Goal: Contribute content: Contribute content

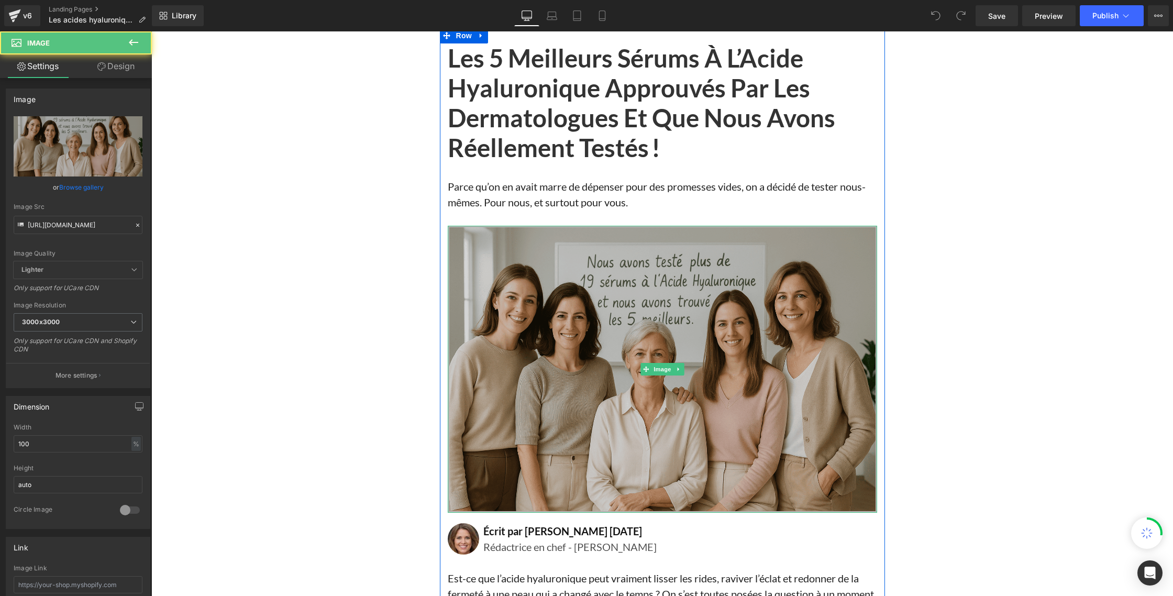
click at [620, 310] on img at bounding box center [662, 369] width 429 height 287
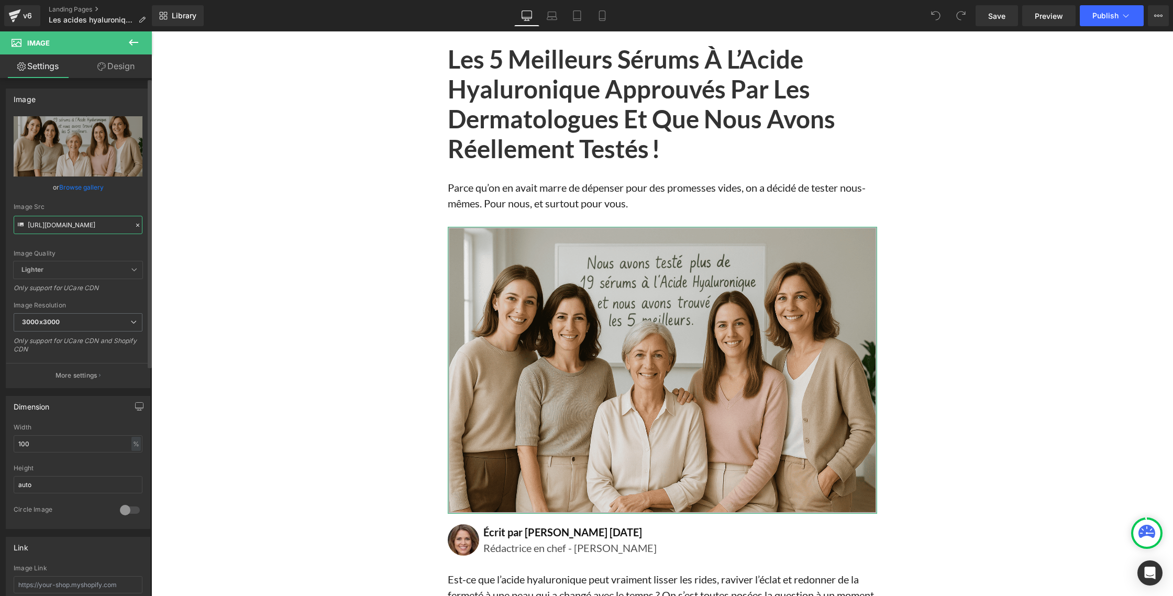
click at [78, 227] on input "[URL][DOMAIN_NAME]" at bounding box center [78, 225] width 129 height 18
click at [79, 227] on input "[URL][DOMAIN_NAME]" at bounding box center [78, 225] width 129 height 18
paste input "10_sept._2025_20_27_30_1.png?v=1757521703"
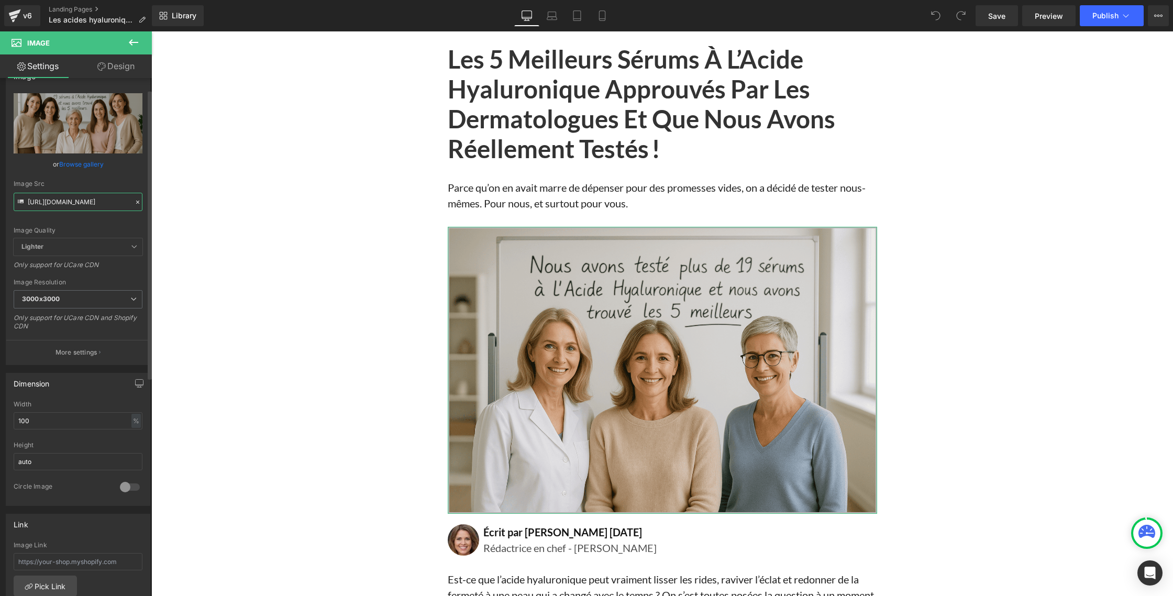
scroll to position [25, 0]
type input "[URL][DOMAIN_NAME]"
click at [96, 179] on div "Image Src" at bounding box center [78, 181] width 129 height 7
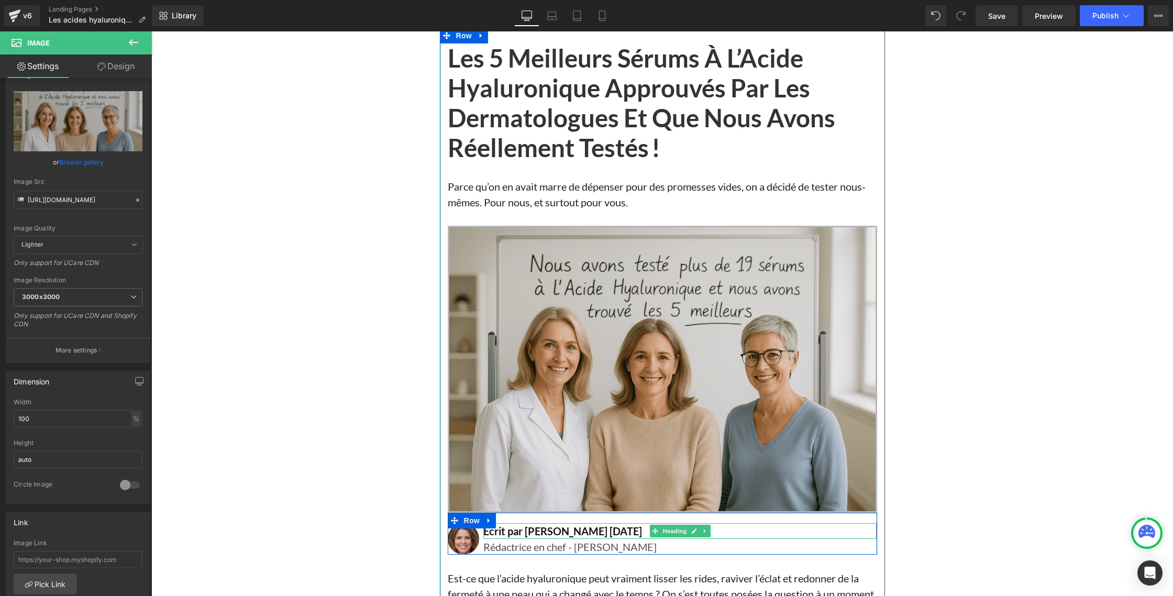
click at [592, 531] on h1 "Écrit par [PERSON_NAME] [DATE]" at bounding box center [680, 531] width 394 height 16
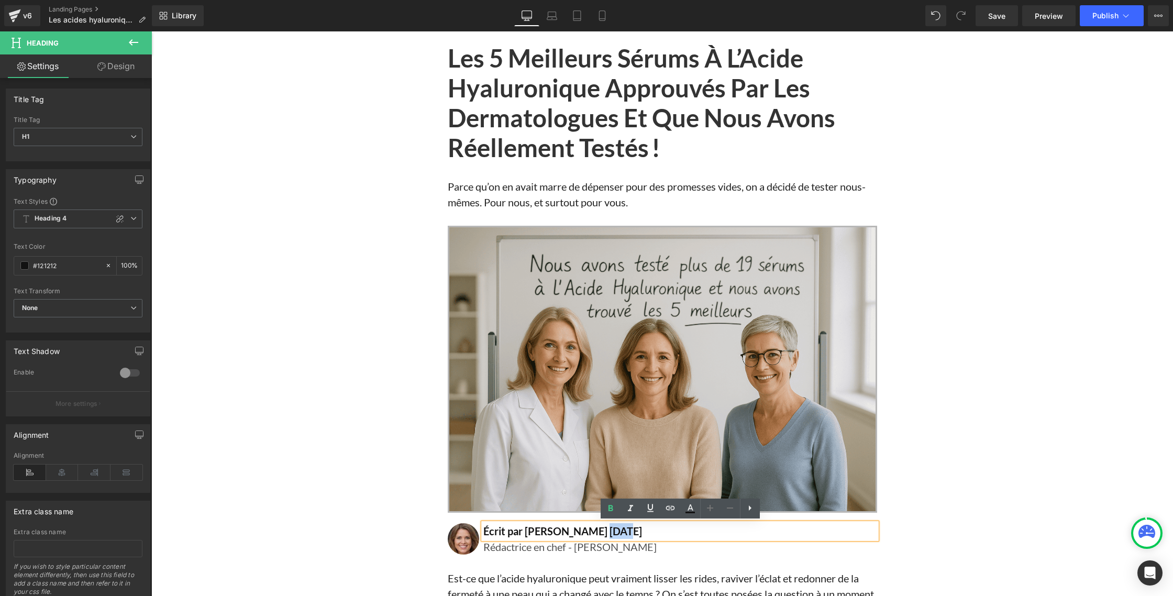
drag, startPoint x: 589, startPoint y: 531, endPoint x: 608, endPoint y: 530, distance: 19.4
click at [608, 530] on h1 "Écrit par [PERSON_NAME] [DATE]" at bounding box center [680, 531] width 394 height 16
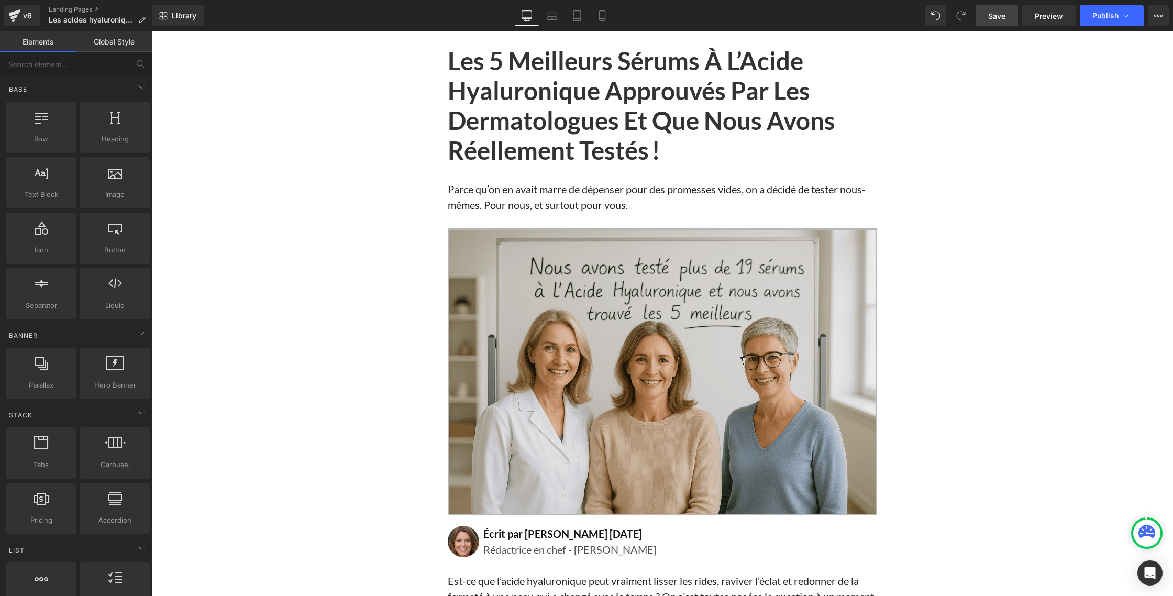
click at [990, 20] on span "Save" at bounding box center [996, 15] width 17 height 11
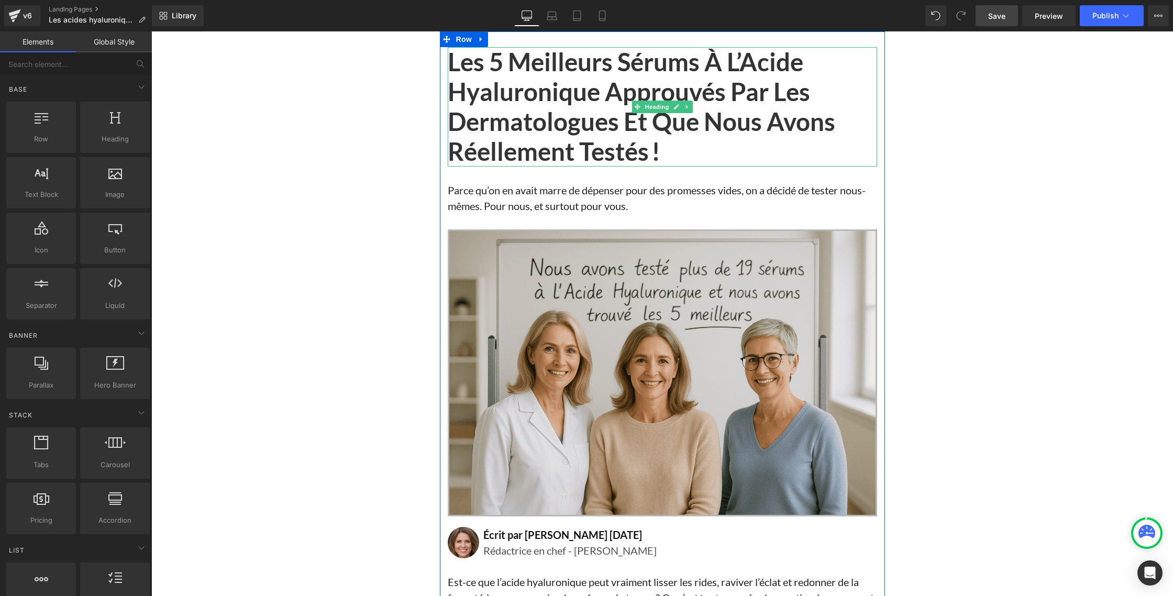
click at [500, 95] on h1 "Les 5 Meilleurs Sérums à l’Acide Hyaluronique Approuvés par Les Dermatologues e…" at bounding box center [662, 106] width 429 height 119
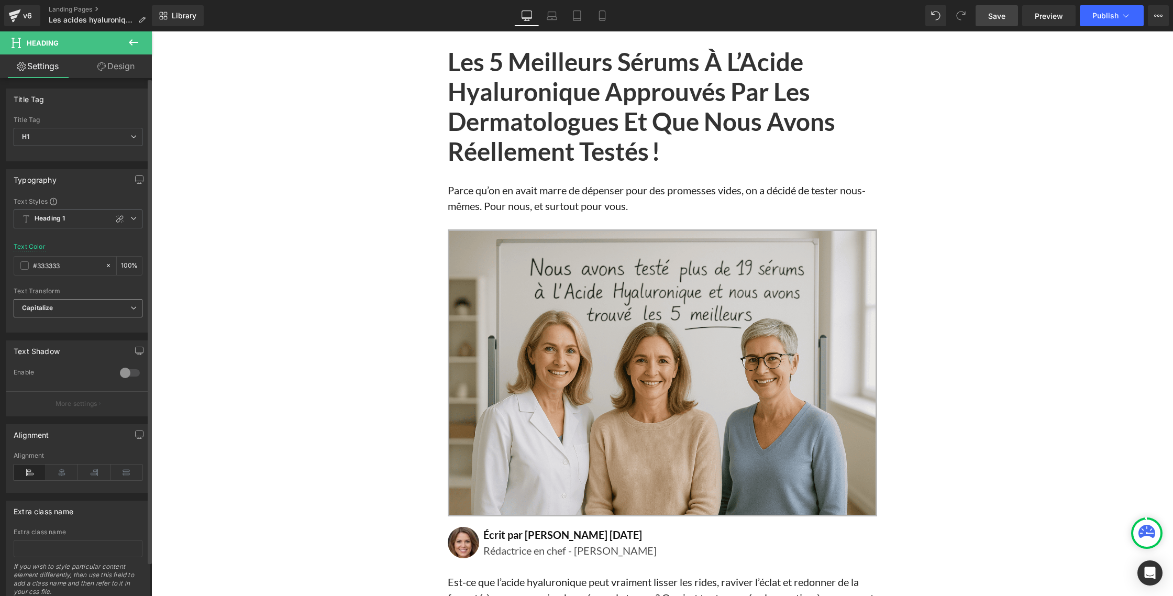
click at [50, 312] on span "Capitalize" at bounding box center [78, 308] width 129 height 18
click at [43, 321] on li "None" at bounding box center [76, 327] width 125 height 16
click at [43, 317] on div "None None Uppercase Lowercase Capitalize" at bounding box center [78, 311] width 129 height 24
click at [45, 312] on span "None" at bounding box center [78, 308] width 129 height 18
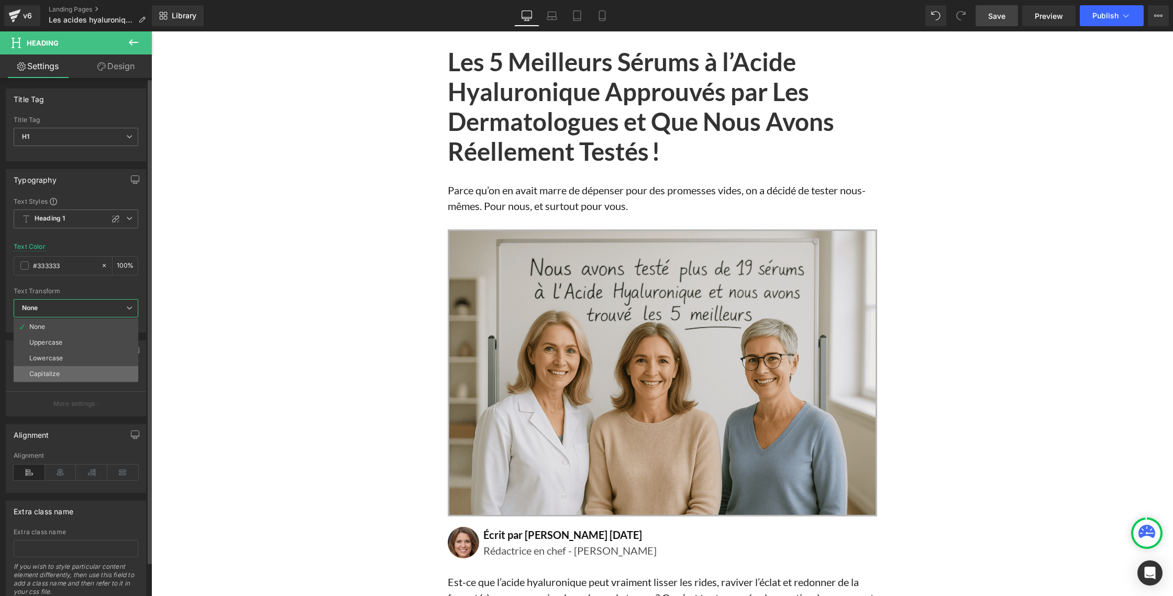
click at [46, 373] on div "Capitalize" at bounding box center [44, 373] width 30 height 7
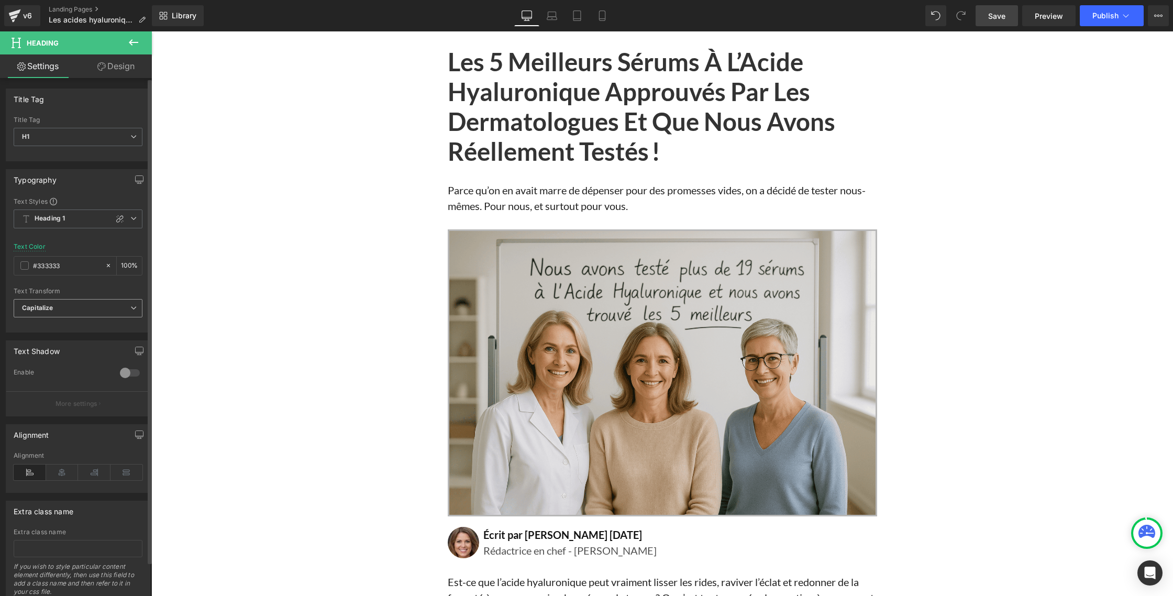
drag, startPoint x: 44, startPoint y: 309, endPoint x: 42, endPoint y: 314, distance: 5.5
click at [44, 309] on b "Capitalize" at bounding box center [37, 308] width 31 height 8
click at [42, 323] on div "None" at bounding box center [37, 326] width 16 height 7
click at [44, 309] on span "None" at bounding box center [78, 308] width 129 height 18
click at [42, 341] on div "Uppercase" at bounding box center [45, 342] width 33 height 7
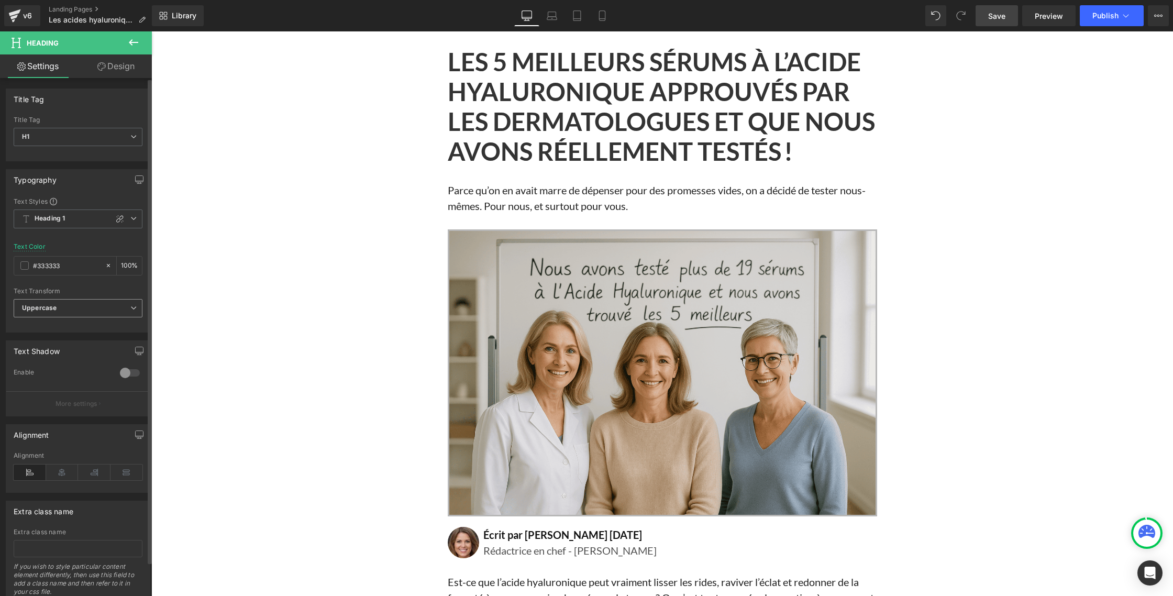
click at [42, 310] on b "Uppercase" at bounding box center [39, 308] width 35 height 8
click at [40, 326] on div "None" at bounding box center [37, 326] width 16 height 7
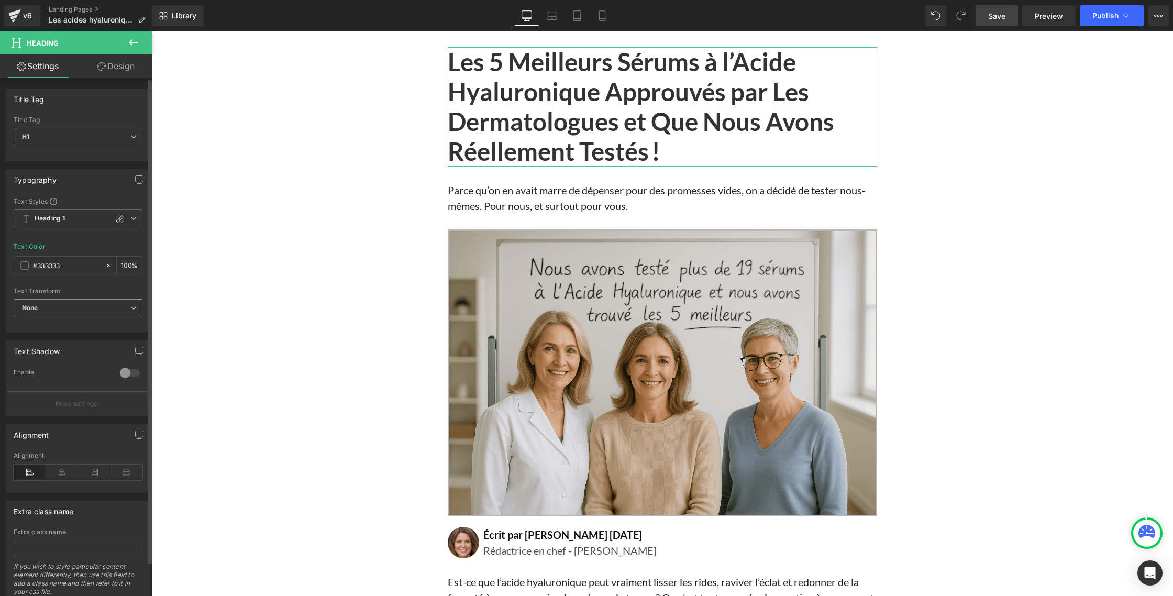
drag, startPoint x: 98, startPoint y: 309, endPoint x: 93, endPoint y: 314, distance: 6.7
click at [98, 310] on span "None" at bounding box center [78, 308] width 129 height 18
click at [68, 345] on li "Uppercase" at bounding box center [76, 343] width 125 height 16
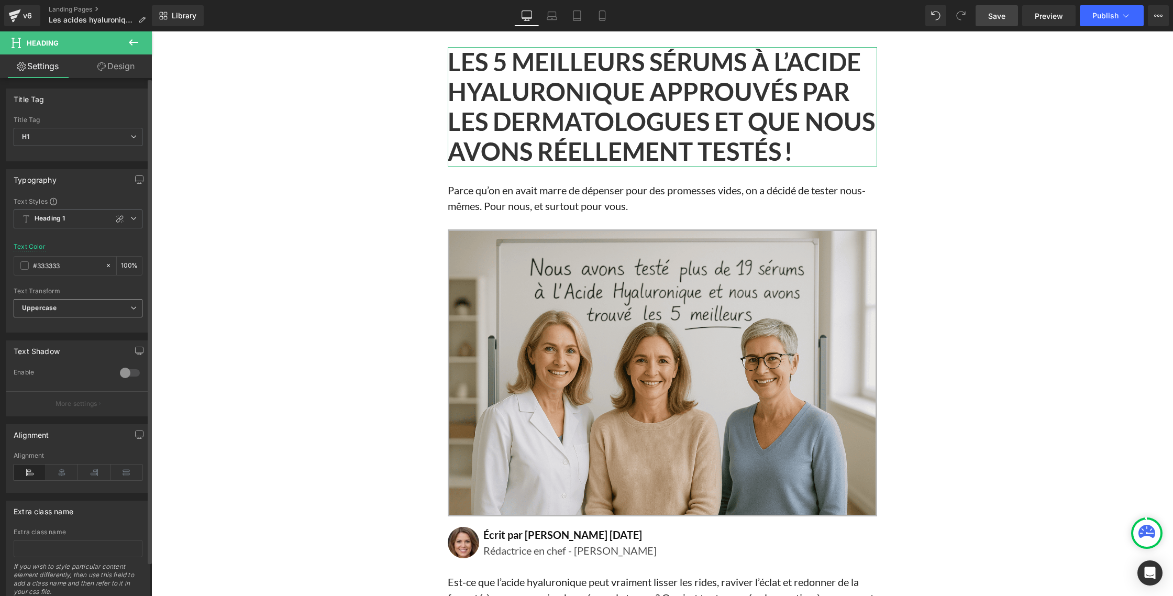
click at [95, 305] on span "Uppercase" at bounding box center [78, 308] width 129 height 18
click at [61, 368] on li "Capitalize" at bounding box center [76, 374] width 125 height 16
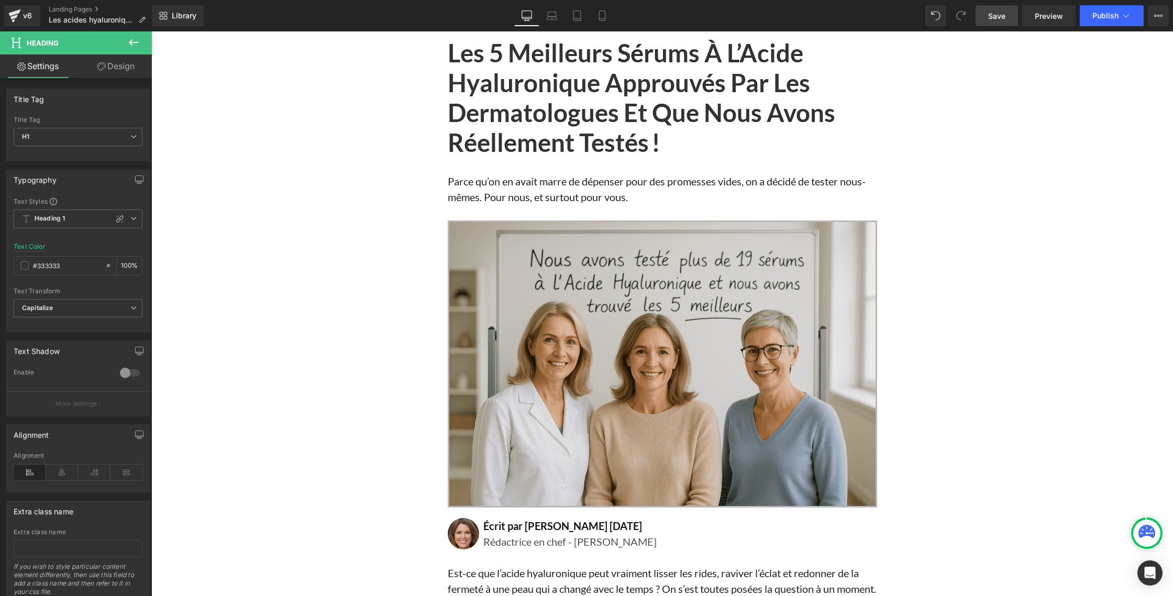
scroll to position [14, 0]
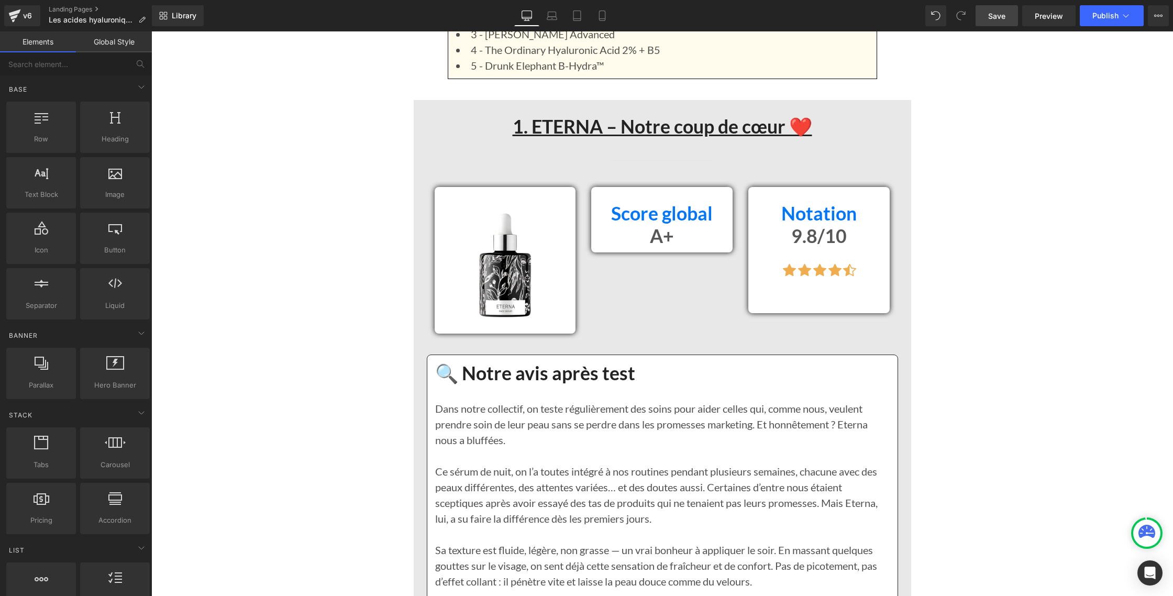
scroll to position [1083, 0]
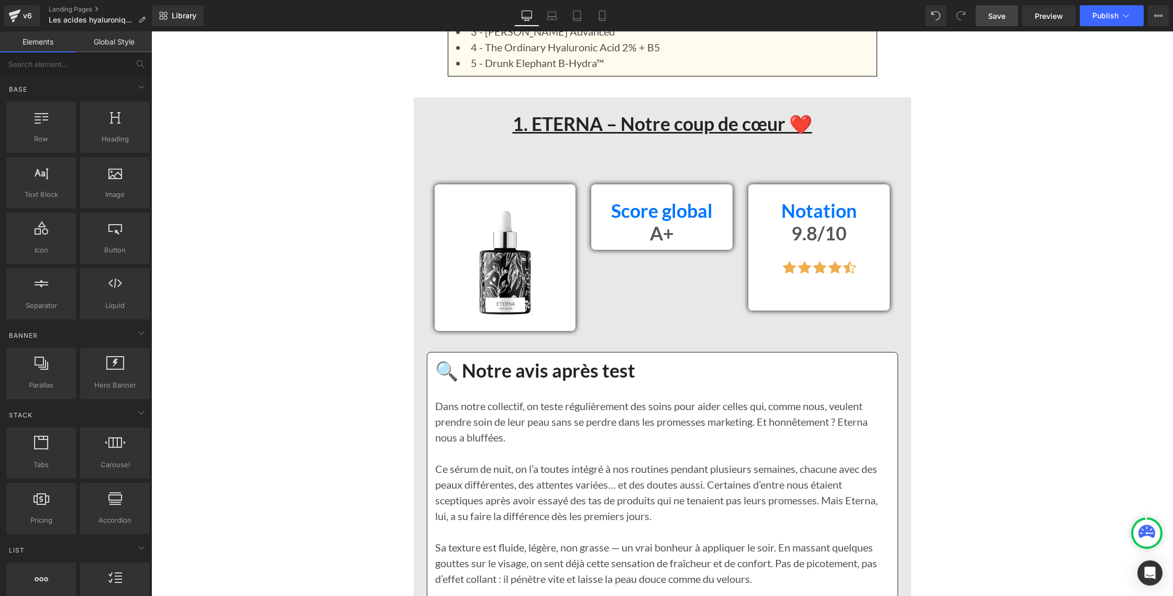
click at [1002, 17] on span "Save" at bounding box center [996, 15] width 17 height 11
click at [1108, 13] on span "Publish" at bounding box center [1105, 16] width 26 height 8
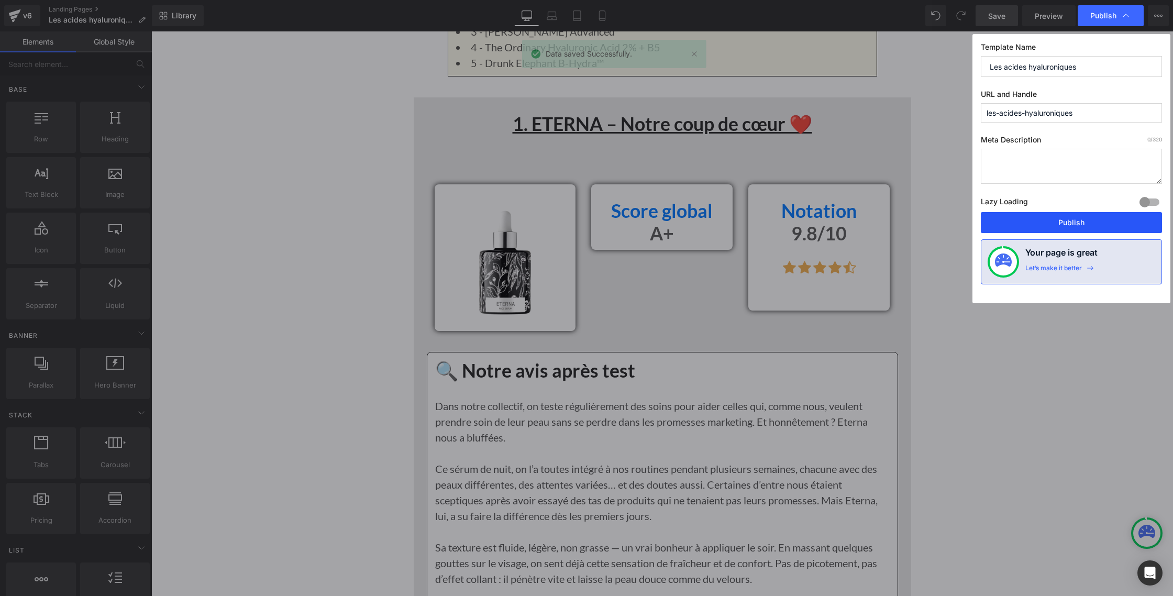
click at [1066, 219] on button "Publish" at bounding box center [1071, 222] width 181 height 21
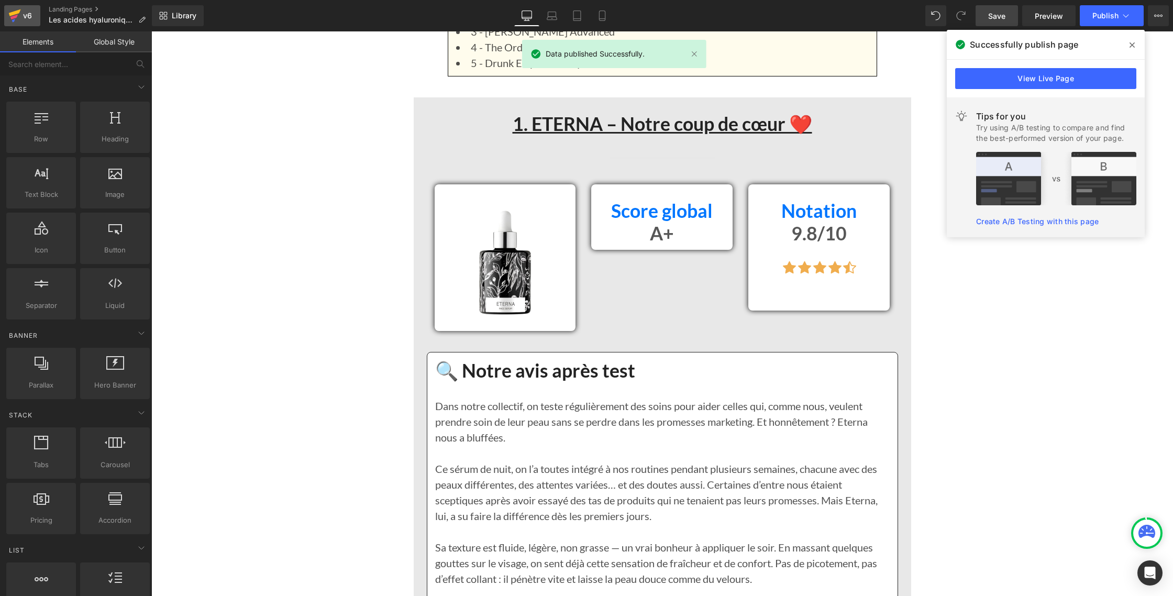
click at [19, 15] on icon at bounding box center [14, 16] width 13 height 26
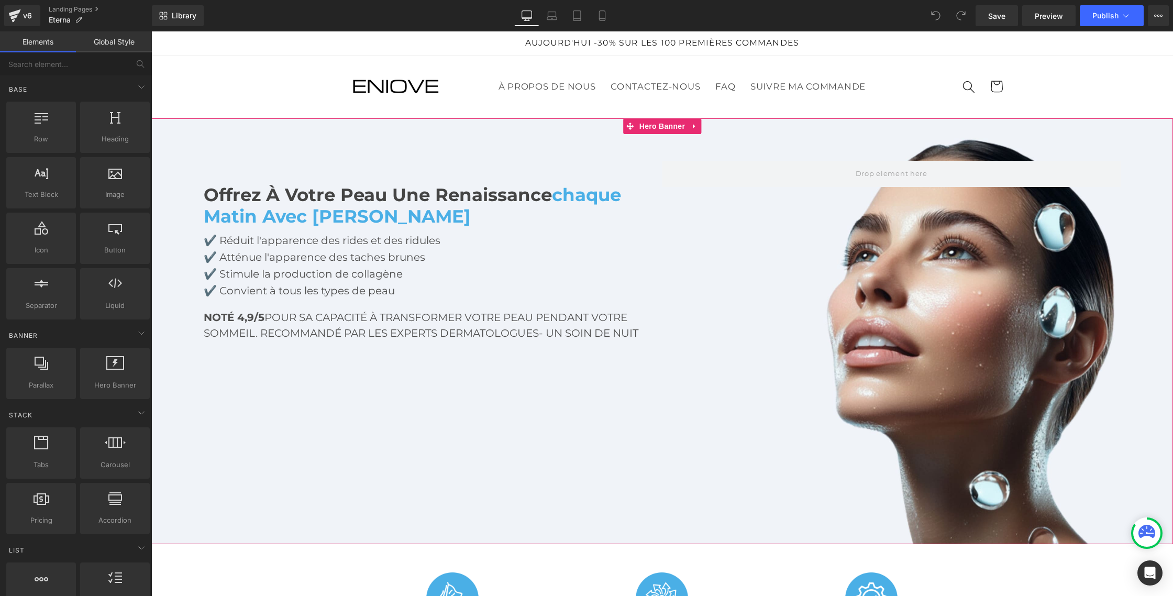
drag, startPoint x: 467, startPoint y: 378, endPoint x: 446, endPoint y: 376, distance: 21.0
click at [467, 378] on div "Text Block Offrez à votre peau une renaissance chaque matin avec Eterna Heading…" at bounding box center [662, 331] width 1022 height 426
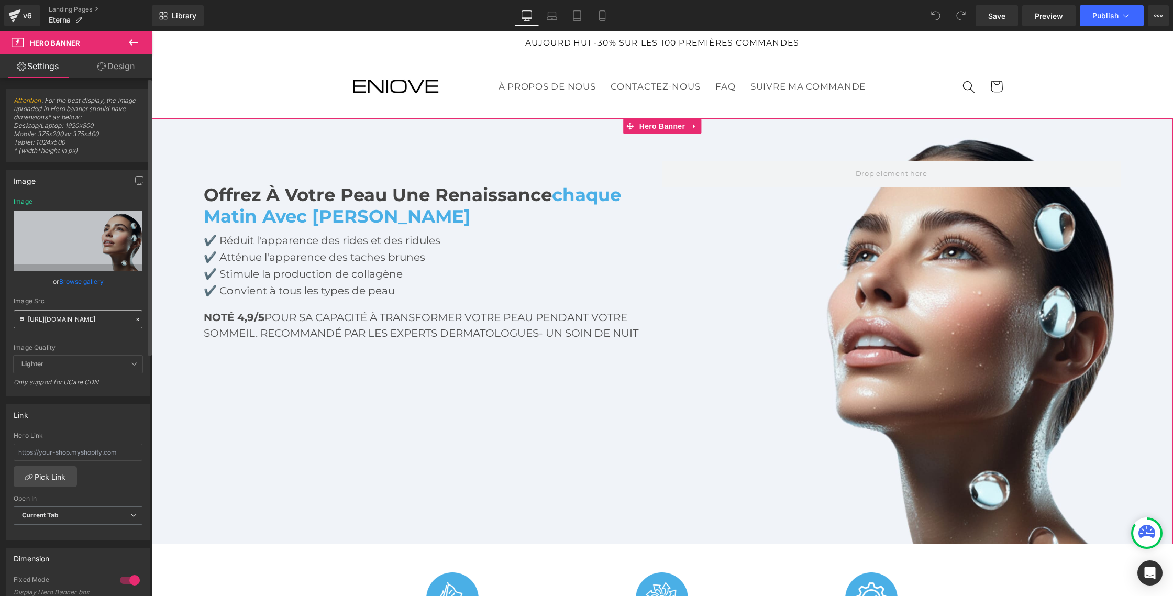
click at [51, 325] on input "https://cdn.shopify.com/s/files/1/0818/4410/9651/files/20.jpg?v=1726257241" at bounding box center [78, 319] width 129 height 18
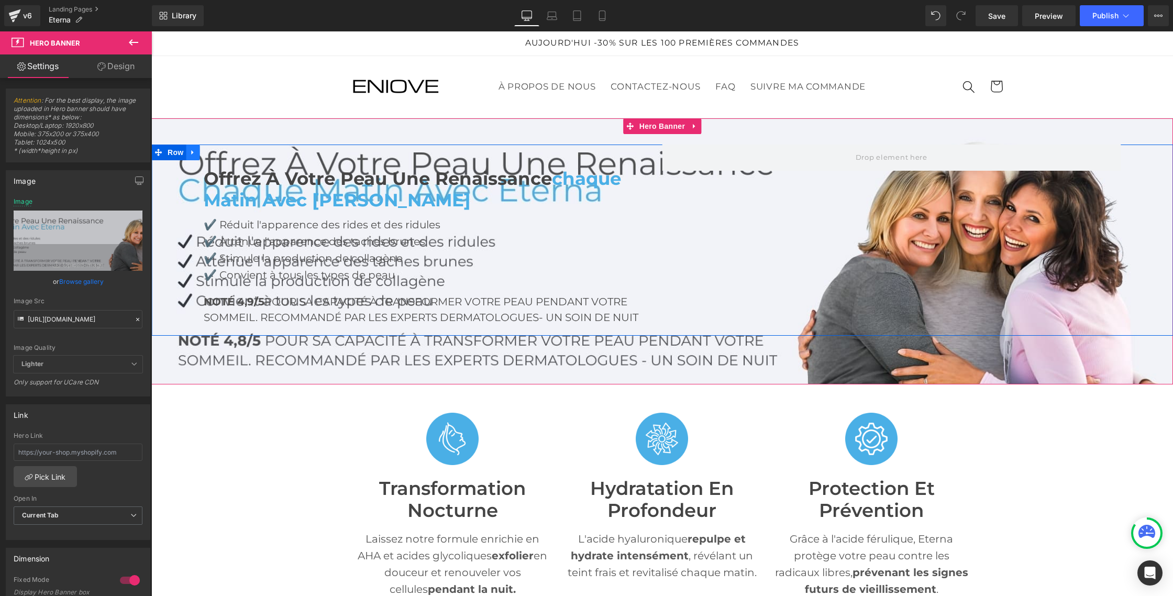
type input "https://cdn.shopify.com/s/files/1/0622/1558/5923/files/Eterna_BE_2_1.jpg?v=1757…"
click at [191, 151] on icon at bounding box center [192, 153] width 7 height 8
click at [195, 151] on icon at bounding box center [192, 153] width 7 height 8
click at [219, 153] on icon at bounding box center [219, 153] width 7 height 8
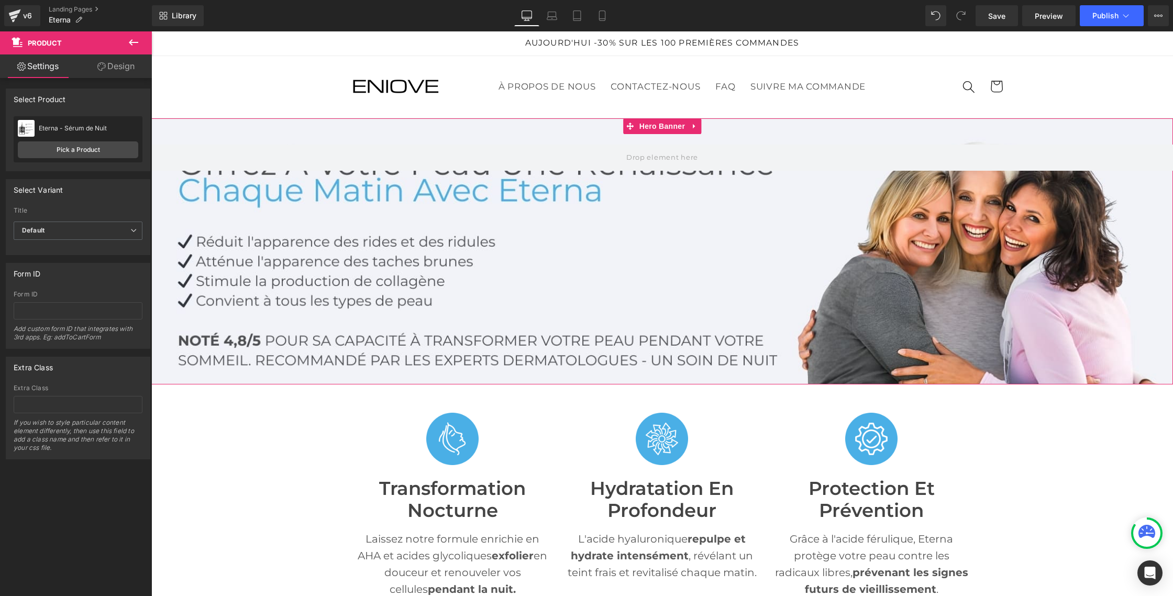
scroll to position [2, 0]
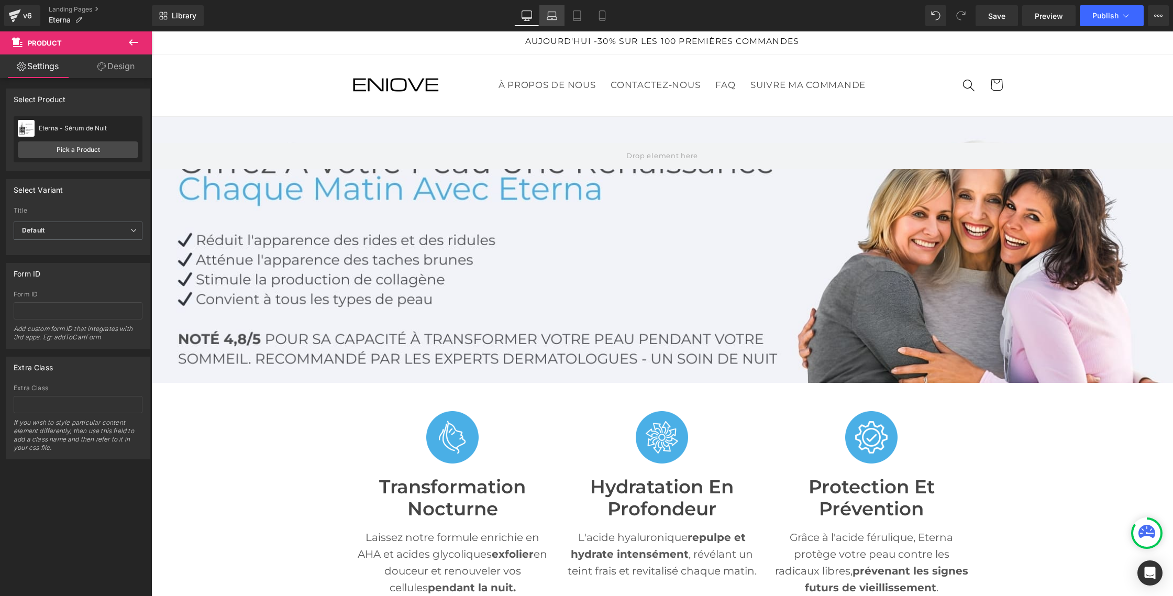
click at [555, 16] on icon at bounding box center [552, 15] width 10 height 10
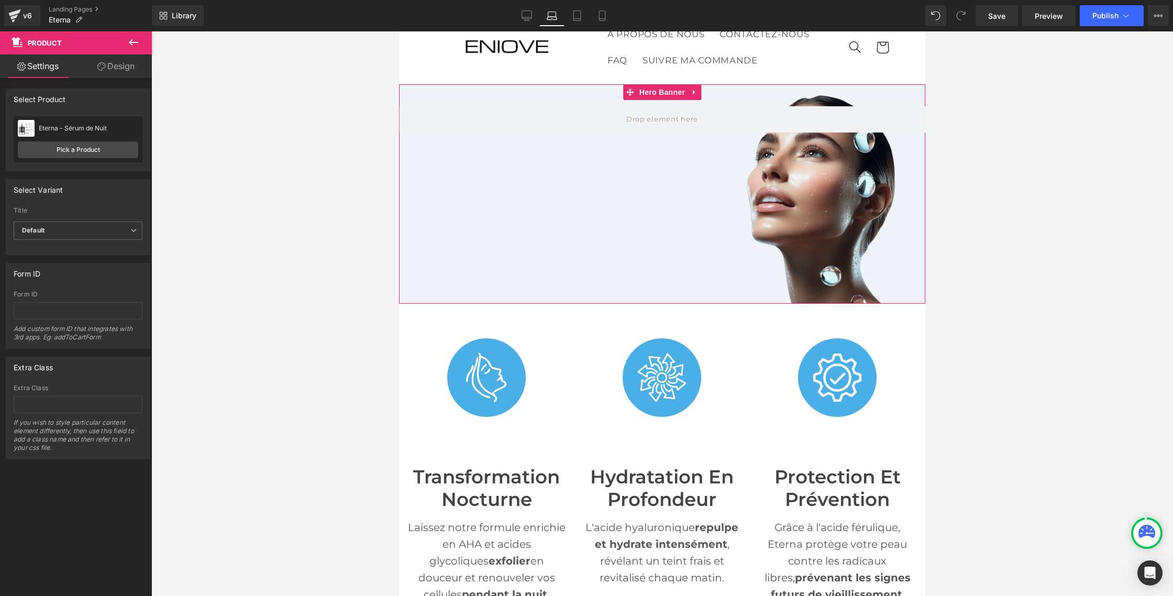
click at [481, 230] on div at bounding box center [662, 193] width 526 height 219
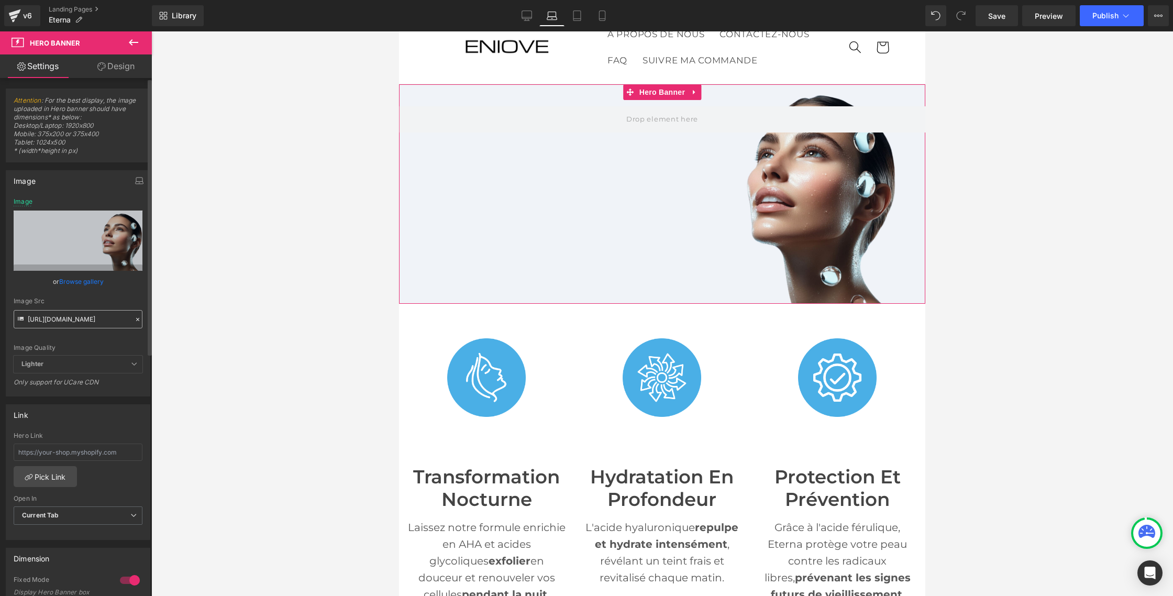
click at [48, 318] on input "https://cdn.shopify.com/s/files/1/0818/4410/9651/files/20.jpg?v=1726257241" at bounding box center [78, 319] width 129 height 18
click at [98, 365] on span "Lighter" at bounding box center [78, 364] width 129 height 17
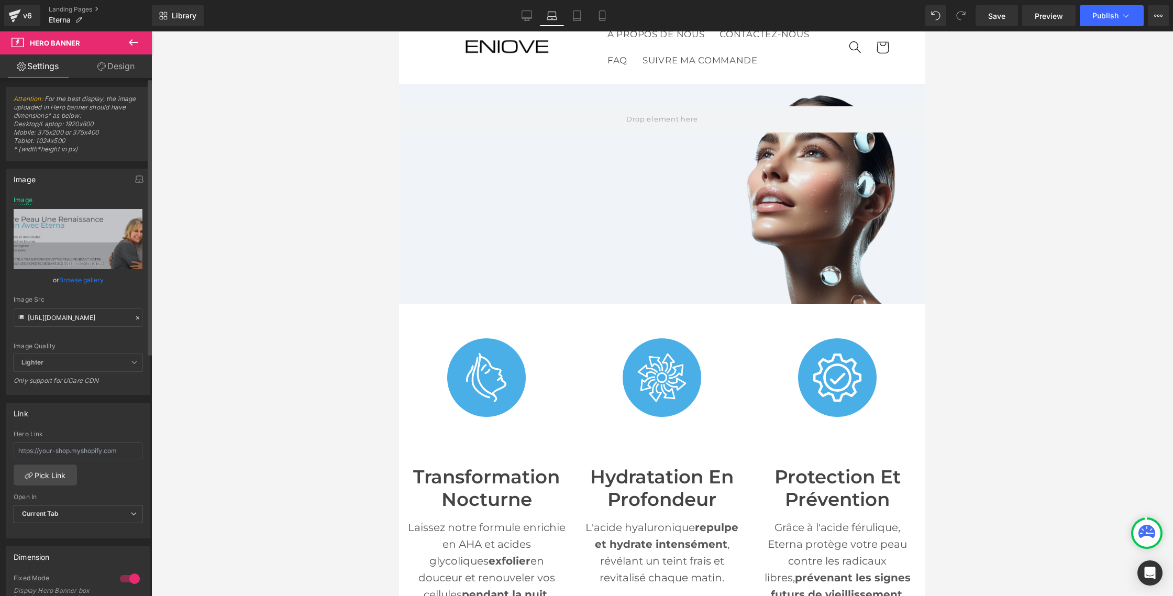
scroll to position [1, 0]
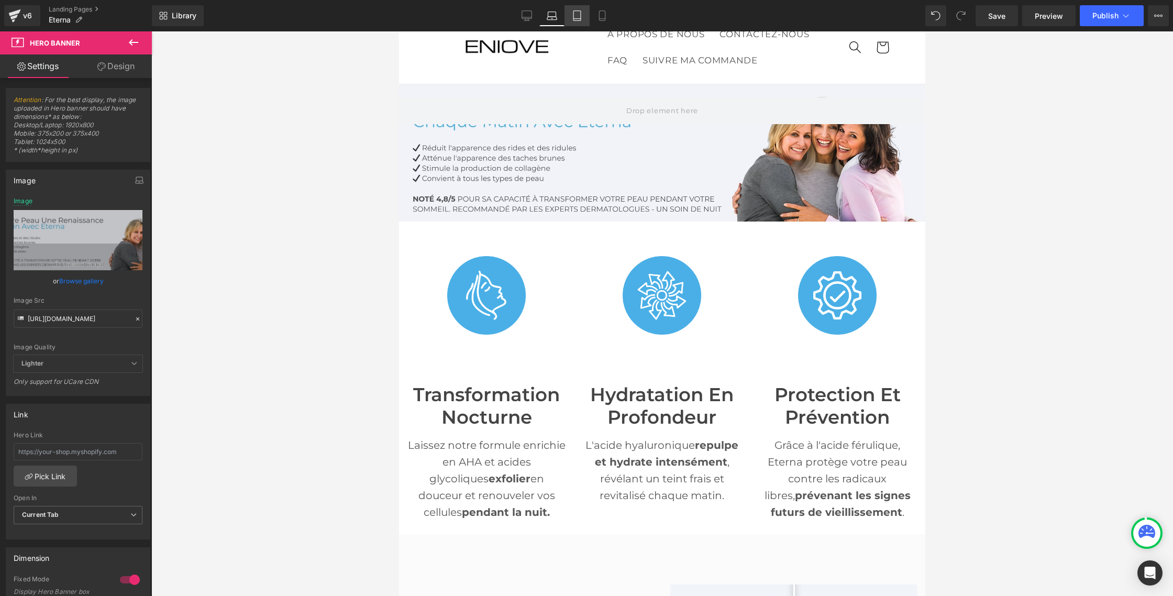
click at [573, 19] on icon at bounding box center [577, 15] width 10 height 10
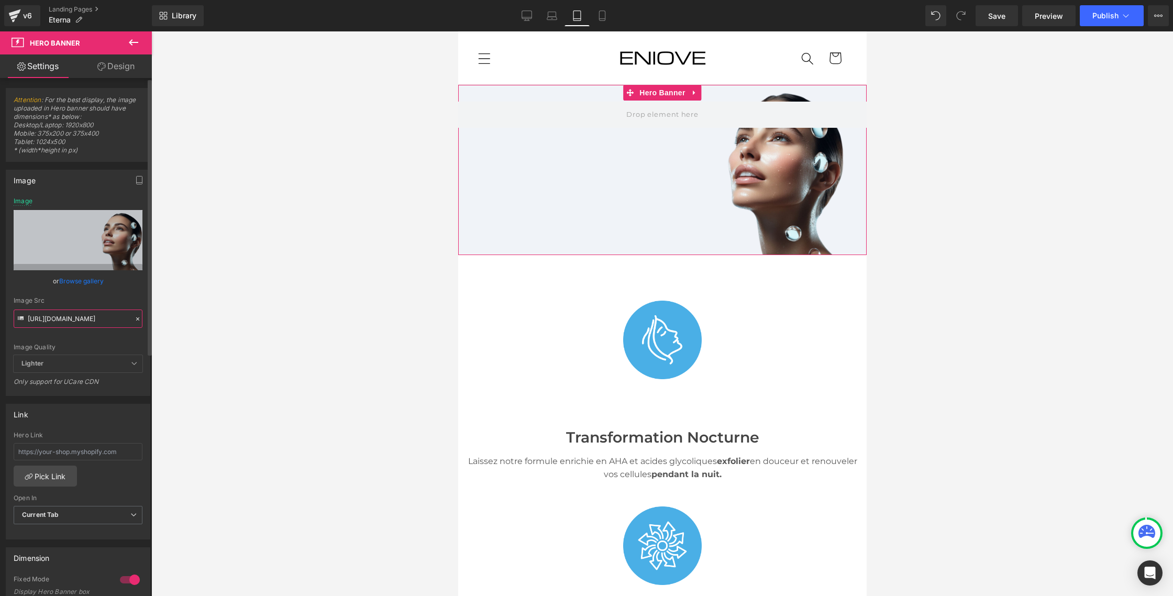
click at [63, 312] on input "https://cdn.shopify.com/s/files/1/0622/1558/5923/files/Eterna_BE_2_1.jpg?v=1757…" at bounding box center [78, 318] width 129 height 18
paste input "622/1558/5923/files/Eterna_BE_2_1.jpg?v=1757526774"
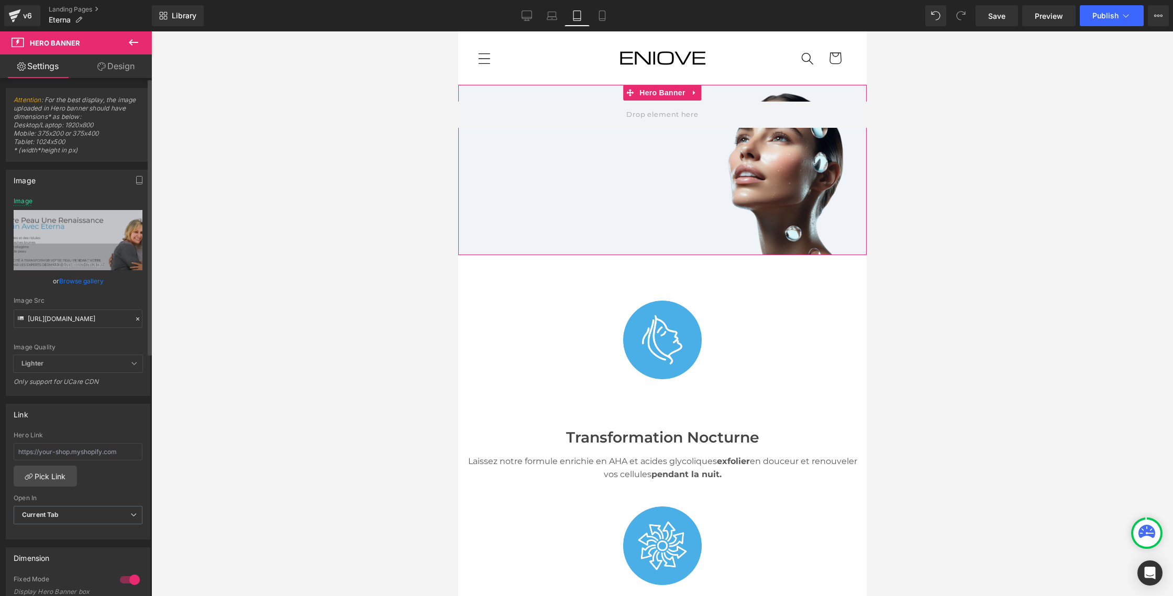
click at [98, 336] on div "Image Quality Lighter Lightest Lighter Lighter Lightest Only support for UCare …" at bounding box center [78, 276] width 129 height 158
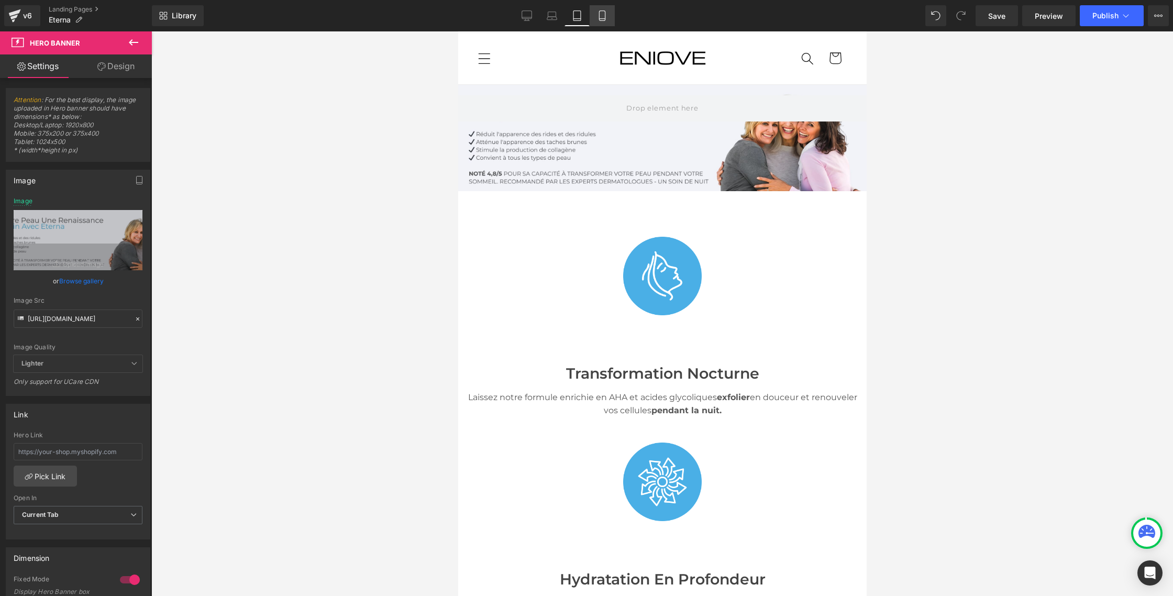
click at [603, 22] on link "Mobile" at bounding box center [602, 15] width 25 height 21
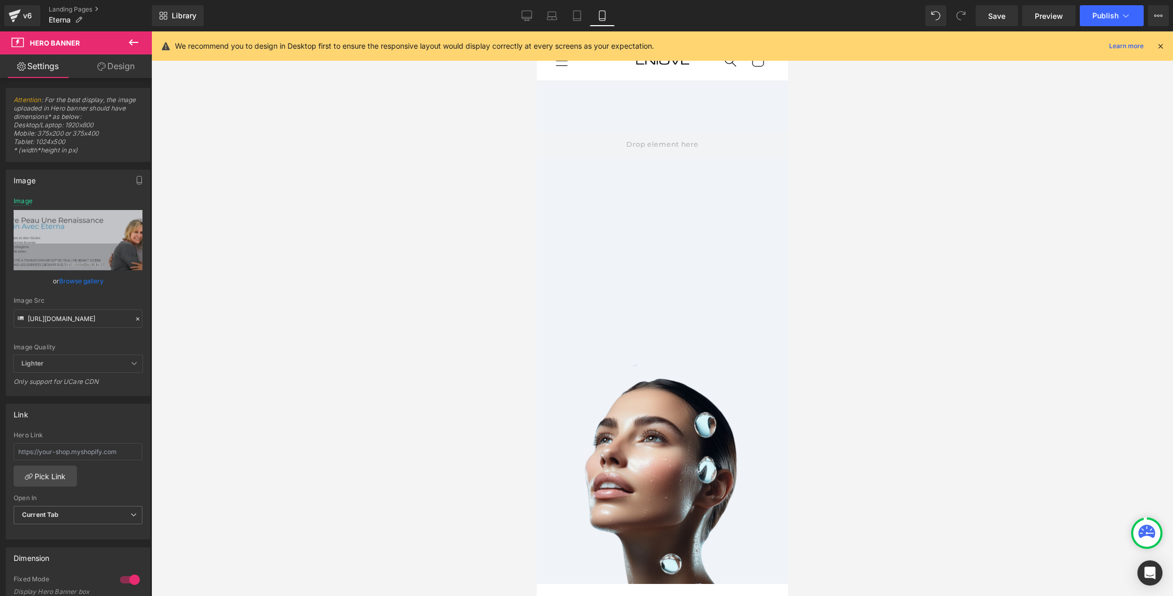
scroll to position [19, 0]
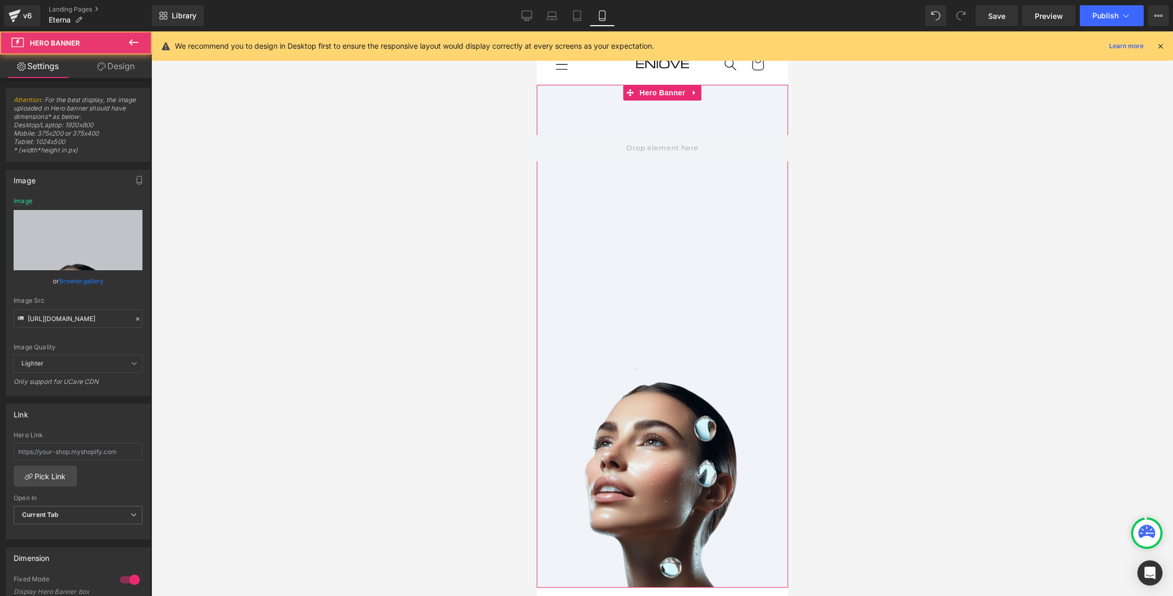
click at [597, 217] on div at bounding box center [661, 336] width 251 height 503
click at [106, 314] on input "https://cdn.shopify.com/s/files/1/0622/1558/5923/files/Eterna_BE_2_1.jpg?v=1757…" at bounding box center [78, 318] width 129 height 18
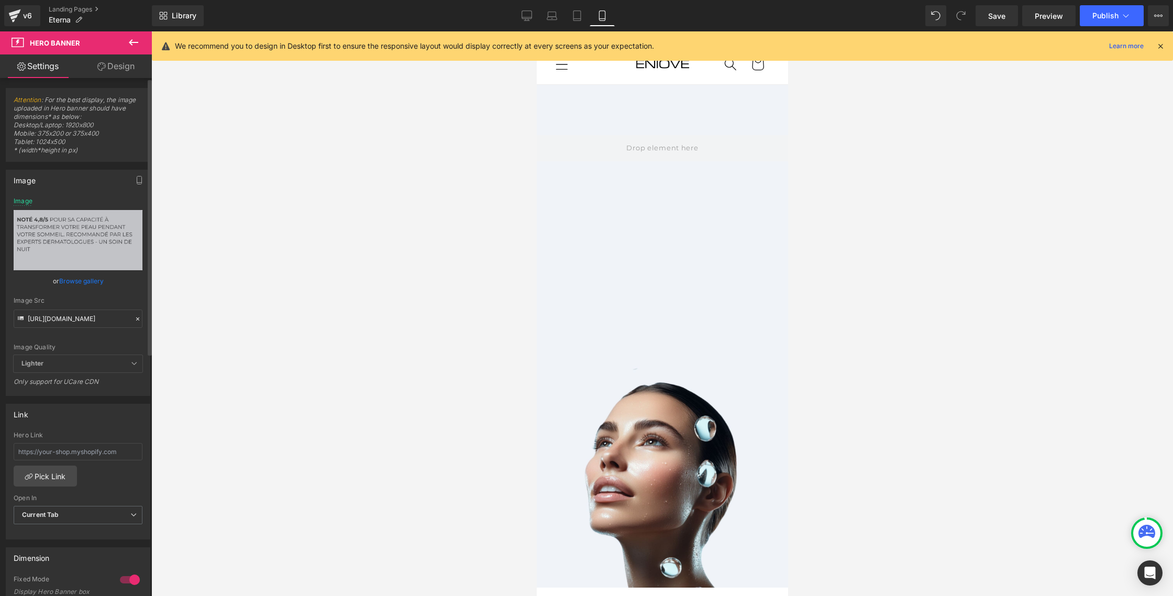
type input "https://cdn.shopify.com/s/files/1/0622/1558/5923/files/BE_3_1.jpg?v=1757526778"
click at [90, 354] on div "Image Quality Lighter Lightest Lighter Lighter Lightest Only support for UCare …" at bounding box center [78, 276] width 129 height 158
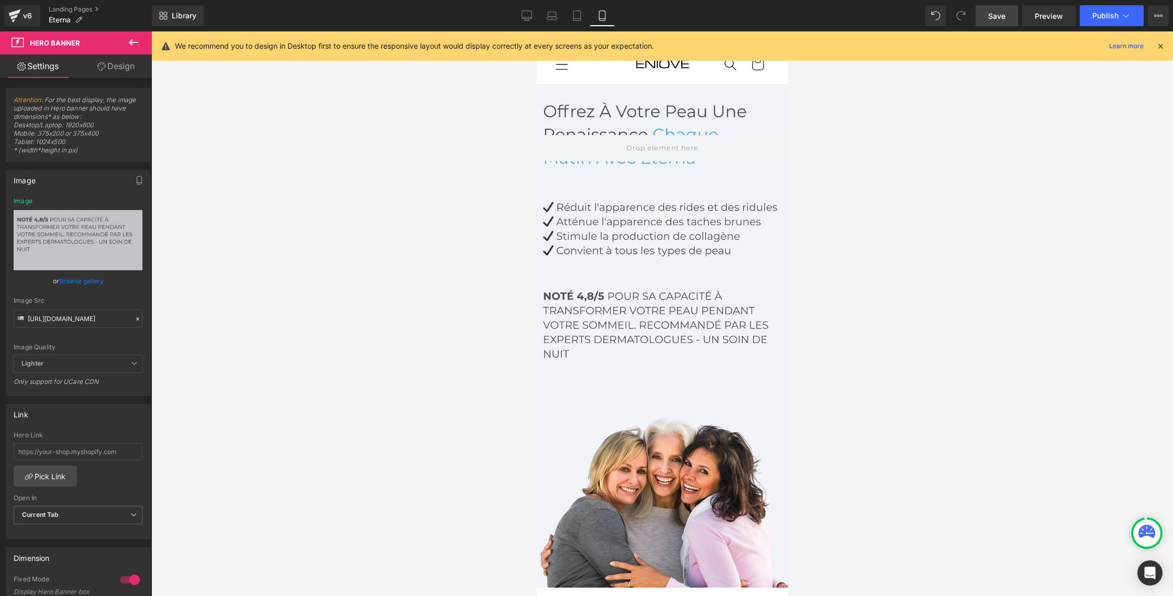
click at [995, 20] on span "Save" at bounding box center [996, 15] width 17 height 11
click at [131, 39] on icon at bounding box center [133, 42] width 9 height 6
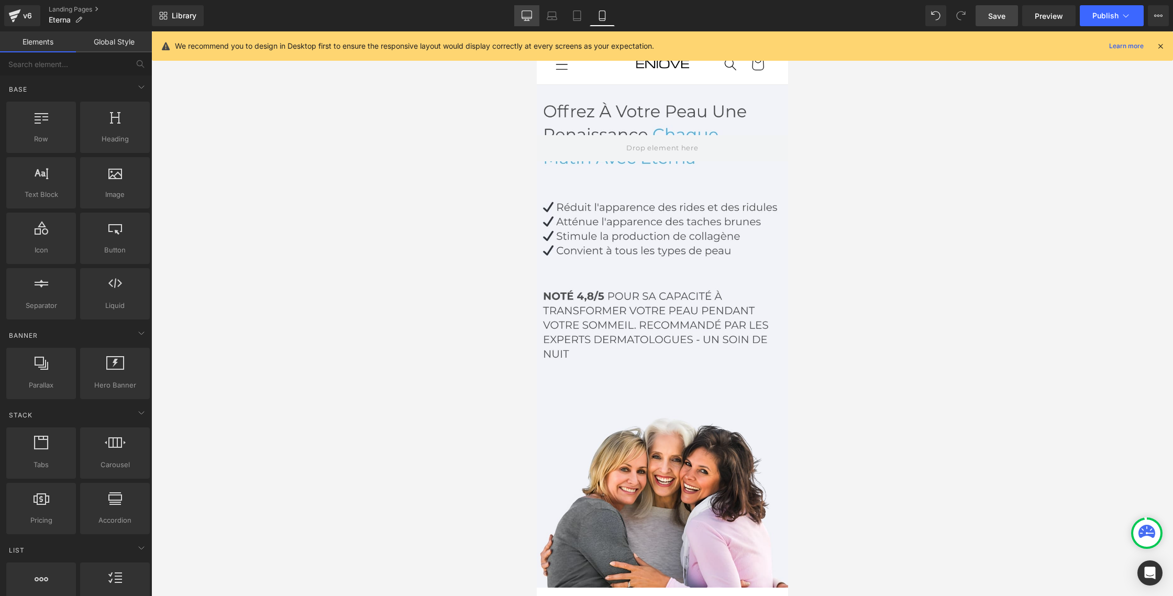
click at [536, 16] on link "Desktop" at bounding box center [526, 15] width 25 height 21
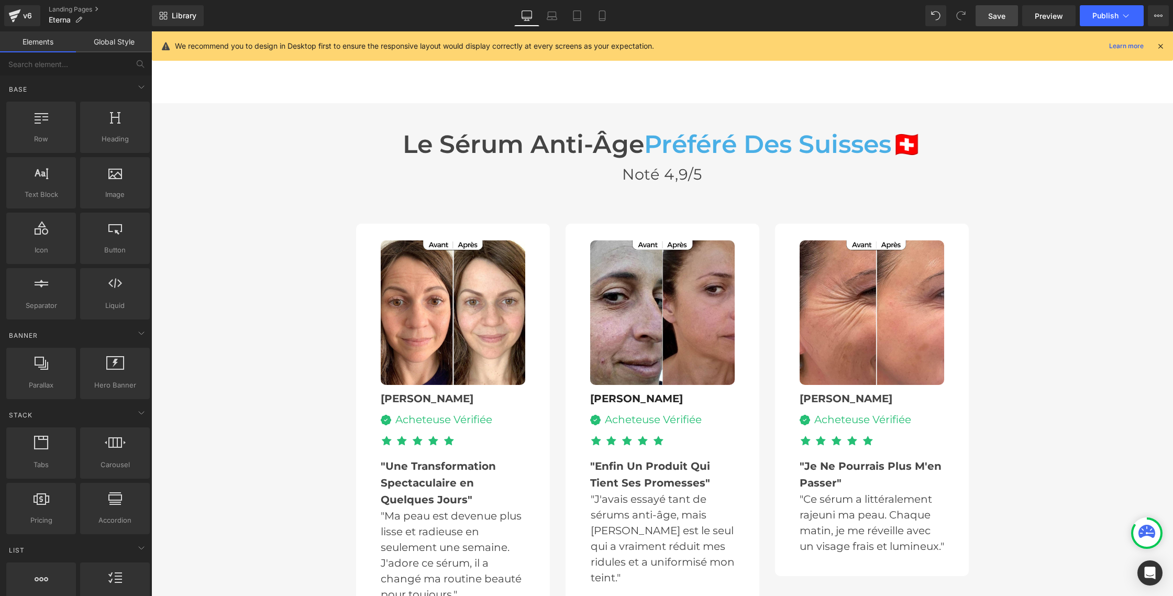
scroll to position [2866, 0]
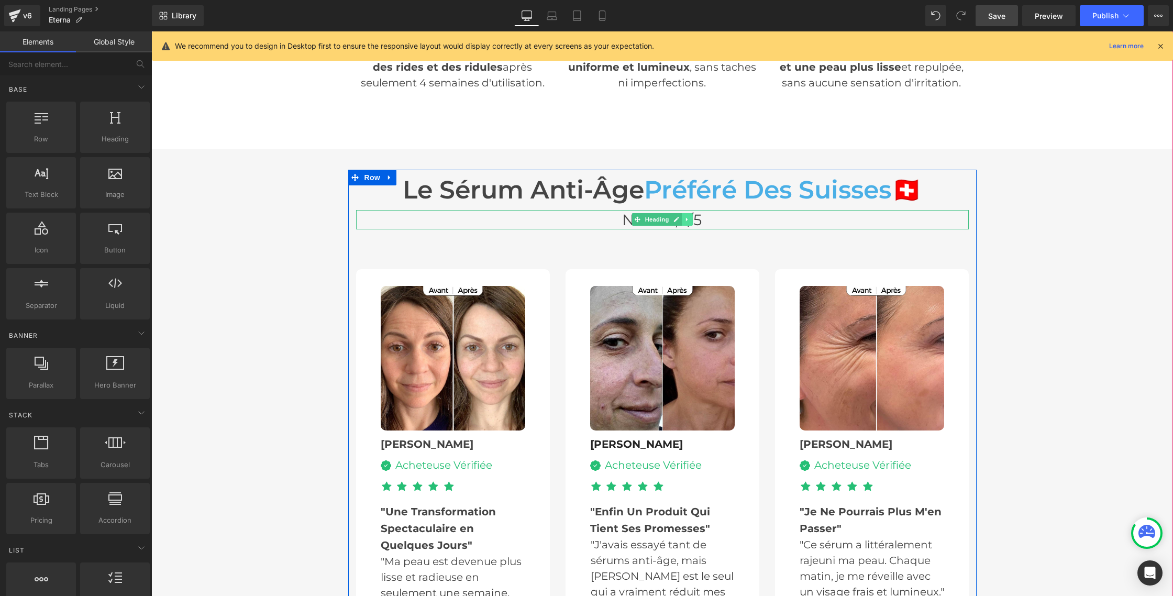
click at [686, 216] on icon at bounding box center [687, 219] width 6 height 6
click at [740, 210] on h2 "Noté 4,9/5" at bounding box center [662, 219] width 613 height 19
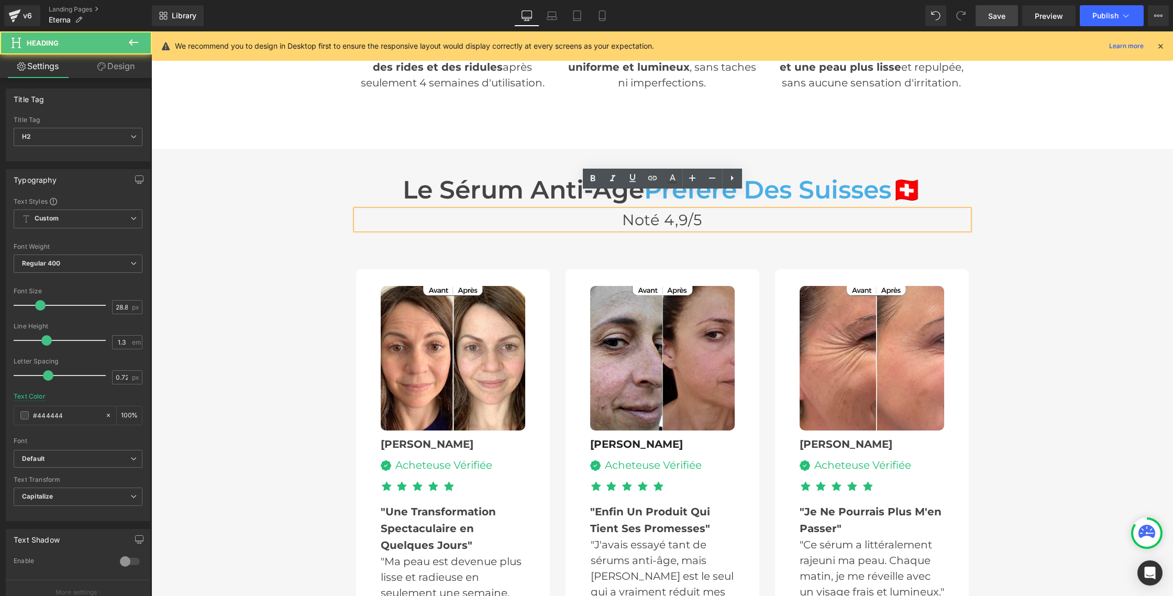
click at [689, 210] on span "Noté 4,9/5" at bounding box center [662, 219] width 80 height 18
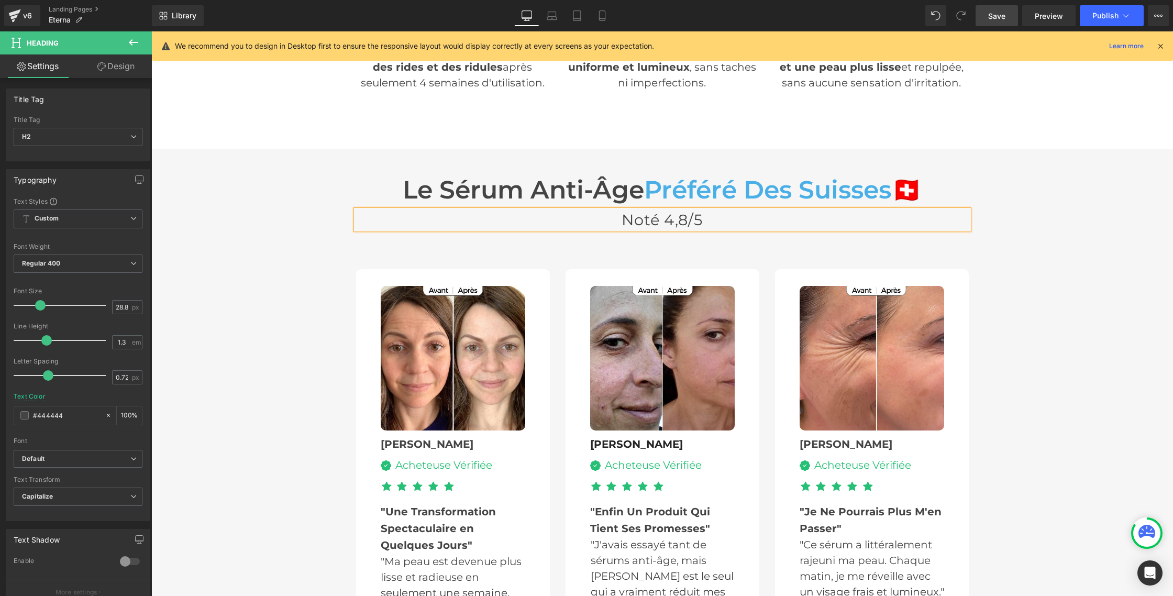
scroll to position [2868, 0]
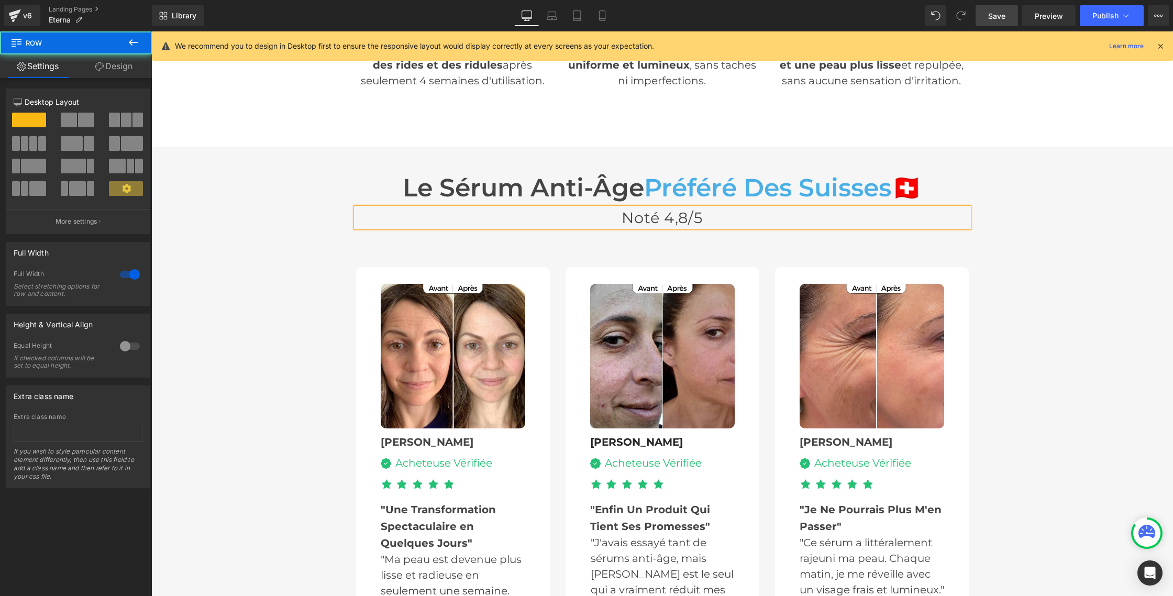
click at [280, 291] on div "Le sérum anti-âge Préféré Des Suisses 🇨🇭 Heading Noté 4,8/5 Heading Image Carol…" at bounding box center [662, 418] width 1022 height 500
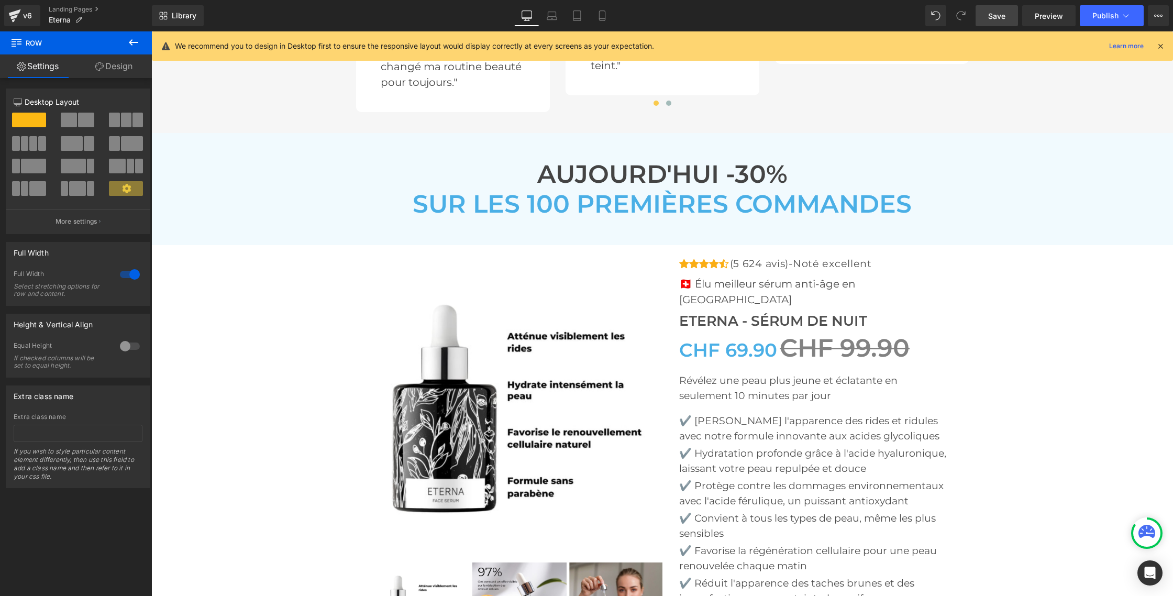
scroll to position [3426, 0]
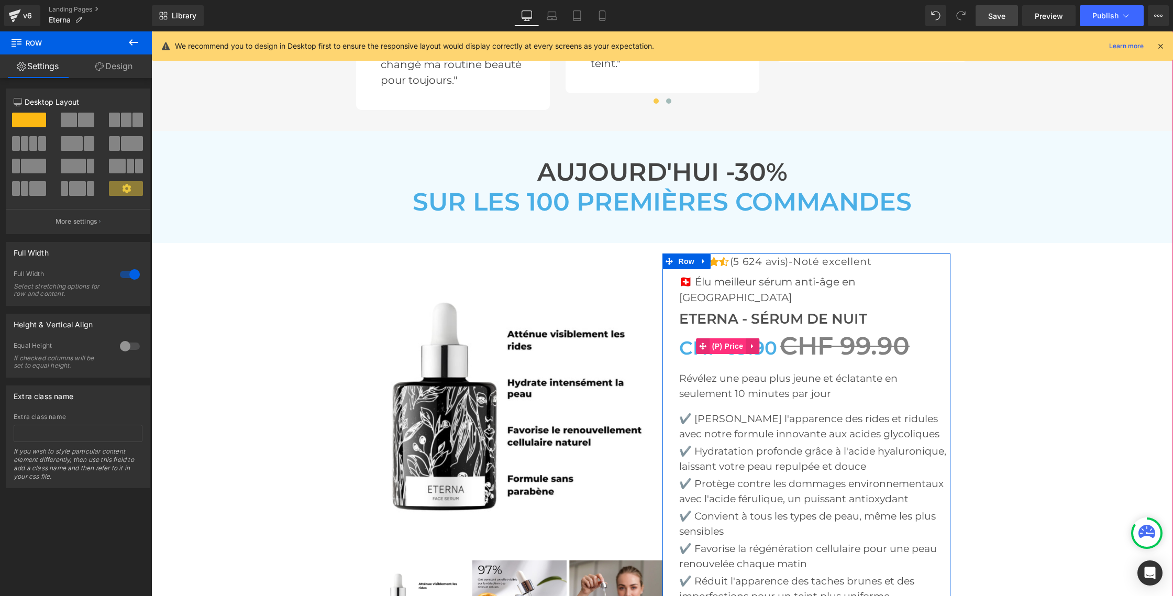
click at [729, 338] on span "(P) Price" at bounding box center [727, 346] width 37 height 16
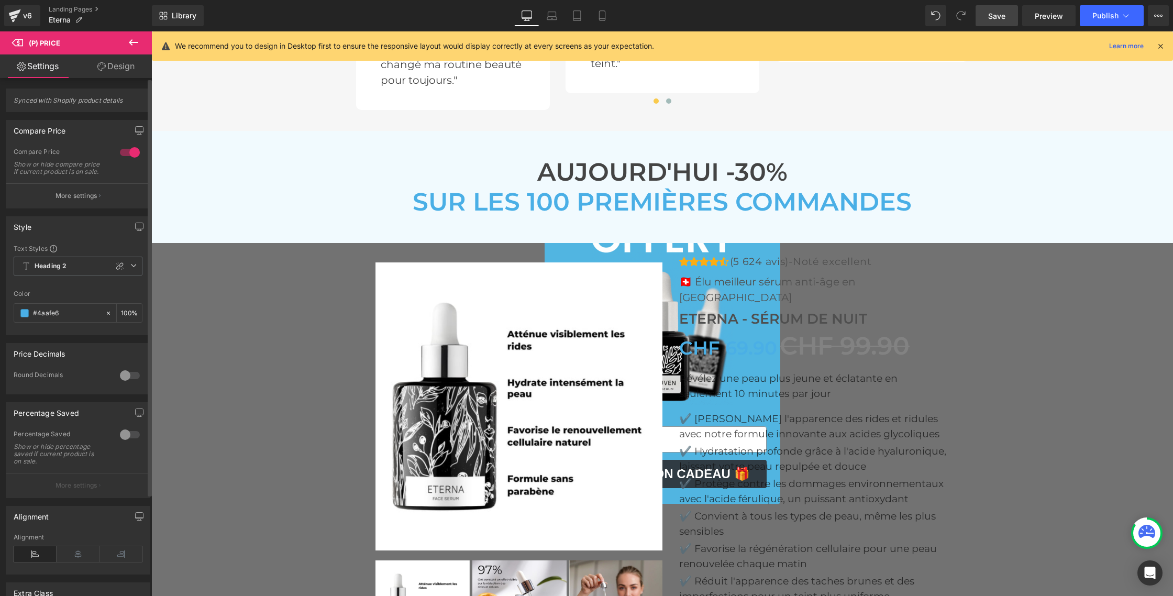
scroll to position [2, 0]
click at [130, 440] on div at bounding box center [129, 433] width 25 height 17
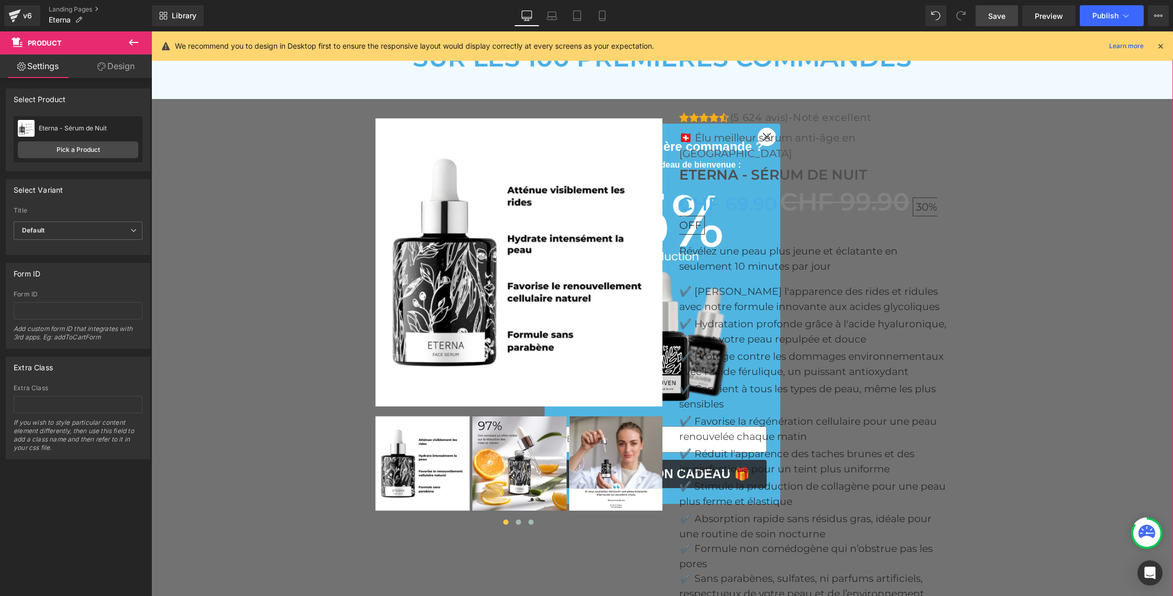
scroll to position [3571, 0]
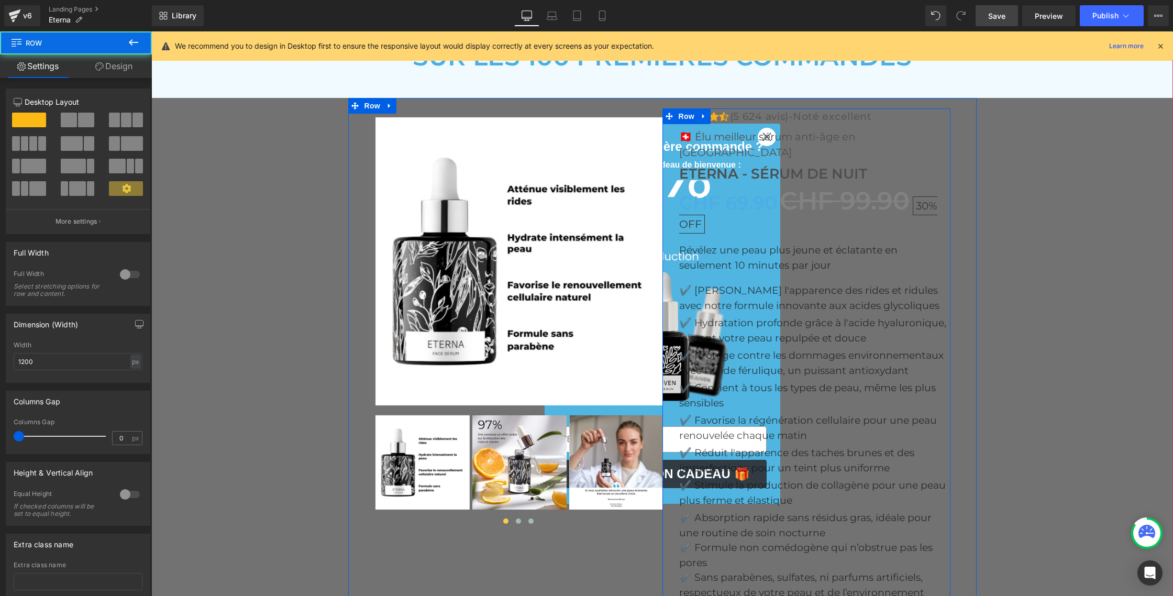
click at [768, 132] on div "Icon Icon Icon Icon Icon Icon List Hoz (5 624 avis)-Noté excellent Text Block I…" at bounding box center [814, 454] width 271 height 693
click at [764, 165] on span "Eterna - Sérum de Nuit" at bounding box center [773, 173] width 188 height 17
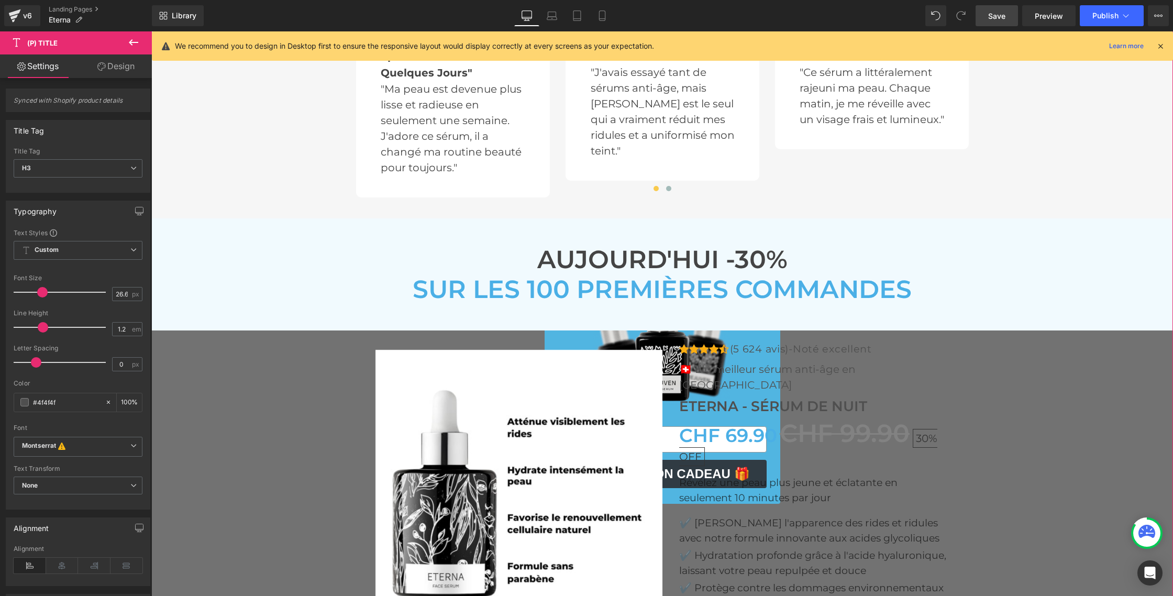
scroll to position [3341, 0]
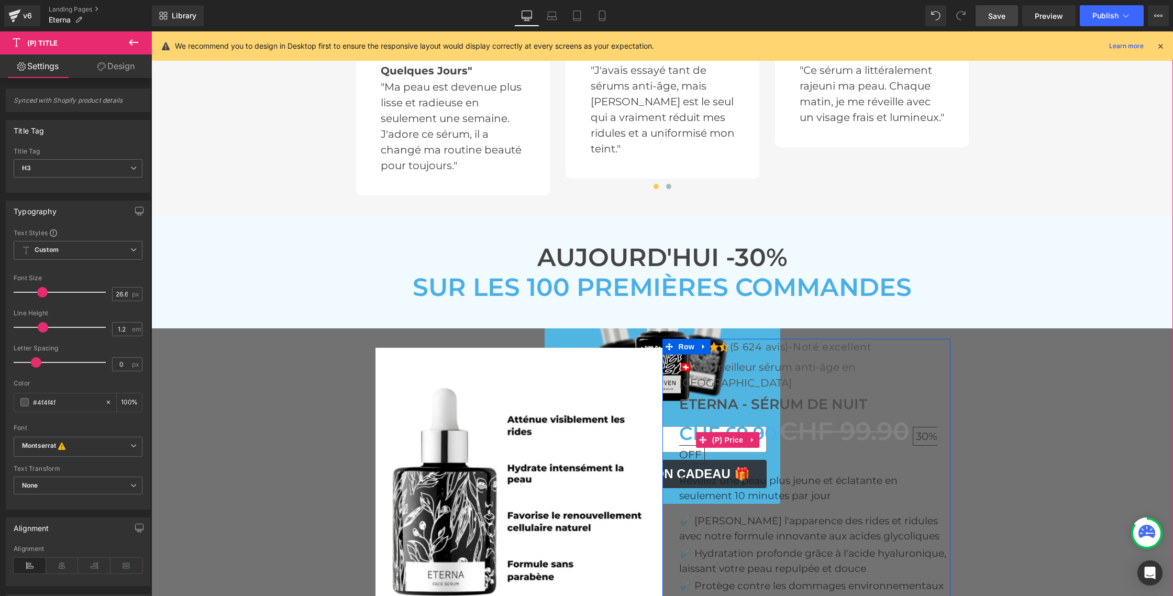
click at [885, 416] on span "CHF 99.90" at bounding box center [845, 431] width 130 height 30
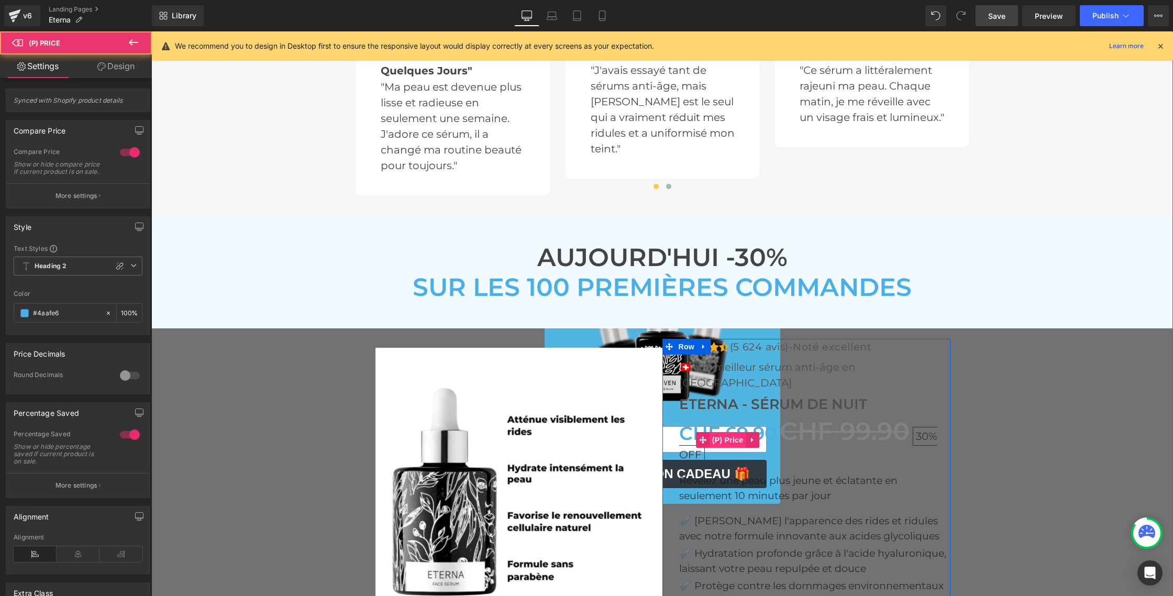
click at [726, 432] on span "(P) Price" at bounding box center [727, 440] width 37 height 16
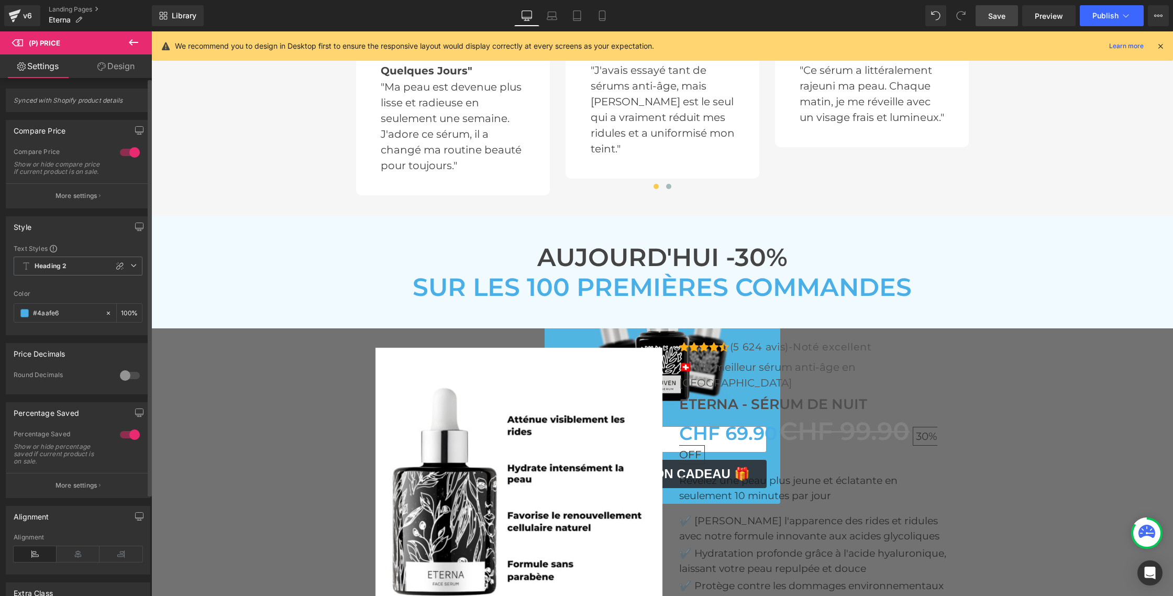
click at [129, 443] on div at bounding box center [129, 434] width 25 height 17
click at [80, 201] on p "More settings" at bounding box center [77, 195] width 42 height 9
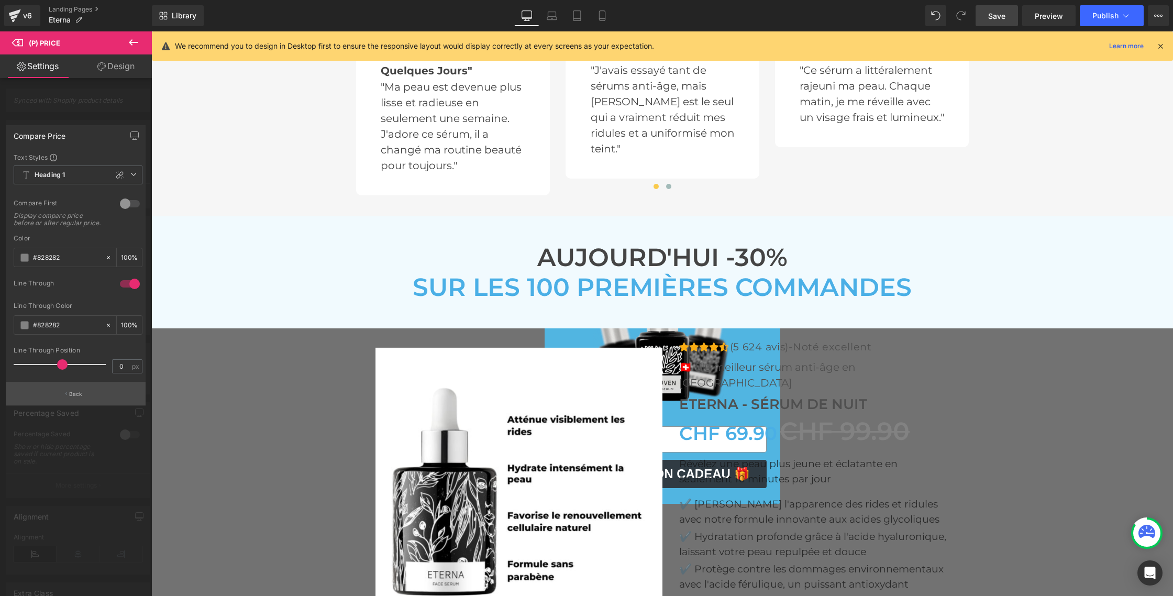
click at [74, 391] on p "Back" at bounding box center [76, 394] width 14 height 8
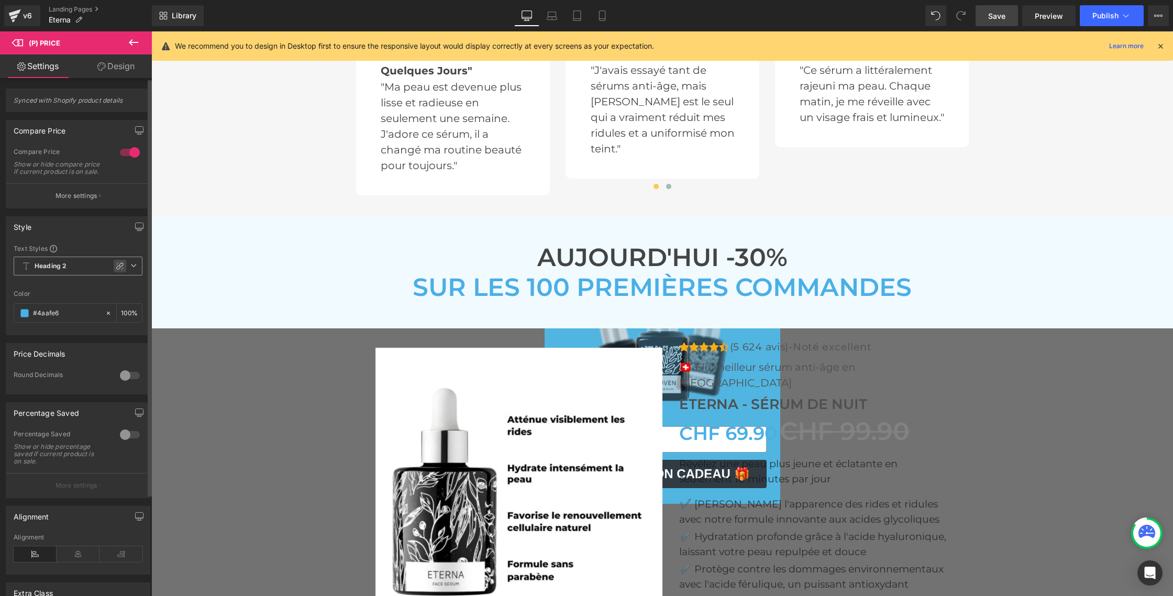
click at [116, 270] on icon at bounding box center [120, 266] width 8 height 8
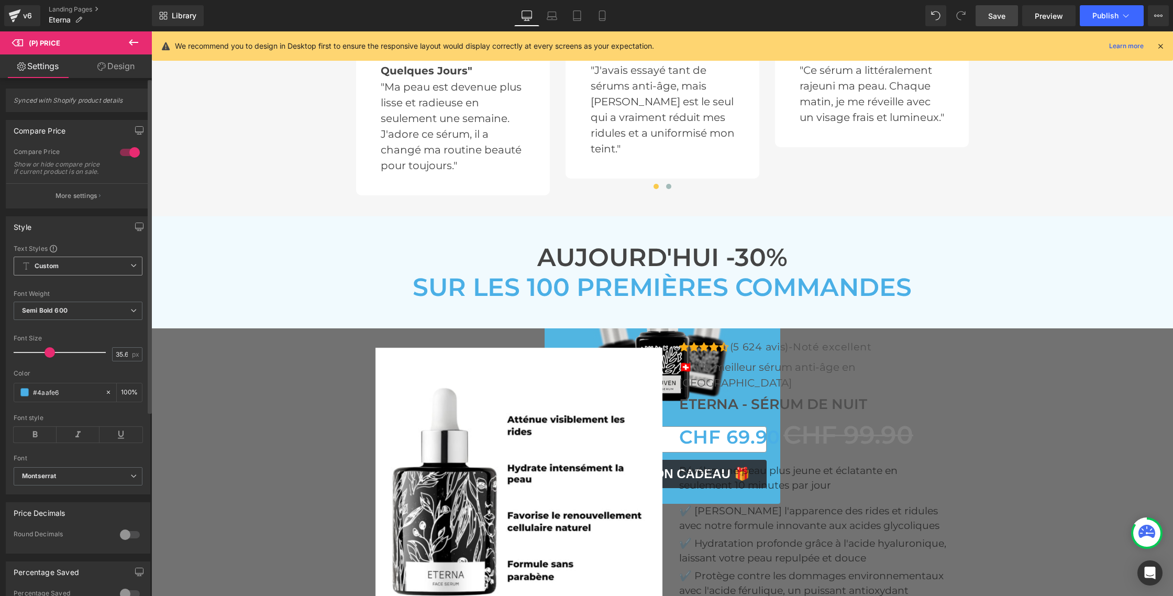
click at [46, 271] on b "Custom" at bounding box center [47, 266] width 24 height 9
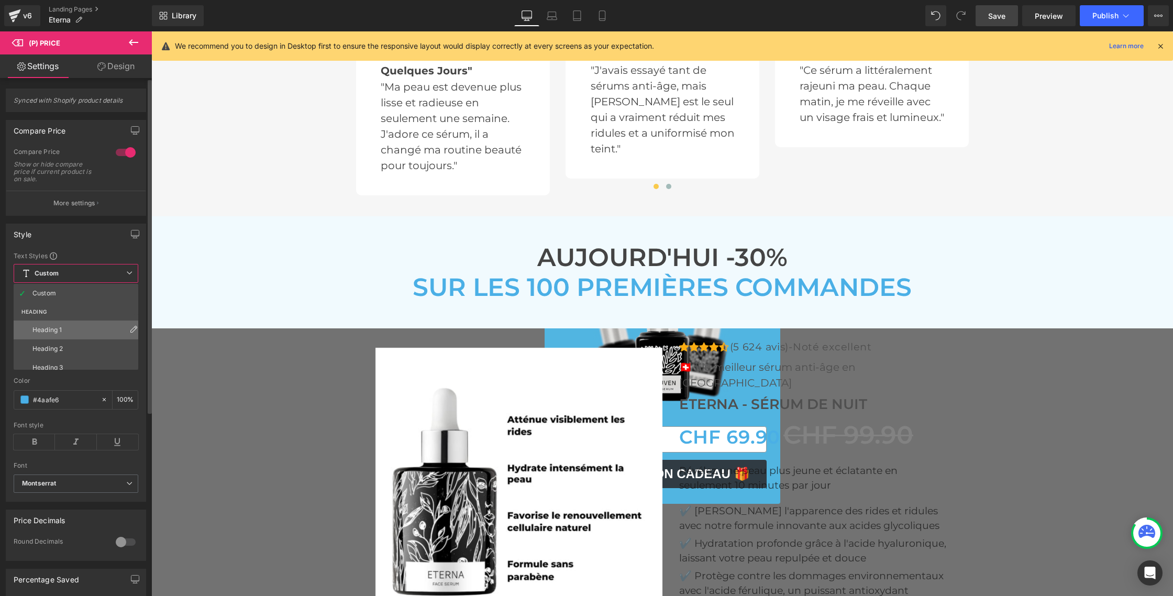
click at [50, 329] on div "Heading 1" at bounding box center [46, 329] width 29 height 7
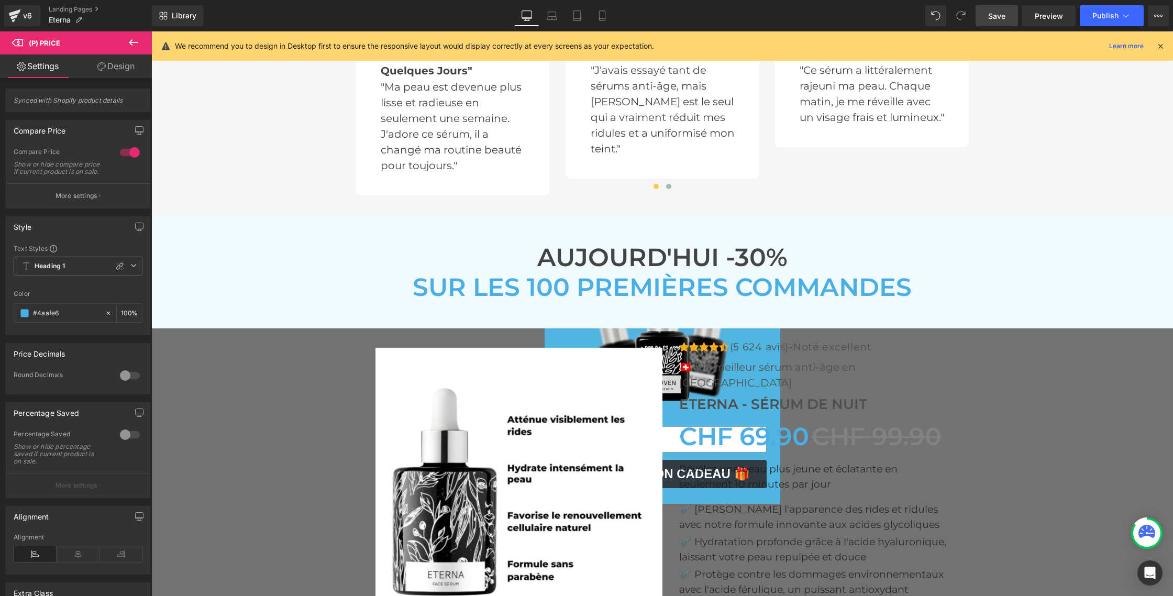
click at [129, 43] on icon at bounding box center [133, 42] width 13 height 13
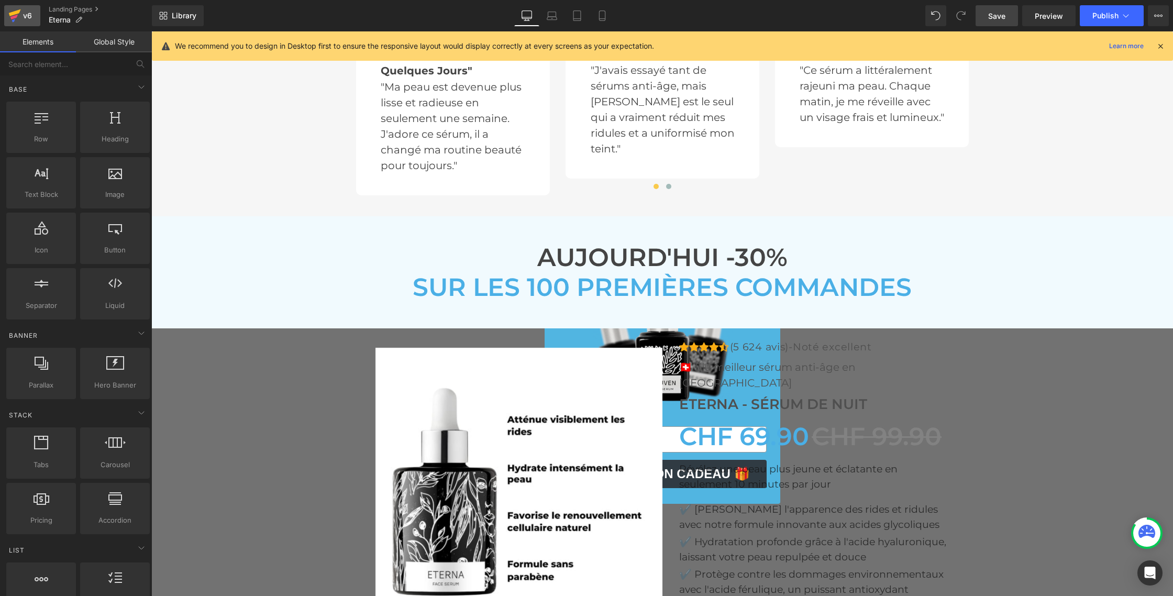
click at [25, 16] on div "v6" at bounding box center [27, 16] width 13 height 14
click at [986, 16] on link "Save" at bounding box center [996, 15] width 42 height 21
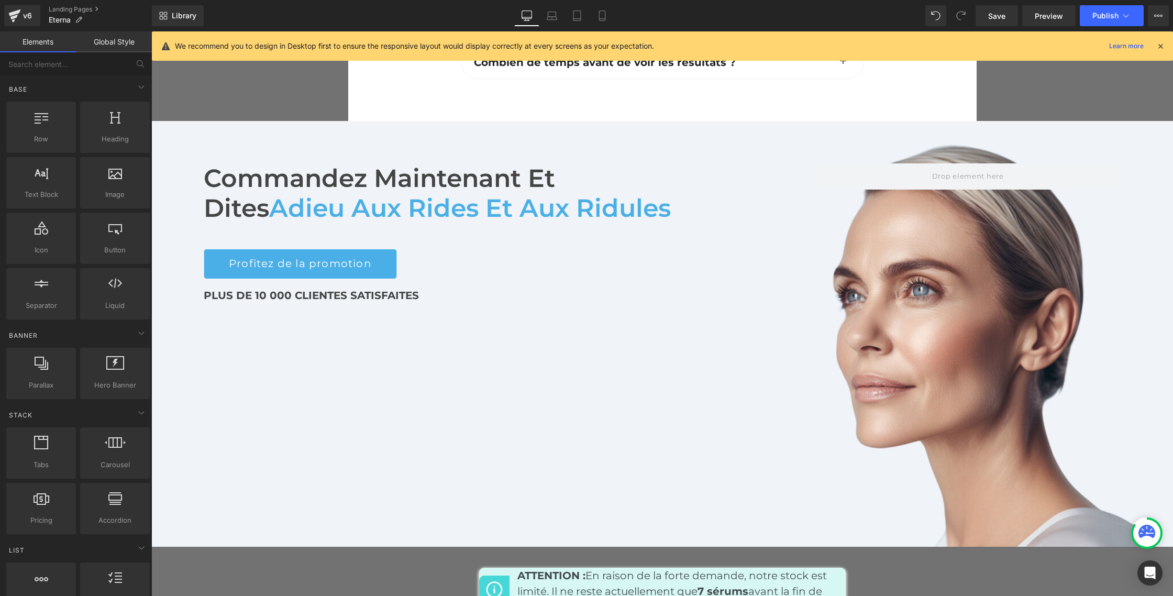
scroll to position [4604, 0]
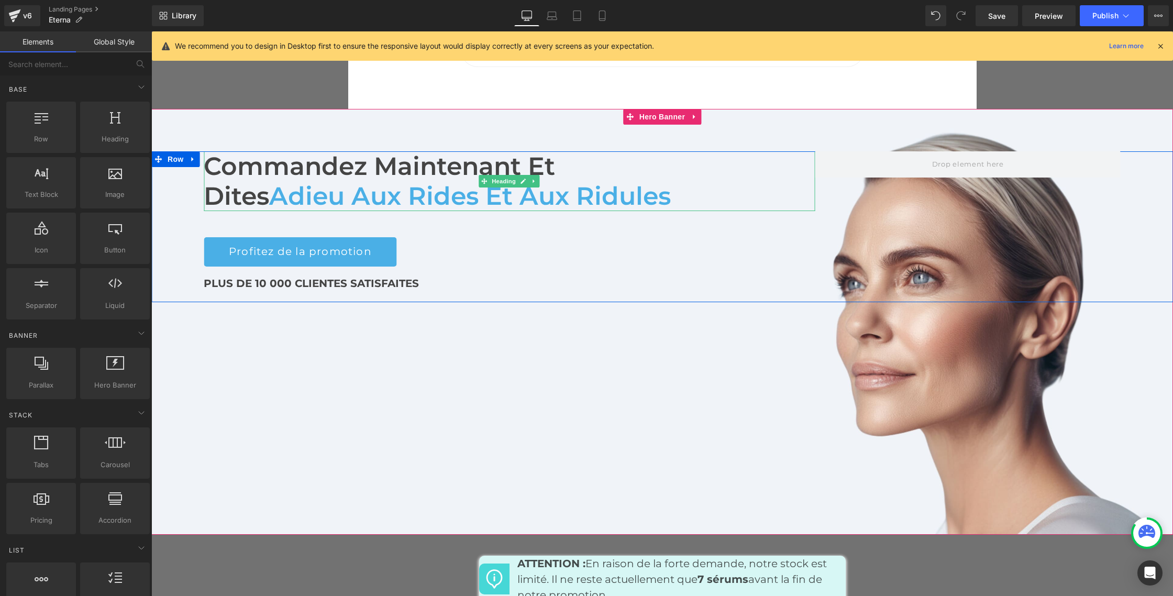
click at [418, 181] on span "Adieu aux rides et aux ridules" at bounding box center [470, 196] width 402 height 30
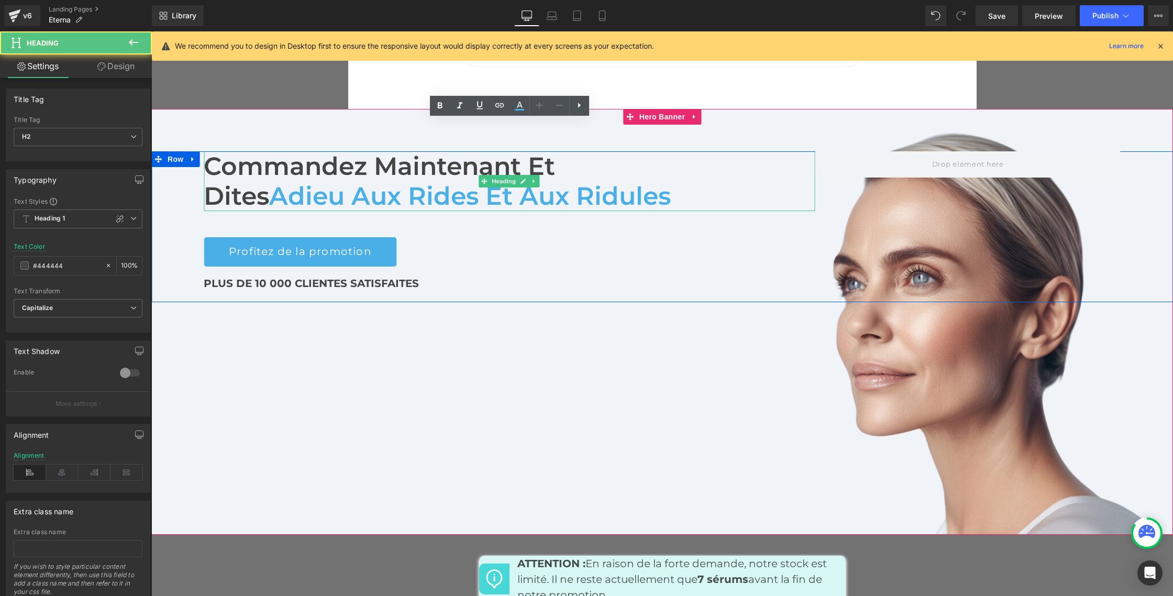
scroll to position [4616, 0]
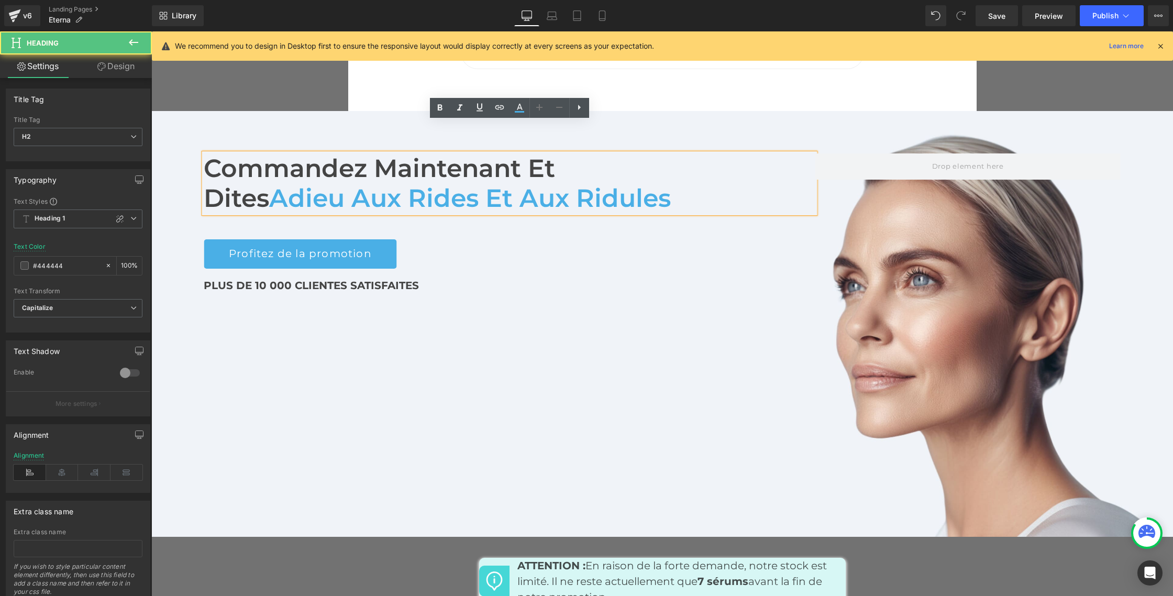
click at [439, 153] on h2 "Commandez maintenant et" at bounding box center [509, 168] width 611 height 30
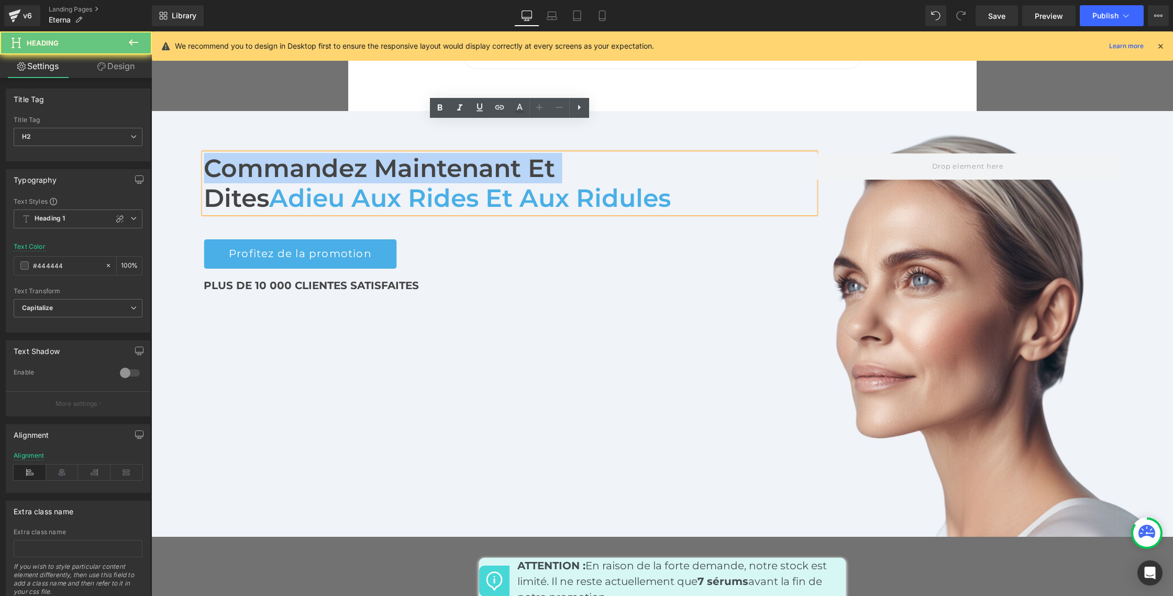
click at [439, 153] on h2 "Commandez maintenant et" at bounding box center [509, 168] width 611 height 30
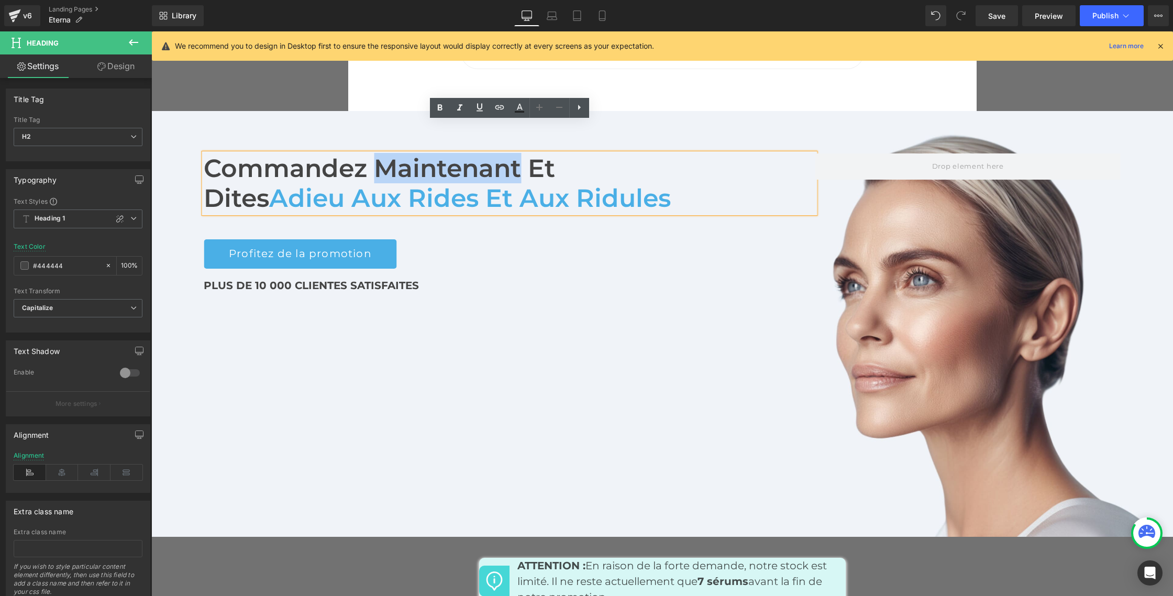
click at [439, 153] on h2 "Commandez maintenant et" at bounding box center [509, 168] width 611 height 30
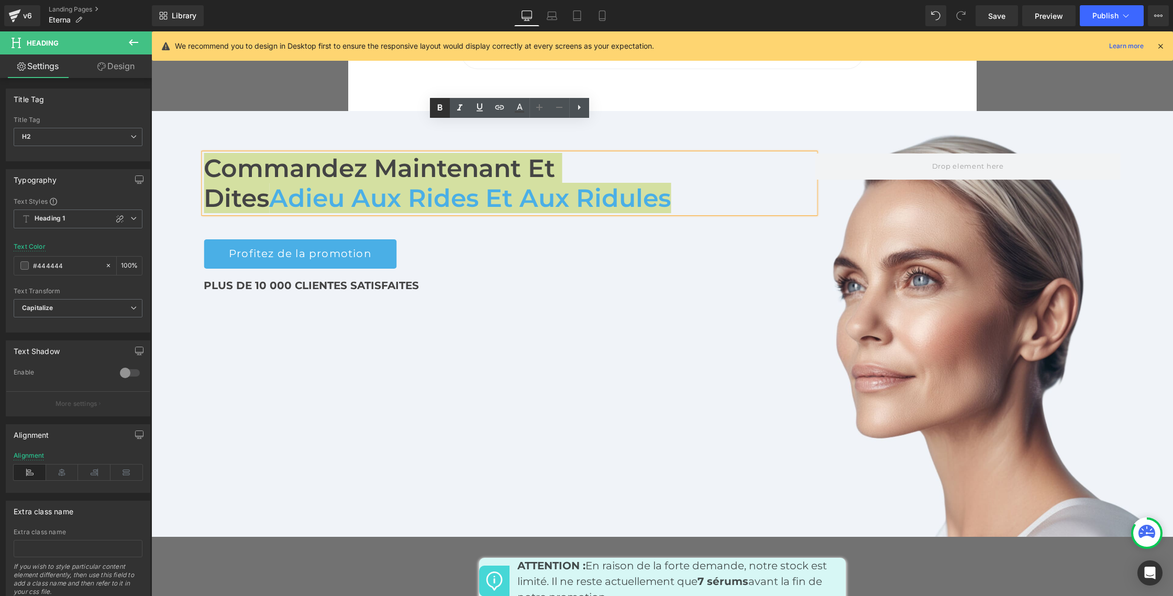
click at [441, 112] on icon at bounding box center [440, 108] width 13 height 13
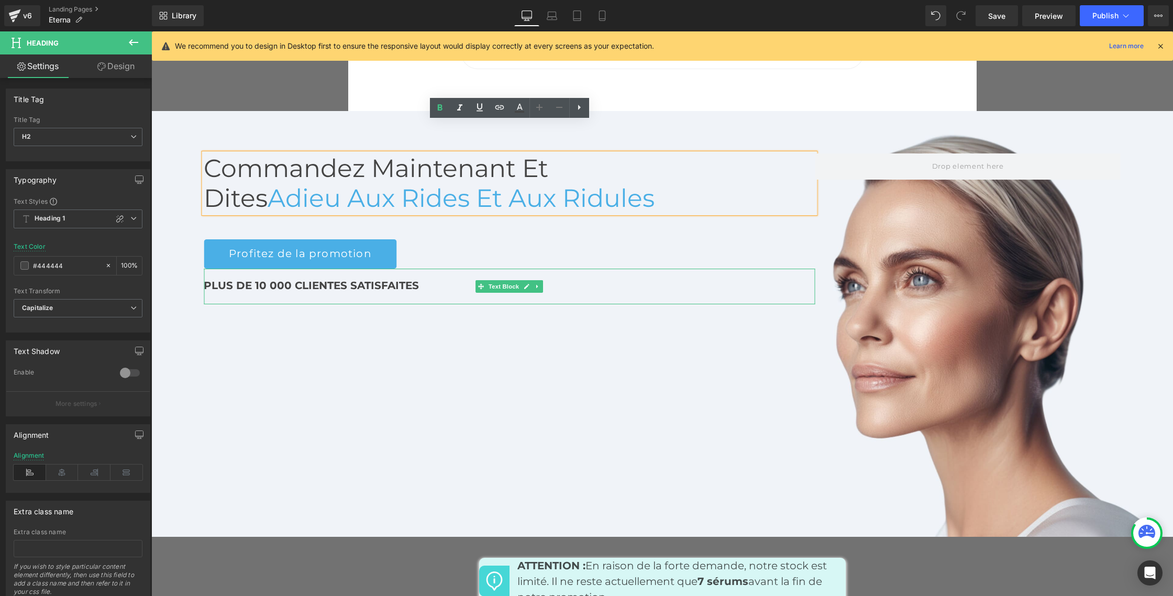
click at [335, 279] on b "PLUS DE 10 000 CLIENTES SATISFAITES" at bounding box center [311, 285] width 215 height 13
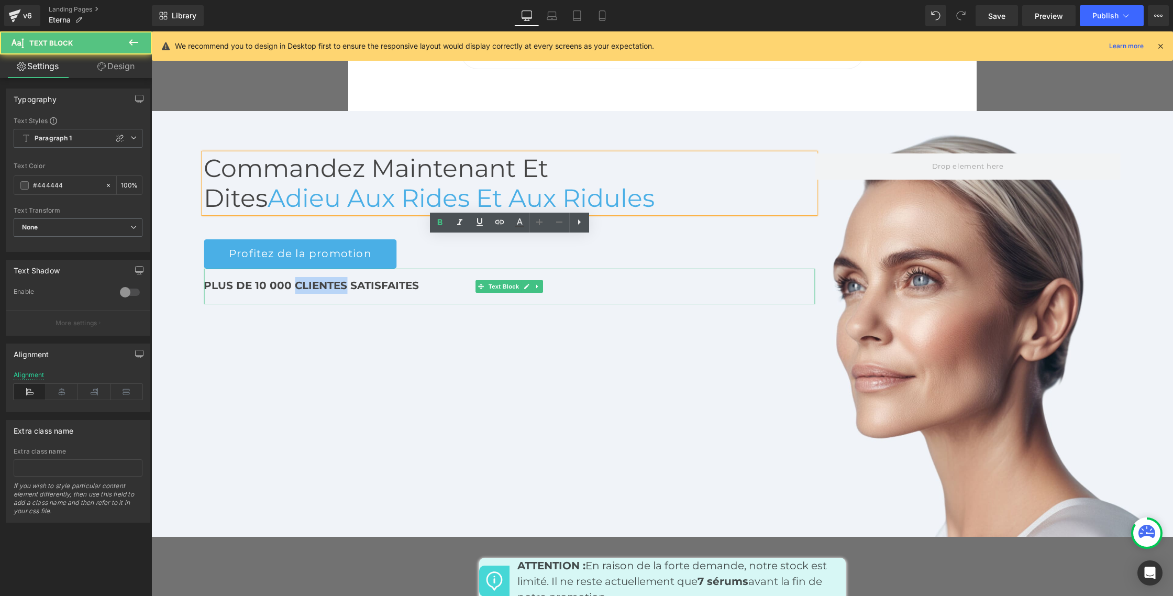
click at [335, 279] on b "PLUS DE 10 000 CLIENTES SATISFAITES" at bounding box center [311, 285] width 215 height 13
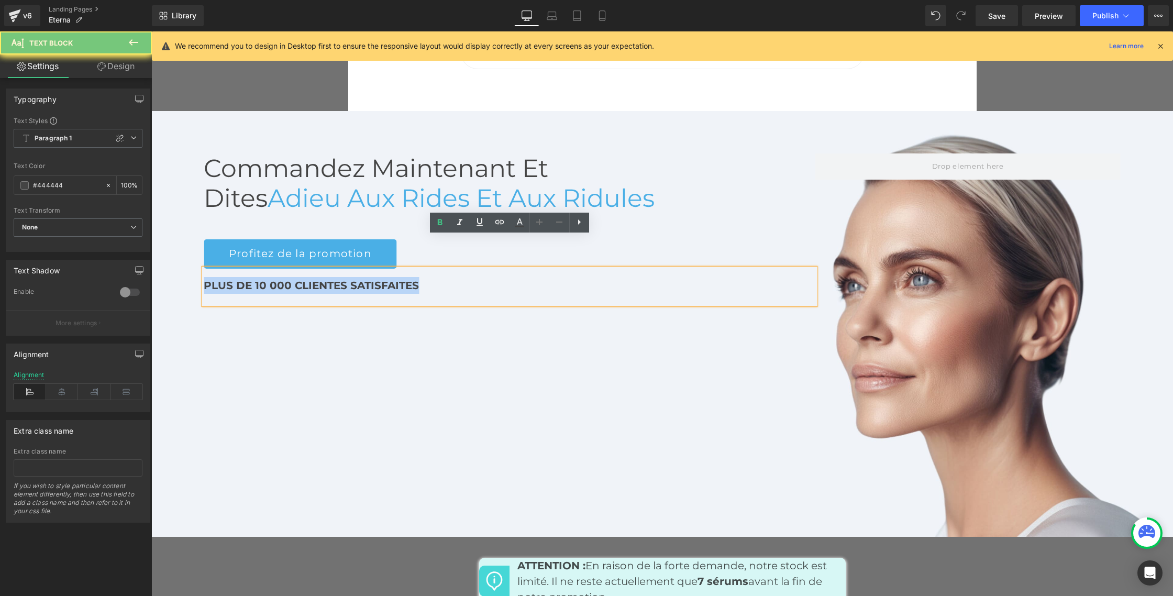
click at [335, 279] on b "PLUS DE 10 000 CLIENTES SATISFAITES" at bounding box center [311, 285] width 215 height 13
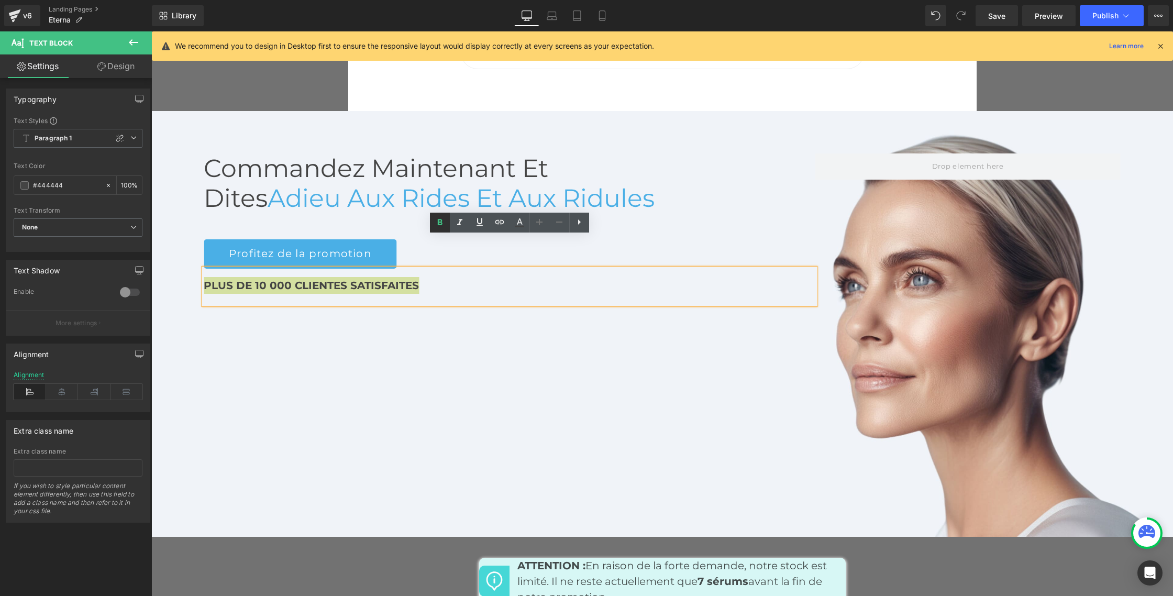
click at [440, 220] on icon at bounding box center [439, 222] width 5 height 6
click at [381, 313] on div "Commandez maintenant et Dites Adieu aux rides et aux ridules Heading Profitez d…" at bounding box center [662, 324] width 1022 height 426
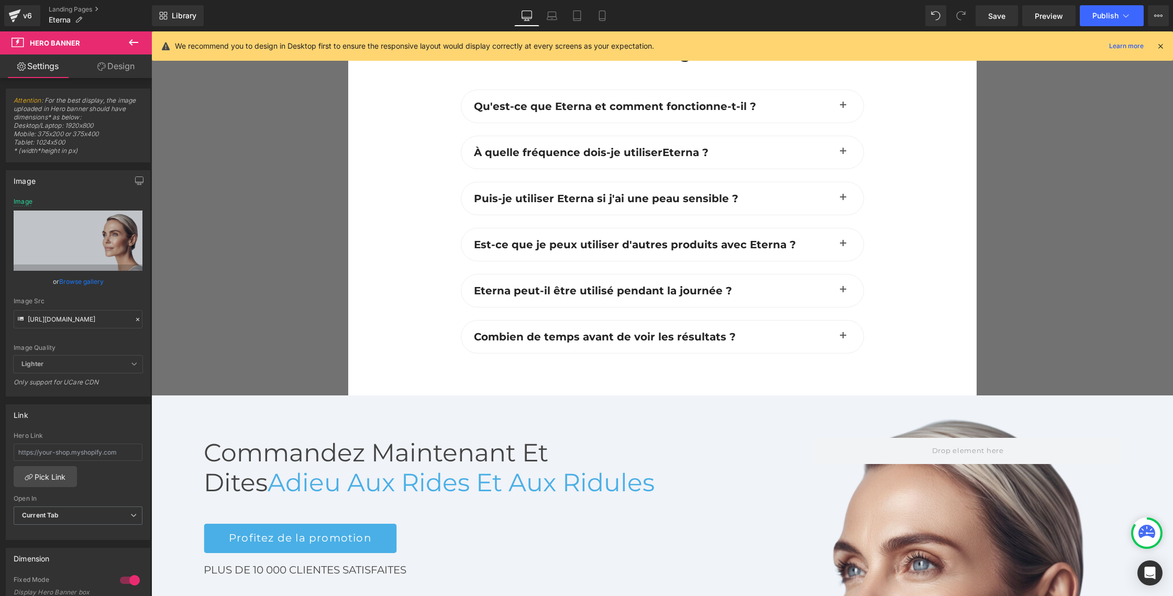
scroll to position [4330, 0]
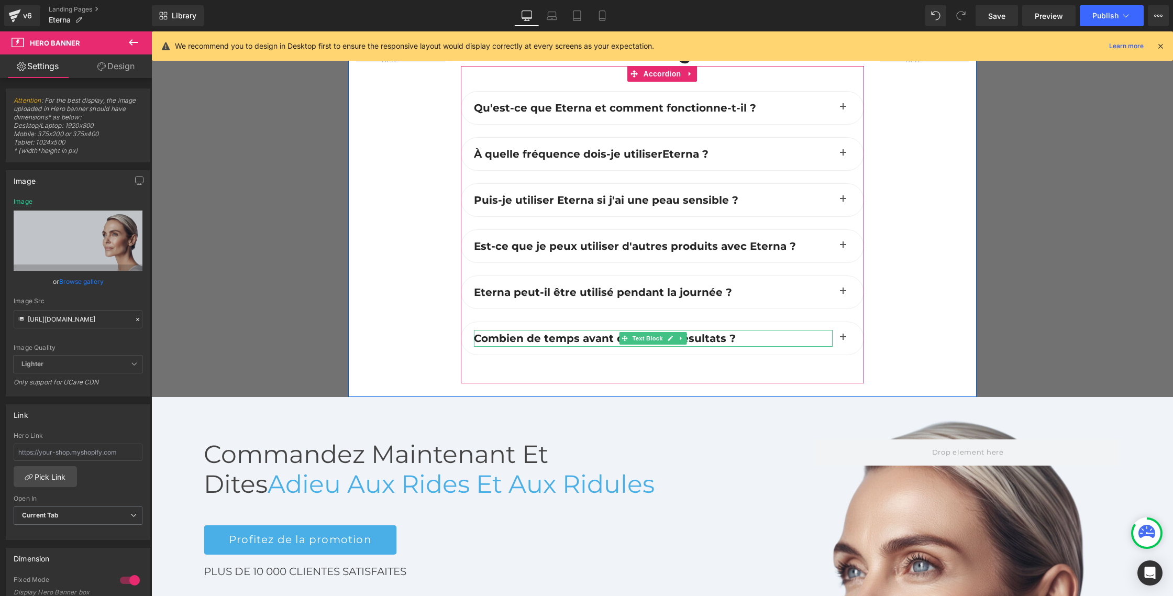
click at [523, 332] on b "Combien de temps avant de voir les résultats ?" at bounding box center [605, 338] width 262 height 13
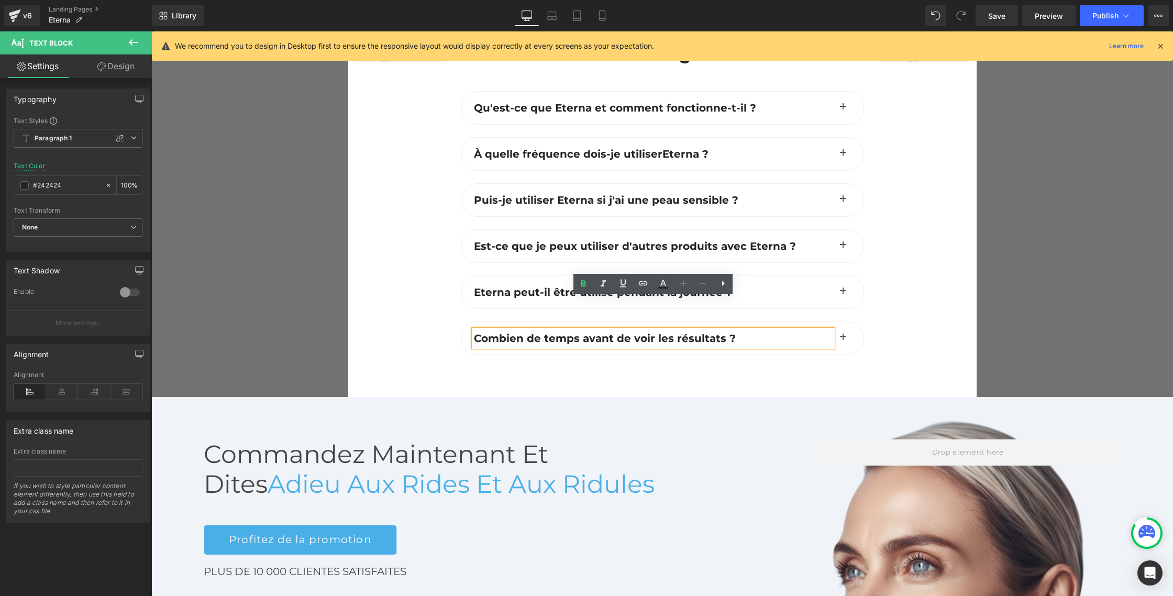
click at [521, 332] on b "Combien de temps avant de voir les résultats ?" at bounding box center [605, 338] width 262 height 13
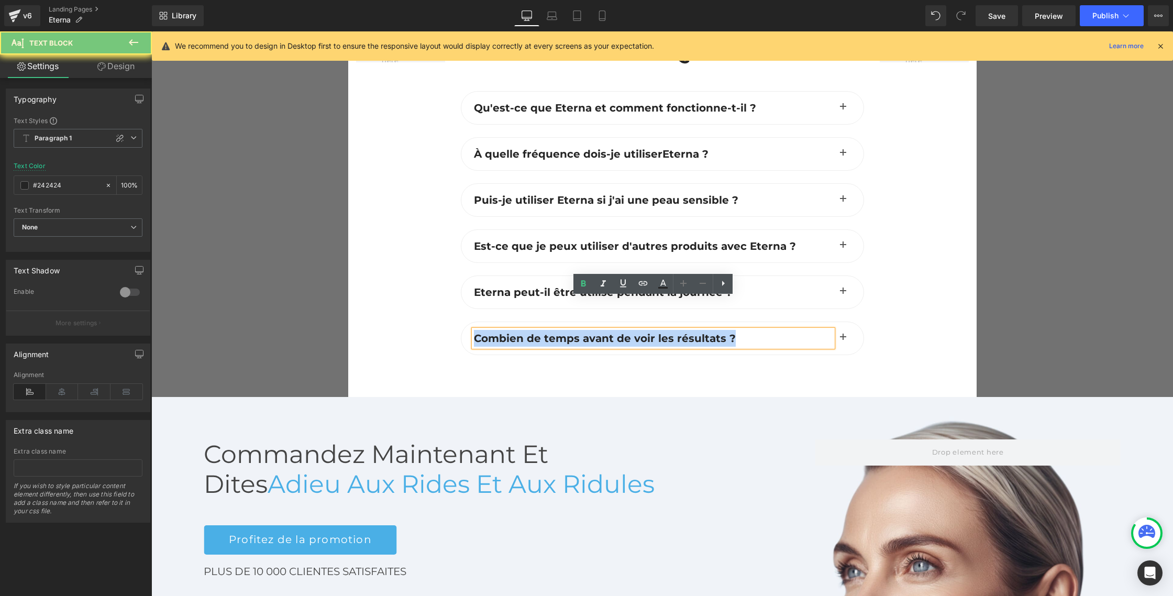
click at [521, 332] on b "Combien de temps avant de voir les résultats ?" at bounding box center [605, 338] width 262 height 13
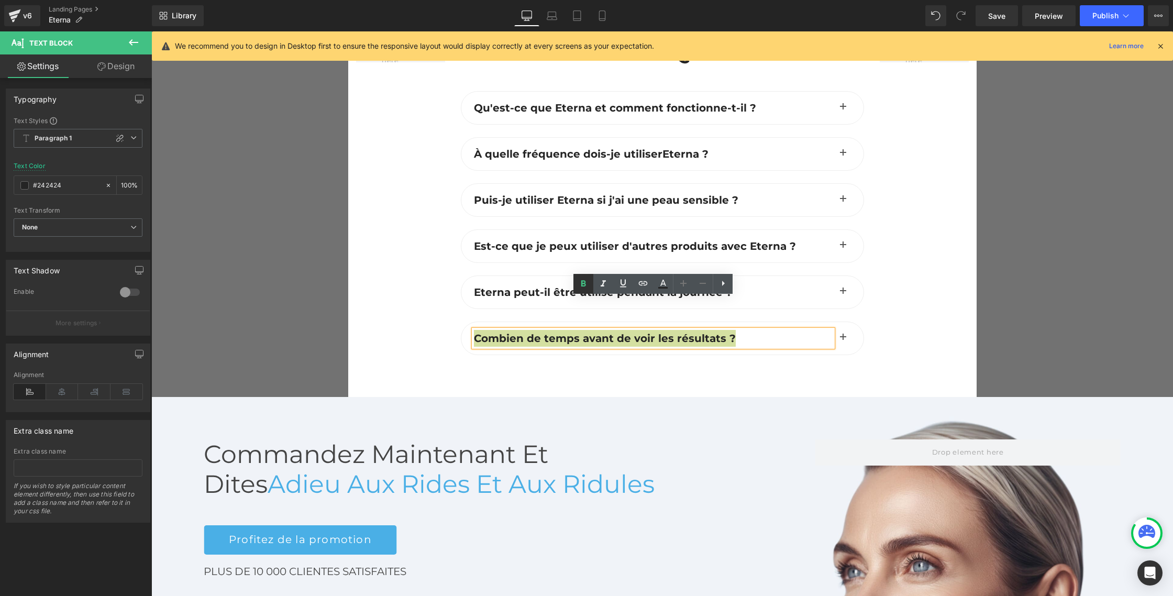
click at [584, 284] on icon at bounding box center [583, 284] width 5 height 6
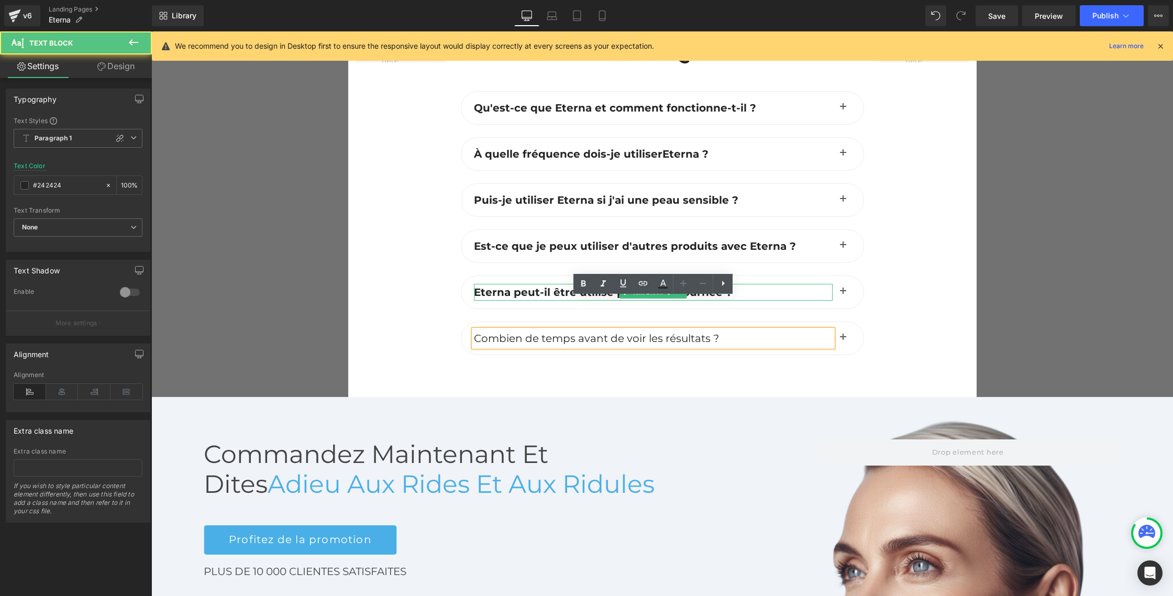
click at [520, 286] on b "Eterna peut-il être utilisé pendant la journée ?" at bounding box center [603, 292] width 258 height 13
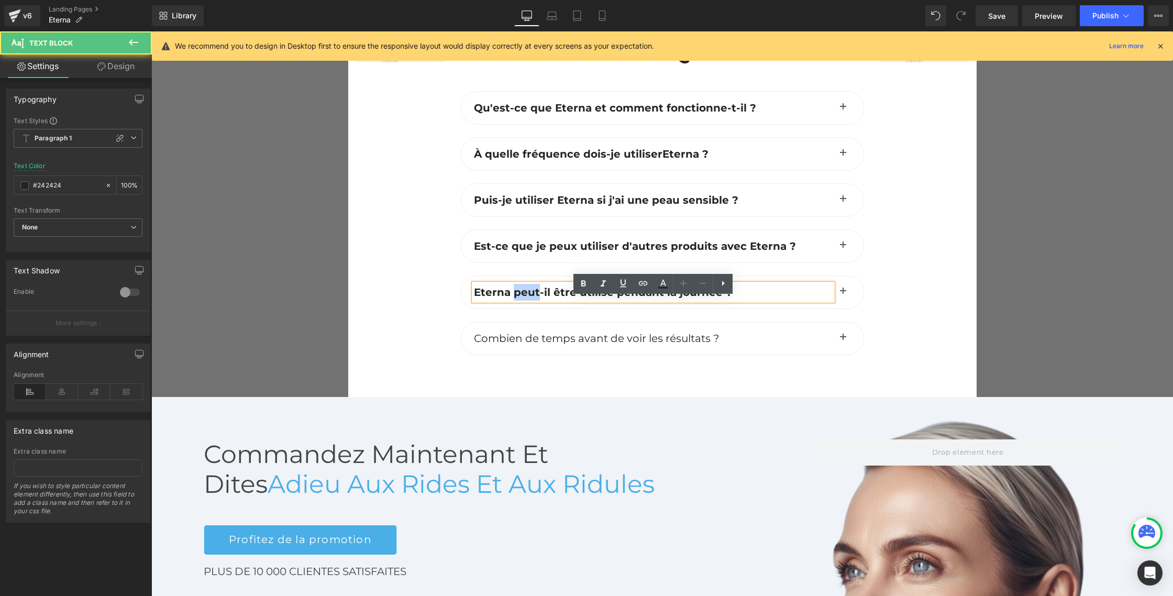
click at [520, 286] on b "Eterna peut-il être utilisé pendant la journée ?" at bounding box center [603, 292] width 258 height 13
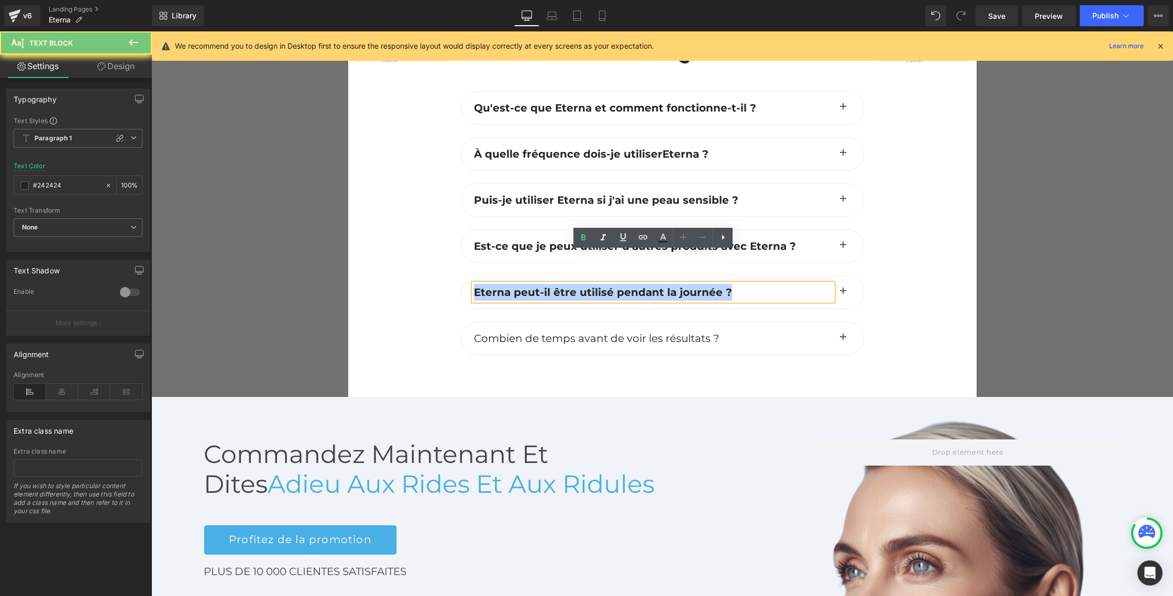
click at [520, 286] on b "Eterna peut-il être utilisé pendant la journée ?" at bounding box center [603, 292] width 258 height 13
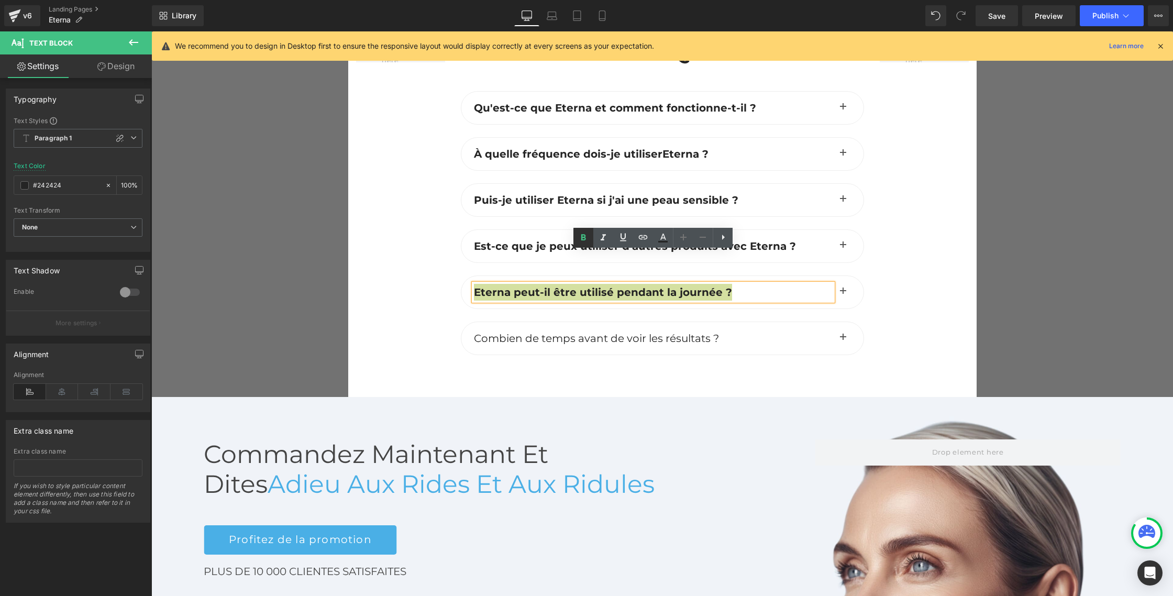
click at [587, 236] on icon at bounding box center [583, 237] width 13 height 13
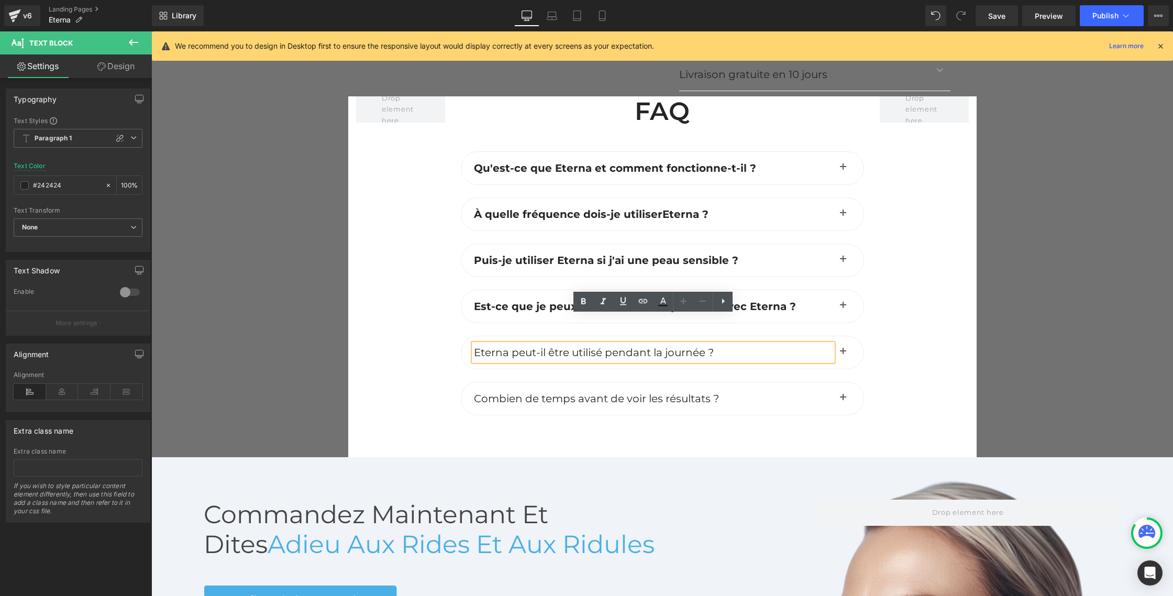
scroll to position [4254, 0]
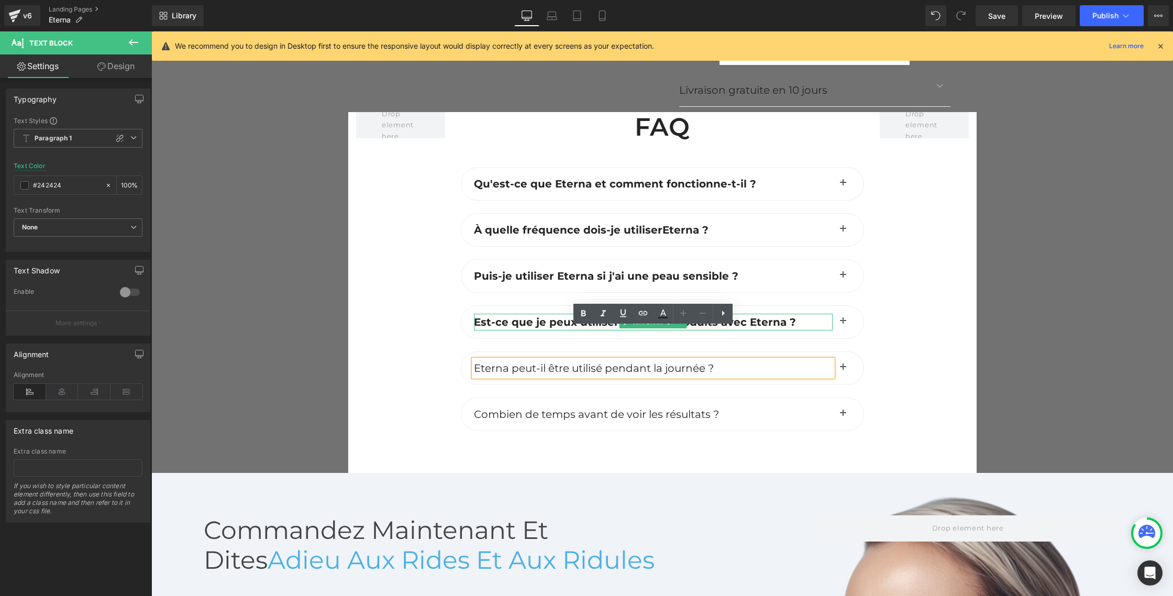
click at [510, 316] on b "Est-ce que je peux utiliser d'autres produits avec Eterna ?" at bounding box center [635, 322] width 322 height 13
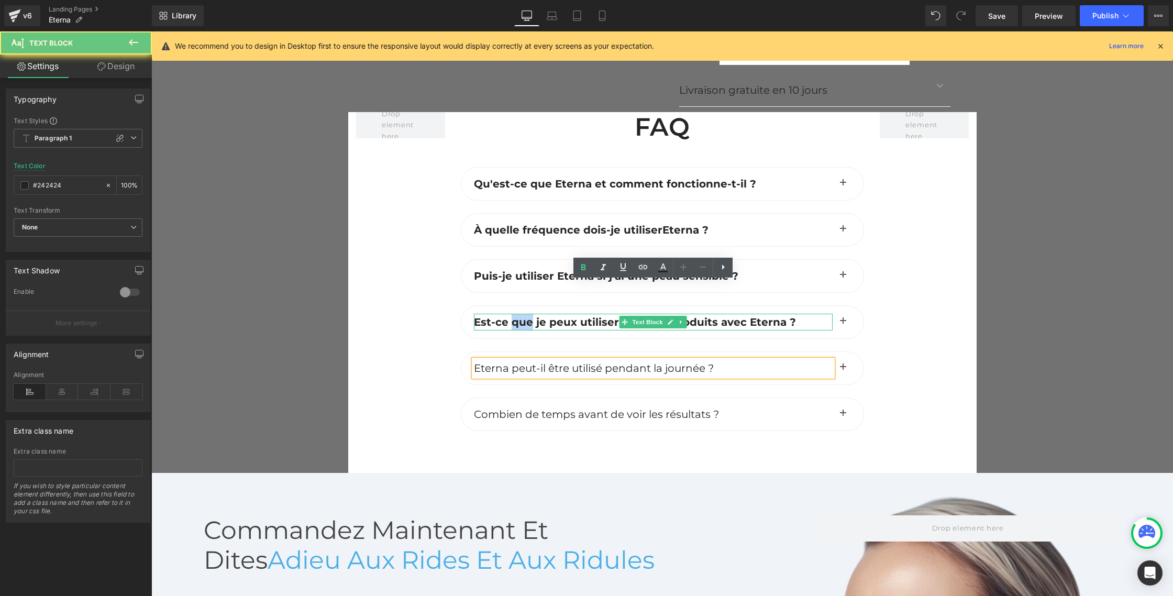
click at [510, 316] on b "Est-ce que je peux utiliser d'autres produits avec Eterna ?" at bounding box center [635, 322] width 322 height 13
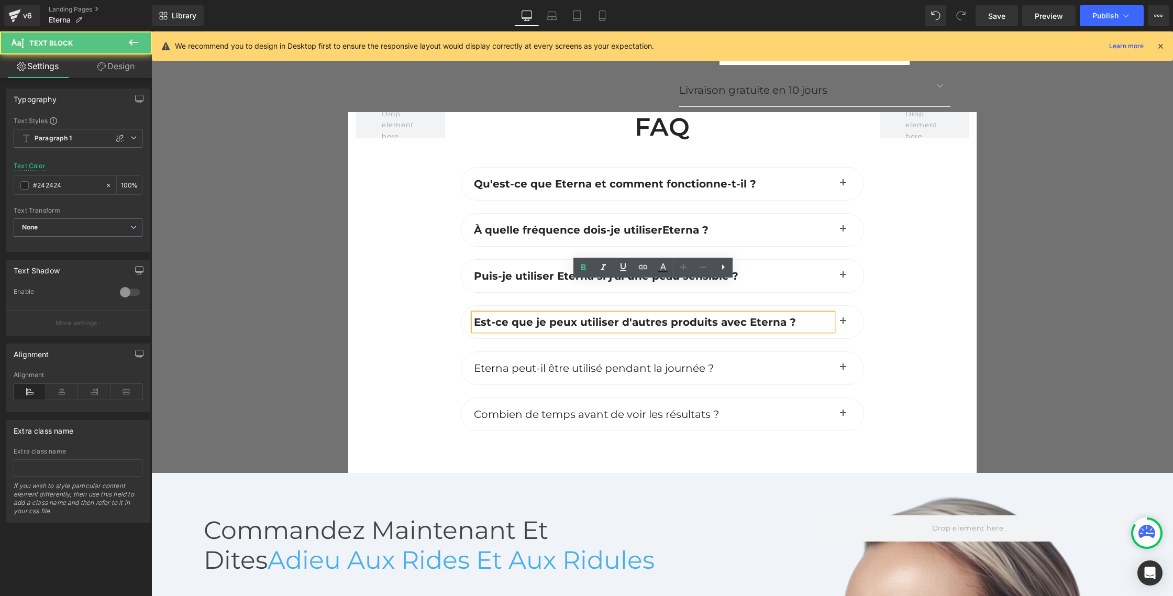
click at [557, 316] on b "Est-ce que je peux utiliser d'autres produits avec Eterna ?" at bounding box center [635, 322] width 322 height 13
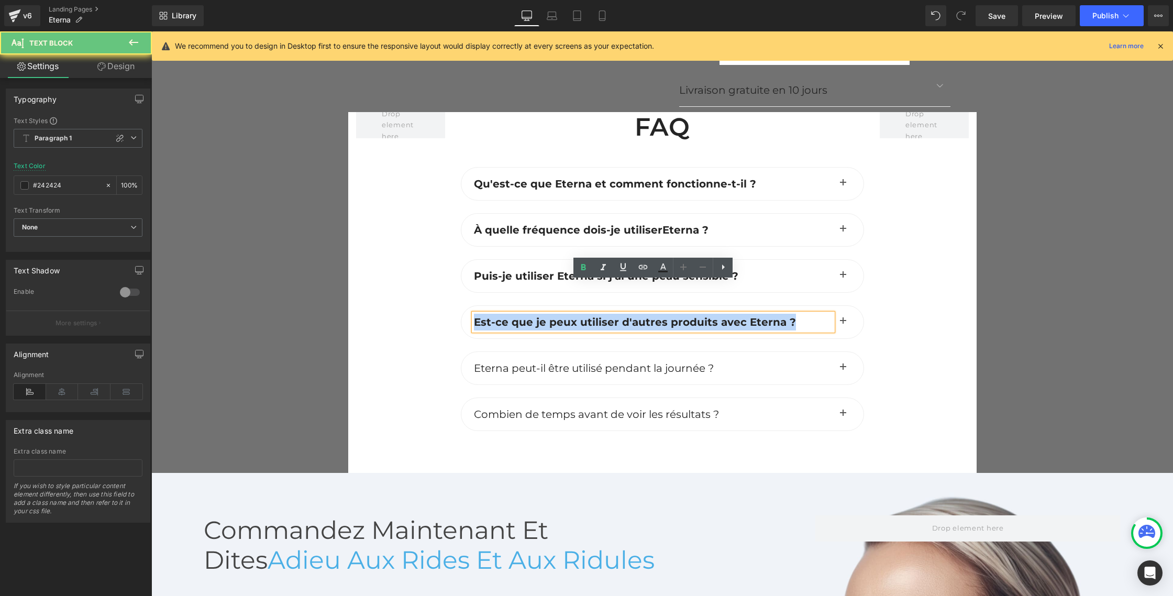
click at [557, 316] on b "Est-ce que je peux utiliser d'autres produits avec Eterna ?" at bounding box center [635, 322] width 322 height 13
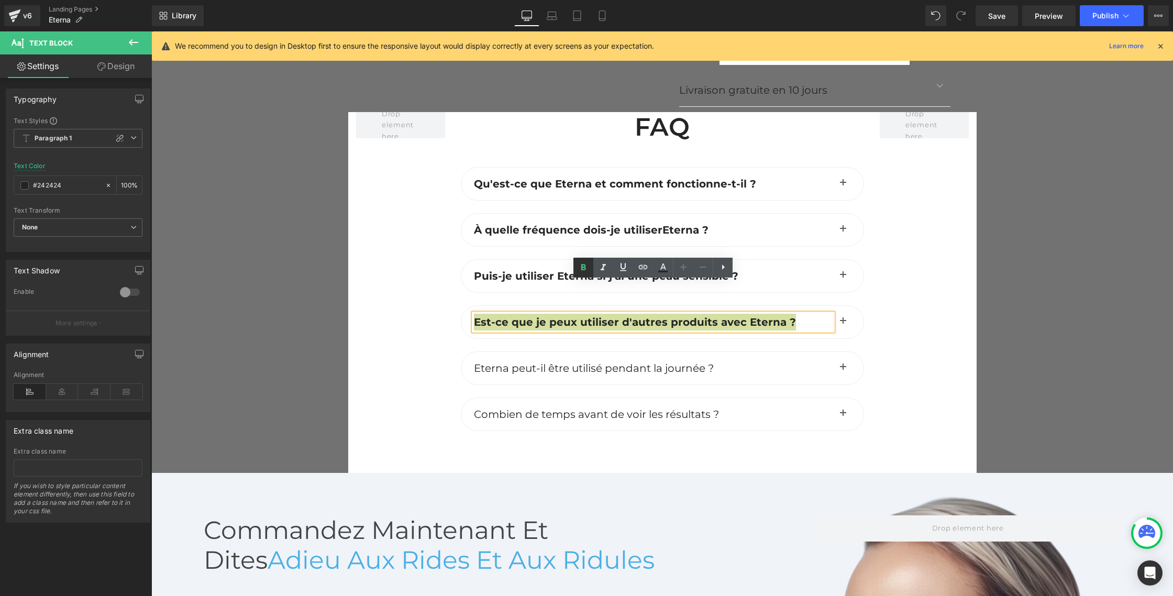
click at [591, 266] on link at bounding box center [583, 268] width 20 height 20
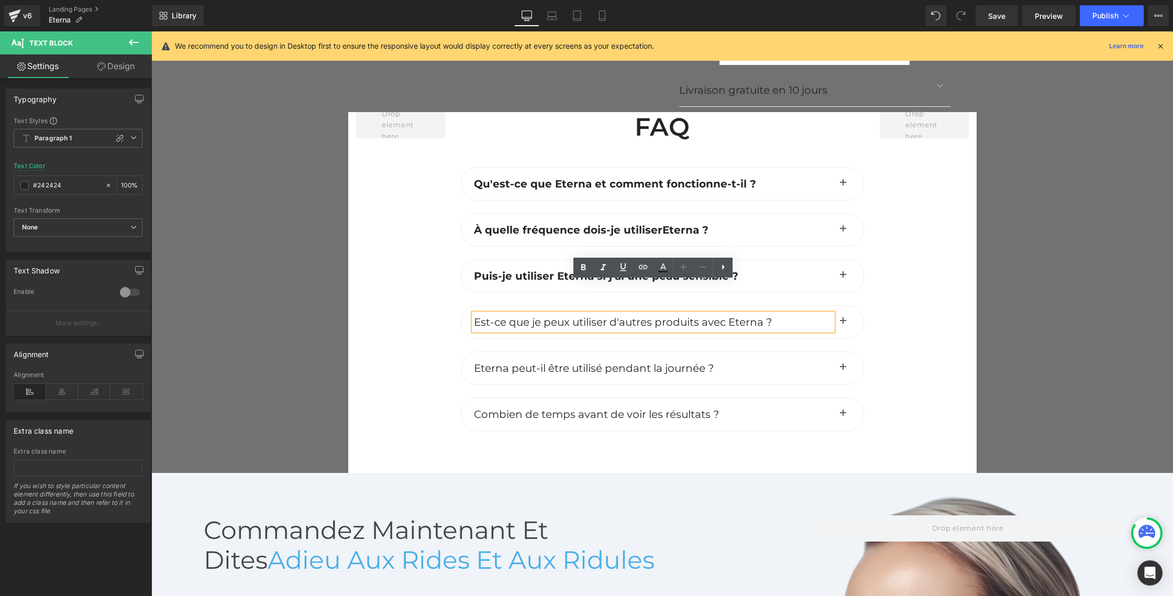
click at [527, 270] on b "Puis-je utiliser Eterna si j'ai une peau sensible ?" at bounding box center [606, 276] width 264 height 13
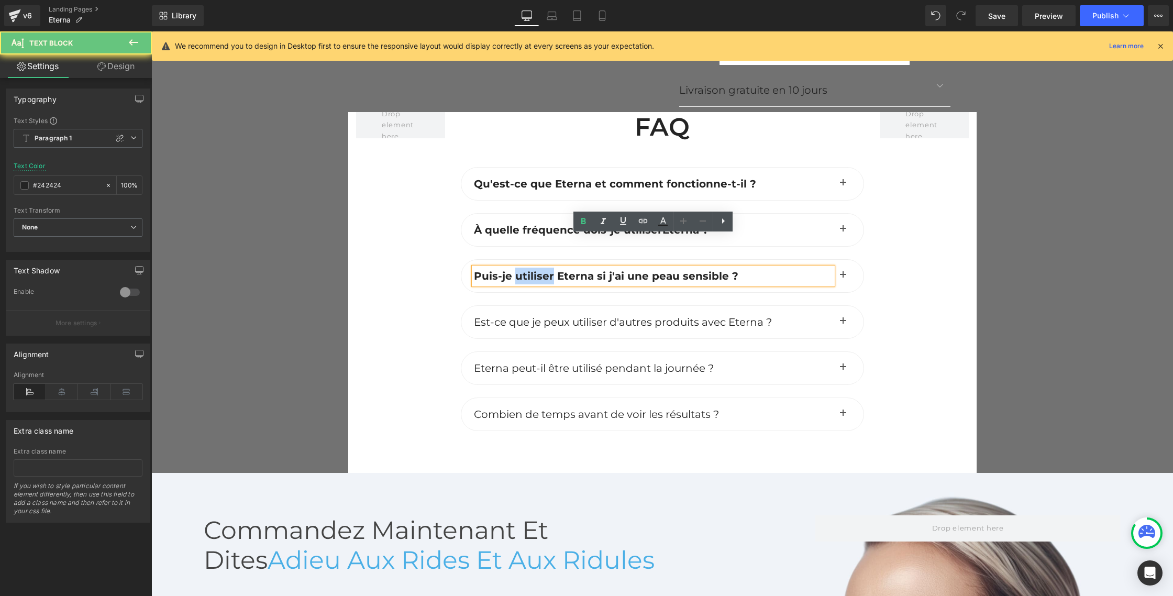
click at [527, 270] on b "Puis-je utiliser Eterna si j'ai une peau sensible ?" at bounding box center [606, 276] width 264 height 13
drag, startPoint x: 527, startPoint y: 247, endPoint x: 543, endPoint y: 238, distance: 18.5
click at [528, 270] on b "Puis-je utiliser Eterna si j'ai une peau sensible ?" at bounding box center [606, 276] width 264 height 13
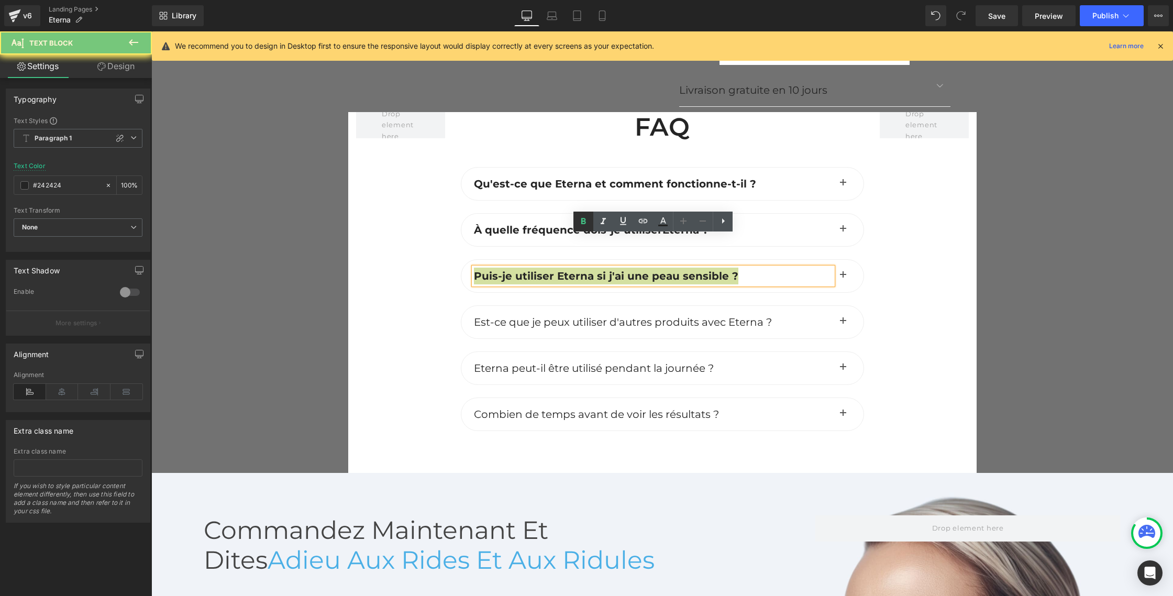
drag, startPoint x: 589, startPoint y: 219, endPoint x: 581, endPoint y: 219, distance: 7.3
click at [588, 219] on icon at bounding box center [583, 221] width 13 height 13
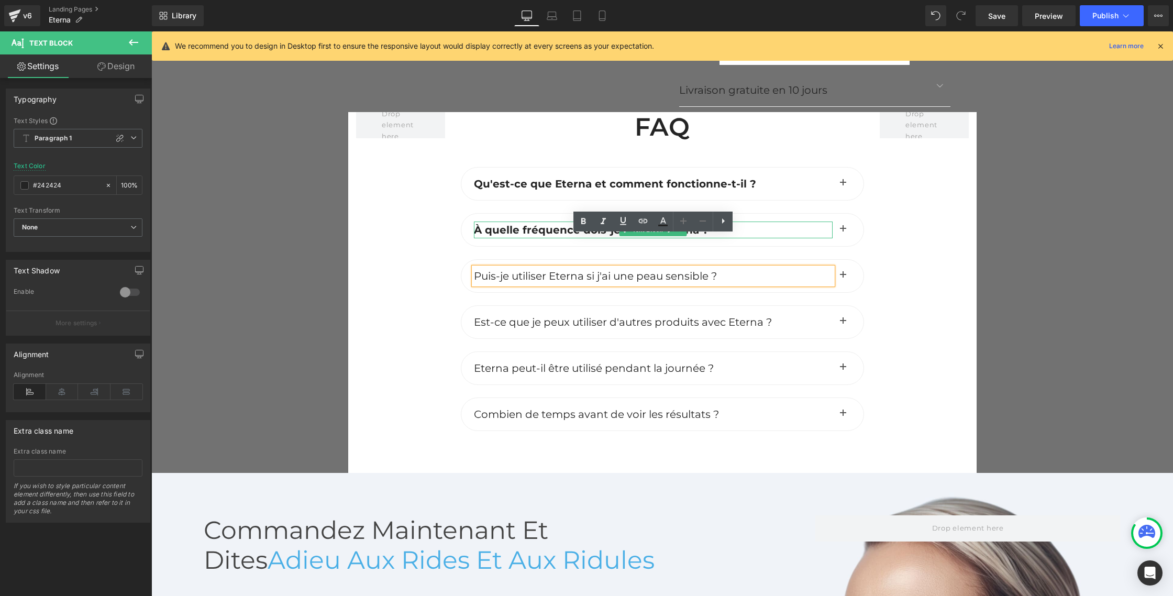
click at [505, 224] on b "À quelle fréquence dois-je utiliser" at bounding box center [568, 230] width 188 height 13
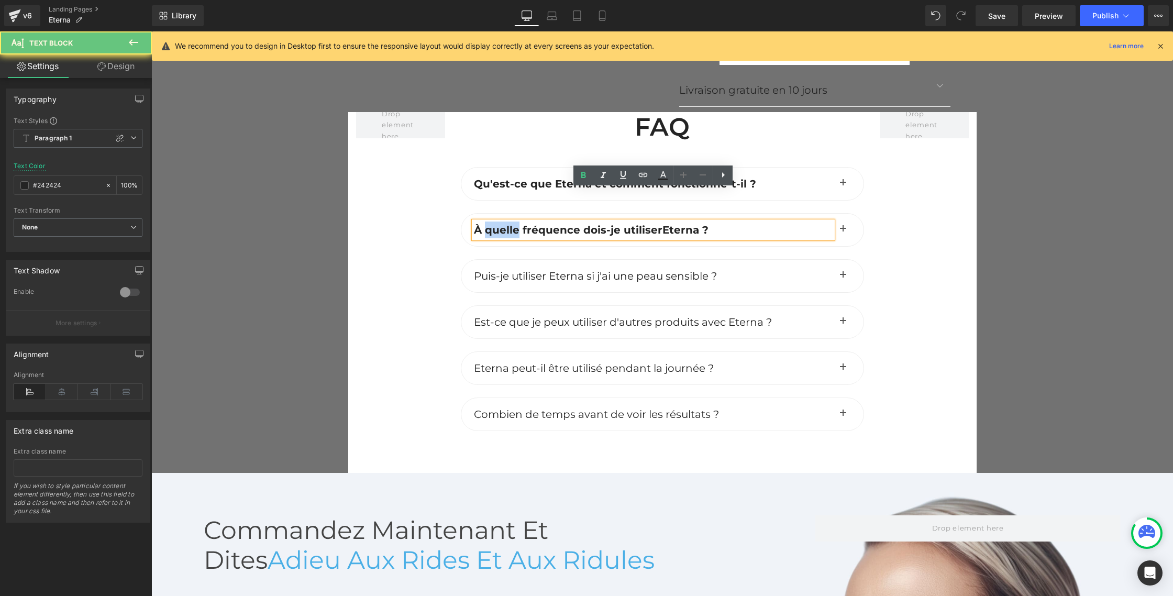
click at [505, 224] on b "À quelle fréquence dois-je utiliser" at bounding box center [568, 230] width 188 height 13
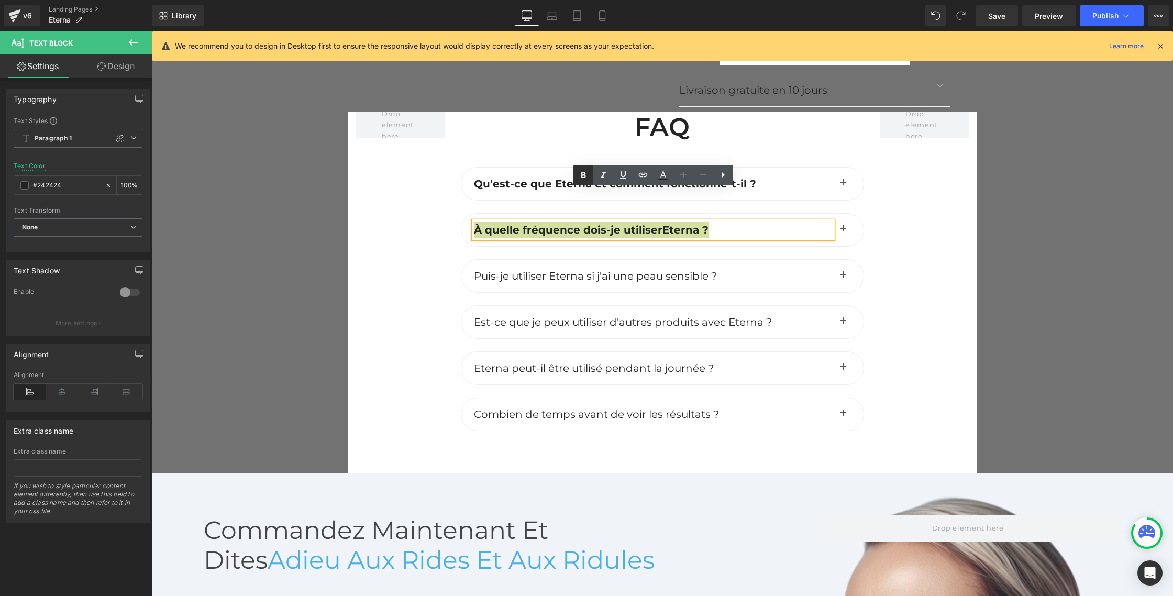
click at [584, 174] on icon at bounding box center [583, 175] width 13 height 13
click at [524, 177] on b "Qu'est-ce que Eterna et comment fonctionne-t-il ?" at bounding box center [615, 183] width 282 height 13
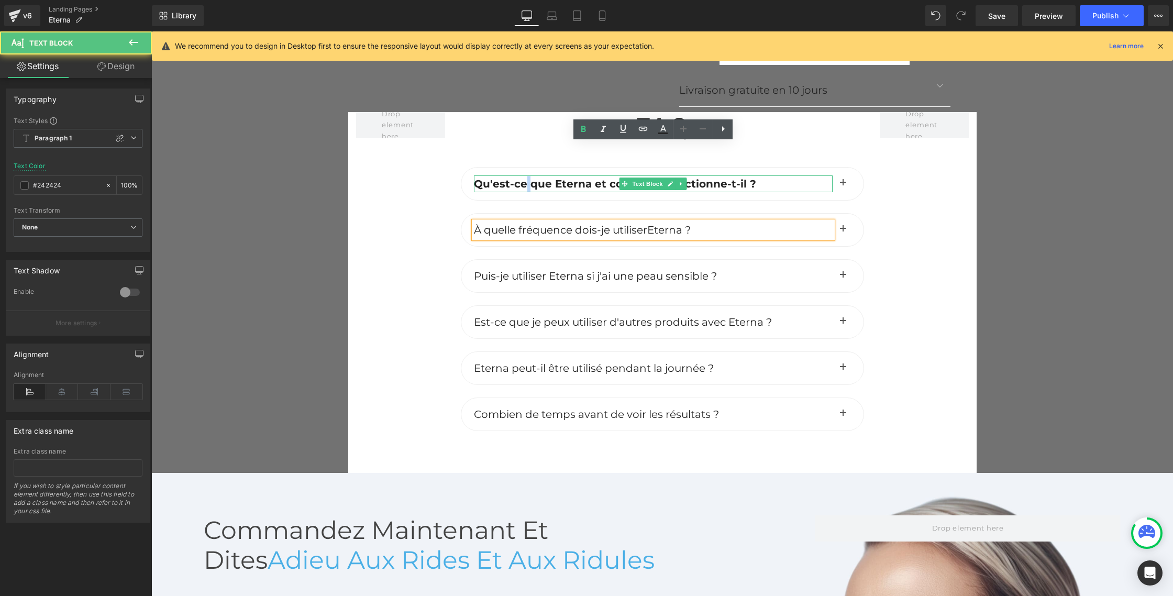
click at [524, 177] on b "Qu'est-ce que Eterna et comment fonctionne-t-il ?" at bounding box center [615, 183] width 282 height 13
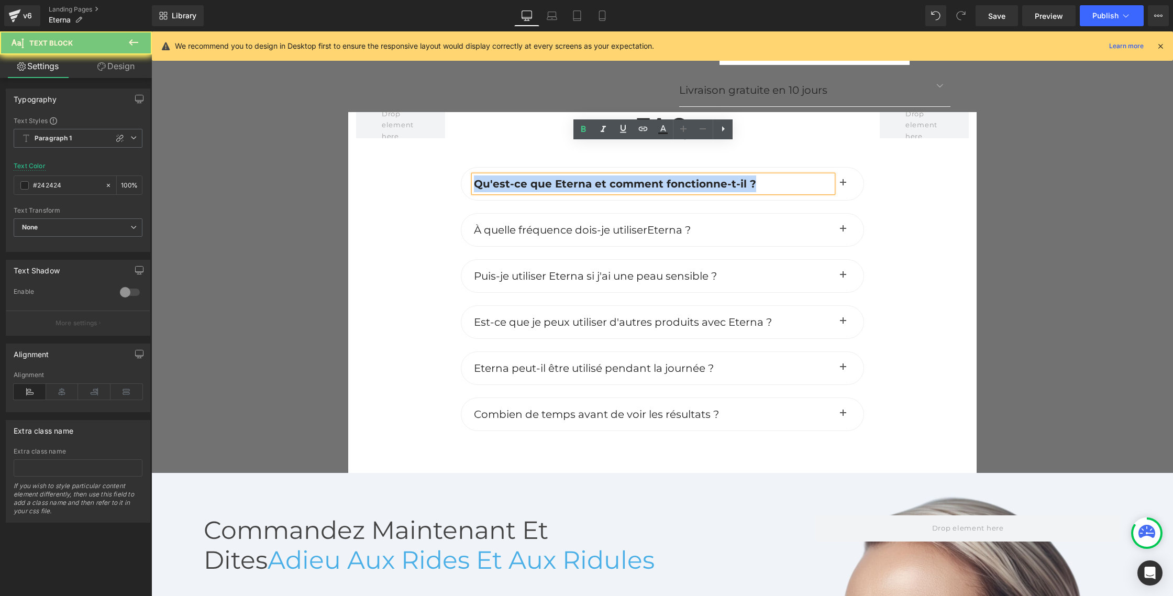
click at [525, 177] on b "Qu'est-ce que Eterna et comment fonctionne-t-il ?" at bounding box center [615, 183] width 282 height 13
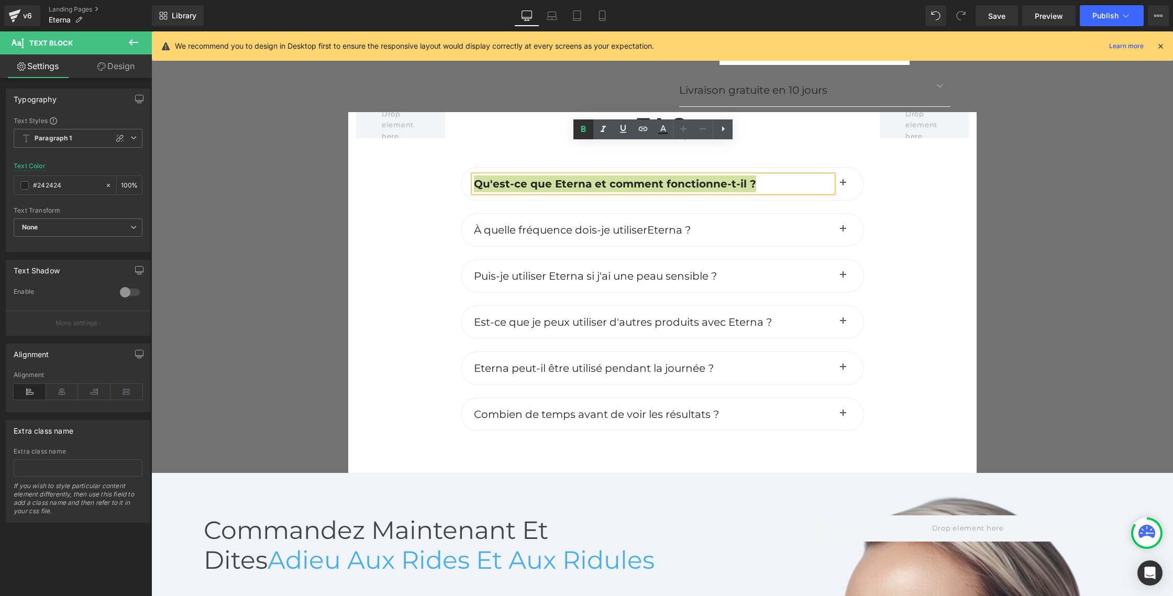
click at [583, 129] on icon at bounding box center [583, 129] width 13 height 13
click at [367, 205] on div at bounding box center [400, 285] width 105 height 347
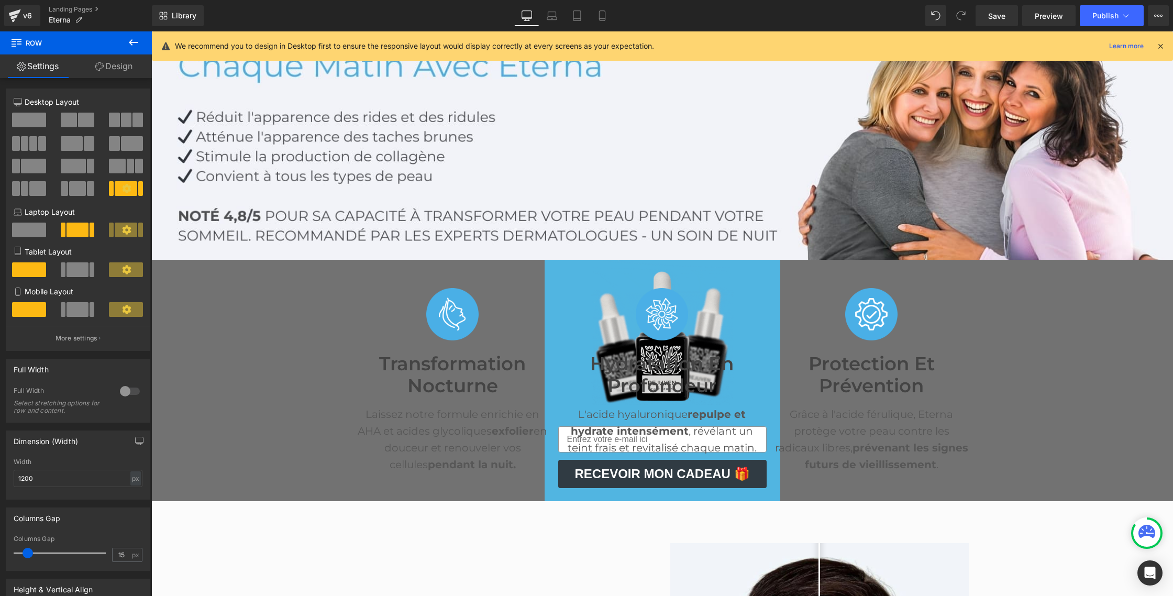
scroll to position [126, 0]
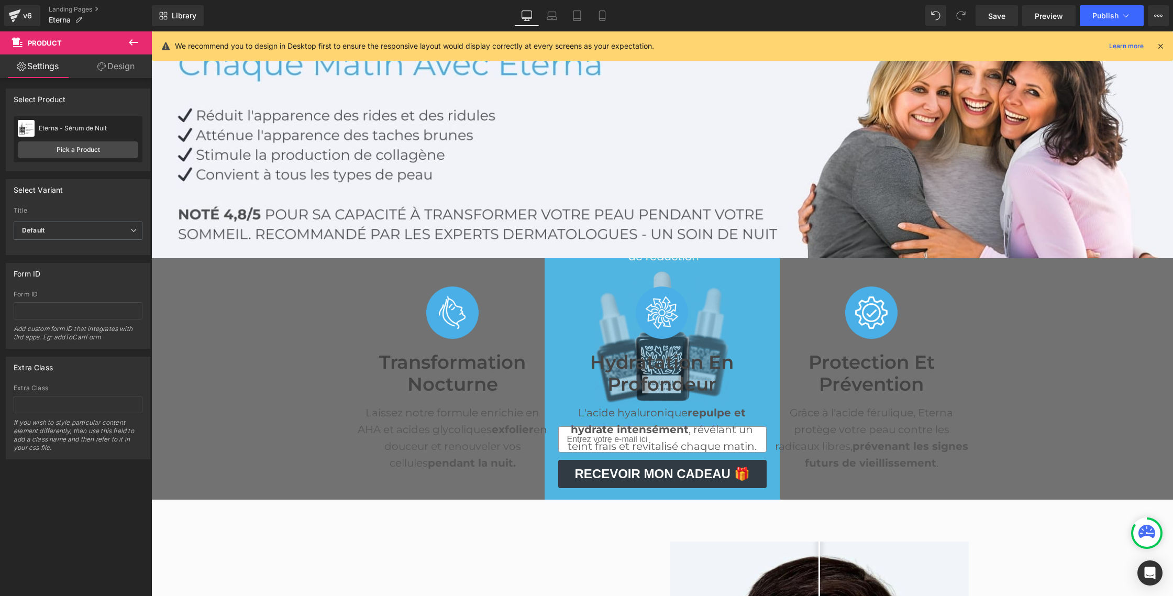
click at [129, 45] on icon at bounding box center [133, 42] width 13 height 13
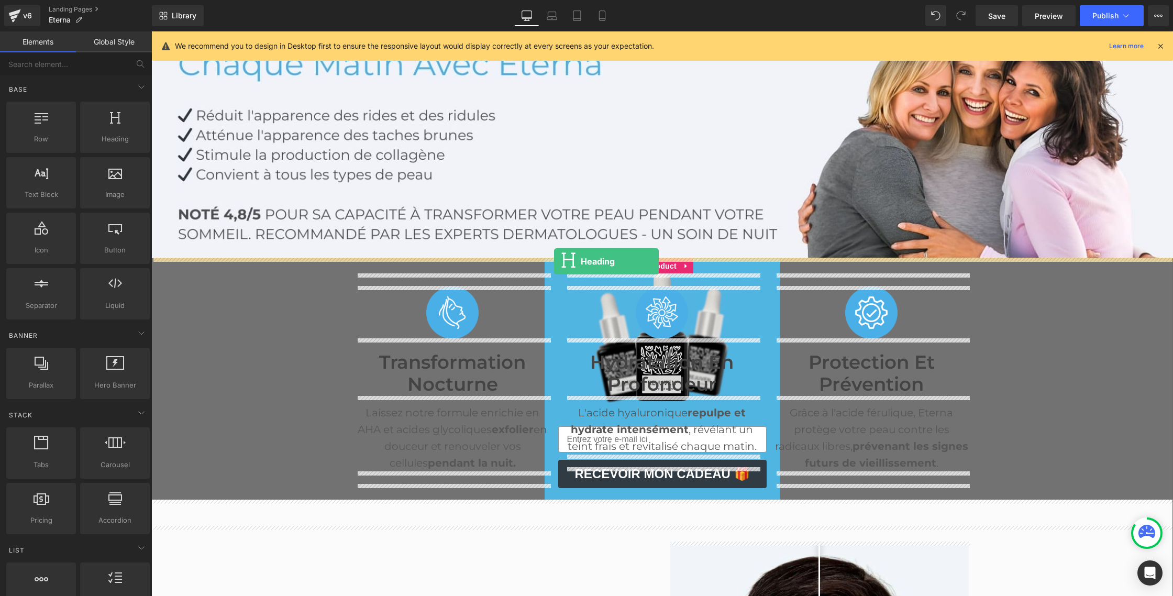
drag, startPoint x: 252, startPoint y: 161, endPoint x: 554, endPoint y: 261, distance: 317.9
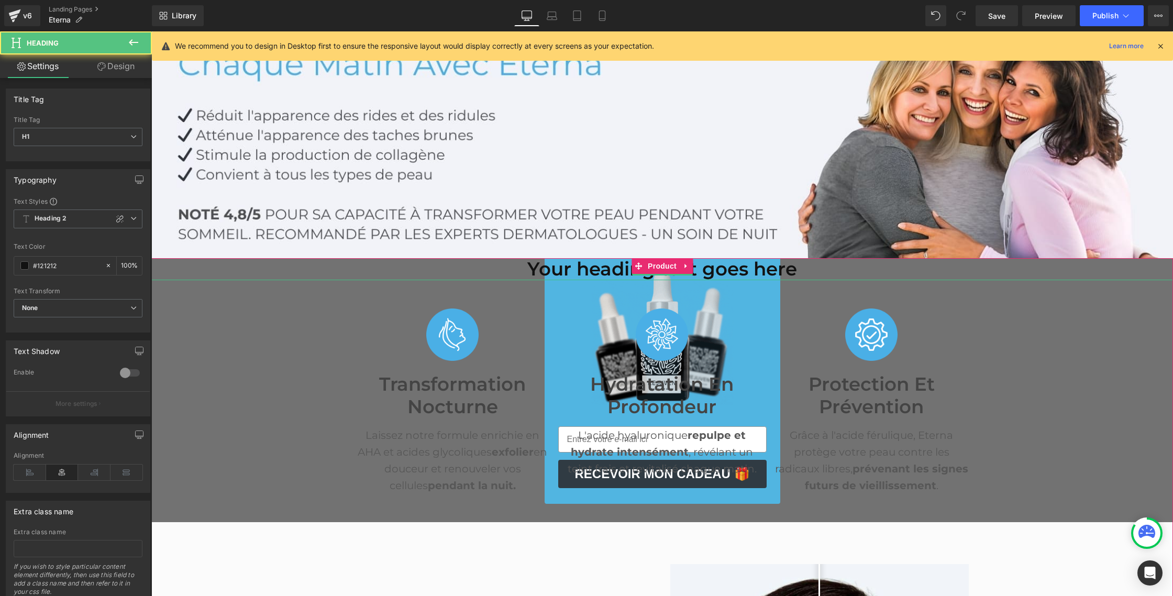
click at [540, 266] on h1 "Your heading text goes here" at bounding box center [662, 269] width 1022 height 23
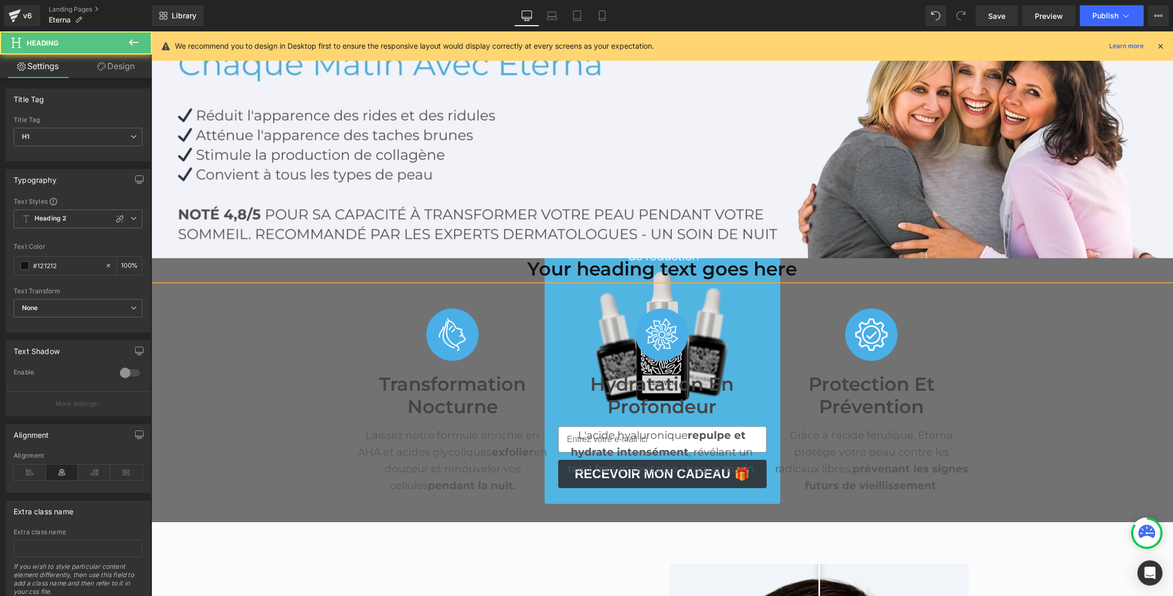
click at [540, 266] on h1 "Your heading text goes here" at bounding box center [662, 269] width 1022 height 23
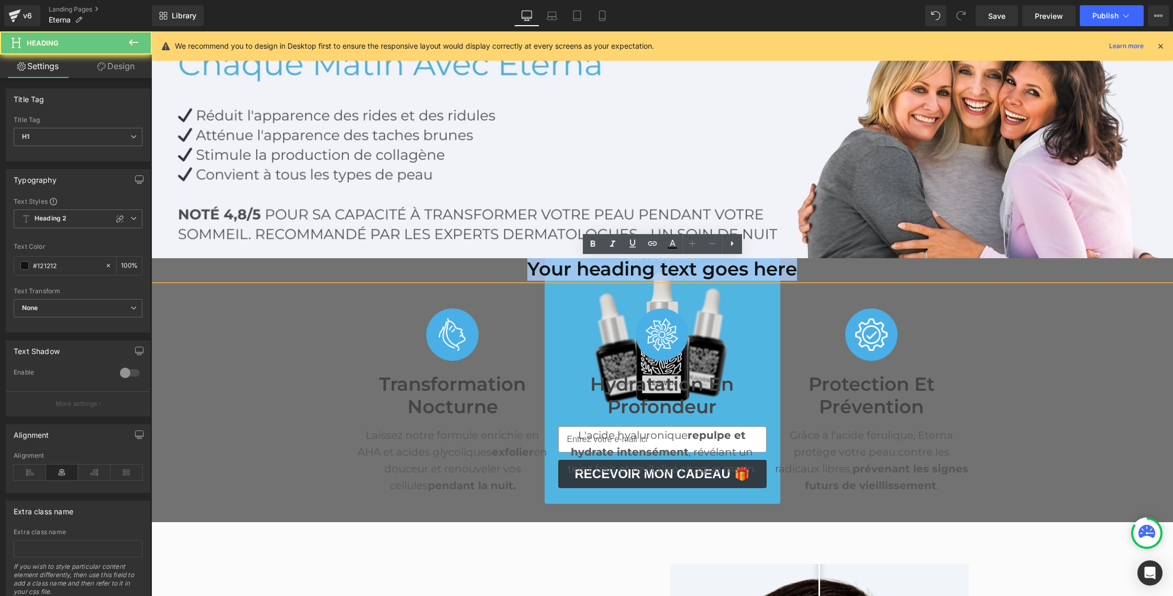
click at [540, 266] on h1 "Your heading text goes here" at bounding box center [662, 269] width 1022 height 23
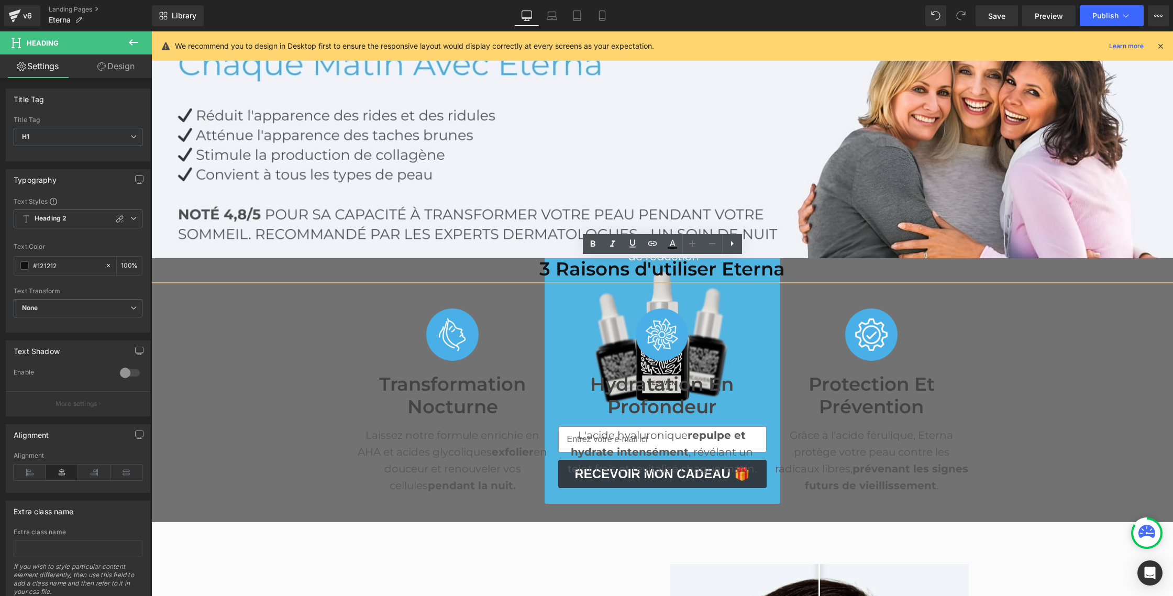
click at [642, 274] on h1 "3 Raisons d'utiliser Eterna" at bounding box center [662, 269] width 1022 height 23
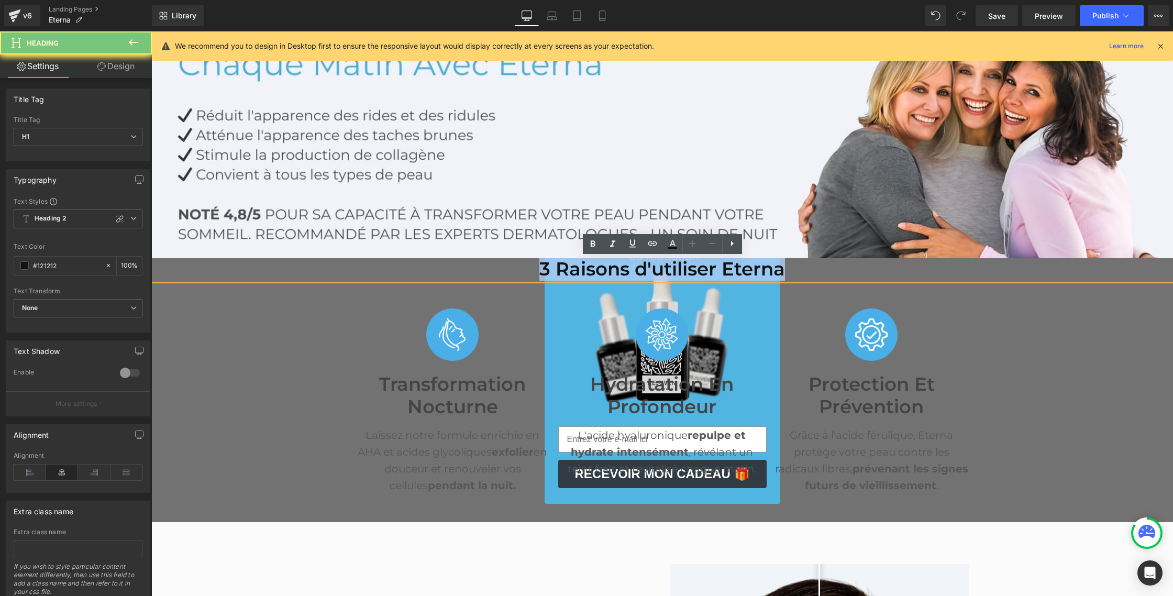
click at [642, 274] on h1 "3 Raisons d'utiliser Eterna" at bounding box center [662, 269] width 1022 height 23
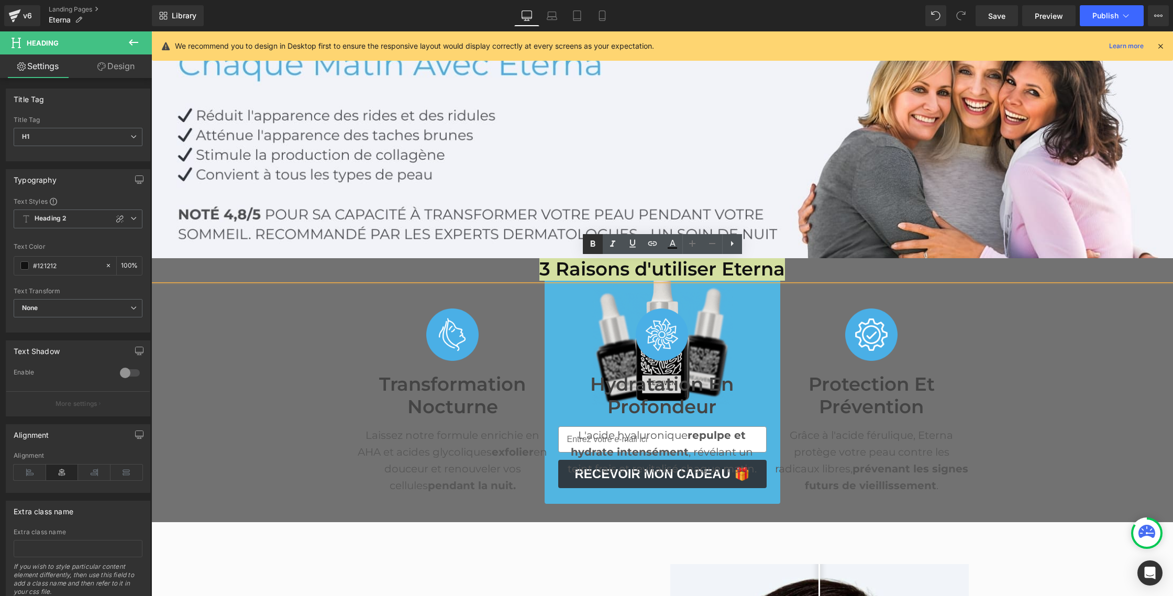
click at [590, 243] on icon at bounding box center [592, 244] width 13 height 13
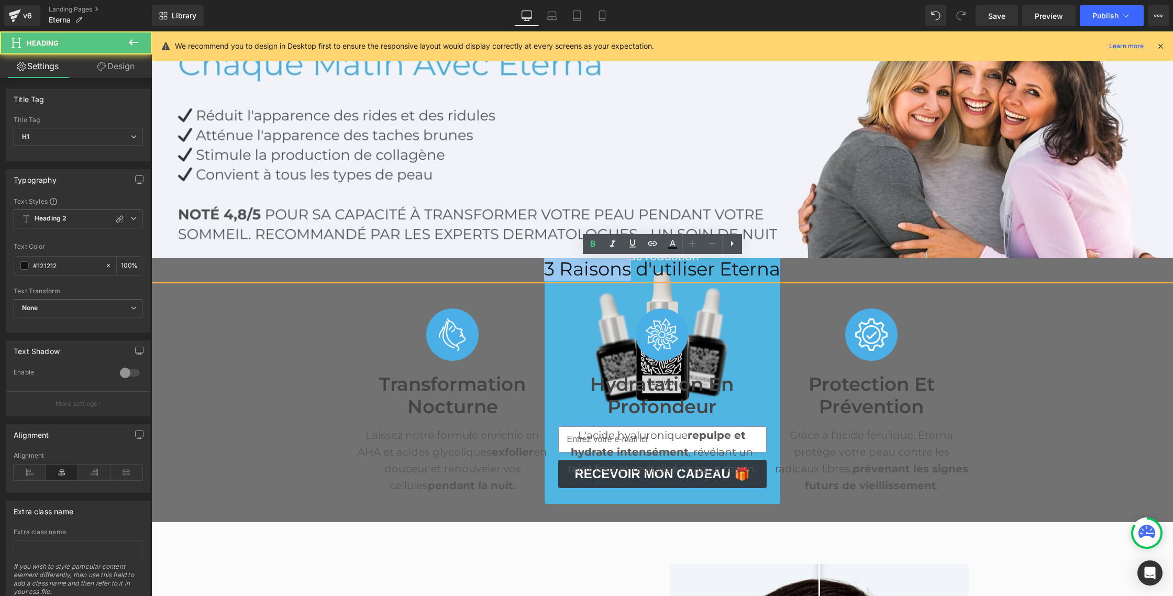
drag, startPoint x: 628, startPoint y: 269, endPoint x: 548, endPoint y: 267, distance: 80.7
click at [548, 267] on span "3 Raisons d'utiliser Eterna" at bounding box center [662, 269] width 236 height 23
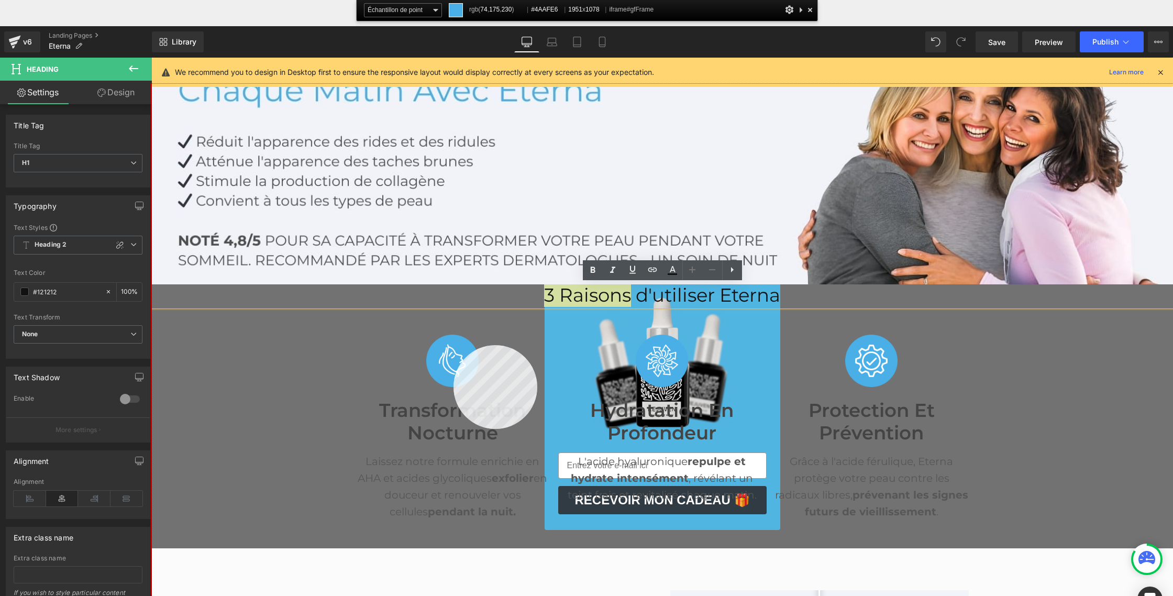
copy span "3 Raisons"
click at [453, 345] on div at bounding box center [662, 366] width 1022 height 564
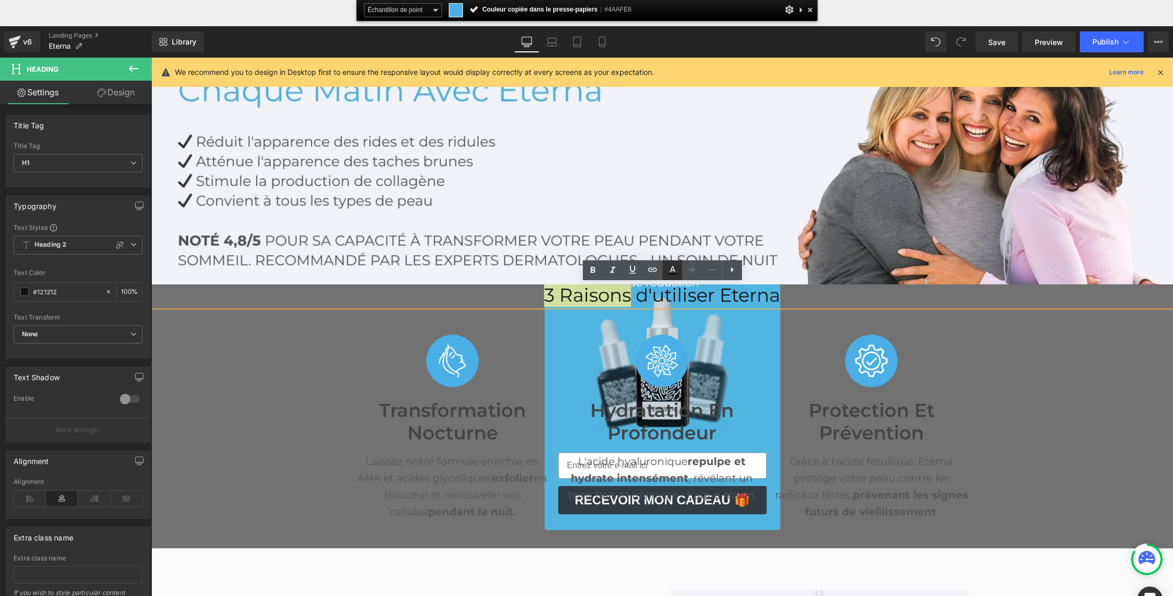
click at [668, 271] on icon at bounding box center [672, 270] width 13 height 13
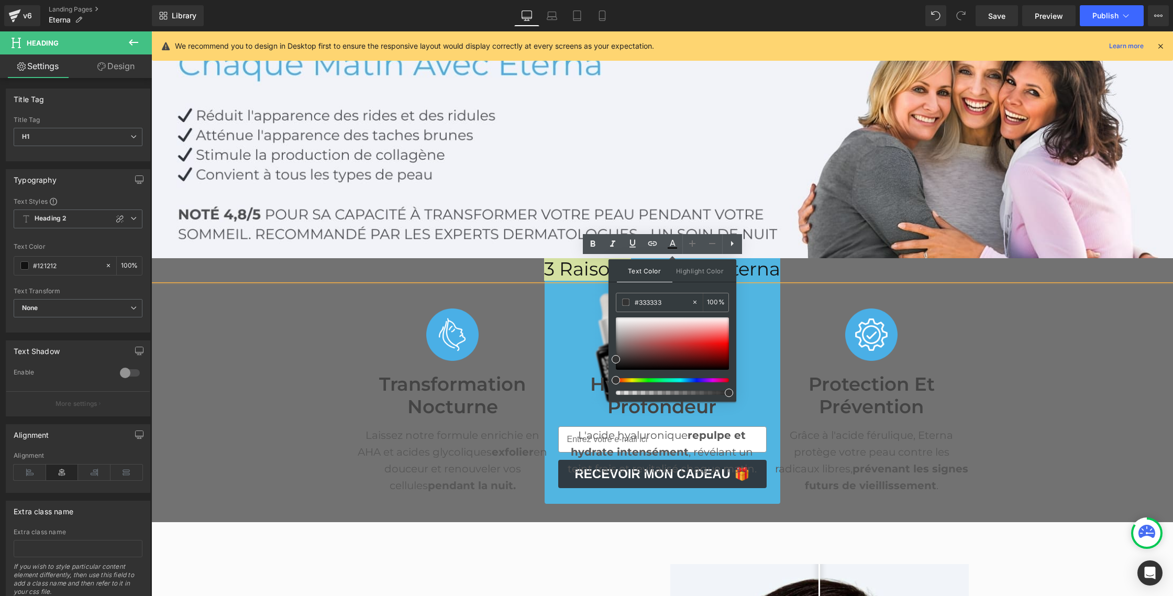
drag, startPoint x: 665, startPoint y: 301, endPoint x: 610, endPoint y: 298, distance: 55.0
click at [610, 298] on div "Text Color Highlight Color #333333 #333333 100 % none 0 %" at bounding box center [672, 330] width 128 height 142
paste input "4AAFE6"
type input "#4AAFE6"
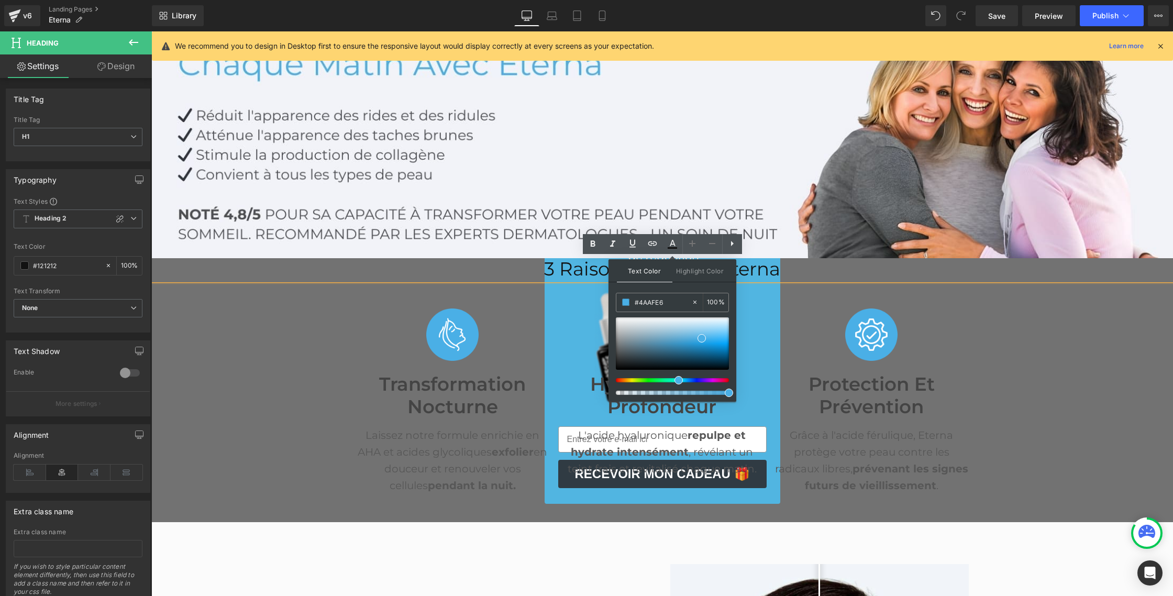
click at [638, 271] on span "Text Color" at bounding box center [645, 270] width 56 height 23
click at [541, 165] on div at bounding box center [662, 125] width 1022 height 266
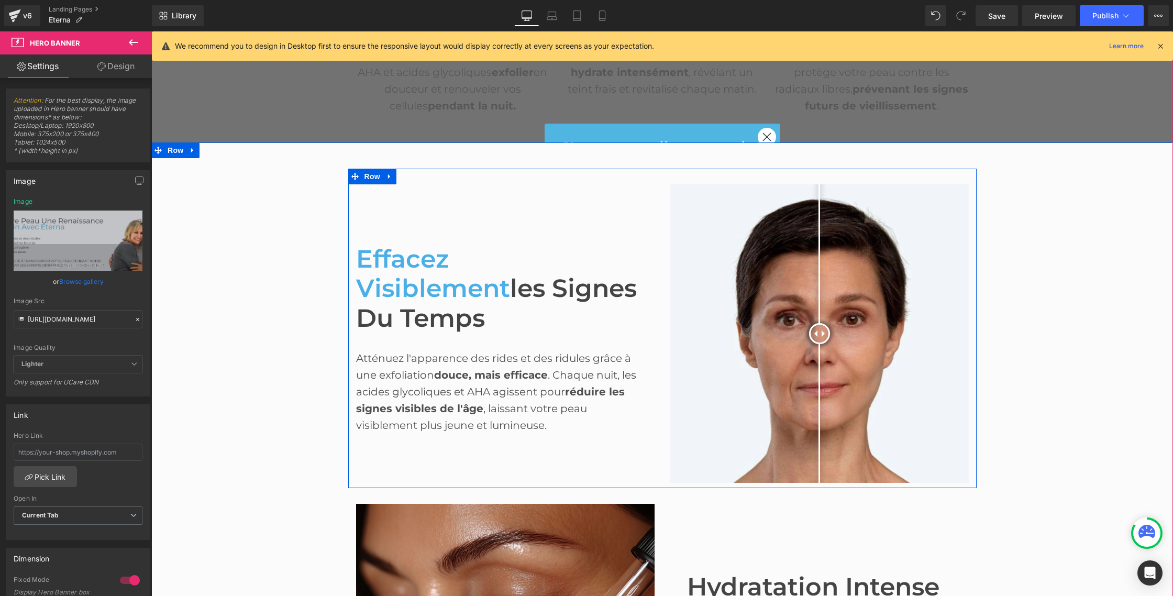
scroll to position [530, 0]
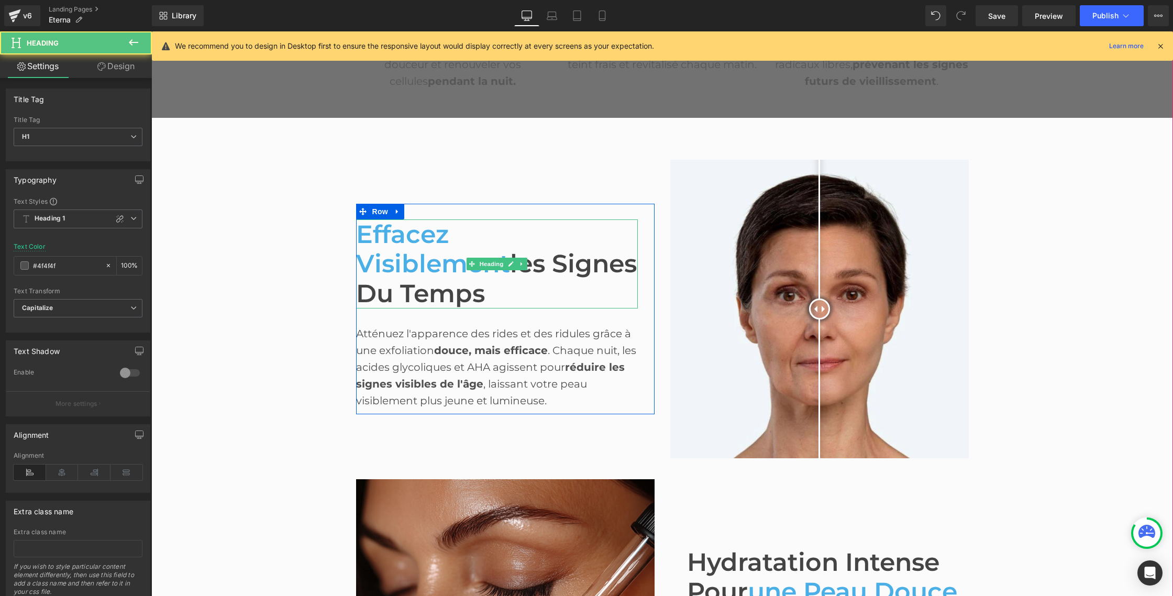
click at [436, 278] on span "les Signes du Temps" at bounding box center [496, 278] width 281 height 60
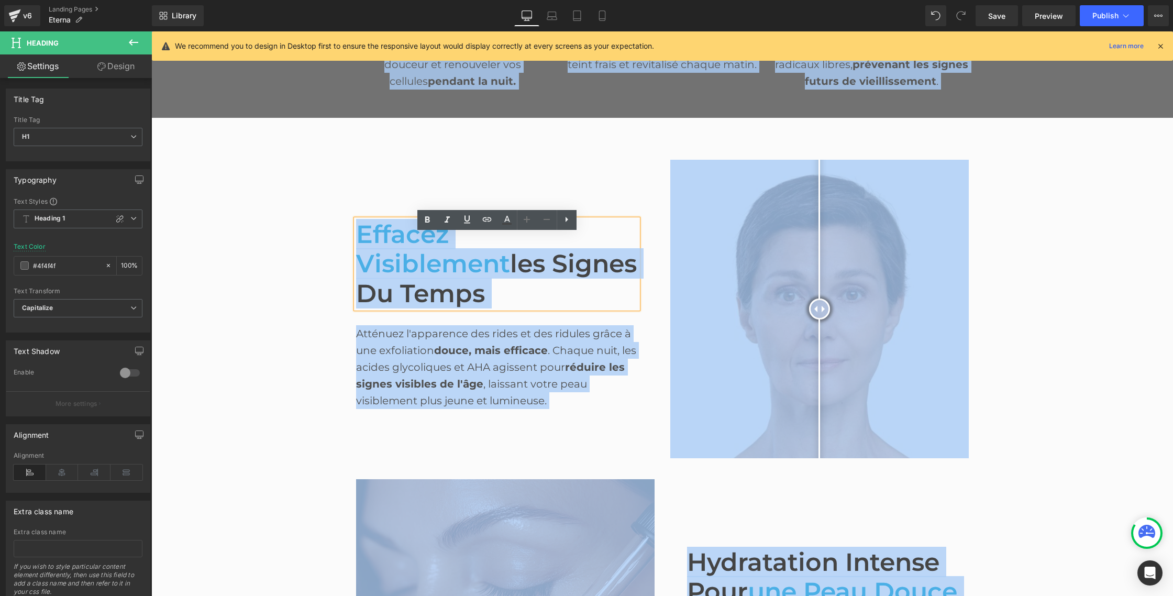
click at [423, 260] on span "Effacez Visiblement" at bounding box center [433, 249] width 154 height 60
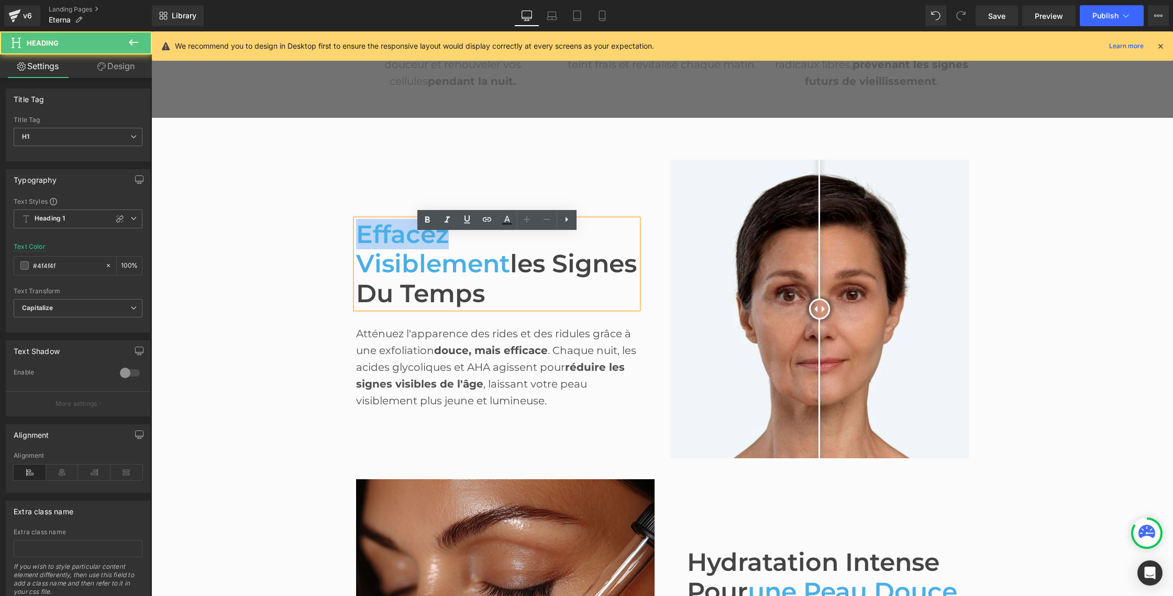
click at [423, 260] on span "Effacez Visiblement" at bounding box center [433, 249] width 154 height 60
click at [432, 224] on icon at bounding box center [427, 220] width 13 height 13
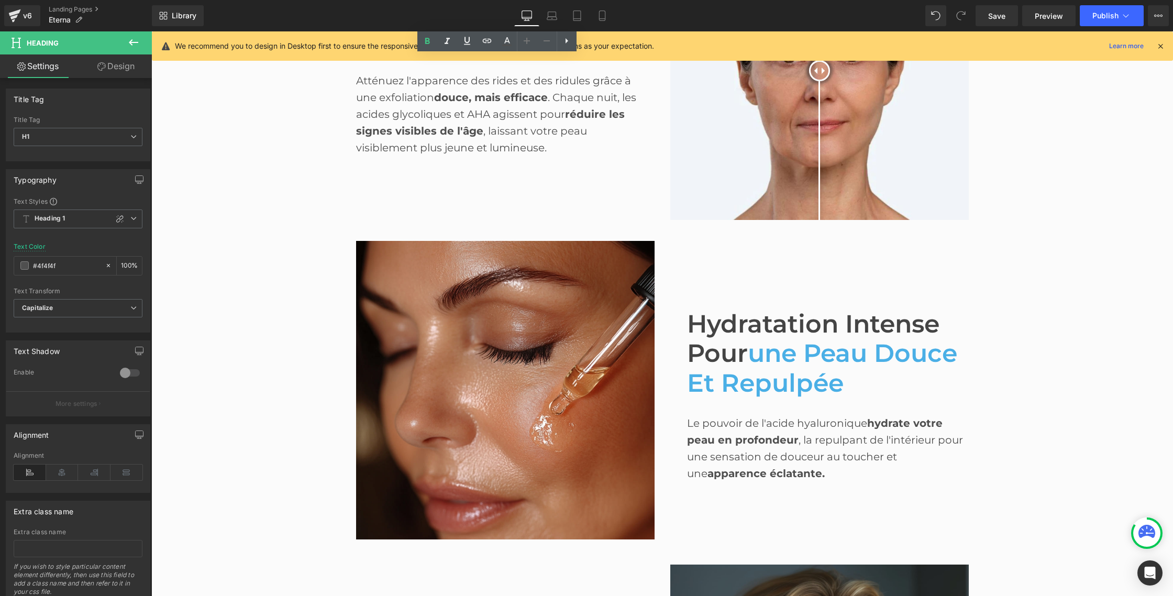
scroll to position [773, 0]
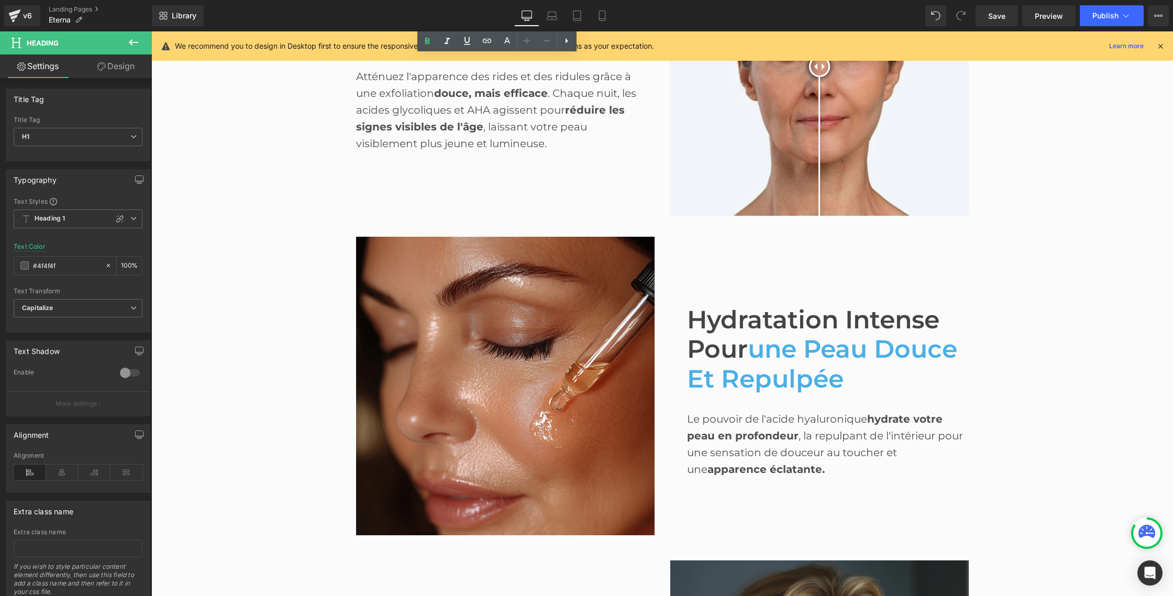
click at [745, 364] on span "une Peau douce et Repulpée" at bounding box center [822, 364] width 270 height 60
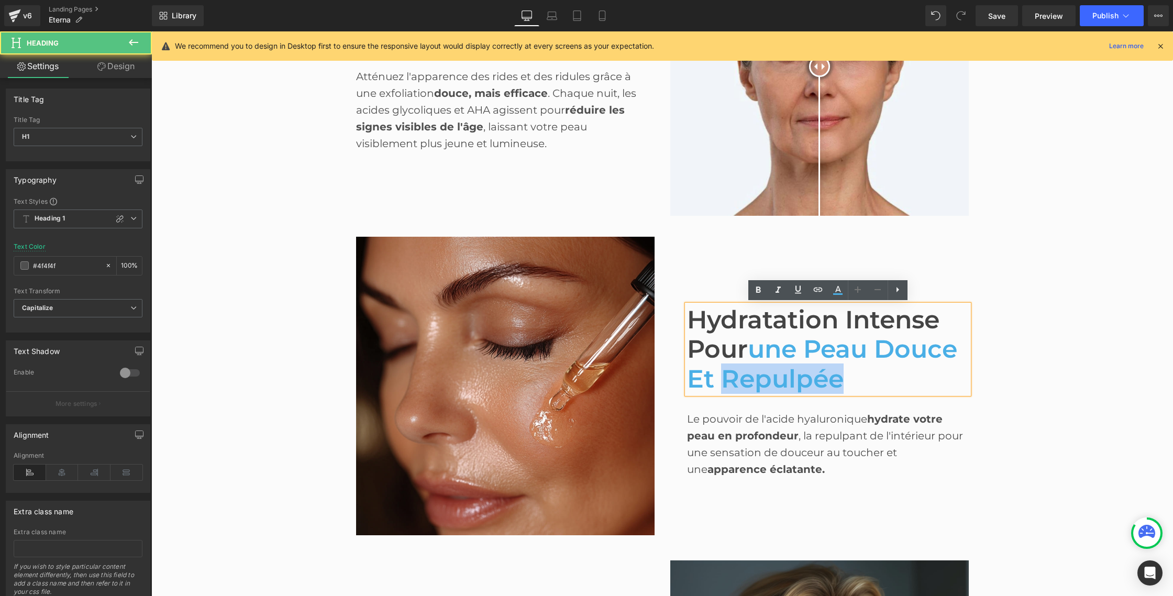
click at [745, 364] on span "une Peau douce et Repulpée" at bounding box center [822, 364] width 270 height 60
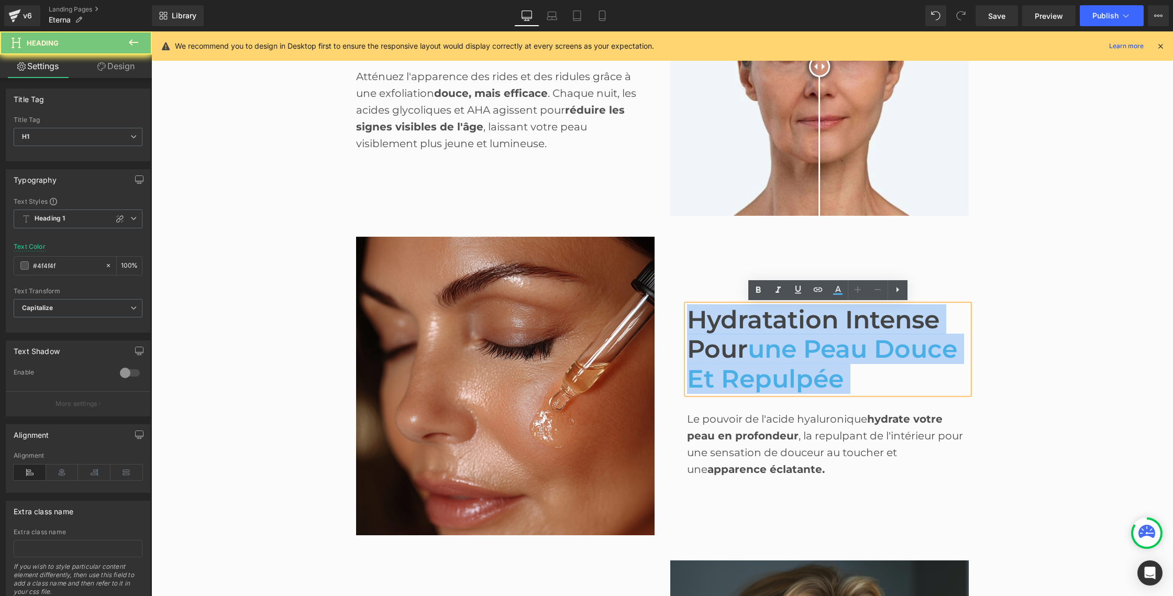
click at [745, 364] on span "une Peau douce et Repulpée" at bounding box center [822, 364] width 270 height 60
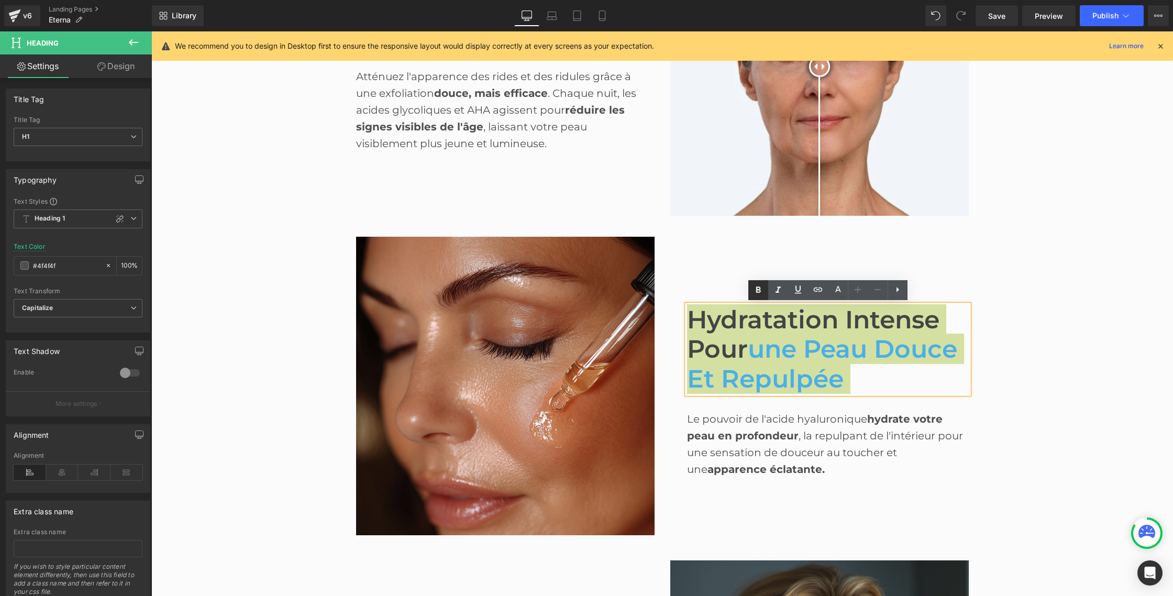
click at [756, 292] on icon at bounding box center [758, 290] width 5 height 6
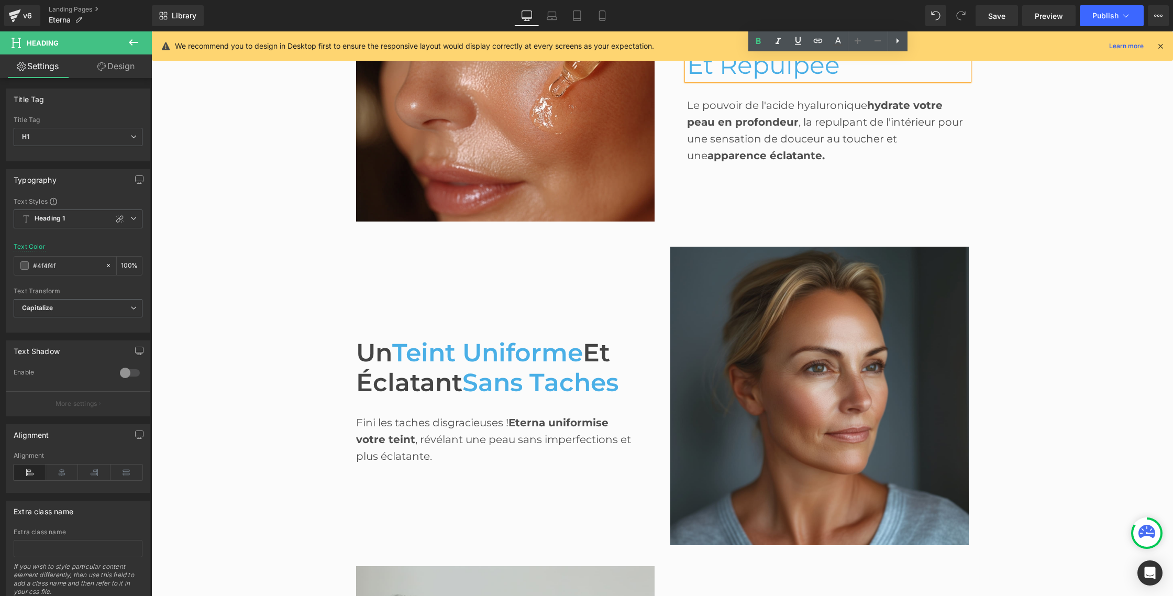
scroll to position [1098, 0]
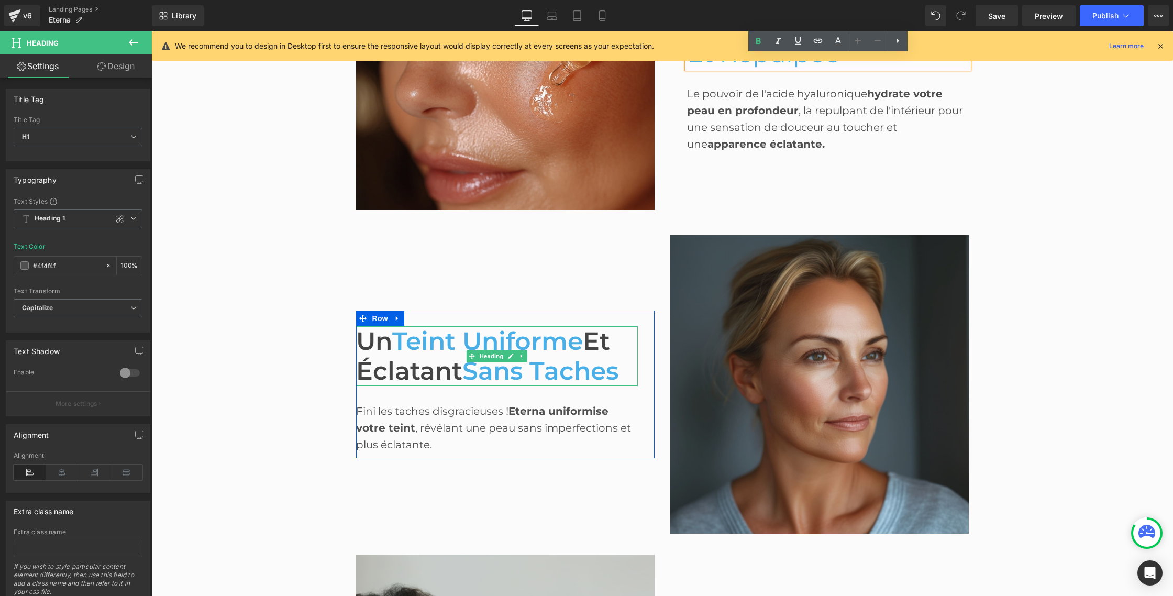
click at [430, 365] on span "Et Éclatant" at bounding box center [483, 356] width 254 height 60
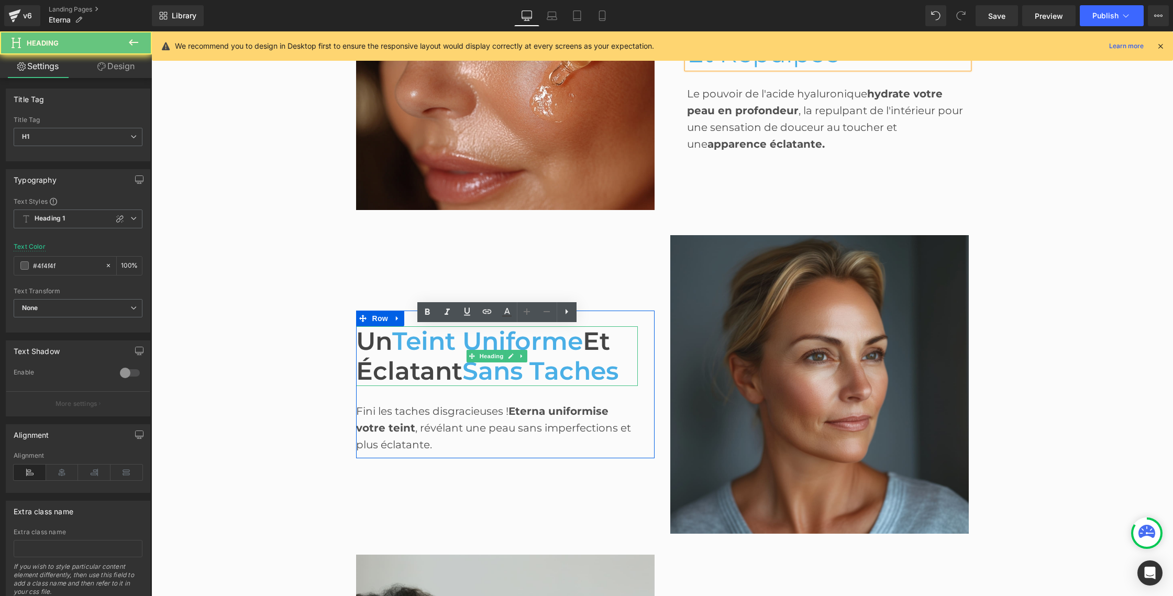
click at [430, 365] on span "Et Éclatant" at bounding box center [483, 356] width 254 height 60
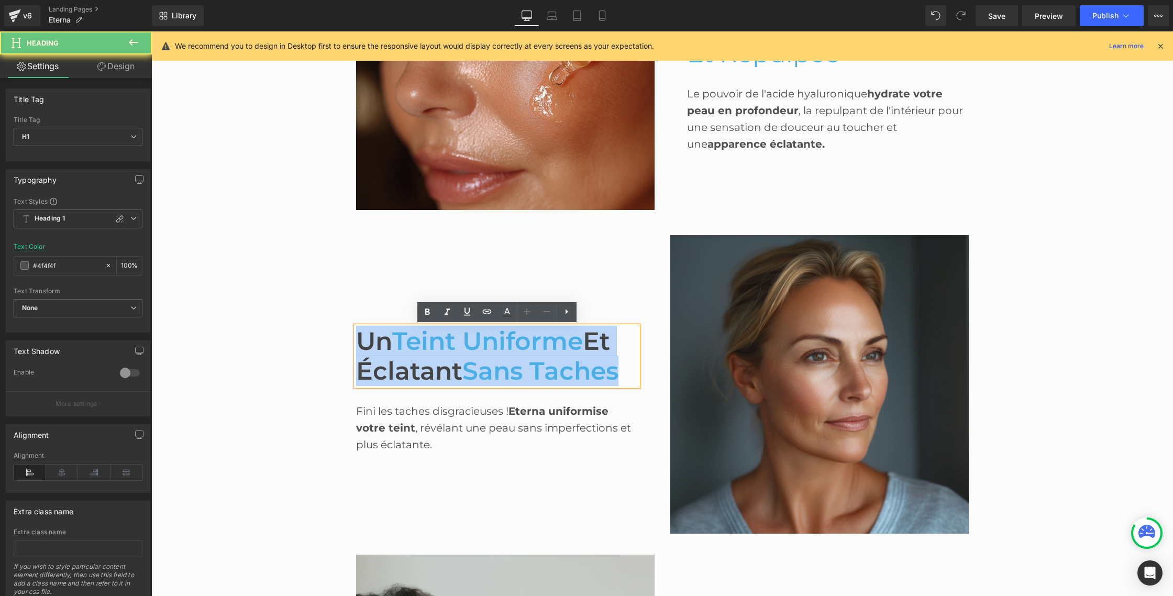
click at [430, 365] on span "Et Éclatant" at bounding box center [483, 356] width 254 height 60
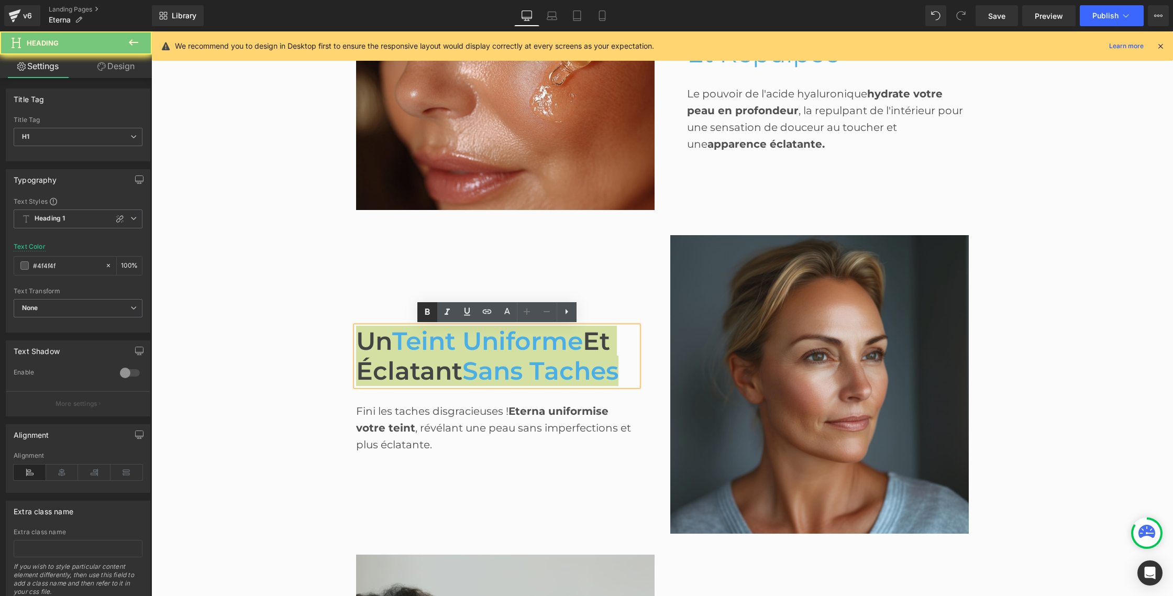
click at [429, 318] on icon at bounding box center [427, 312] width 13 height 13
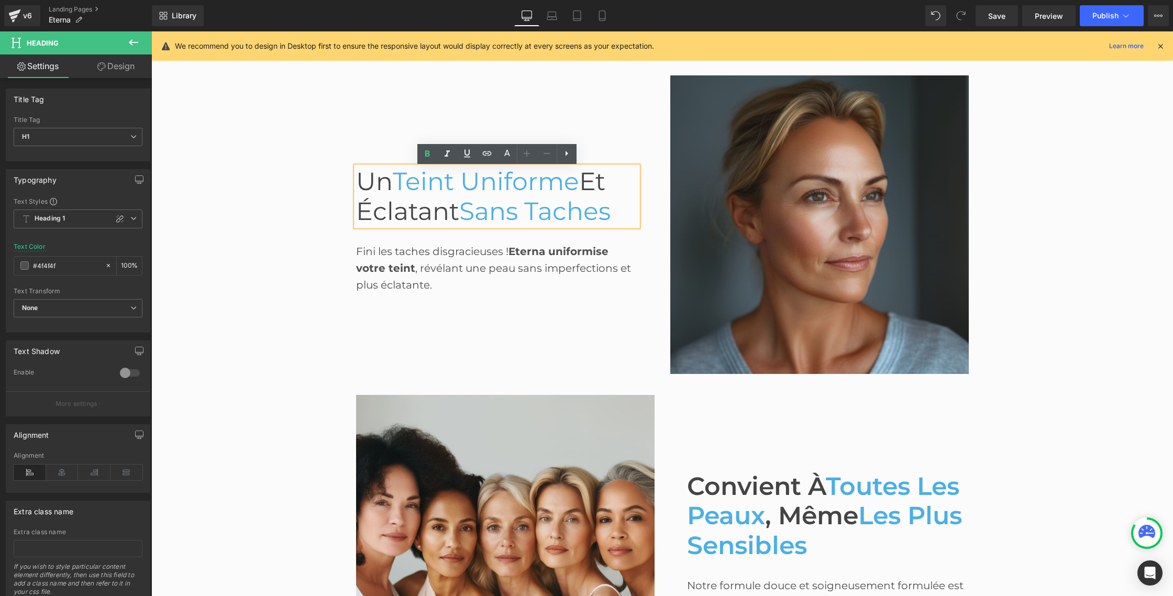
scroll to position [1264, 0]
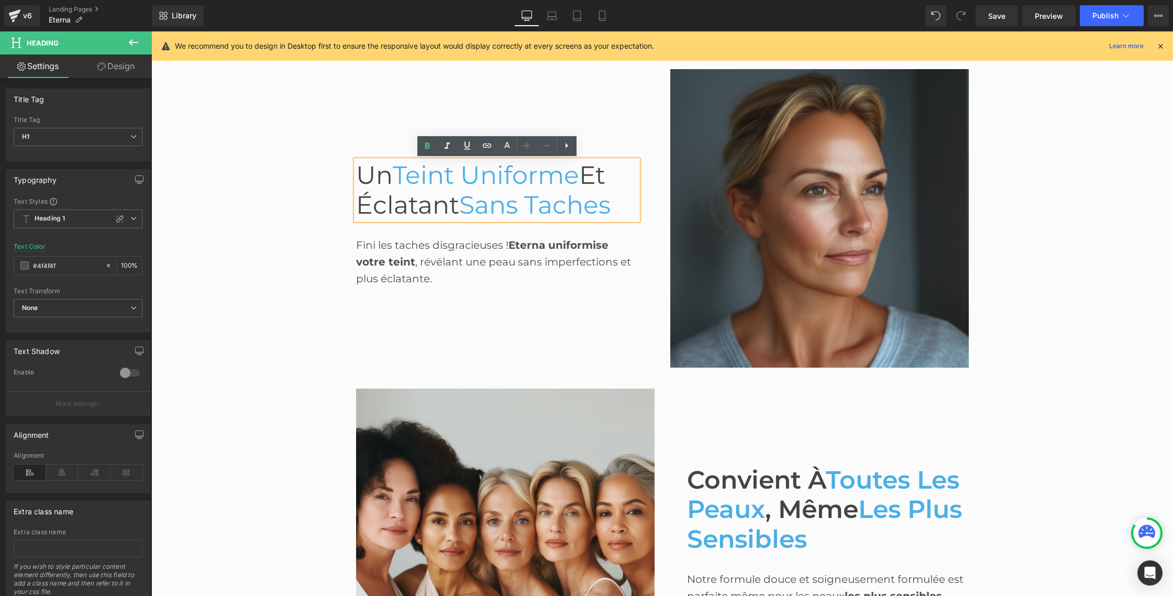
click at [699, 494] on span "Toutes Les Peaux" at bounding box center [823, 494] width 272 height 60
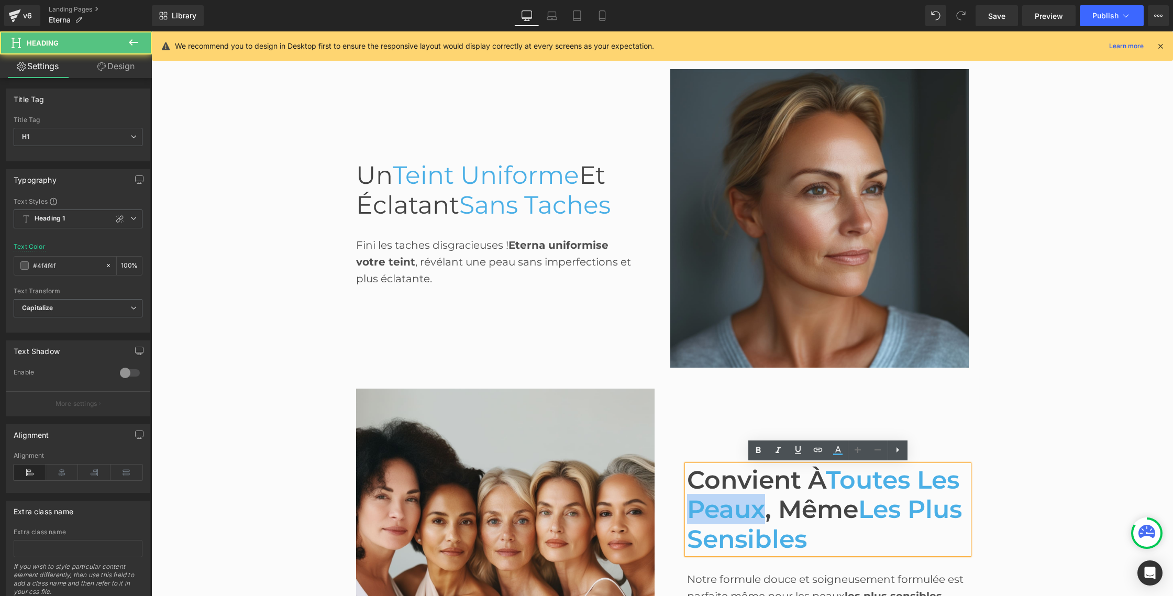
click at [699, 494] on span "Toutes Les Peaux" at bounding box center [823, 494] width 272 height 60
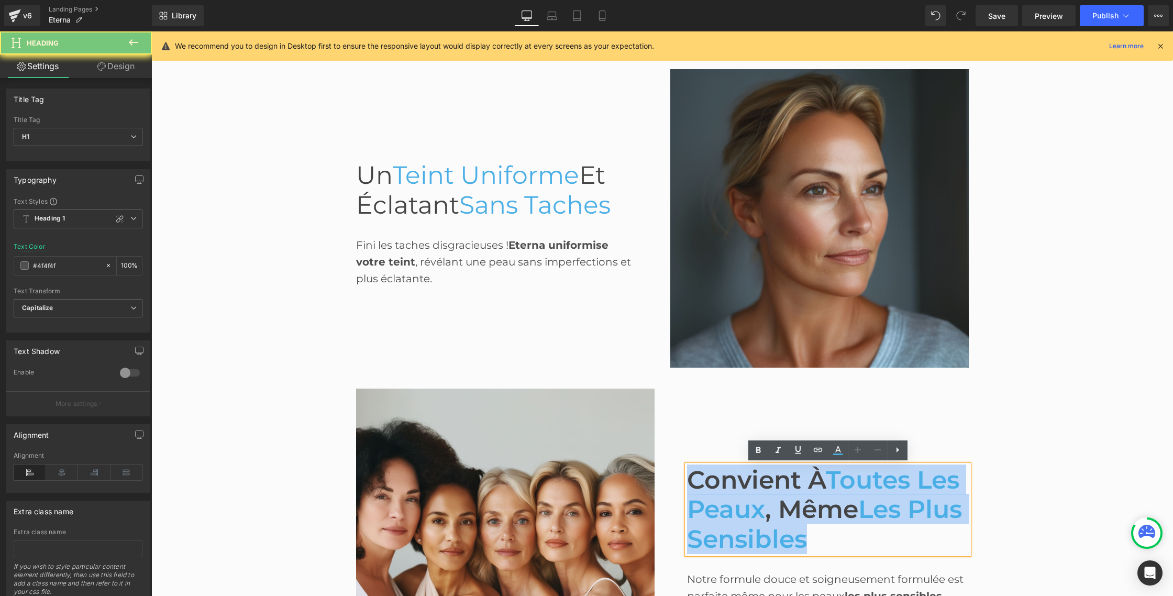
click at [699, 494] on span "Toutes Les Peaux" at bounding box center [823, 494] width 272 height 60
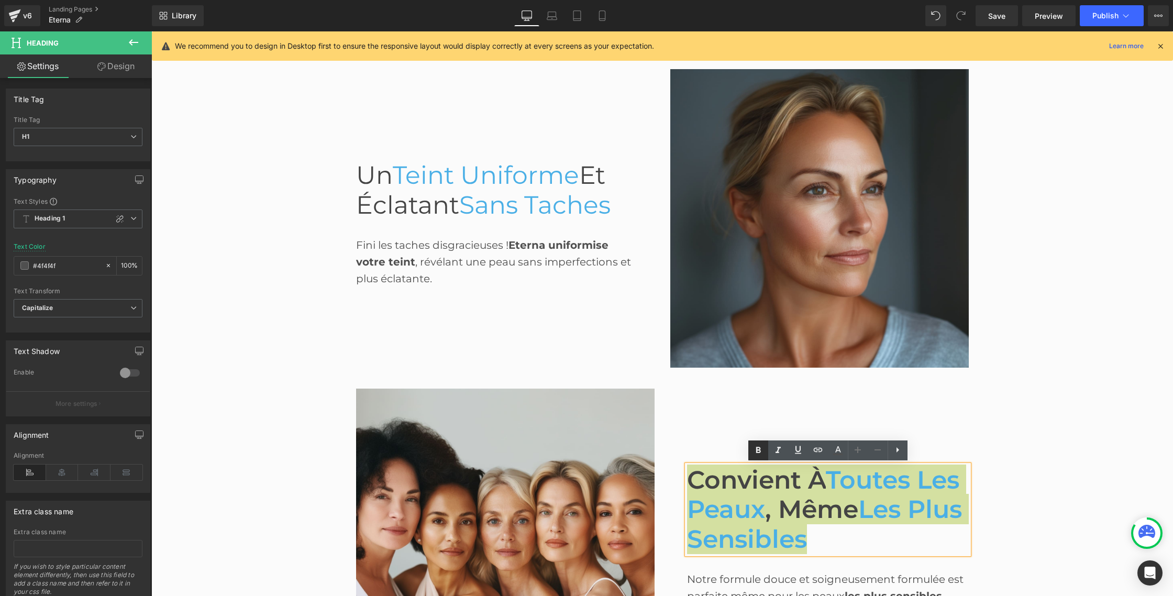
click at [752, 451] on icon at bounding box center [758, 450] width 13 height 13
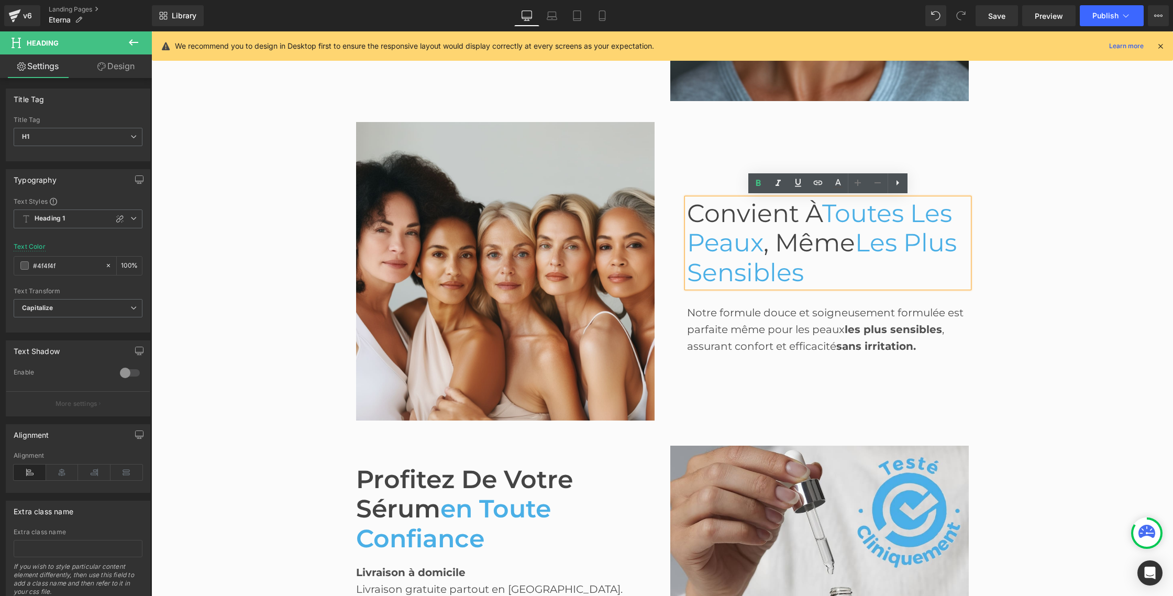
scroll to position [1533, 0]
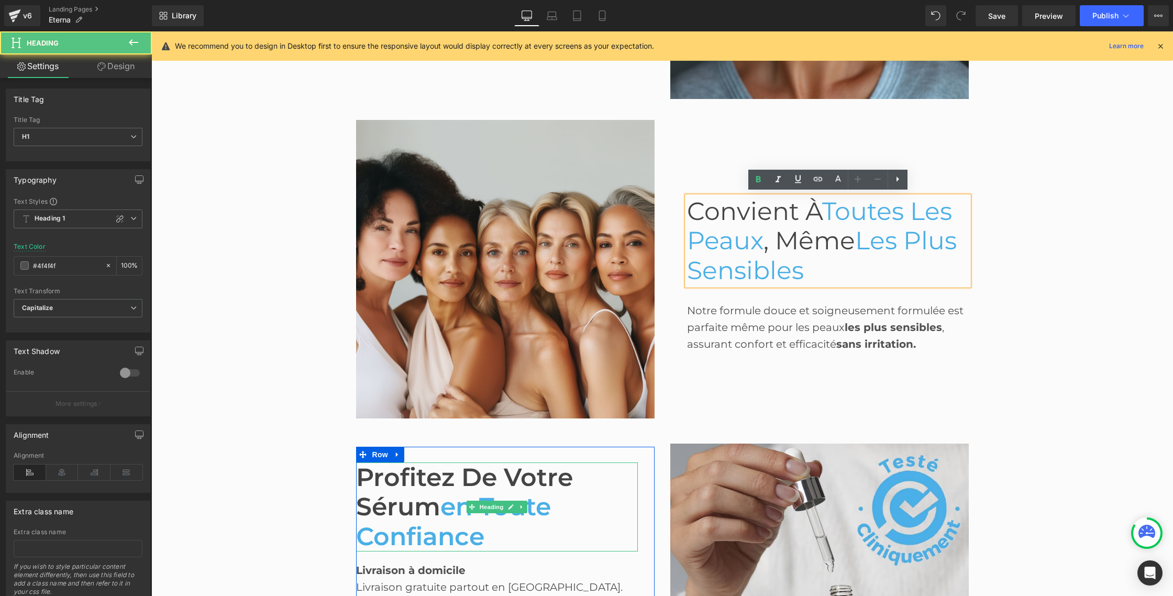
click at [441, 486] on font "Profitez de votre sérum" at bounding box center [464, 492] width 217 height 60
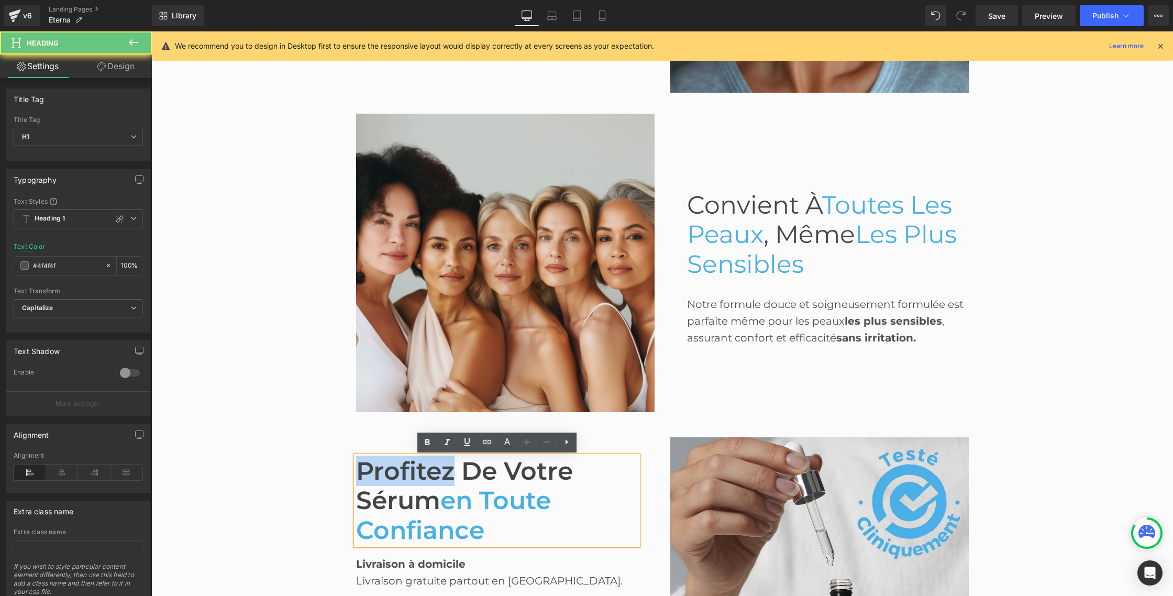
click at [437, 484] on font "Profitez de votre sérum" at bounding box center [464, 486] width 217 height 60
click at [437, 484] on font "Profitez de votre sérum" at bounding box center [464, 485] width 217 height 60
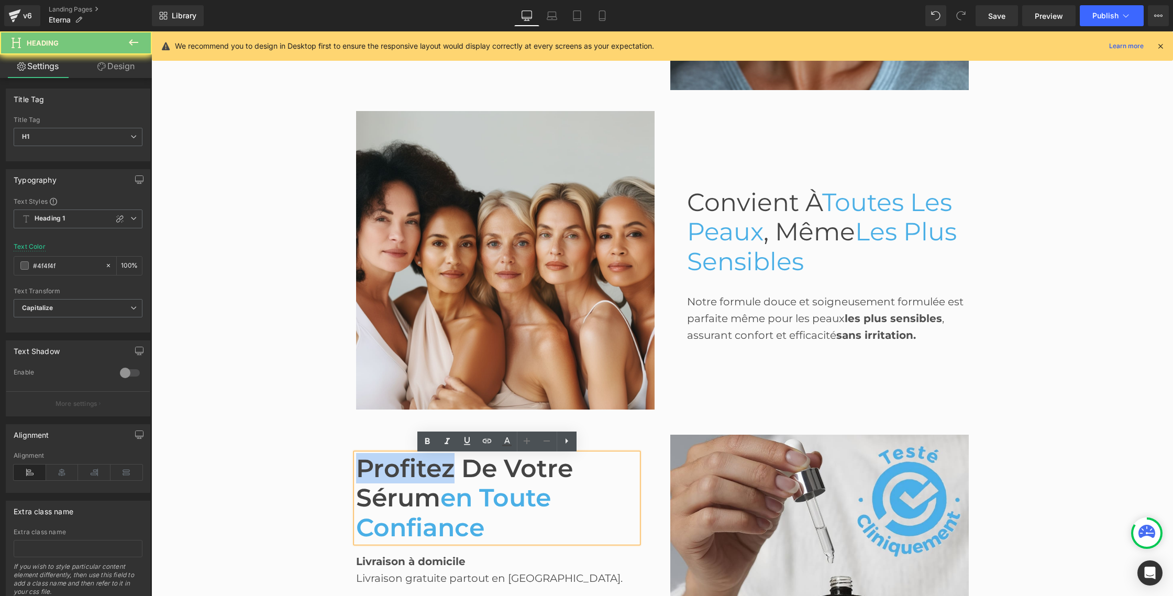
click at [437, 484] on font "Profitez de votre sérum" at bounding box center [464, 483] width 217 height 60
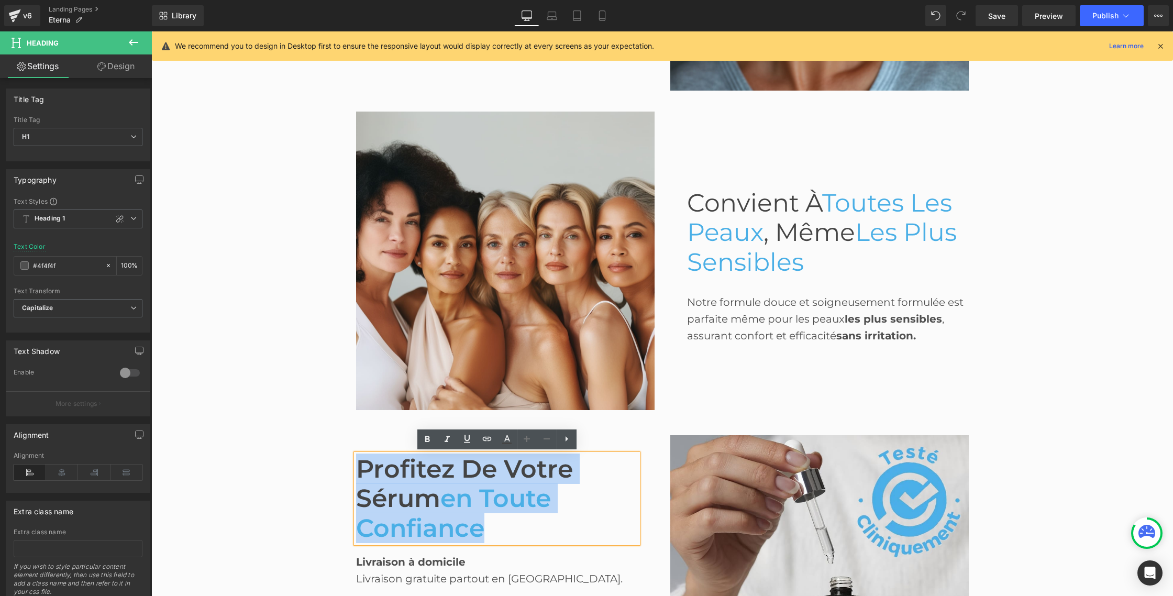
click at [437, 484] on font "Profitez de votre sérum" at bounding box center [464, 483] width 217 height 60
click at [437, 484] on font "Profitez de votre sérum" at bounding box center [464, 484] width 217 height 60
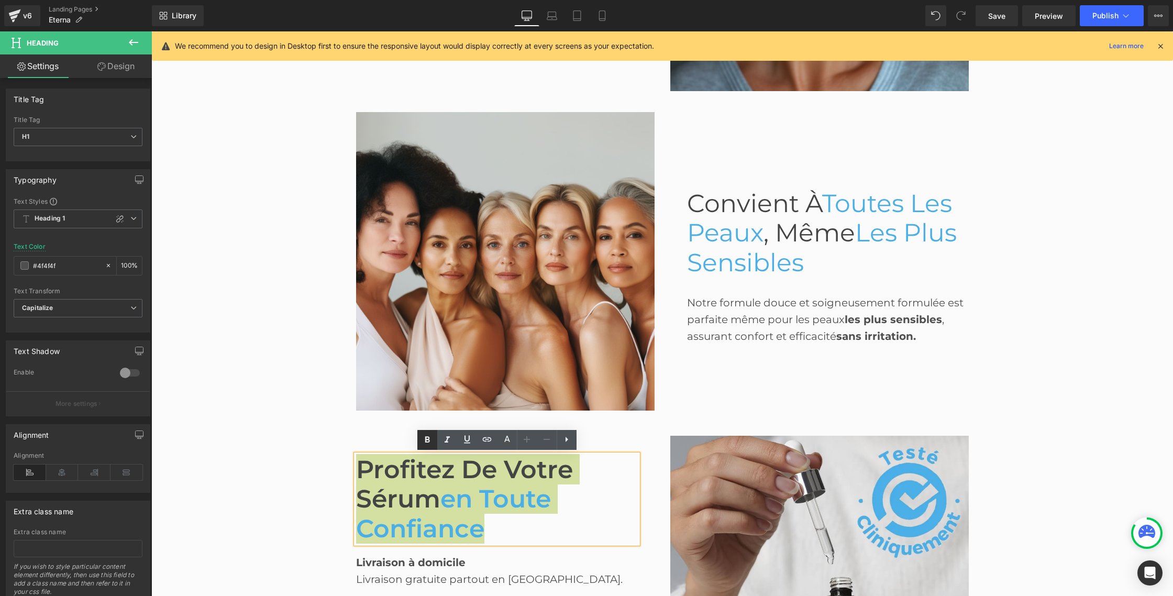
click at [428, 437] on icon at bounding box center [427, 440] width 5 height 6
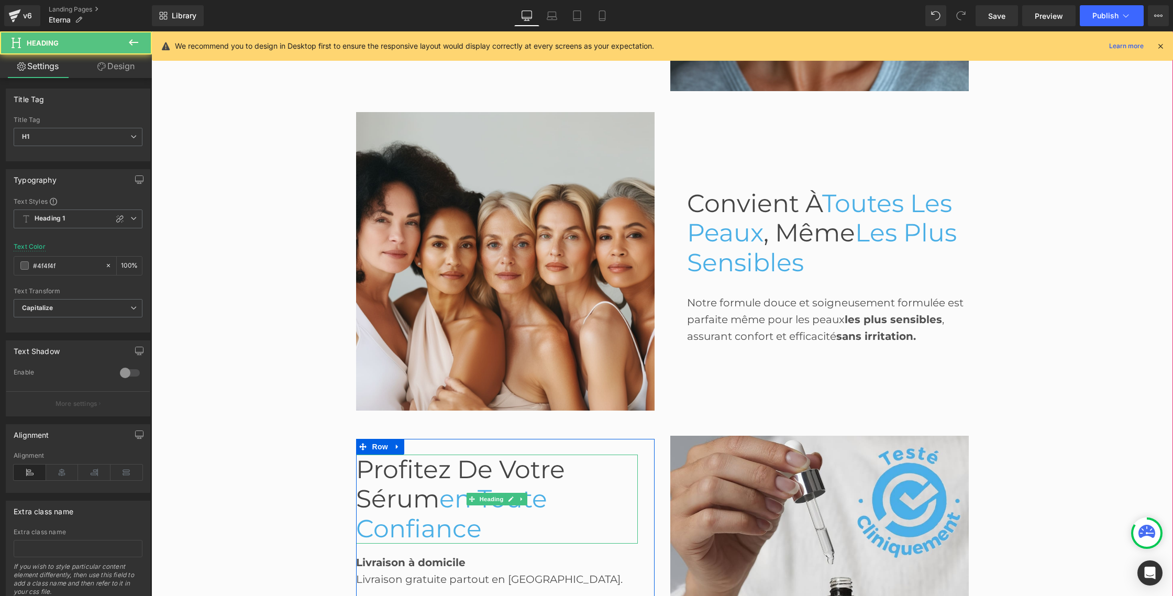
click at [450, 476] on font "Profitez de votre sérum" at bounding box center [460, 484] width 209 height 60
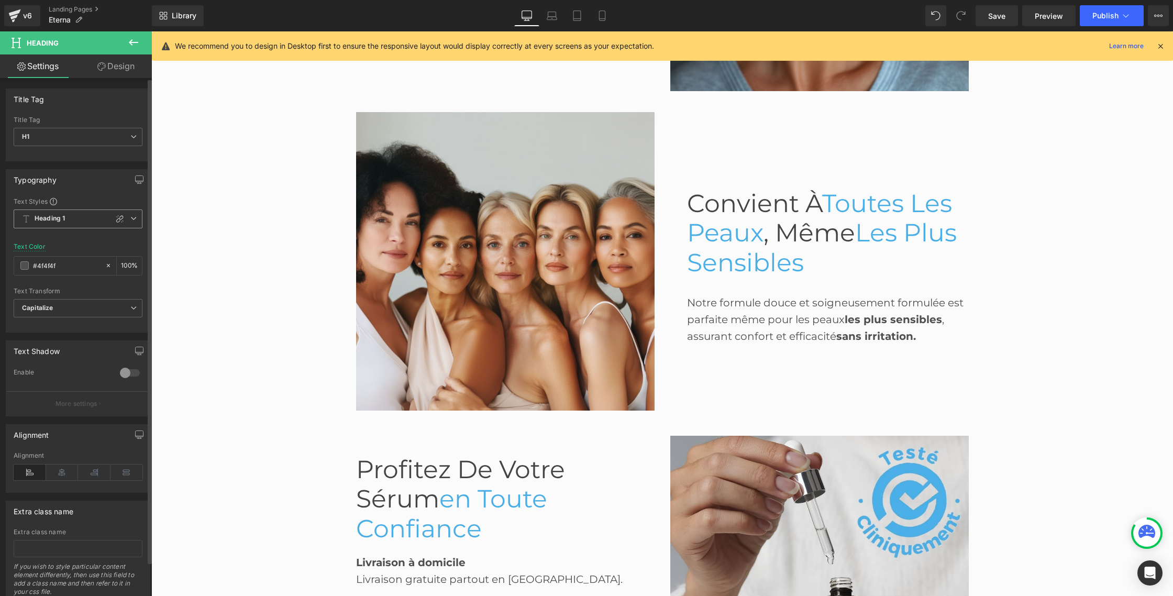
click at [125, 216] on span "Heading 1" at bounding box center [78, 218] width 129 height 19
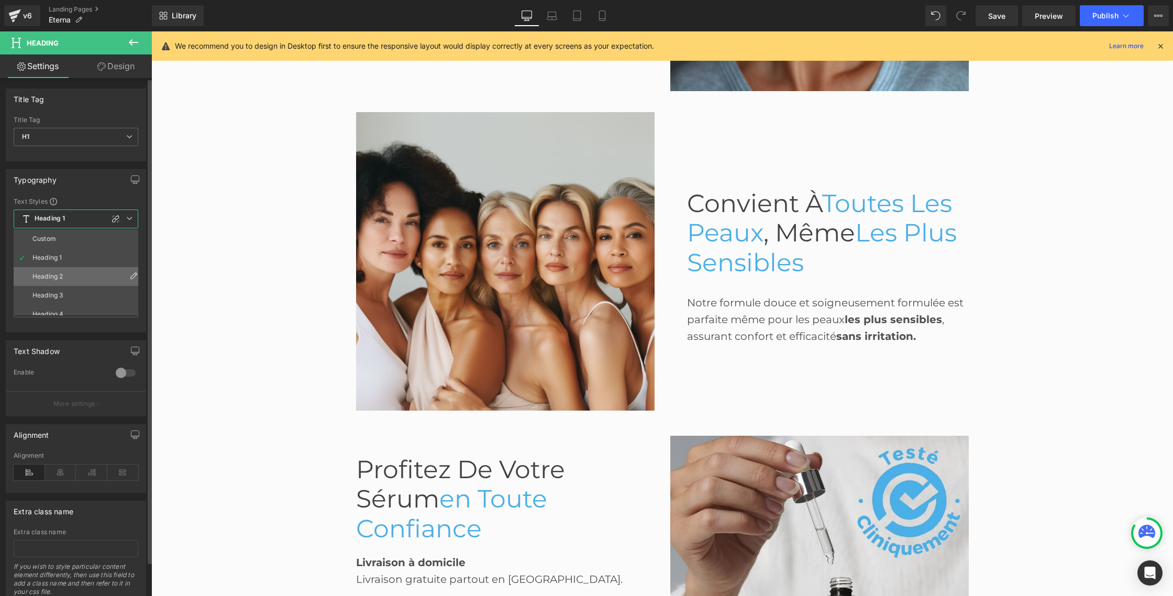
click at [74, 271] on li "Heading 2" at bounding box center [78, 276] width 129 height 19
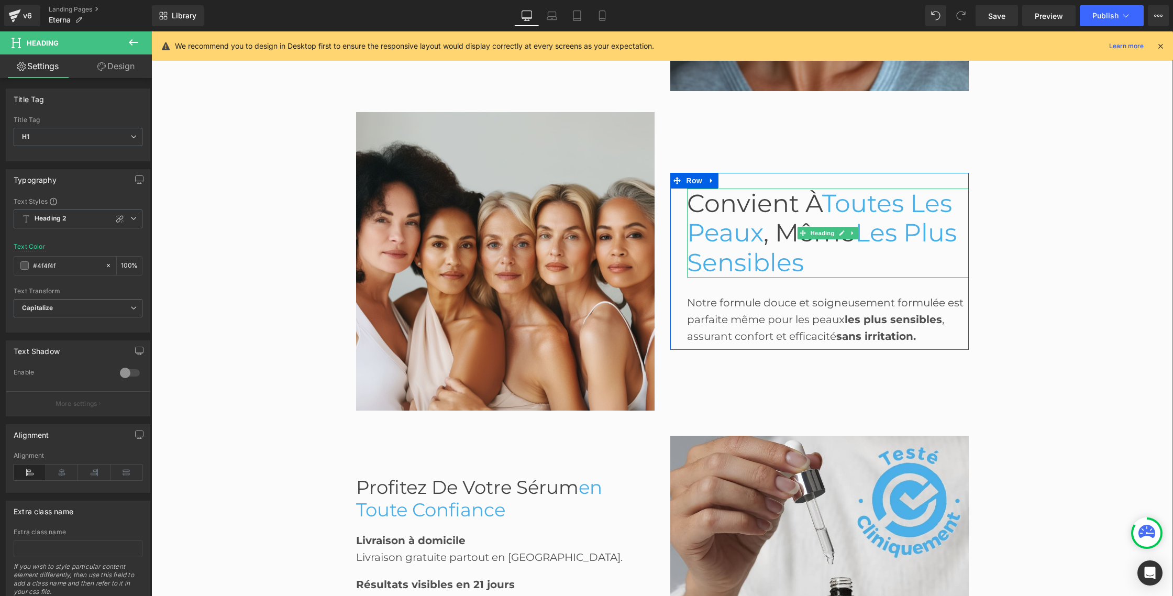
click at [849, 226] on span ", Même" at bounding box center [809, 232] width 92 height 30
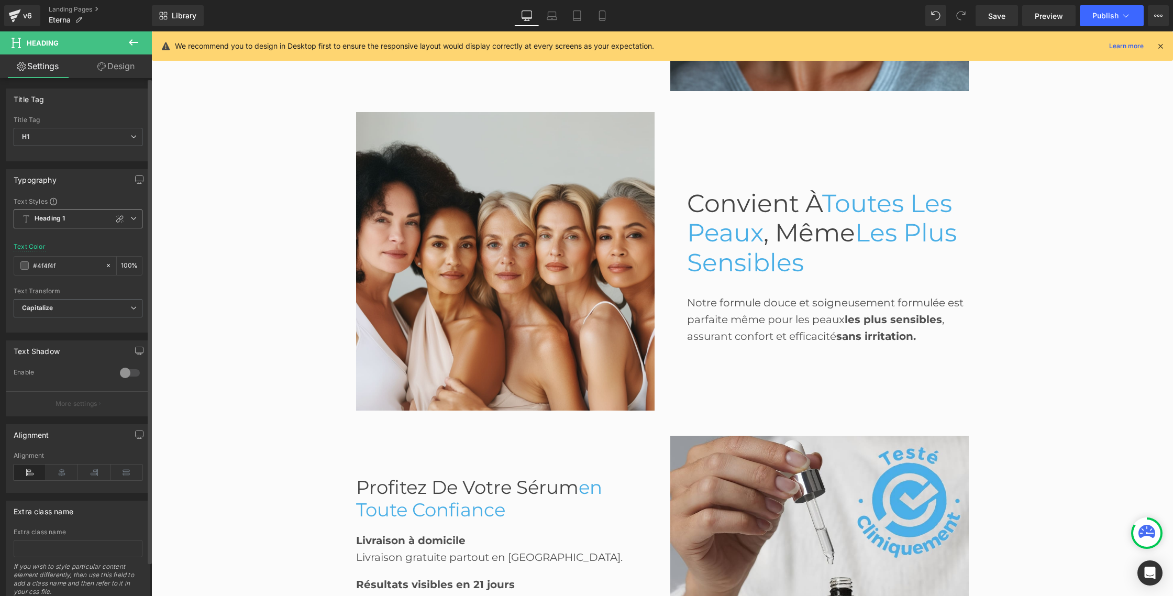
click at [37, 218] on b "Heading 1" at bounding box center [50, 218] width 30 height 9
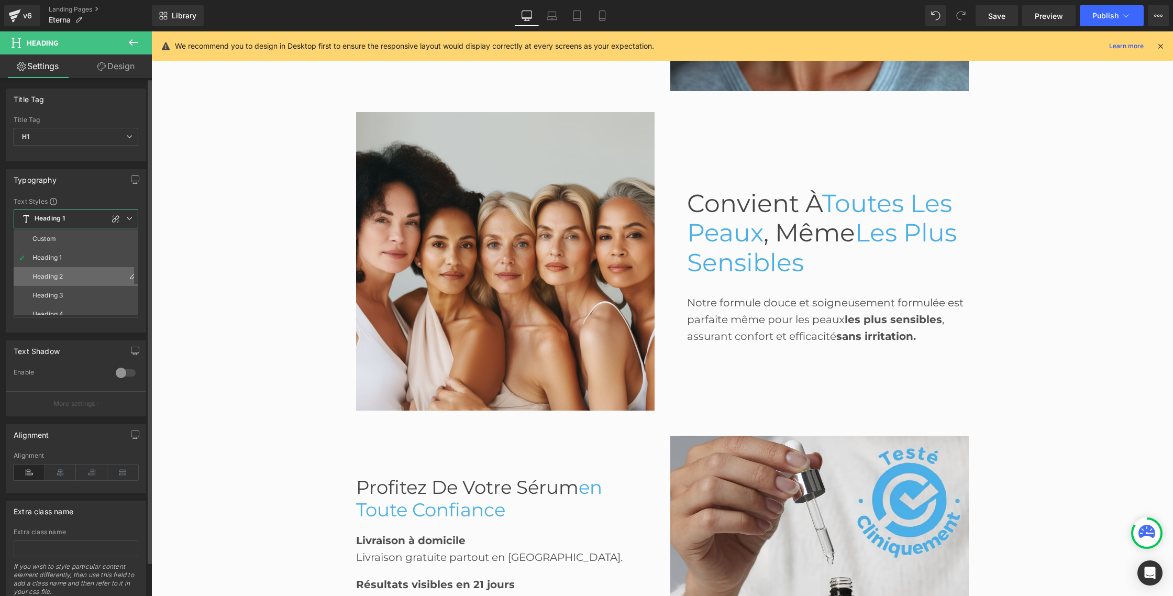
click at [53, 279] on div "Heading 2" at bounding box center [47, 276] width 30 height 7
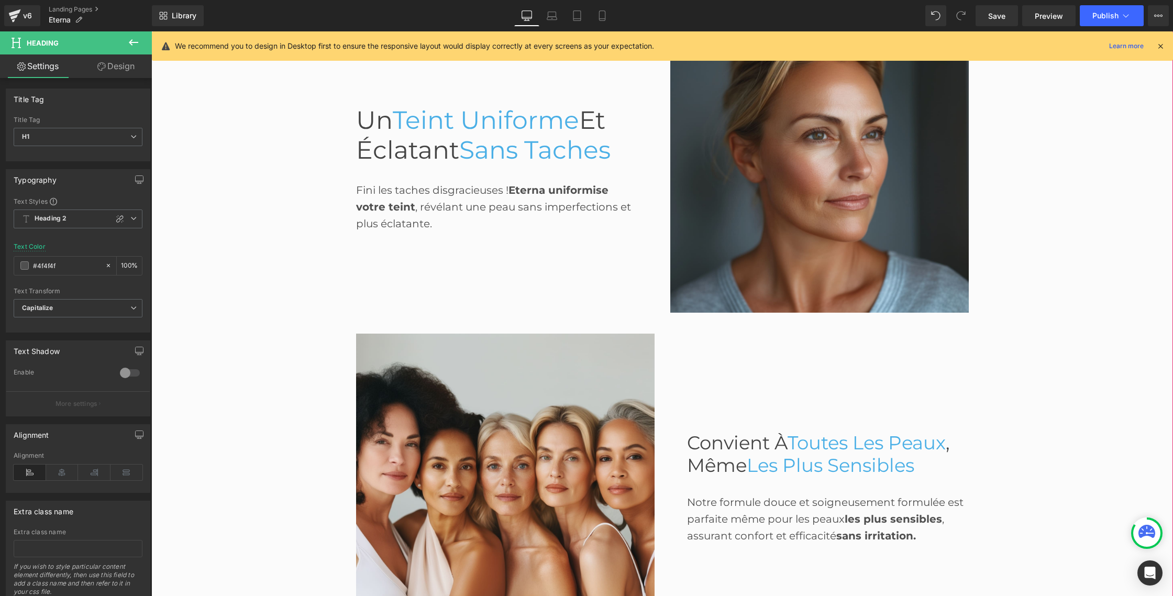
scroll to position [1314, 0]
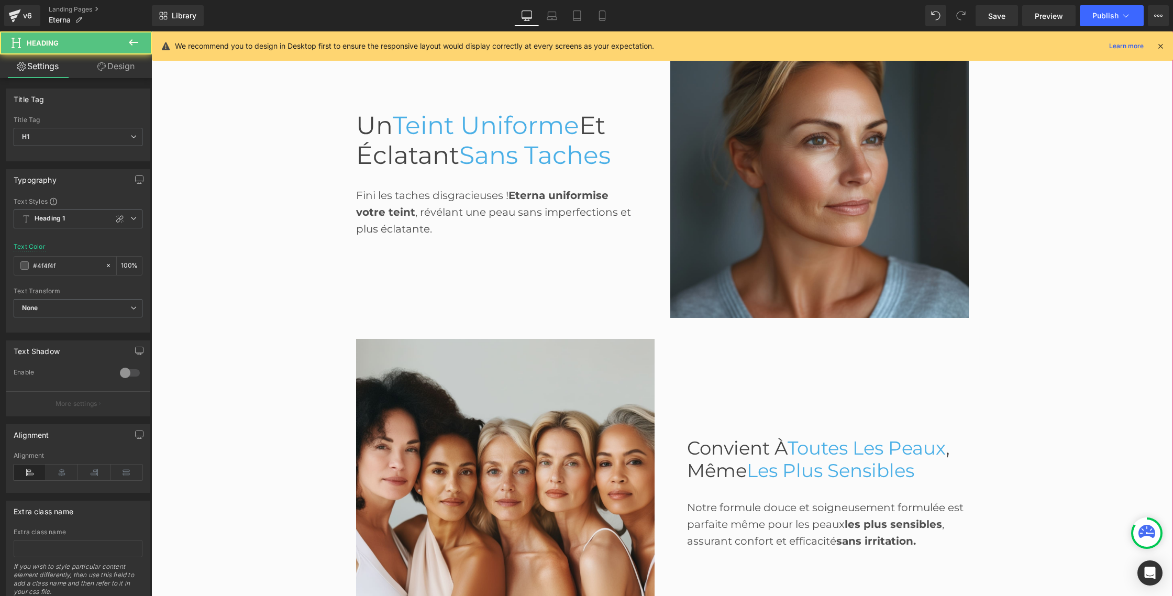
click at [374, 142] on span "Et Éclatant" at bounding box center [480, 140] width 249 height 60
click at [87, 223] on span "Heading 1" at bounding box center [78, 218] width 129 height 19
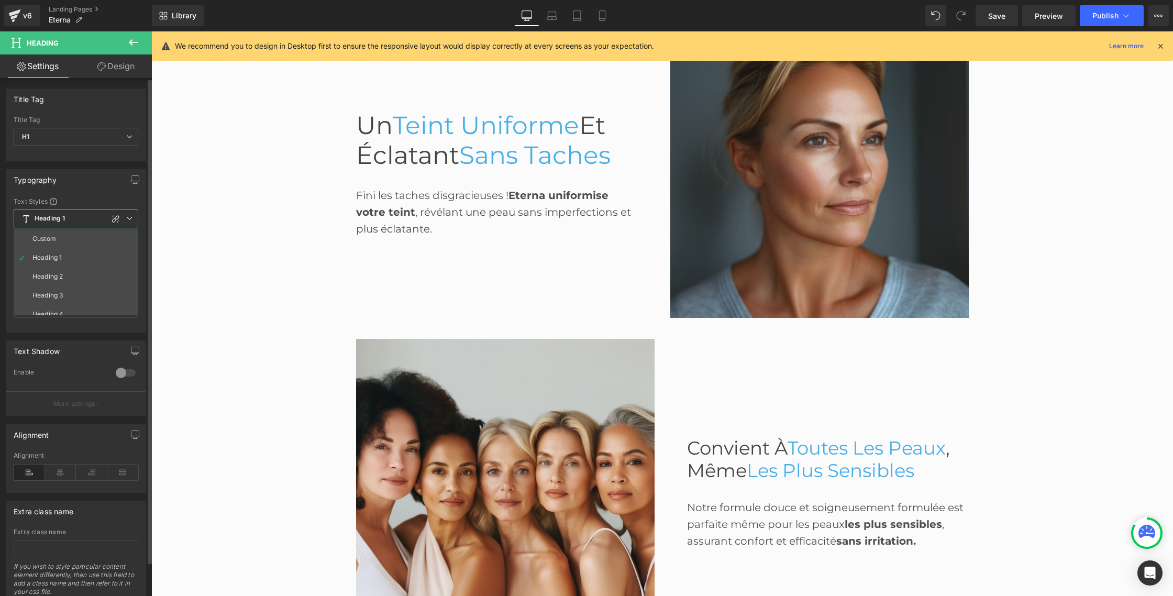
drag, startPoint x: 58, startPoint y: 275, endPoint x: 65, endPoint y: 274, distance: 6.9
click at [59, 275] on div "Heading 2" at bounding box center [47, 276] width 30 height 7
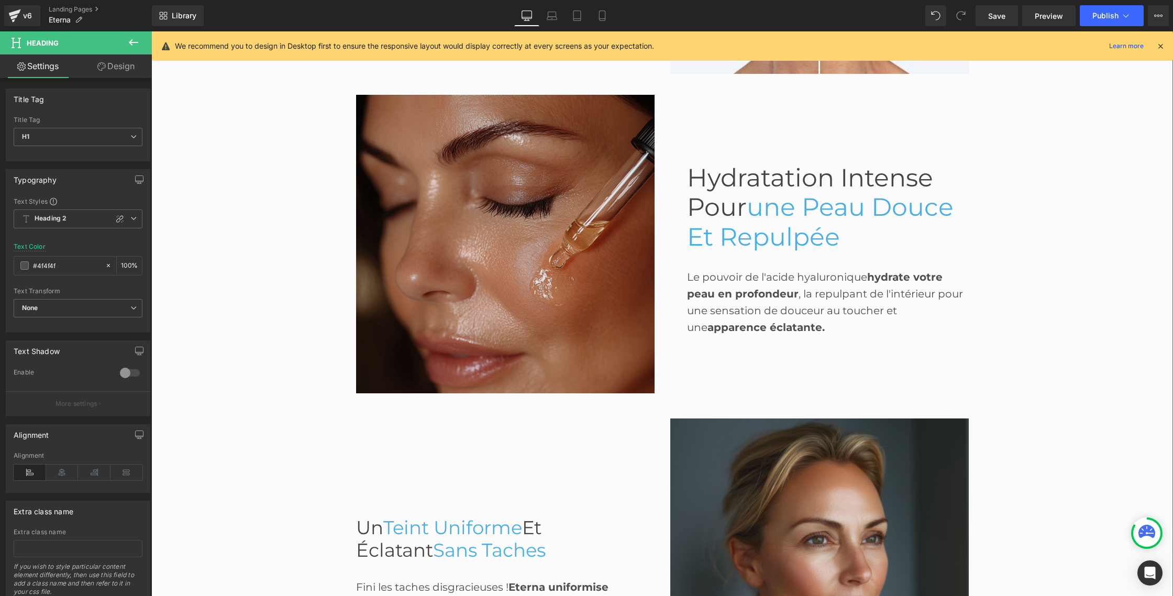
scroll to position [913, 0]
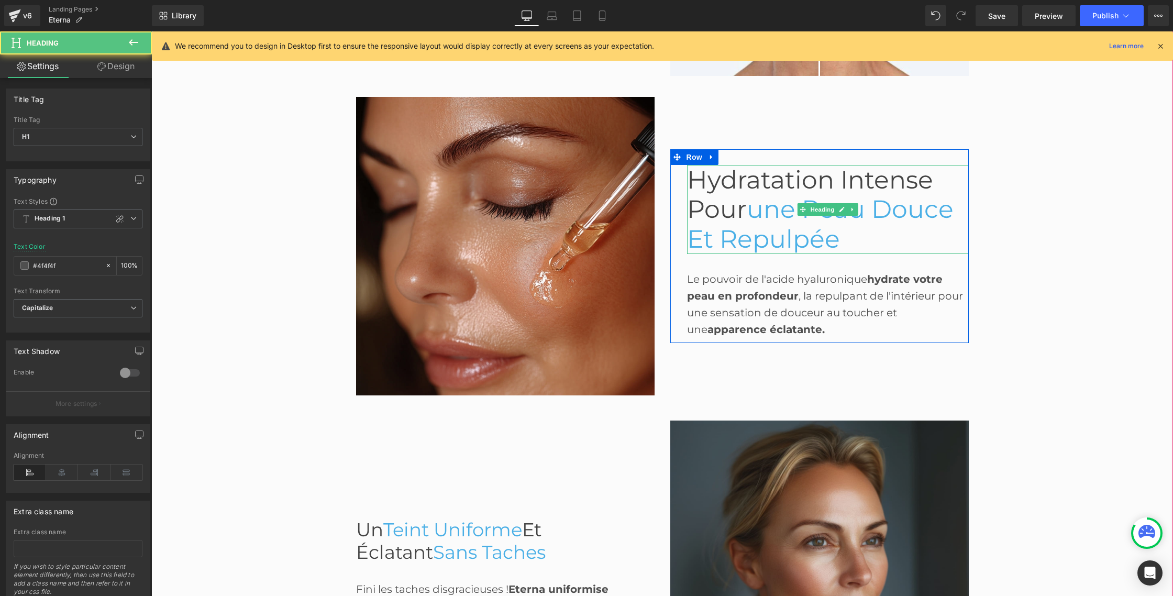
click at [724, 181] on span "Hydratation Intense Pour" at bounding box center [810, 194] width 246 height 60
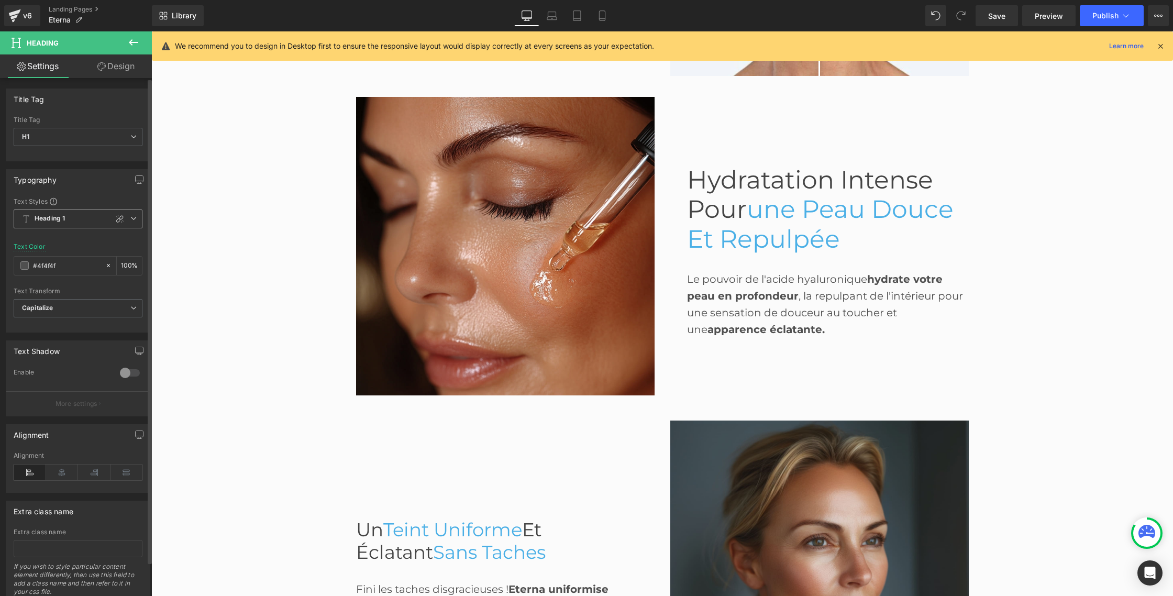
click at [62, 219] on b "Heading 1" at bounding box center [50, 218] width 30 height 9
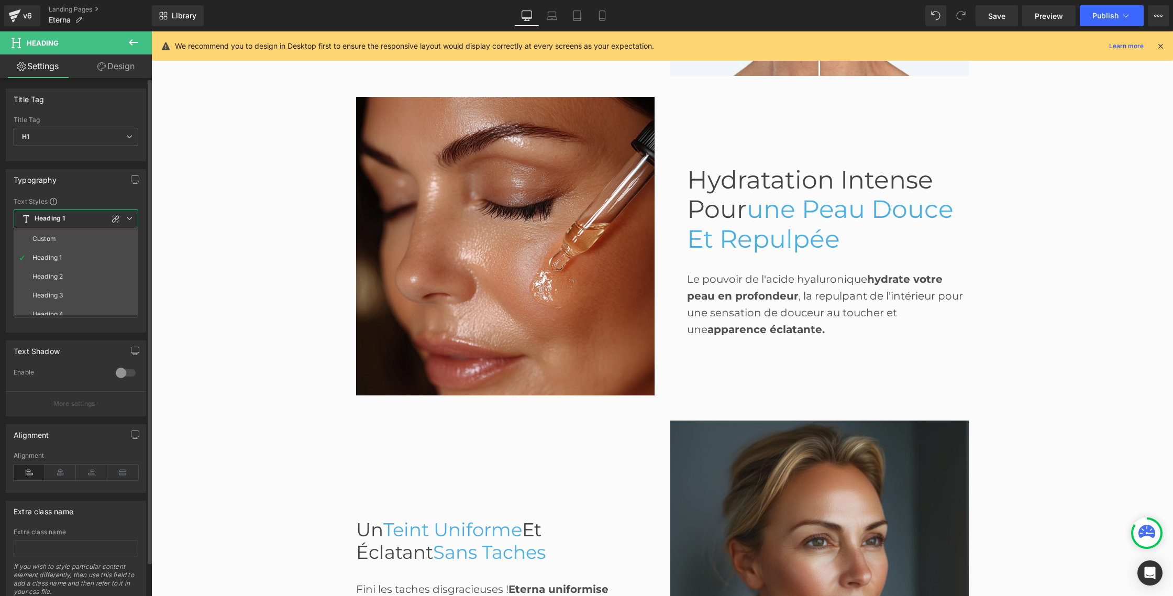
click at [51, 273] on div "Heading 2" at bounding box center [47, 276] width 30 height 7
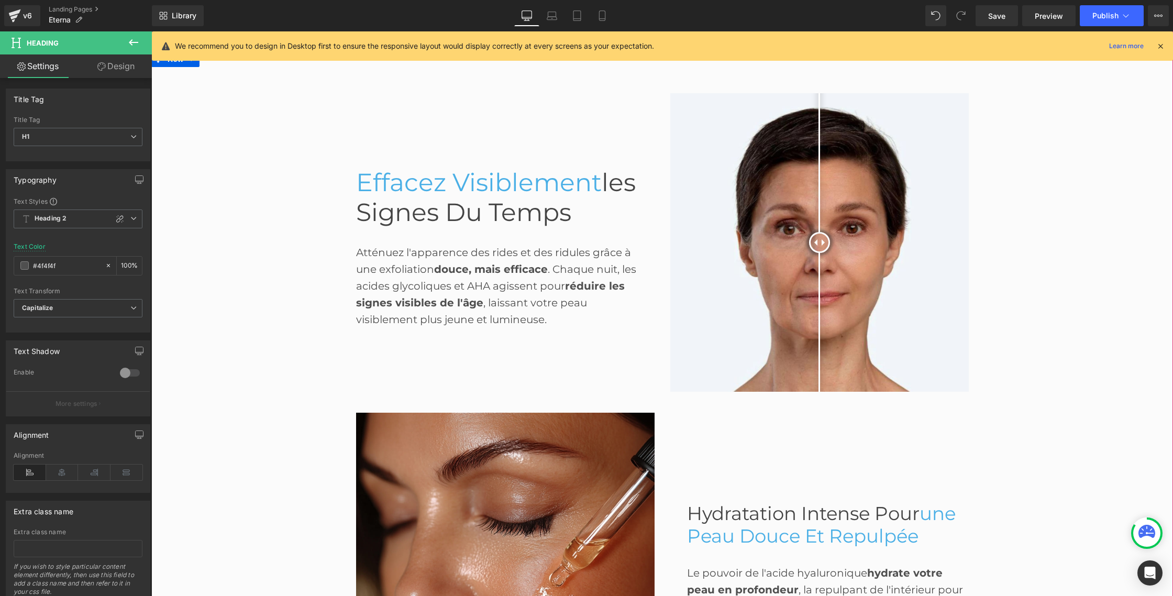
scroll to position [587, 0]
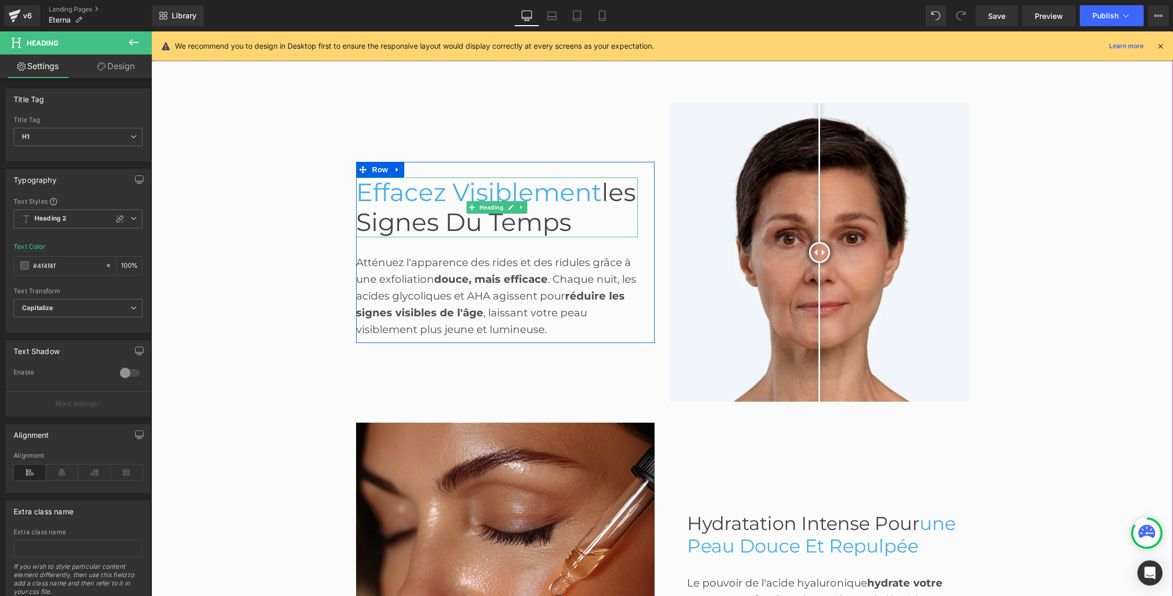
click at [421, 198] on span "Effacez Visiblement" at bounding box center [479, 192] width 246 height 30
click at [81, 219] on span "Heading 1" at bounding box center [78, 218] width 129 height 19
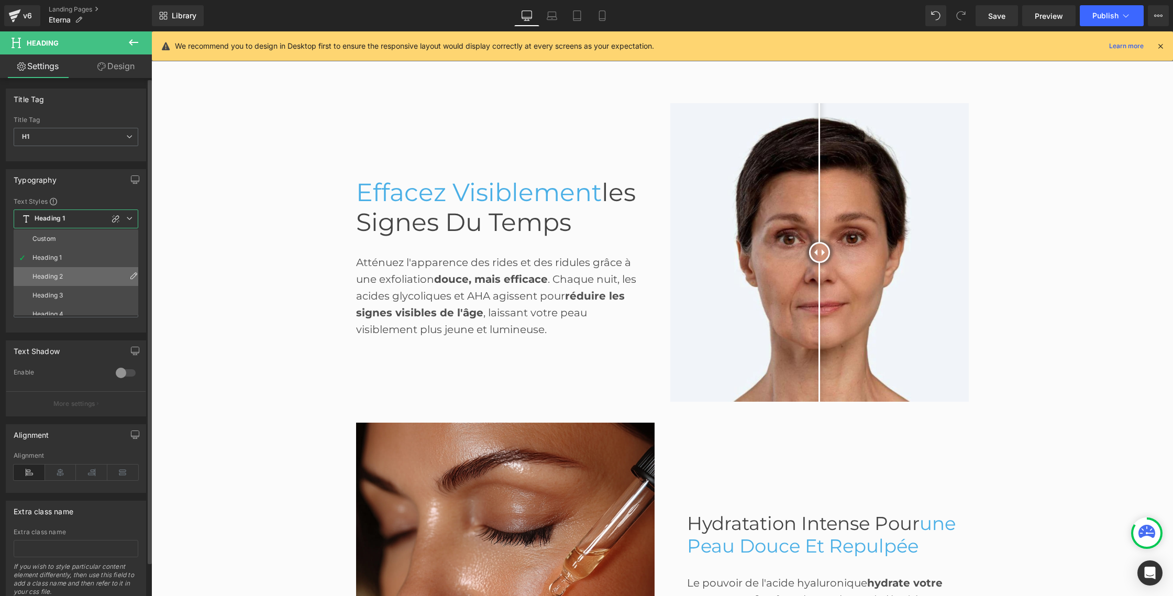
click at [54, 272] on li "Heading 2" at bounding box center [78, 276] width 129 height 19
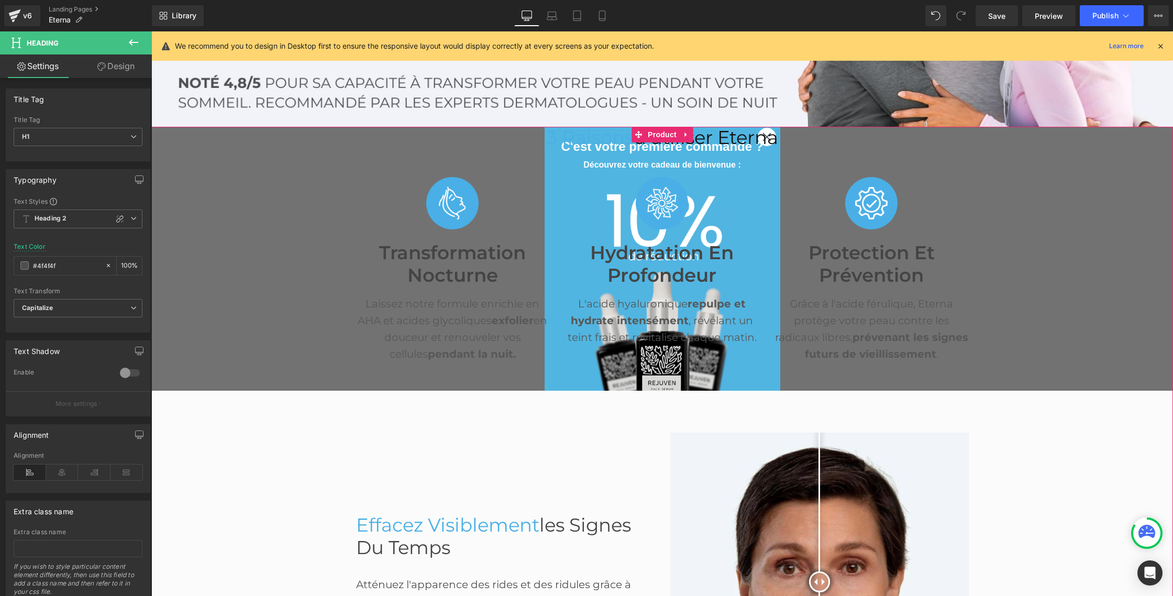
scroll to position [248, 0]
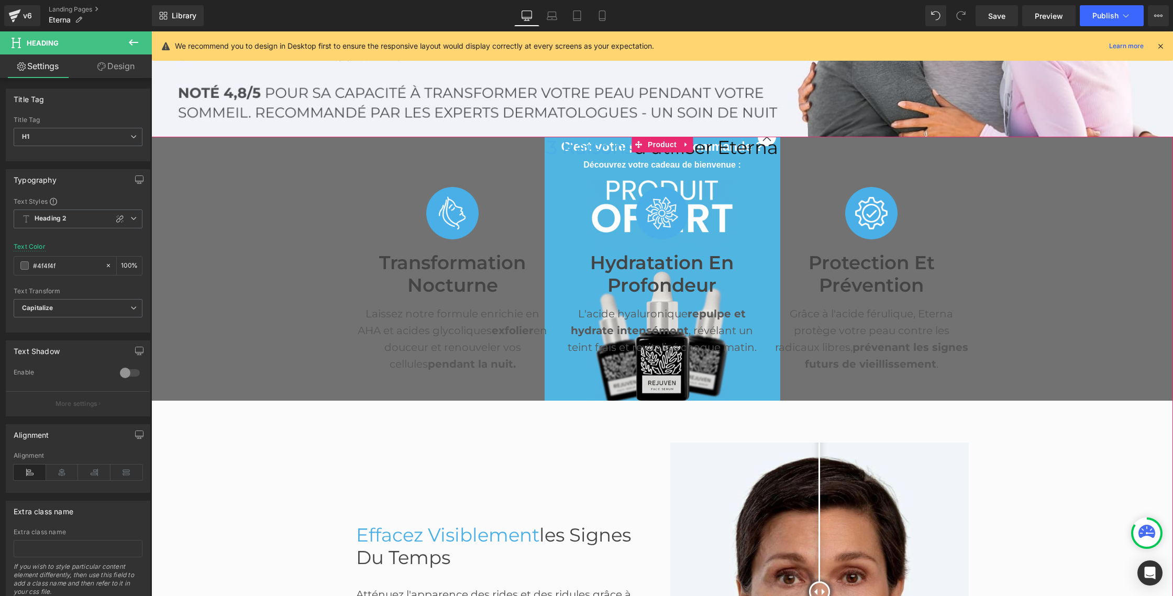
click at [427, 266] on div "Transformation Nocturne Heading" at bounding box center [453, 267] width 194 height 57
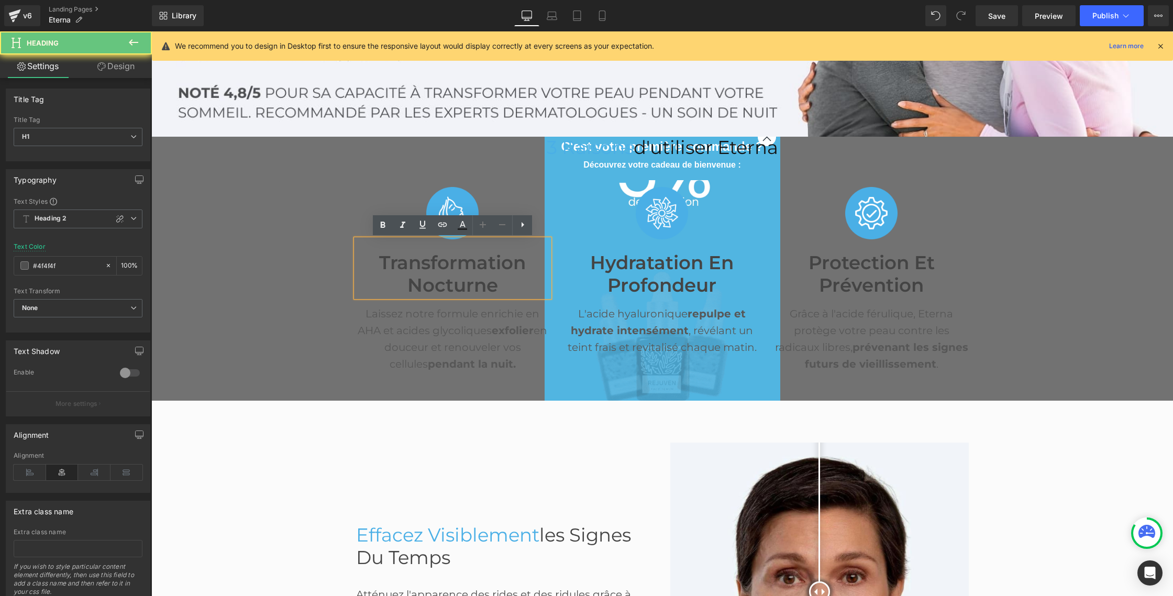
click at [423, 264] on font "Transformation Nocturne" at bounding box center [452, 273] width 147 height 45
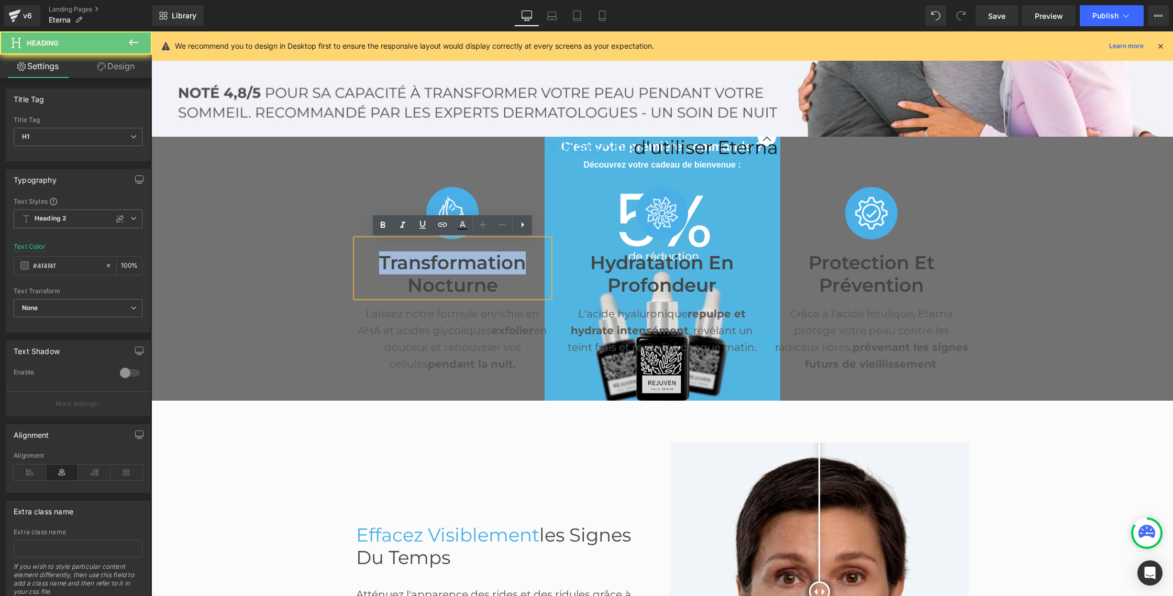
click at [423, 264] on font "Transformation Nocturne" at bounding box center [452, 273] width 147 height 45
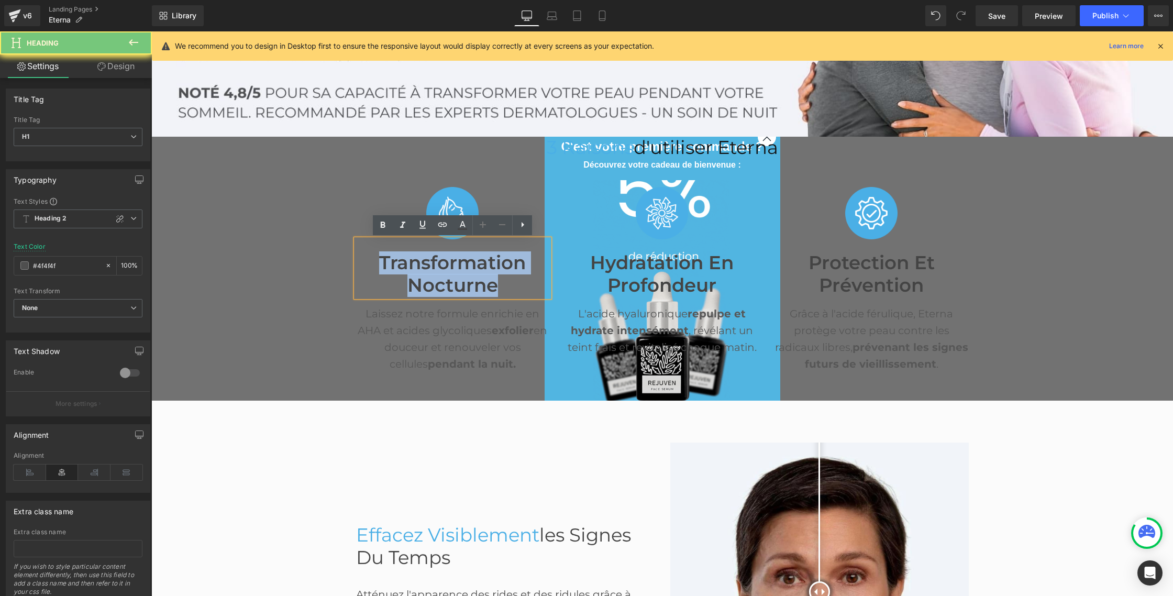
click at [423, 264] on font "Transformation Nocturne" at bounding box center [452, 273] width 147 height 45
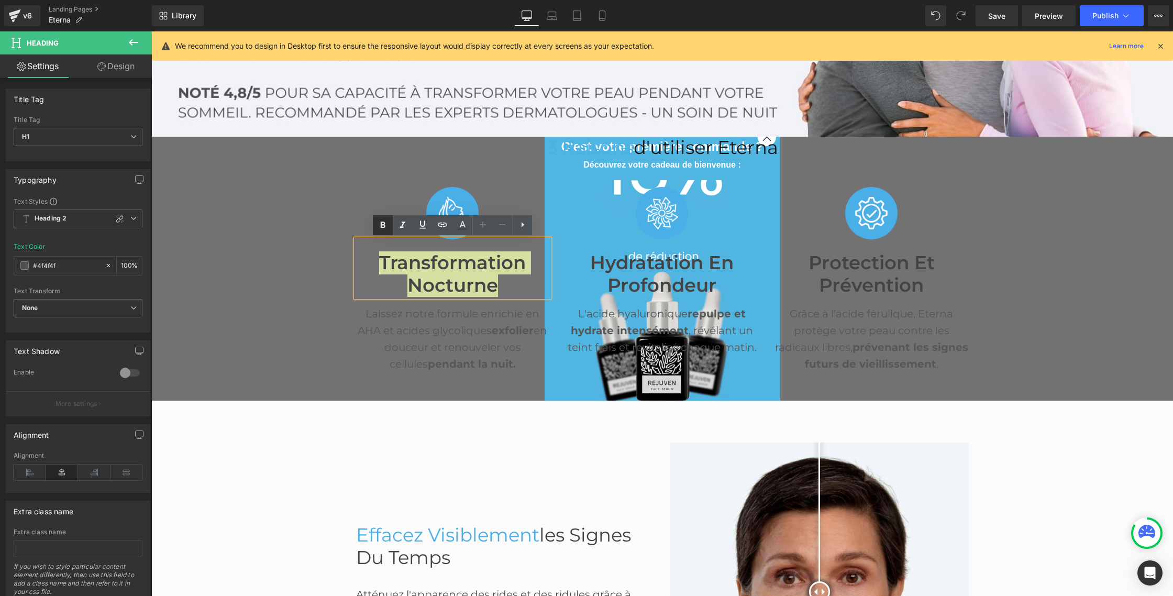
click at [382, 229] on icon at bounding box center [382, 225] width 13 height 13
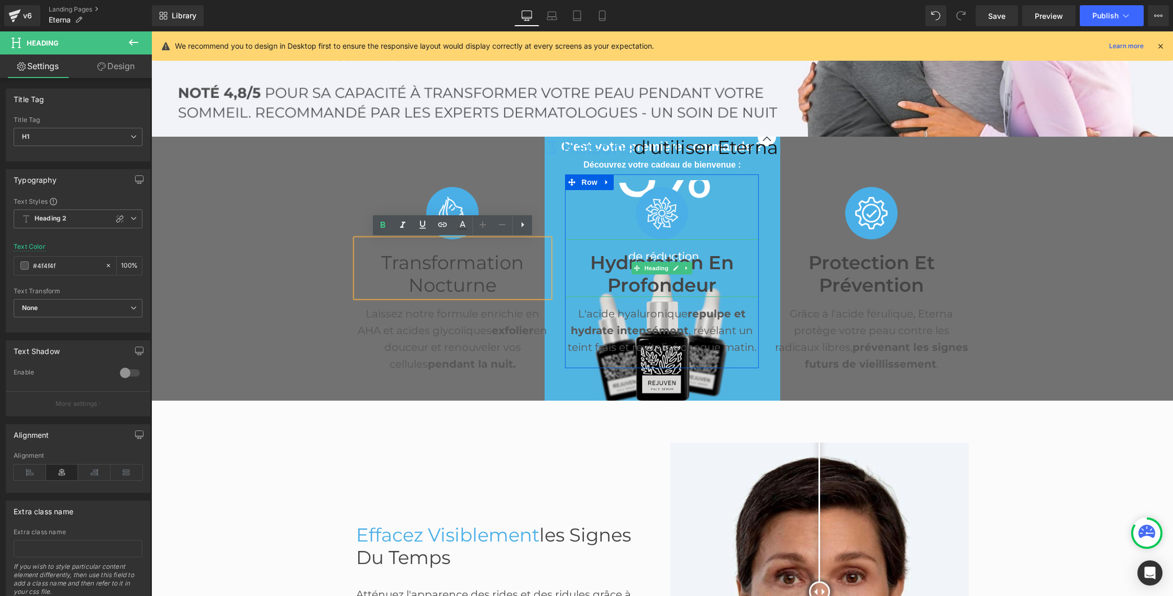
click at [606, 258] on font "Hydratation en Profondeur" at bounding box center [661, 273] width 143 height 45
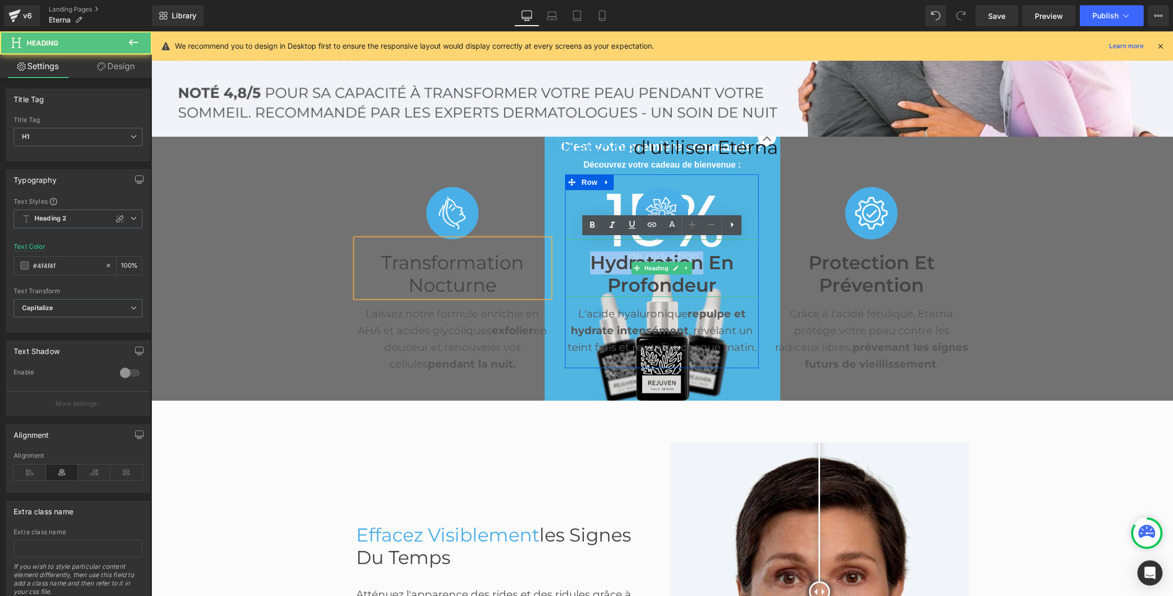
click at [606, 258] on font "Hydratation en Profondeur" at bounding box center [661, 273] width 143 height 45
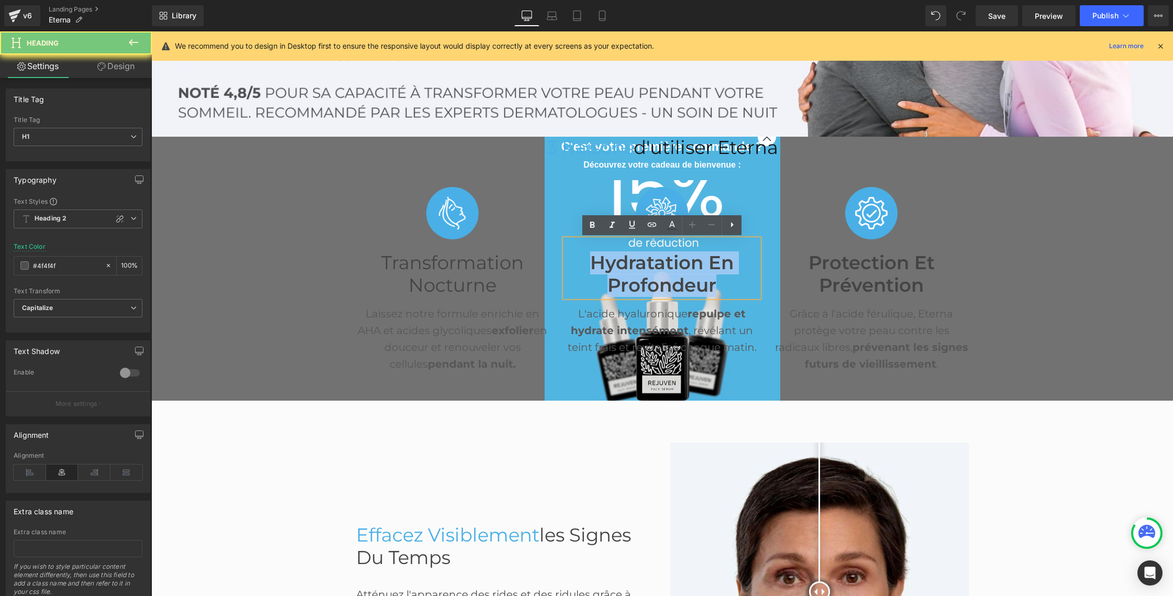
click at [606, 258] on font "Hydratation en Profondeur" at bounding box center [661, 273] width 143 height 45
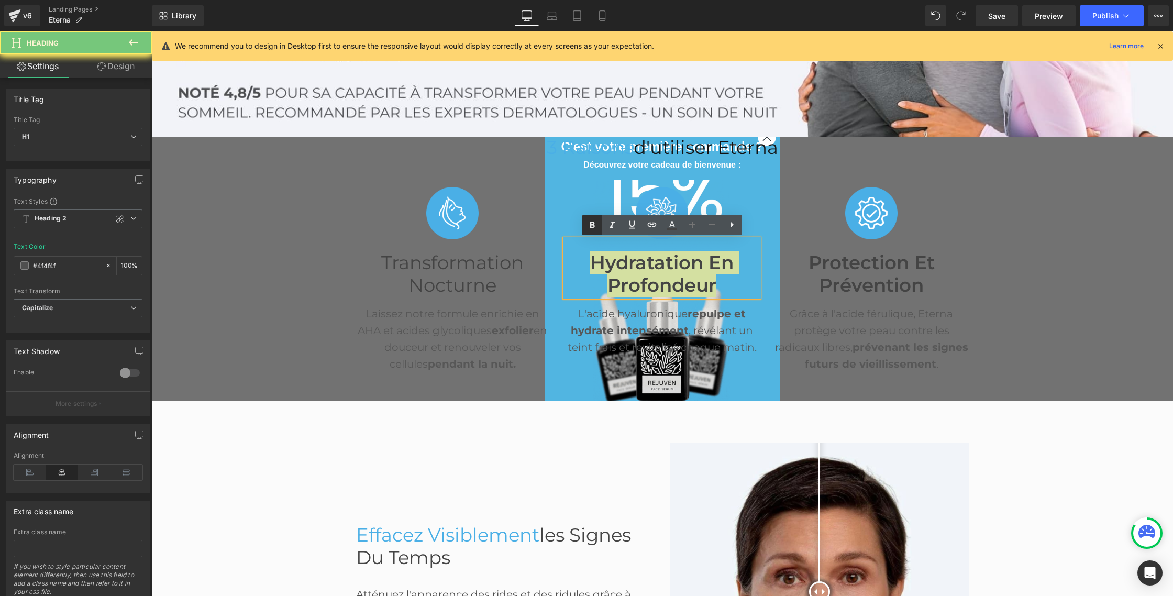
click at [594, 228] on icon at bounding box center [592, 225] width 13 height 13
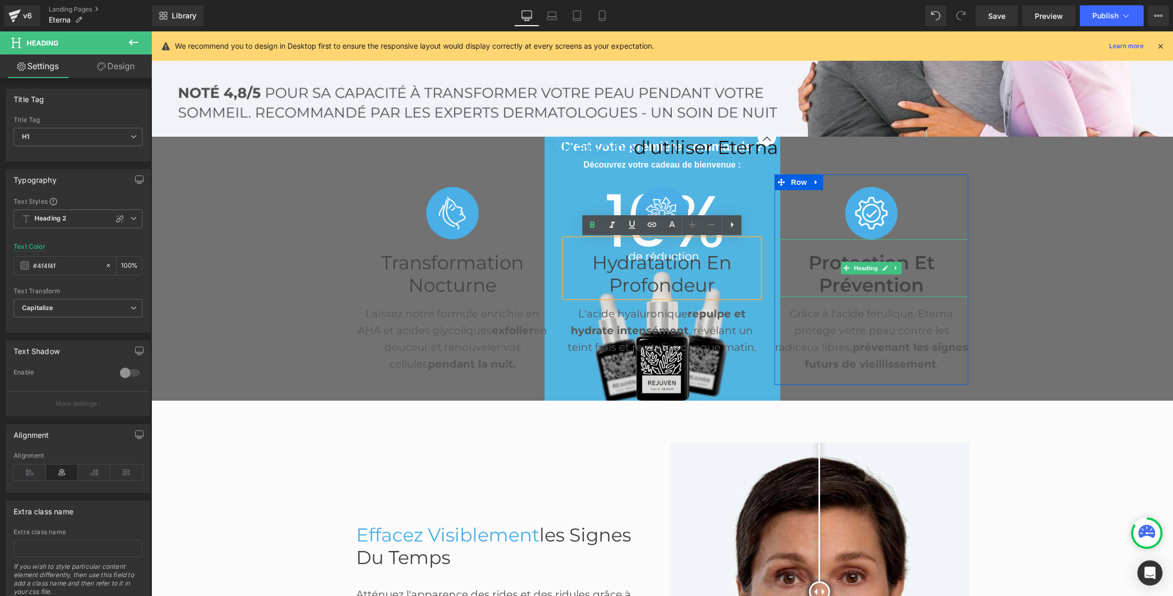
click at [820, 262] on font "Protection et Prévention" at bounding box center [871, 273] width 126 height 45
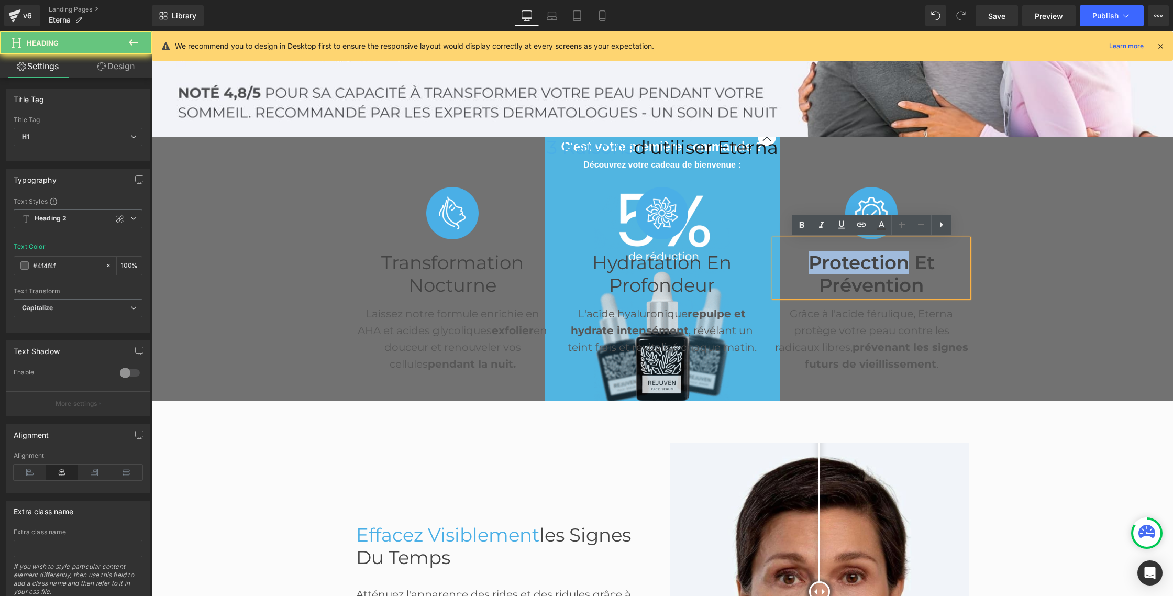
click at [820, 262] on font "Protection et Prévention" at bounding box center [871, 273] width 126 height 45
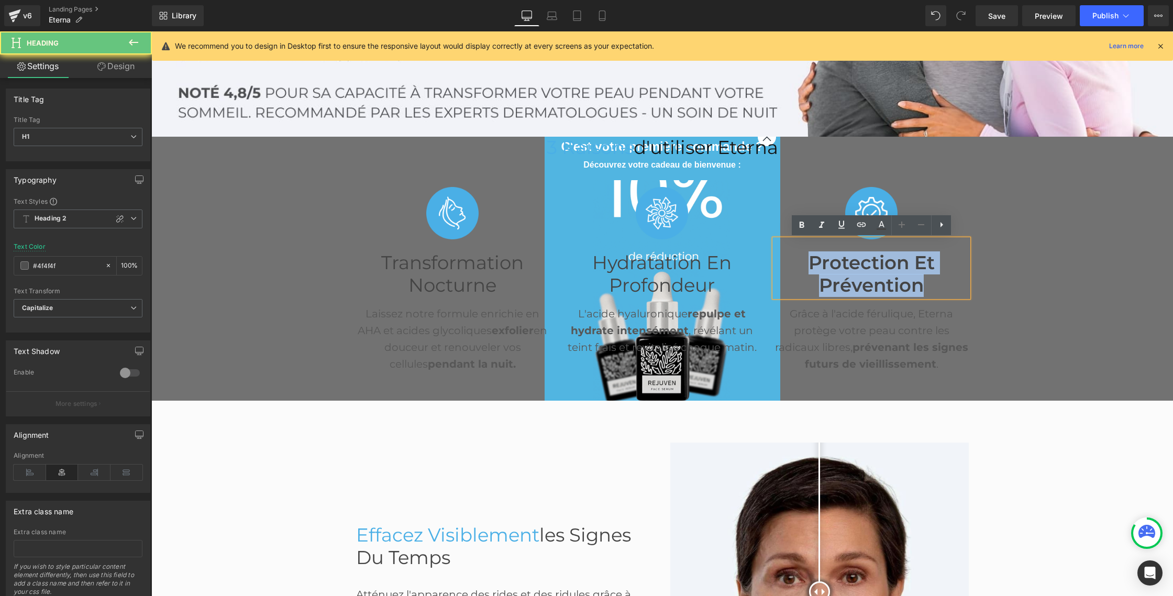
drag, startPoint x: 820, startPoint y: 262, endPoint x: 800, endPoint y: 247, distance: 25.8
click at [820, 262] on font "Protection et Prévention" at bounding box center [871, 273] width 126 height 45
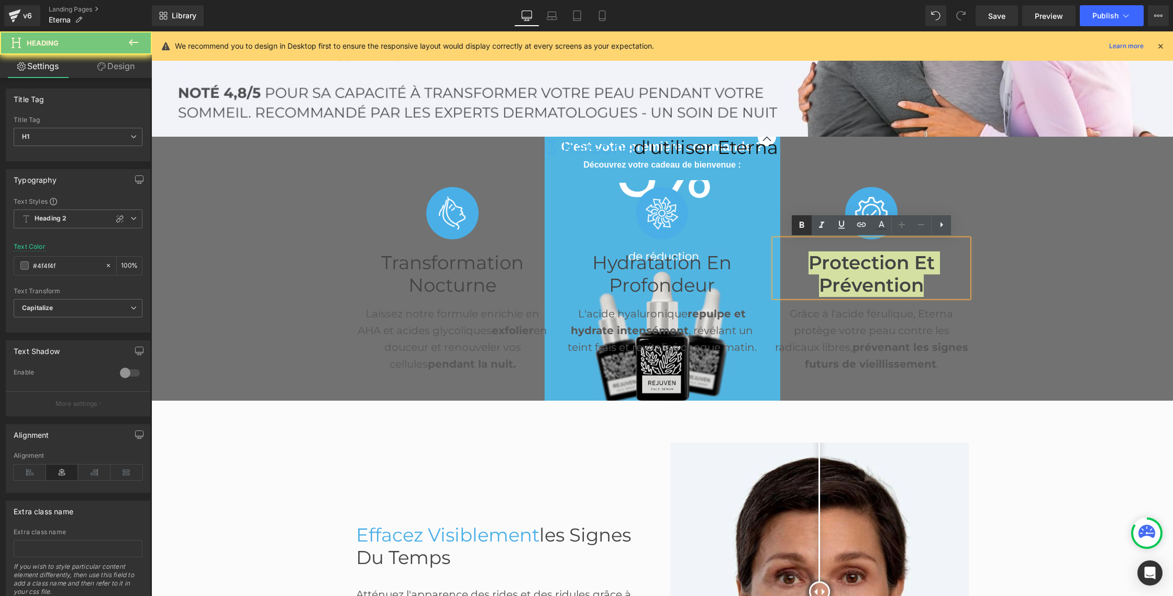
drag, startPoint x: 799, startPoint y: 228, endPoint x: 796, endPoint y: 232, distance: 5.4
click at [799, 228] on icon at bounding box center [801, 225] width 13 height 13
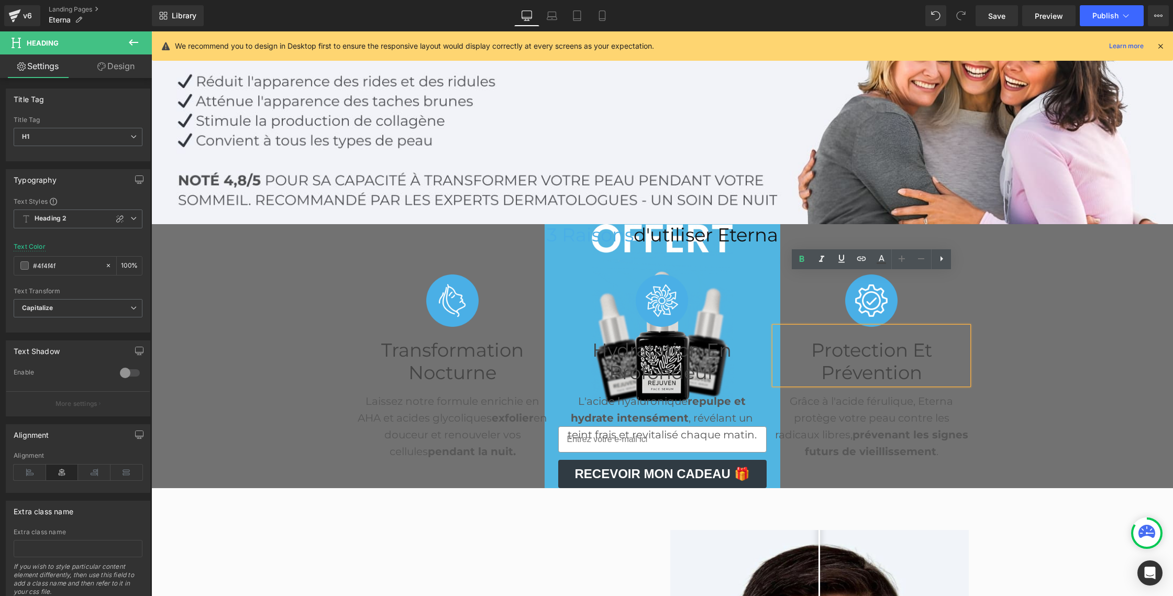
scroll to position [145, 0]
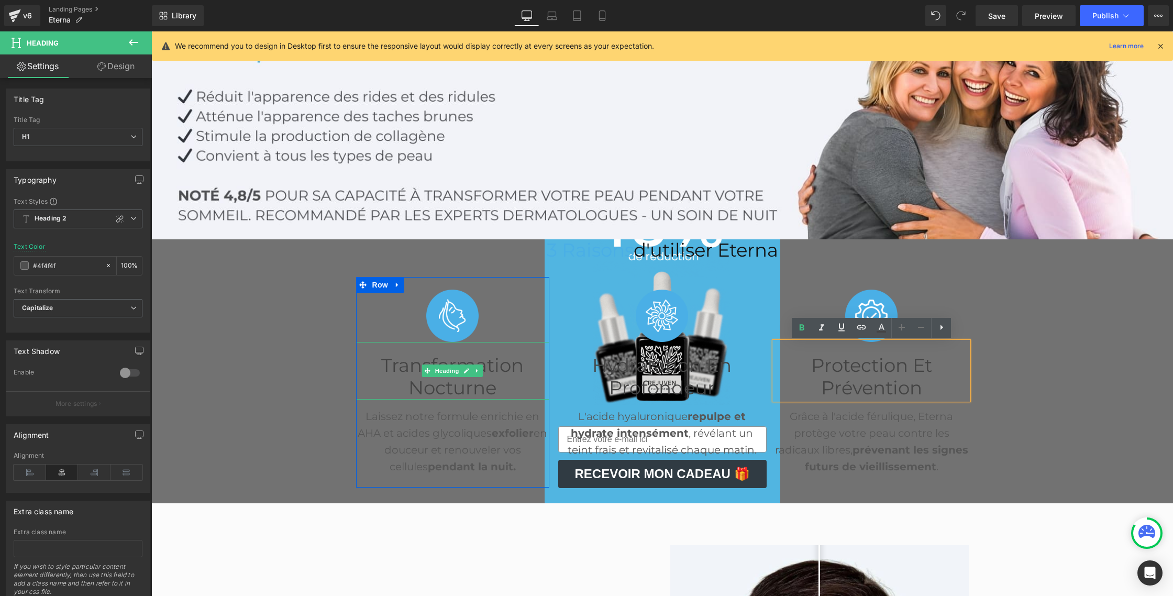
click at [421, 378] on font "Transformation Nocturne" at bounding box center [452, 376] width 142 height 45
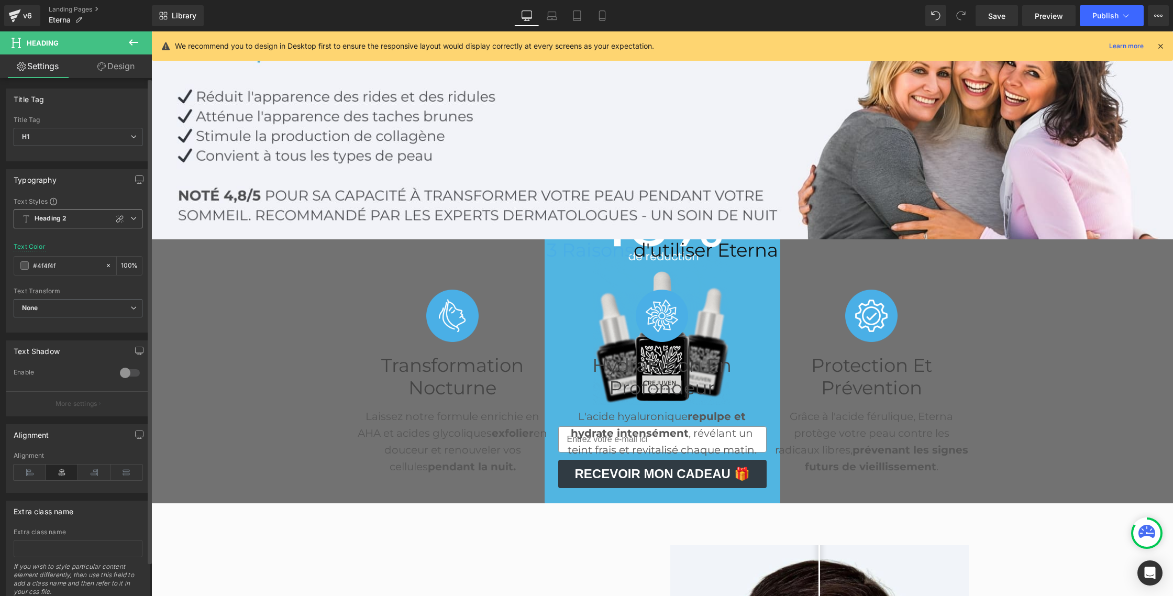
click at [130, 216] on icon at bounding box center [133, 218] width 6 height 6
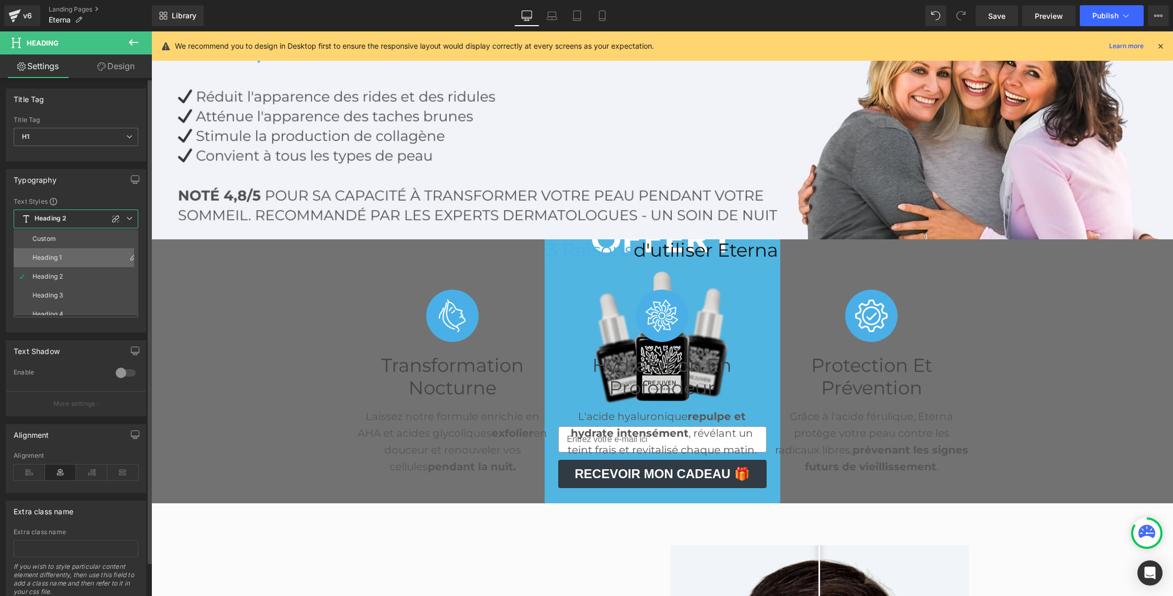
click at [48, 251] on li "Heading 1" at bounding box center [78, 257] width 129 height 19
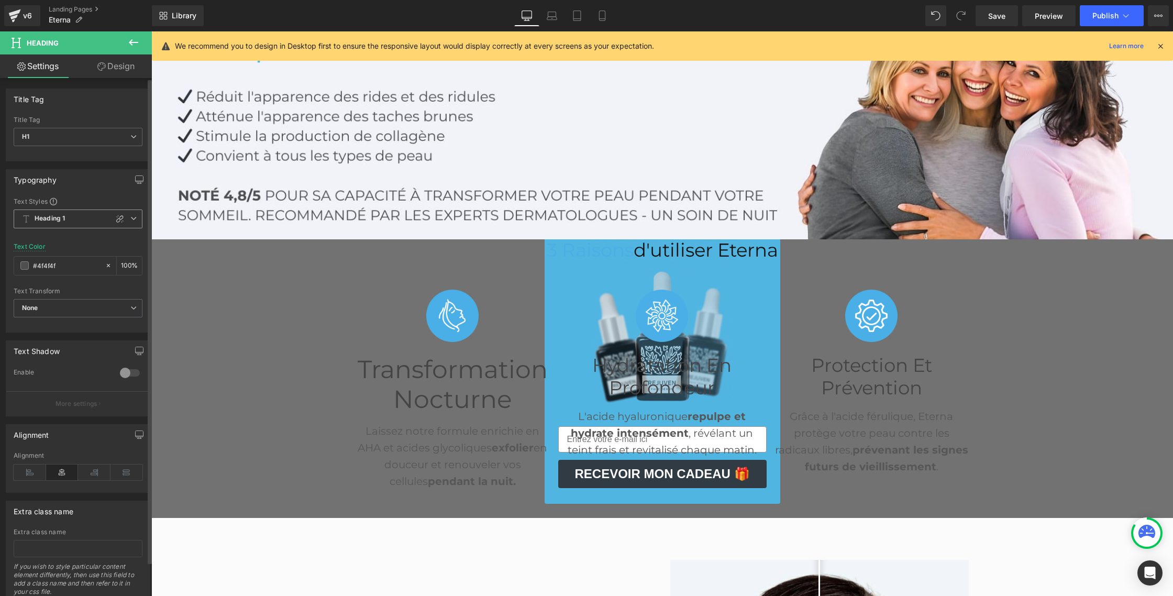
click at [127, 214] on span "Heading 1" at bounding box center [78, 218] width 129 height 19
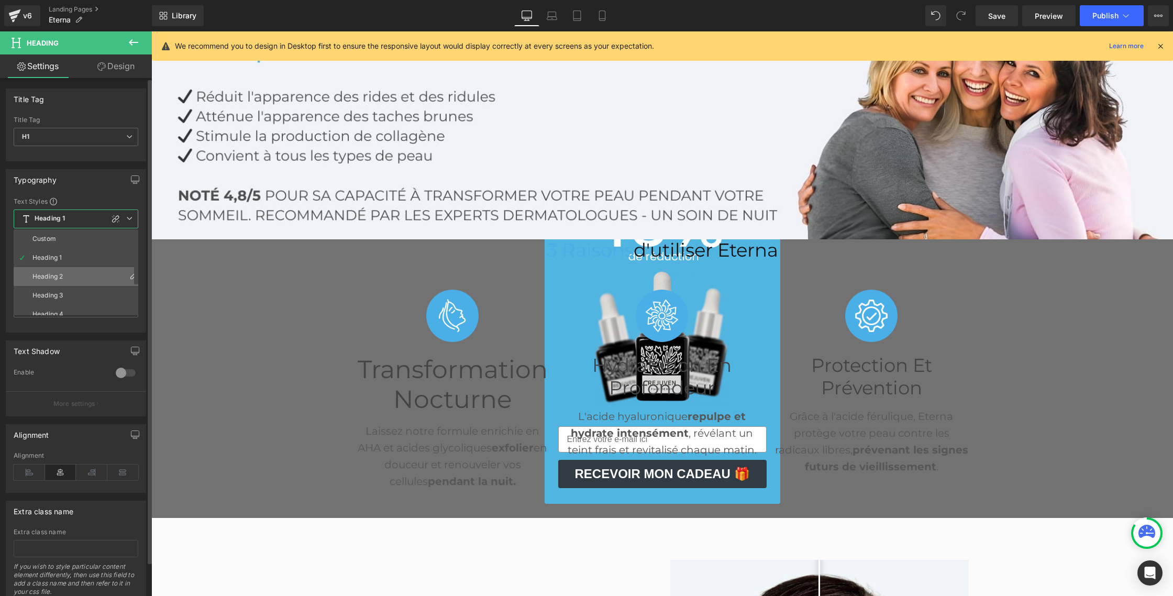
click at [52, 269] on li "Heading 2" at bounding box center [78, 276] width 129 height 19
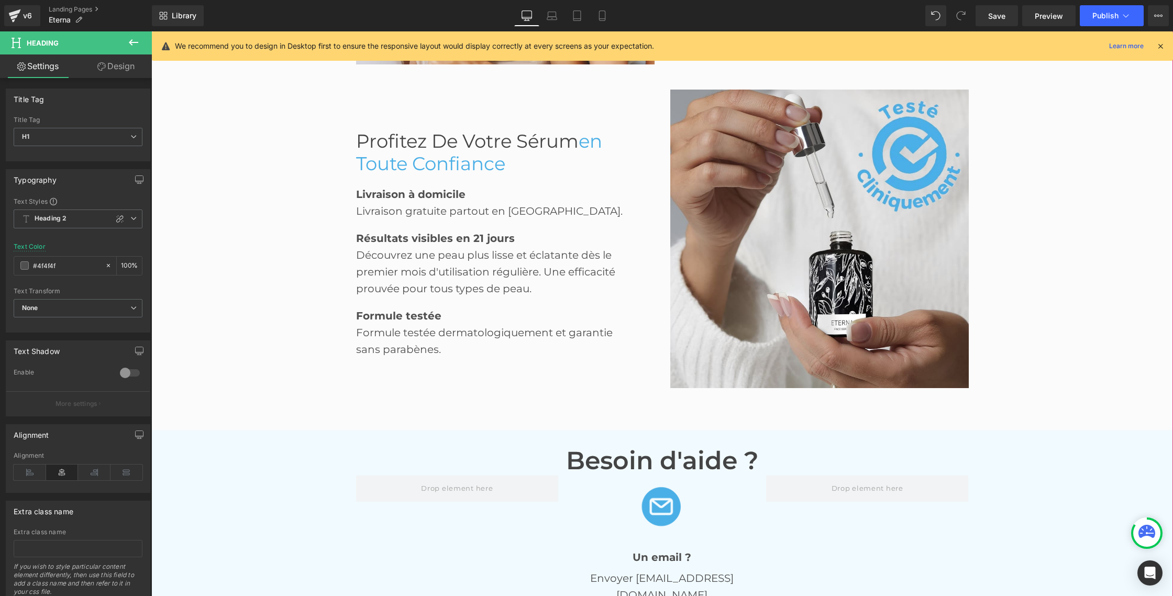
scroll to position [1887, 0]
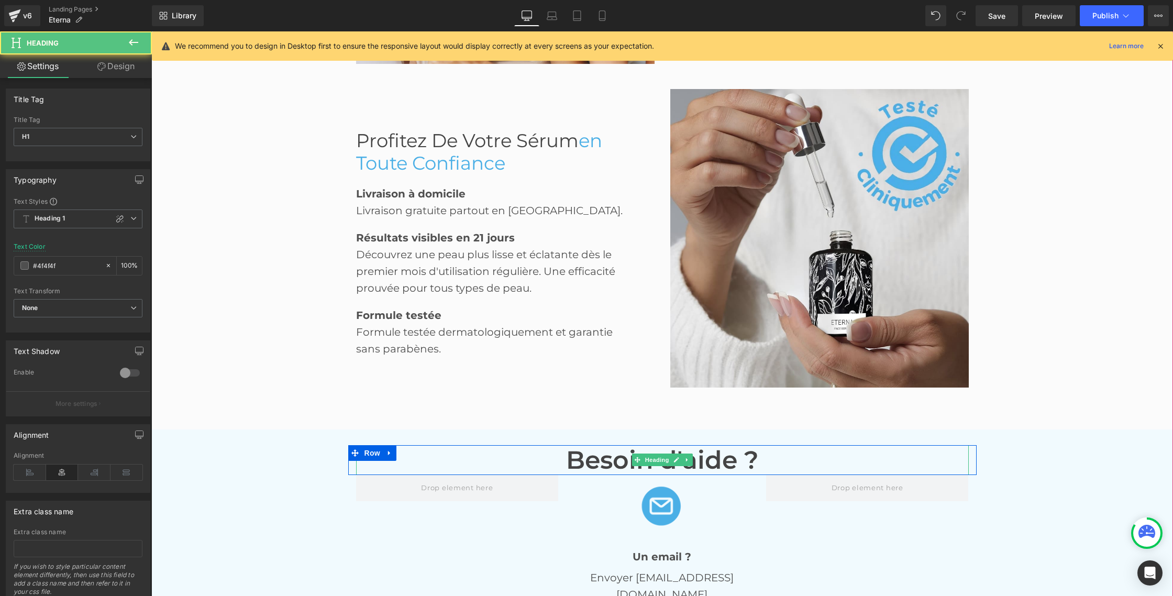
click at [616, 468] on font "Besoin d'aide ?" at bounding box center [662, 460] width 193 height 30
click at [608, 465] on font "Besoin d'aide ?" at bounding box center [662, 460] width 193 height 30
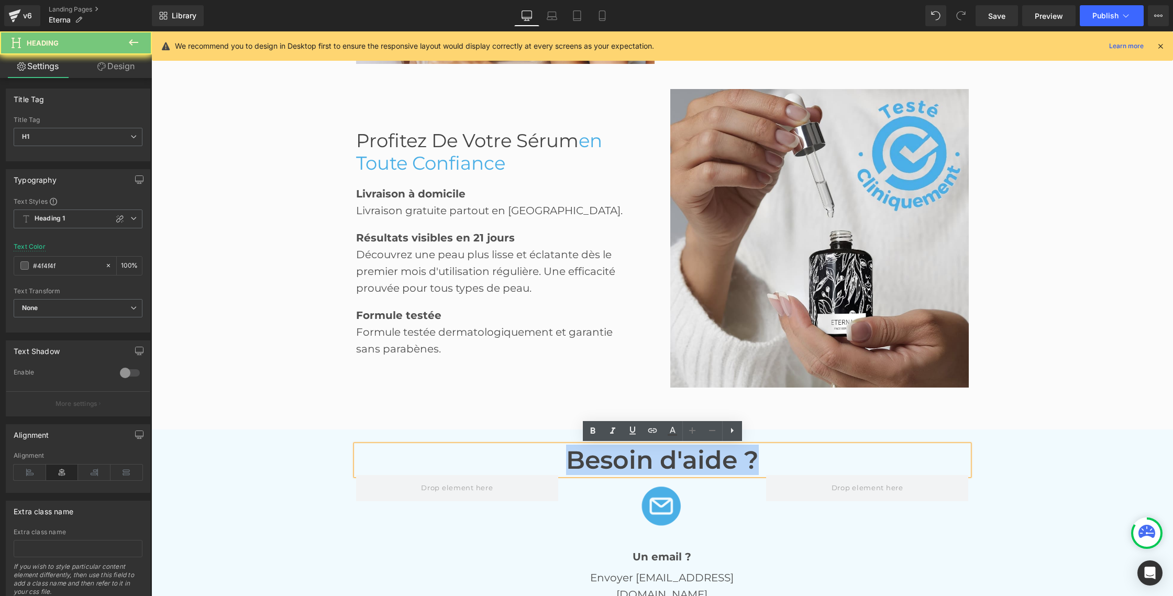
click at [608, 465] on font "Besoin d'aide ?" at bounding box center [662, 460] width 193 height 30
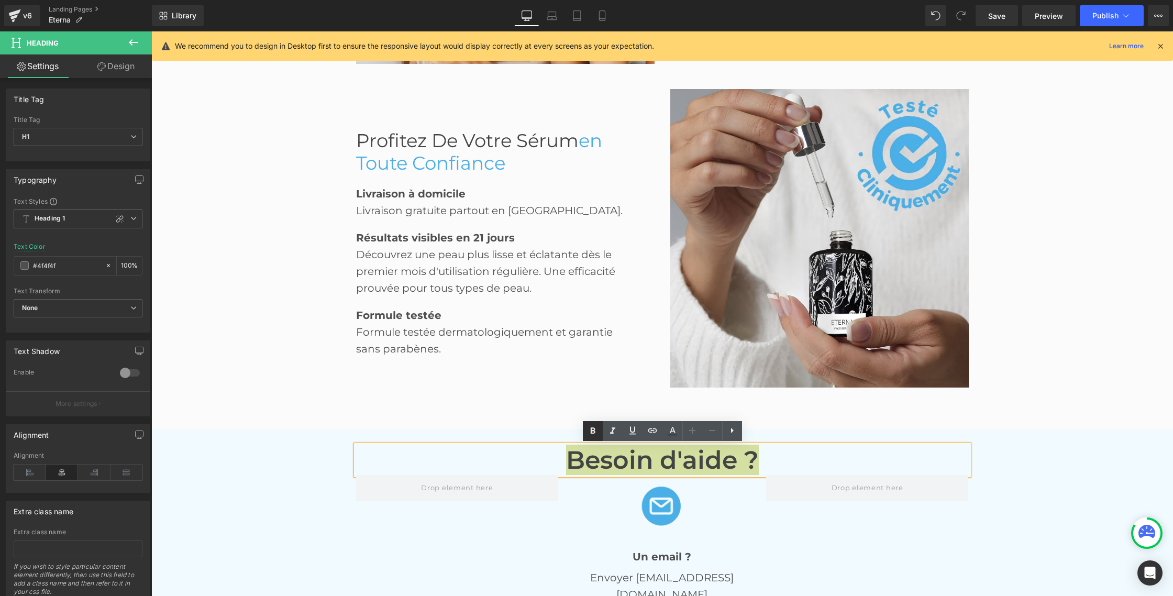
click at [594, 429] on icon at bounding box center [592, 431] width 13 height 13
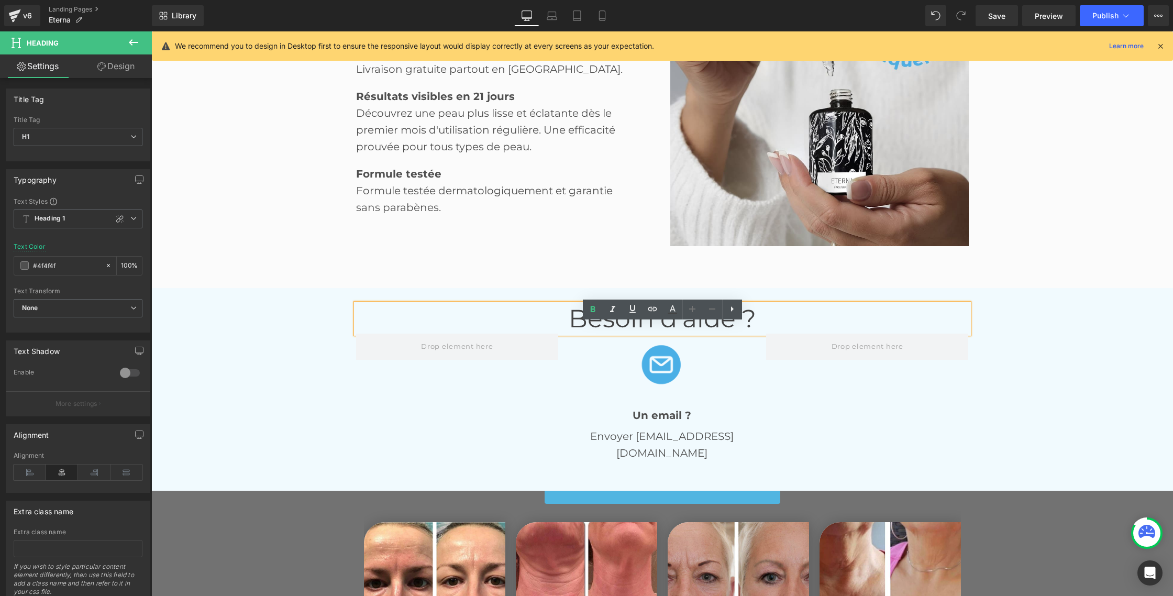
scroll to position [2107, 0]
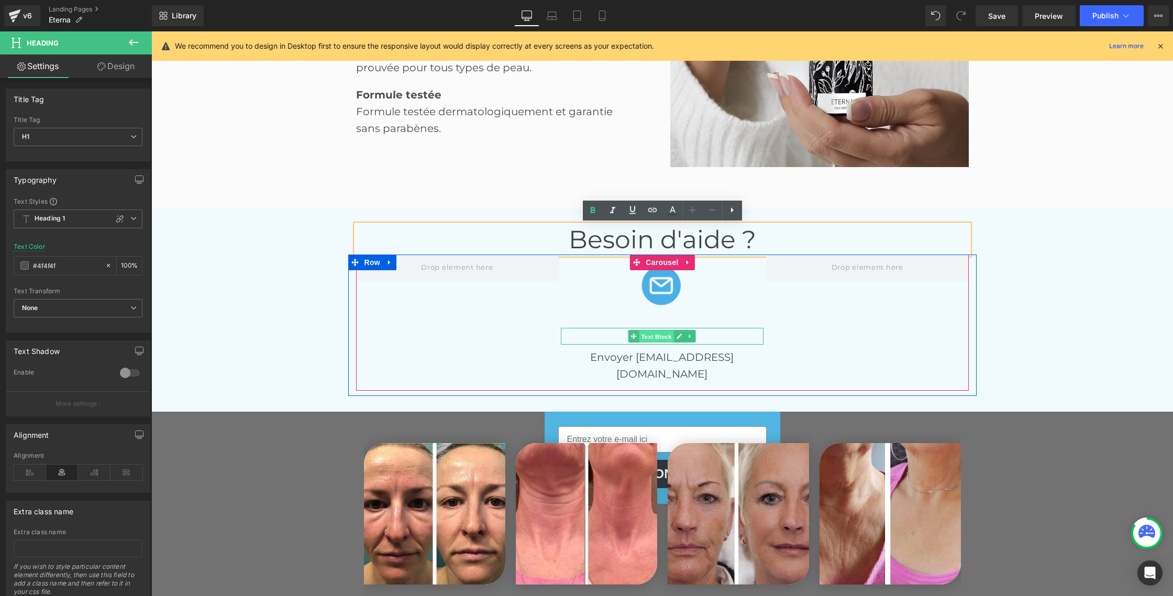
click at [658, 335] on span "Text Block" at bounding box center [656, 336] width 35 height 13
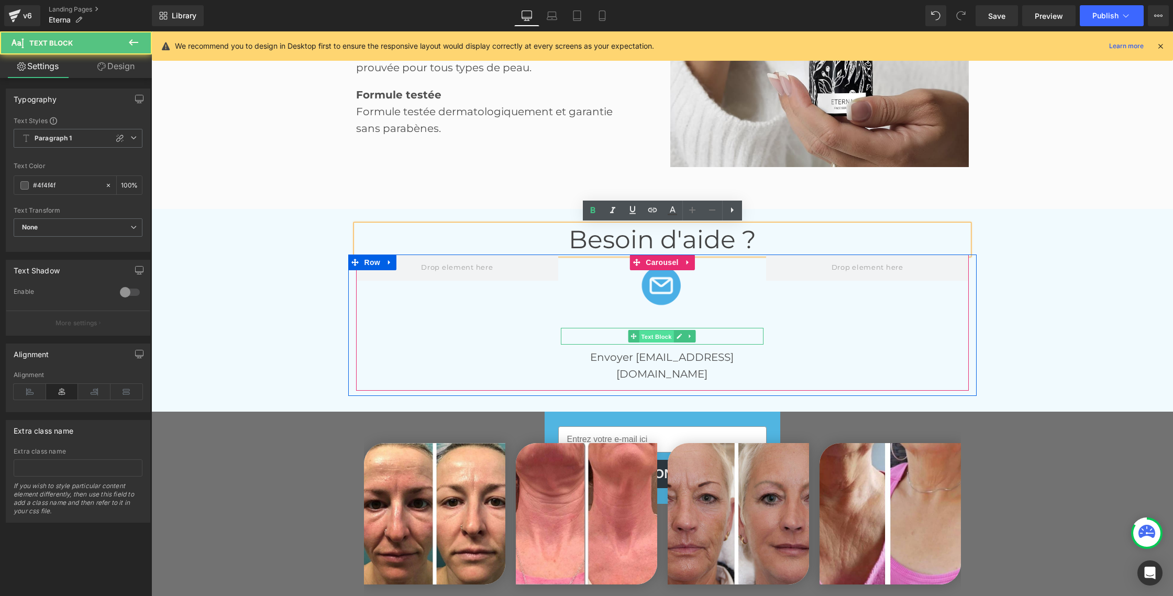
click at [658, 335] on span "Text Block" at bounding box center [656, 336] width 35 height 13
click at [705, 340] on p "Un email ?" at bounding box center [662, 336] width 203 height 17
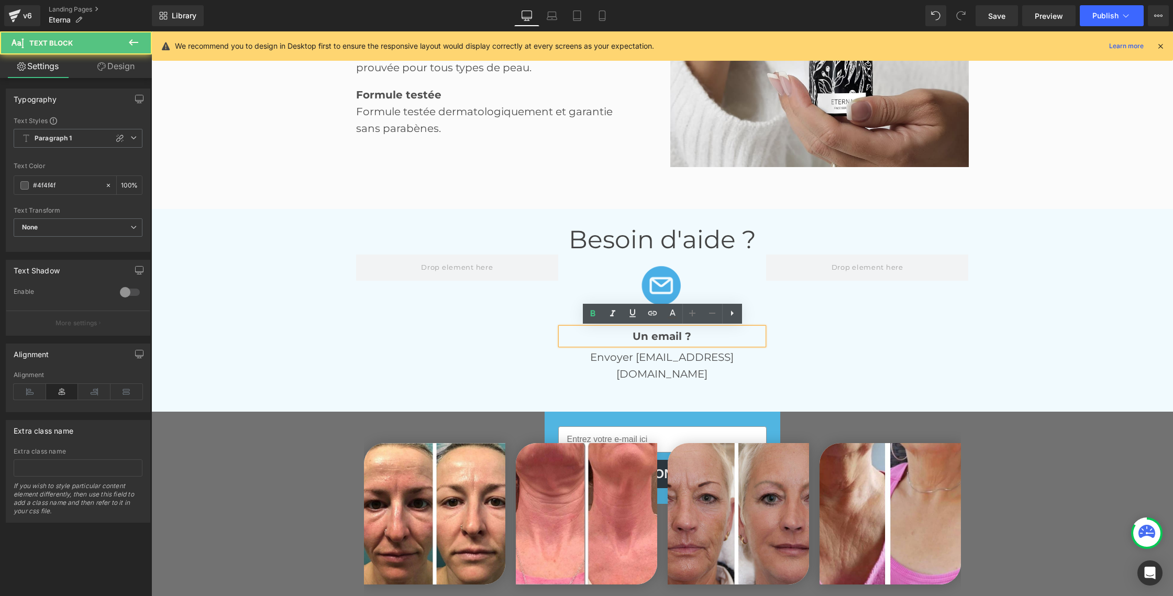
click at [701, 338] on p "Un email ?" at bounding box center [662, 336] width 203 height 17
click at [702, 338] on p "Un email ?" at bounding box center [662, 336] width 203 height 17
click at [591, 312] on icon at bounding box center [592, 313] width 5 height 6
click at [415, 338] on div "Image Un email ? Text Block Envoyer info@eniove-ch.com Text Block" at bounding box center [664, 322] width 616 height 136
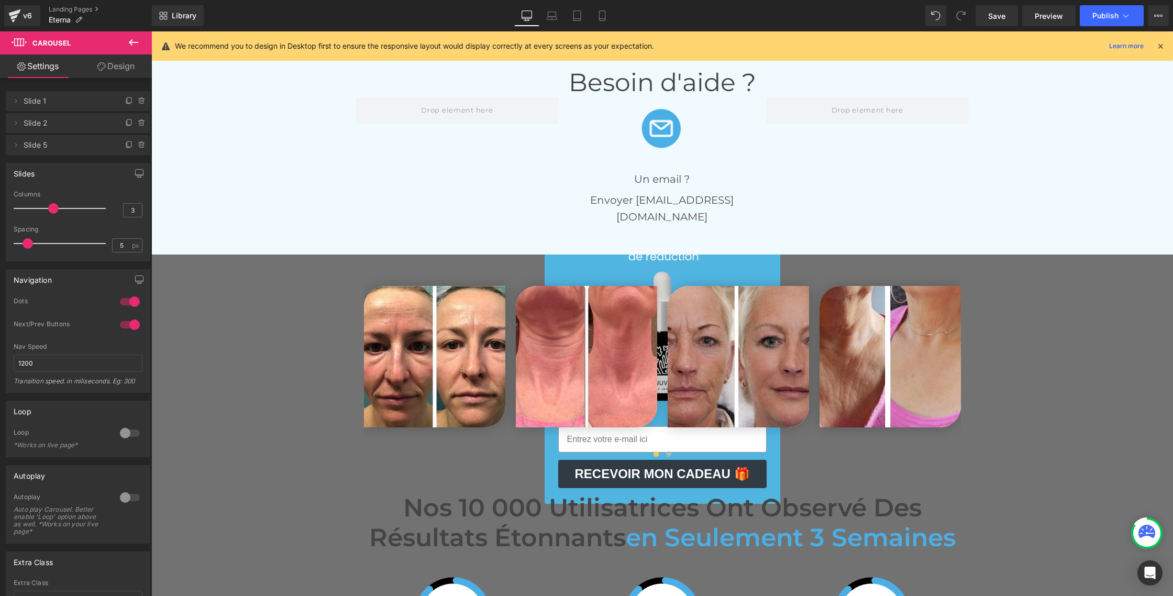
scroll to position [2272, 0]
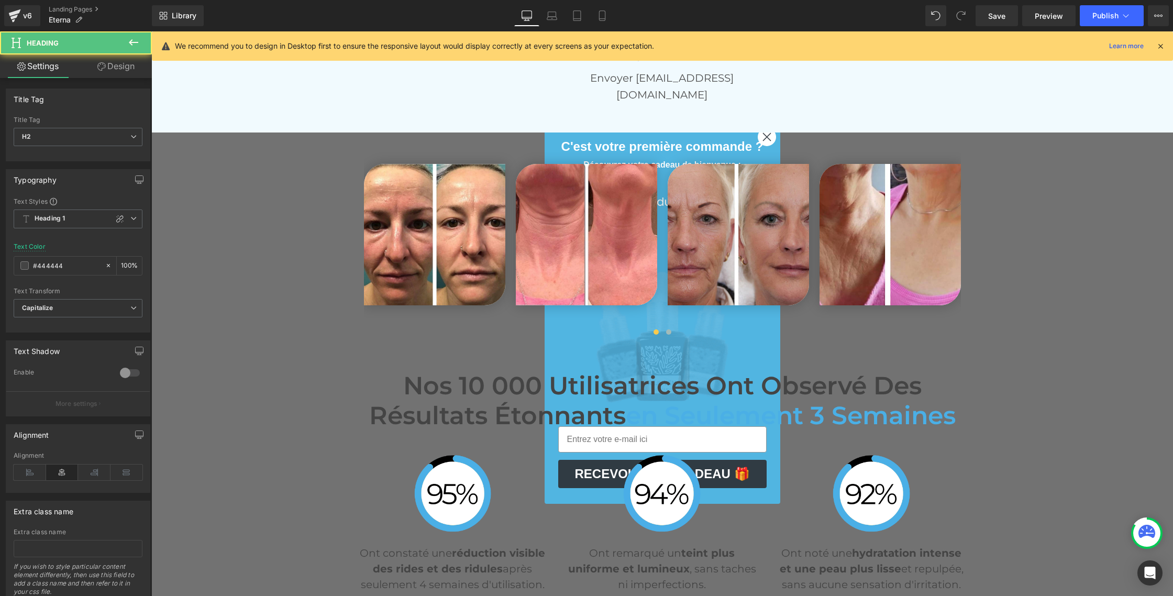
click at [453, 373] on h2 "Nos 10 000 Utilisatrices Ont Observé des Résultats Étonnants en Seulement 3 Sem…" at bounding box center [662, 401] width 613 height 60
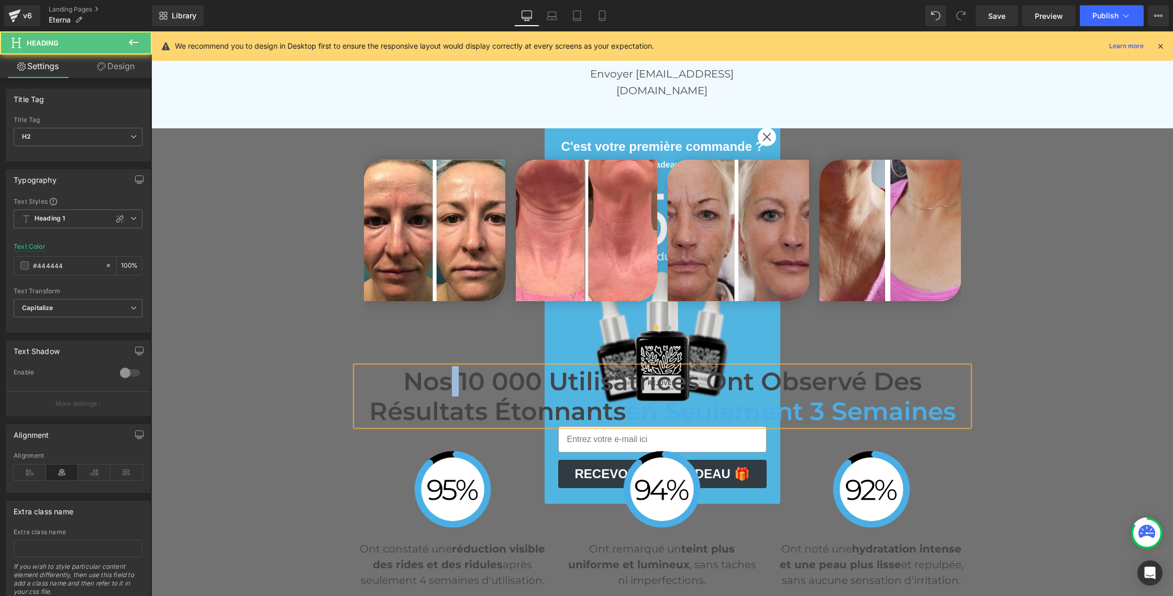
click at [453, 373] on h2 "Nos 10 000 Utilisatrices Ont Observé des Résultats Étonnants en Seulement 3 Sem…" at bounding box center [662, 397] width 613 height 60
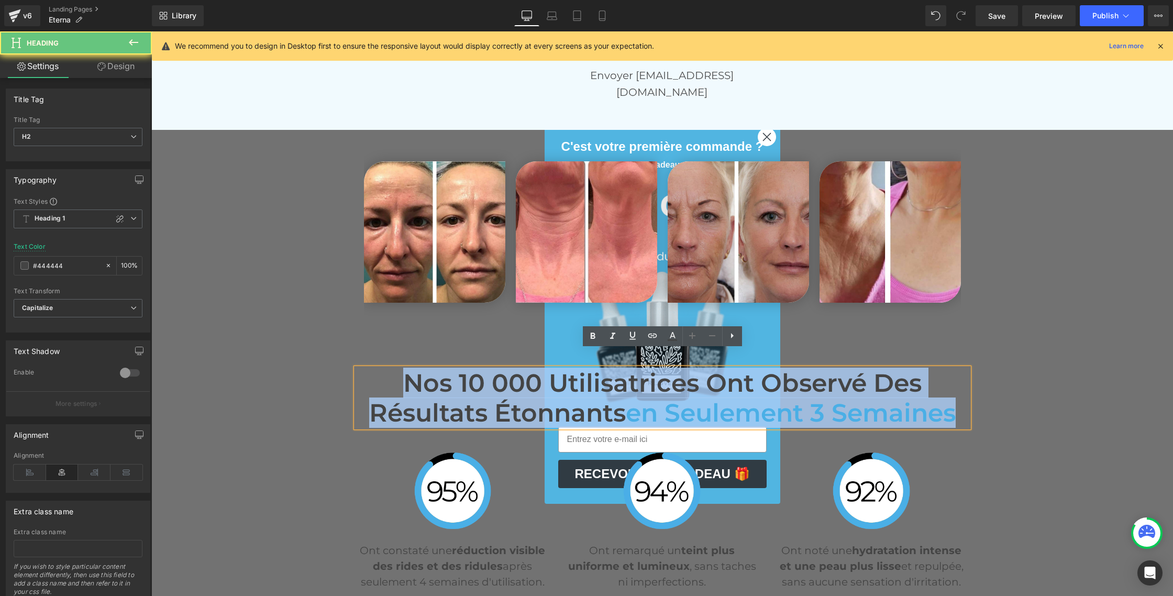
click at [453, 373] on h2 "Nos 10 000 Utilisatrices Ont Observé des Résultats Étonnants en Seulement 3 Sem…" at bounding box center [662, 398] width 613 height 60
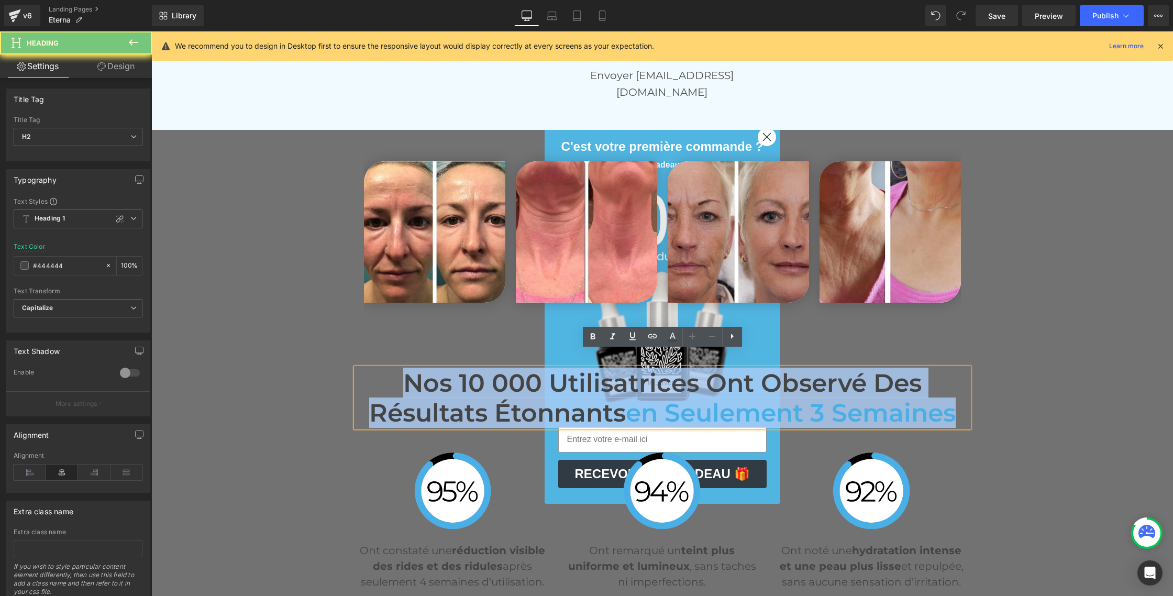
scroll to position [2390, 0]
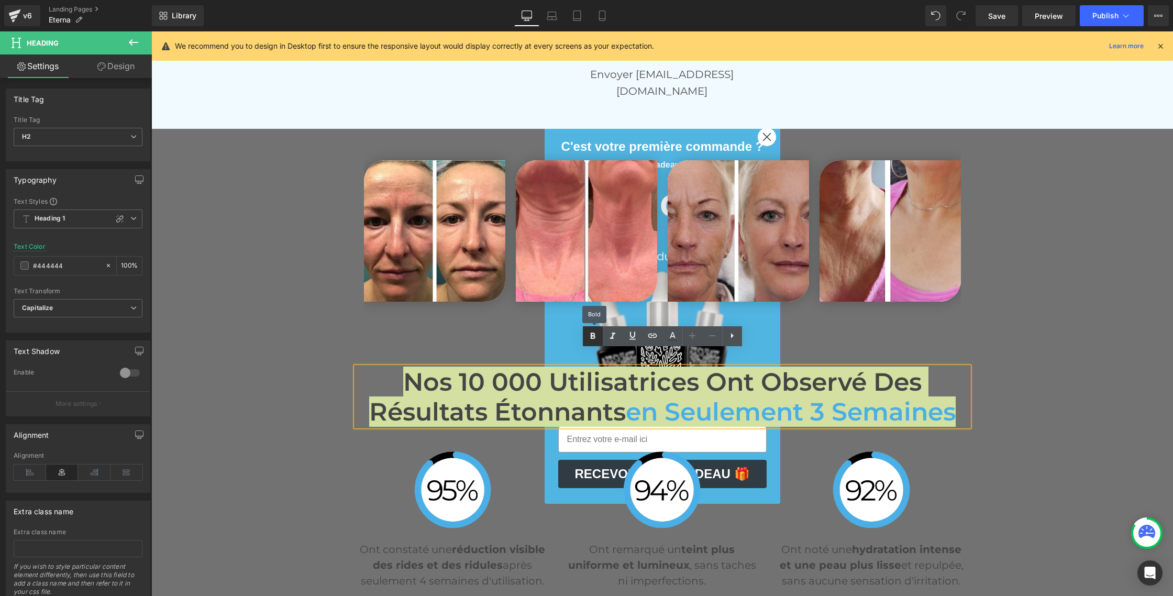
click at [595, 335] on icon at bounding box center [592, 336] width 13 height 13
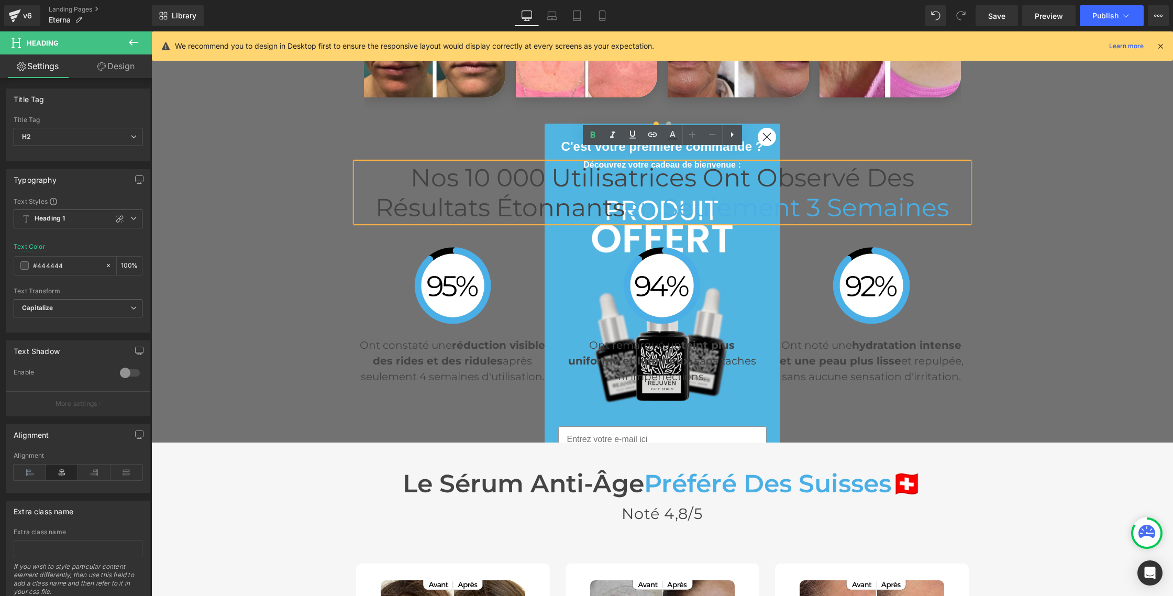
scroll to position [2595, 0]
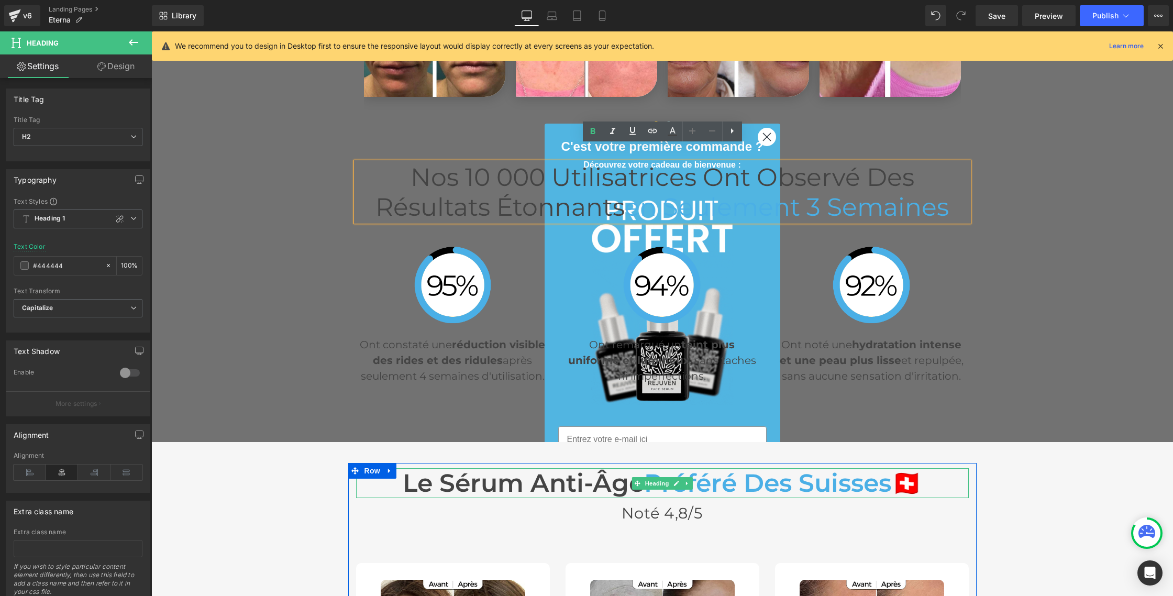
click at [517, 474] on h3 "Le sérum anti-âge Préféré Des Suisses 🇨🇭" at bounding box center [662, 483] width 613 height 30
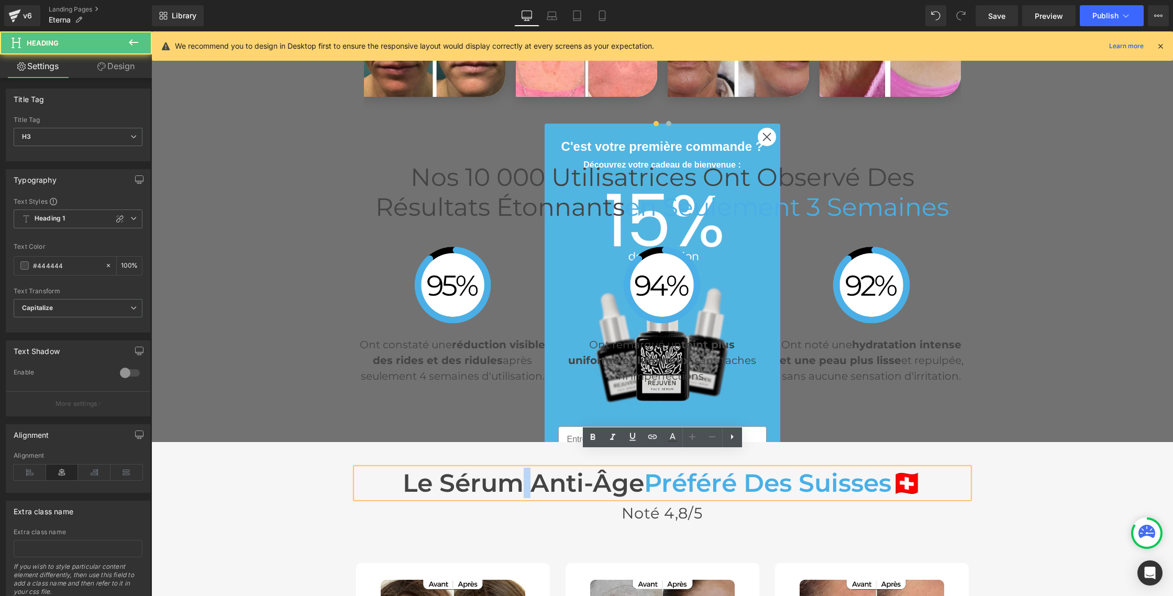
click at [517, 474] on h3 "Le sérum anti-âge Préféré Des Suisses 🇨🇭" at bounding box center [662, 483] width 613 height 30
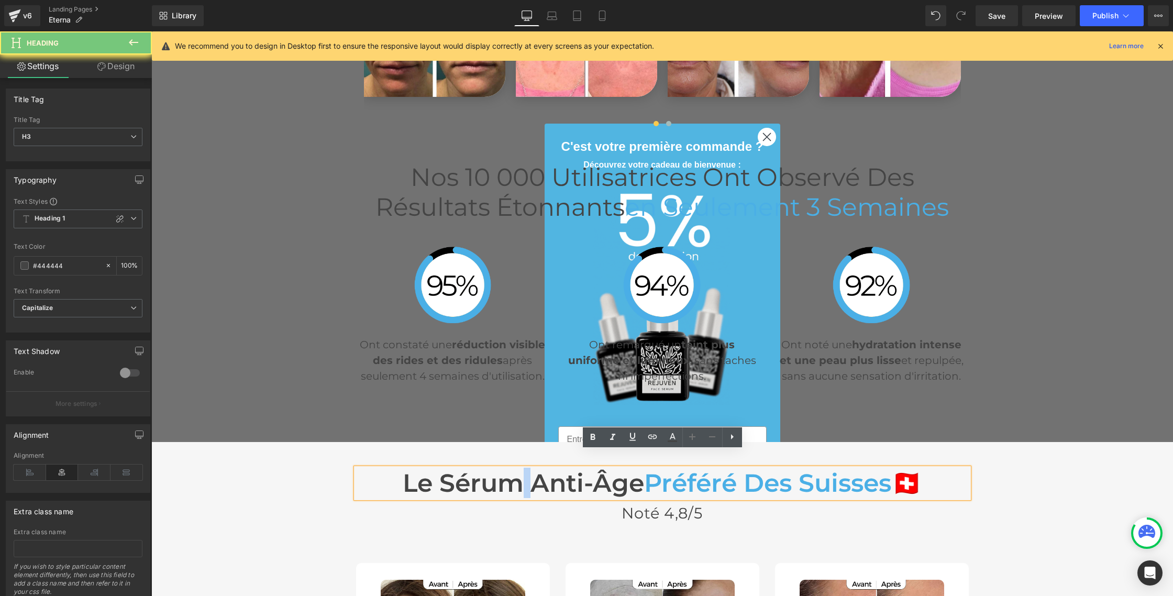
click at [517, 474] on h3 "Le sérum anti-âge Préféré Des Suisses 🇨🇭" at bounding box center [662, 483] width 613 height 30
click at [592, 438] on icon at bounding box center [592, 437] width 13 height 13
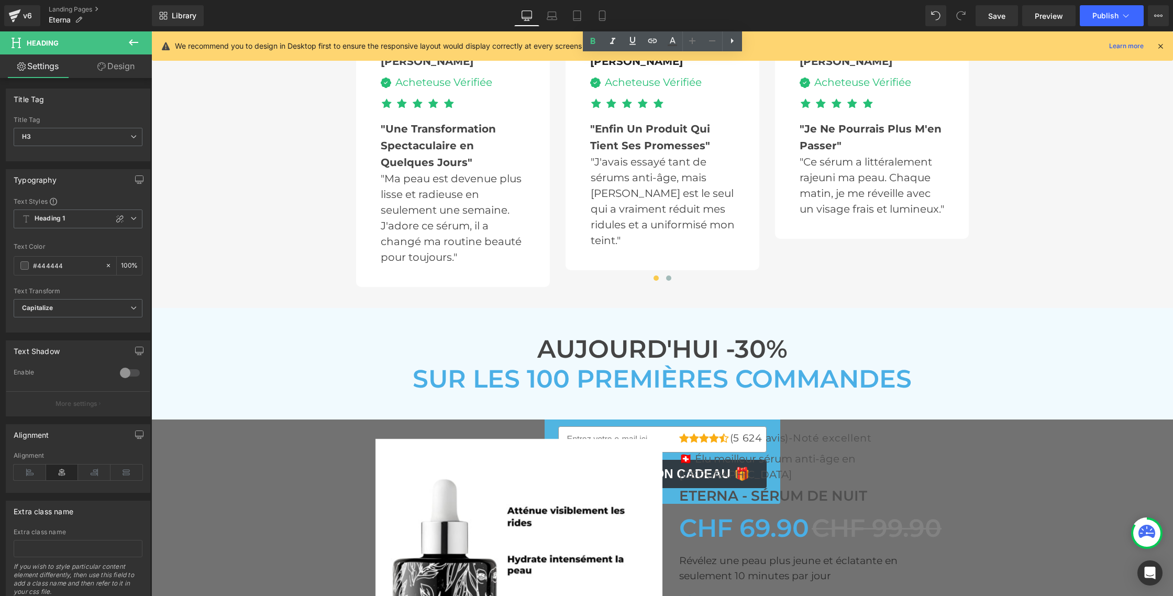
scroll to position [3273, 0]
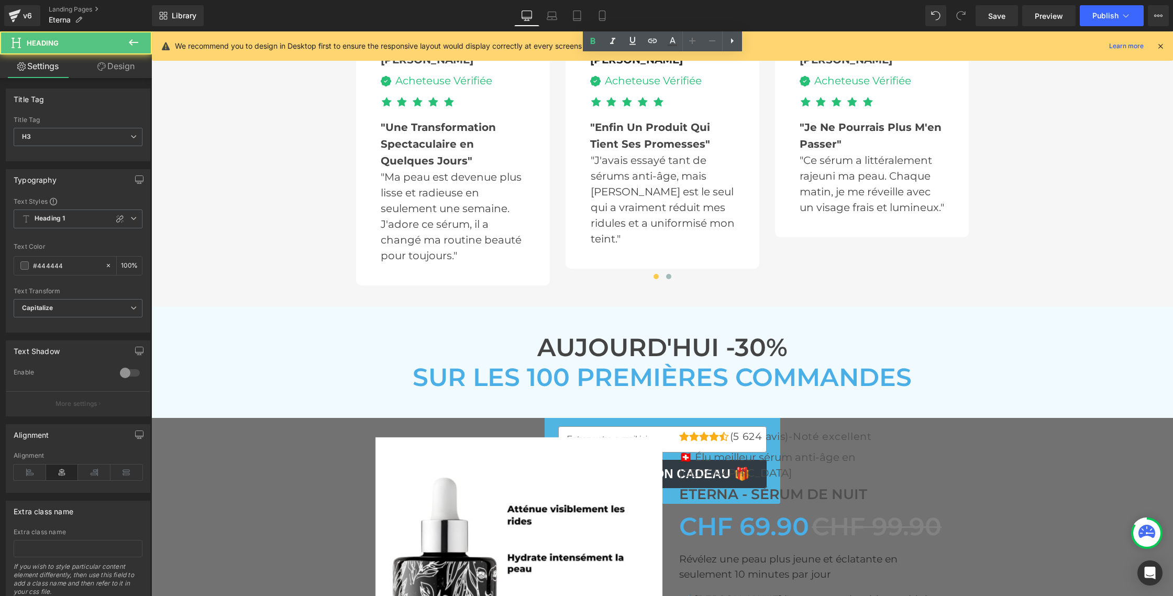
click at [576, 340] on h3 "AUJOURD'HUI -30%" at bounding box center [662, 347] width 613 height 30
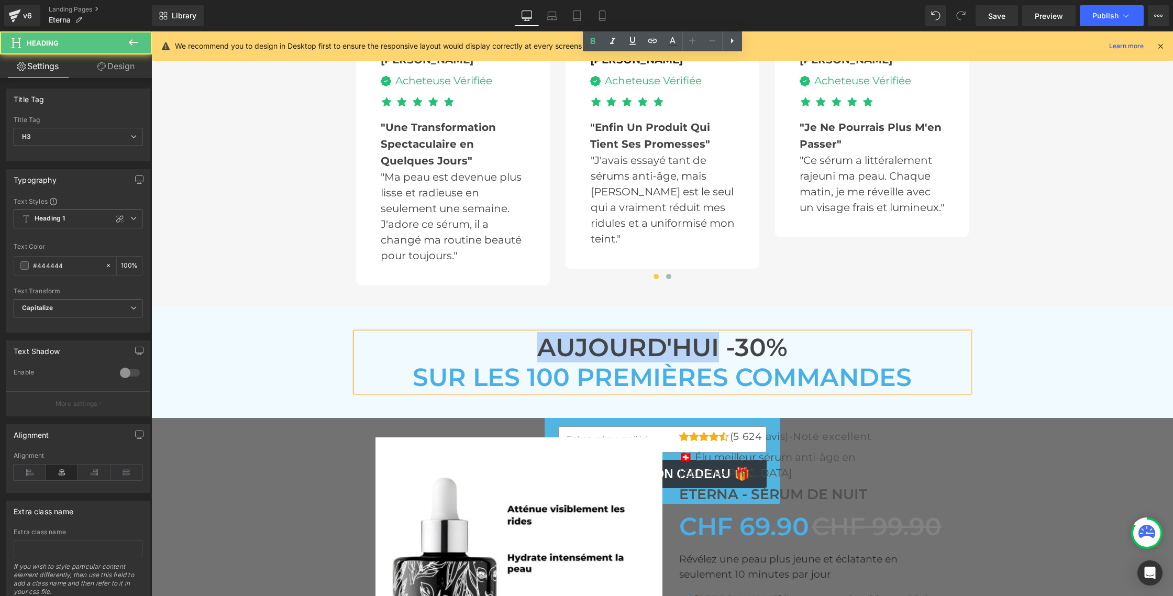
click at [576, 340] on h3 "AUJOURD'HUI -30%" at bounding box center [662, 347] width 613 height 30
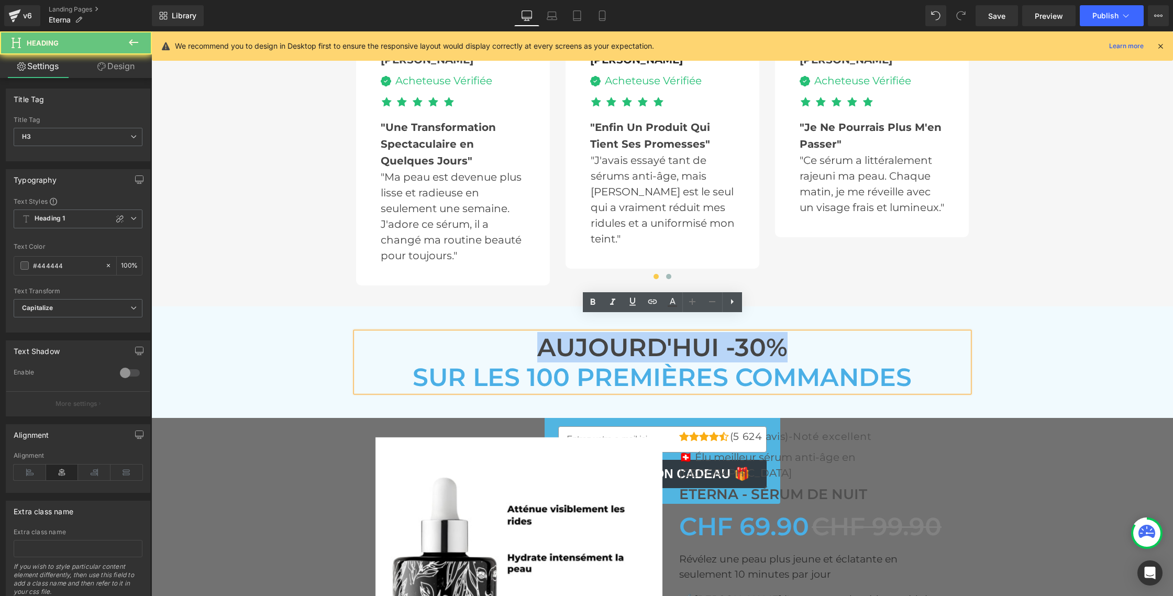
click at [576, 340] on h3 "AUJOURD'HUI -30%" at bounding box center [662, 347] width 613 height 30
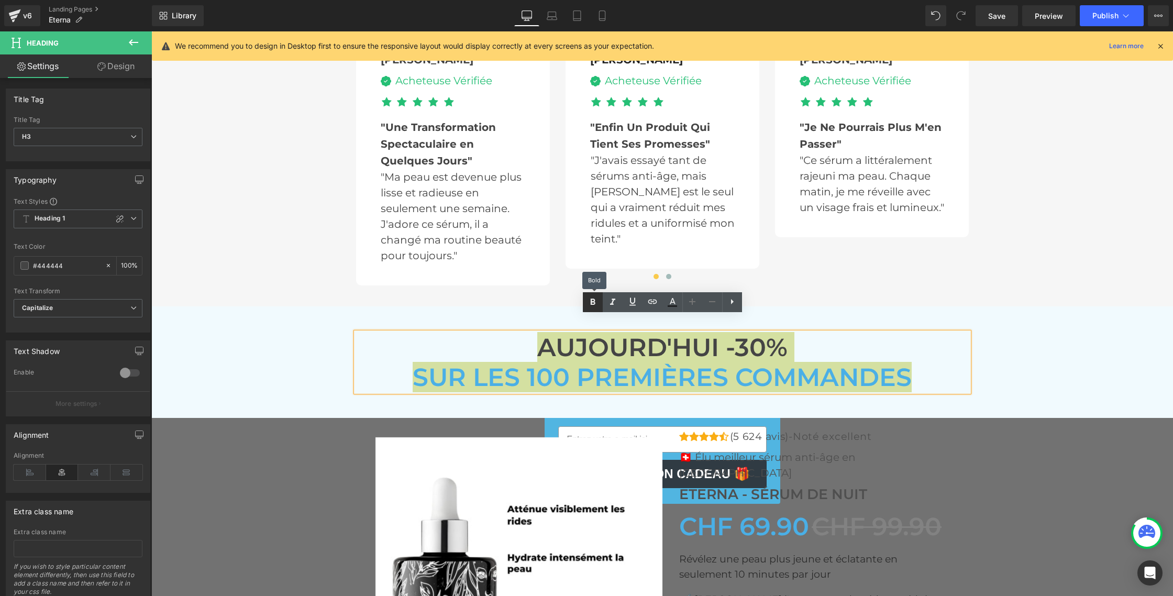
click at [589, 302] on icon at bounding box center [592, 302] width 13 height 13
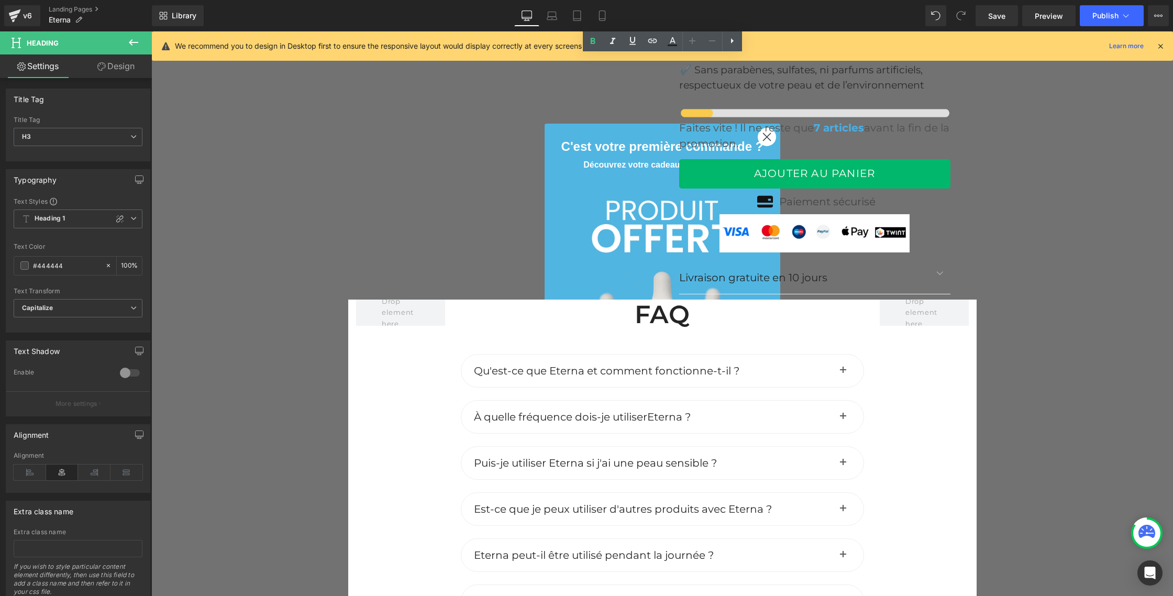
scroll to position [4090, 0]
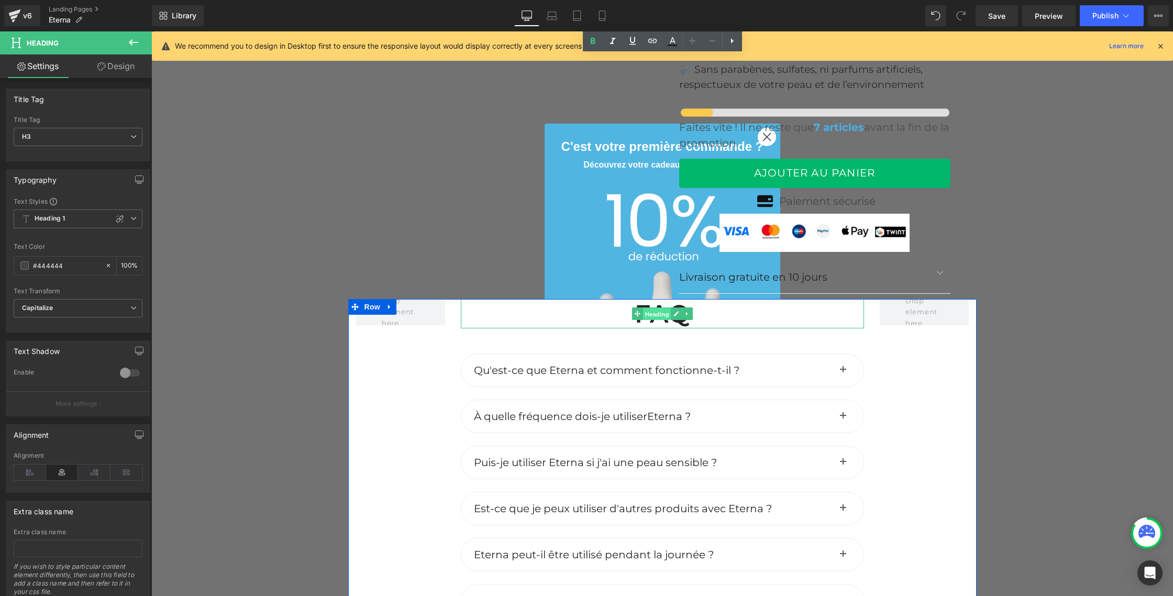
click at [661, 308] on span "Heading" at bounding box center [656, 314] width 28 height 13
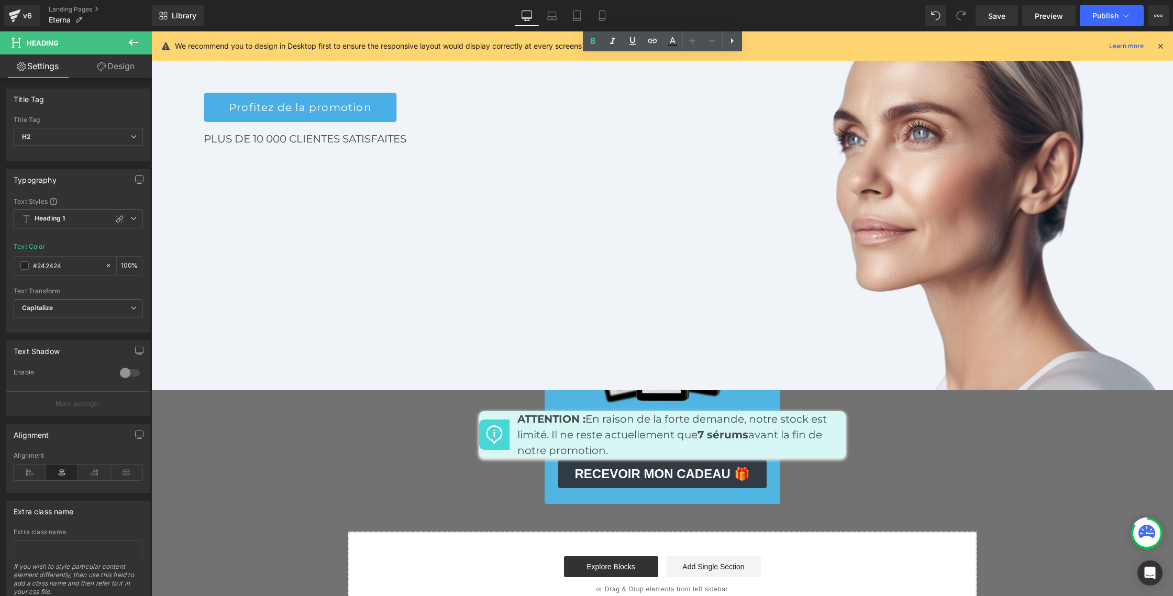
scroll to position [4788, 0]
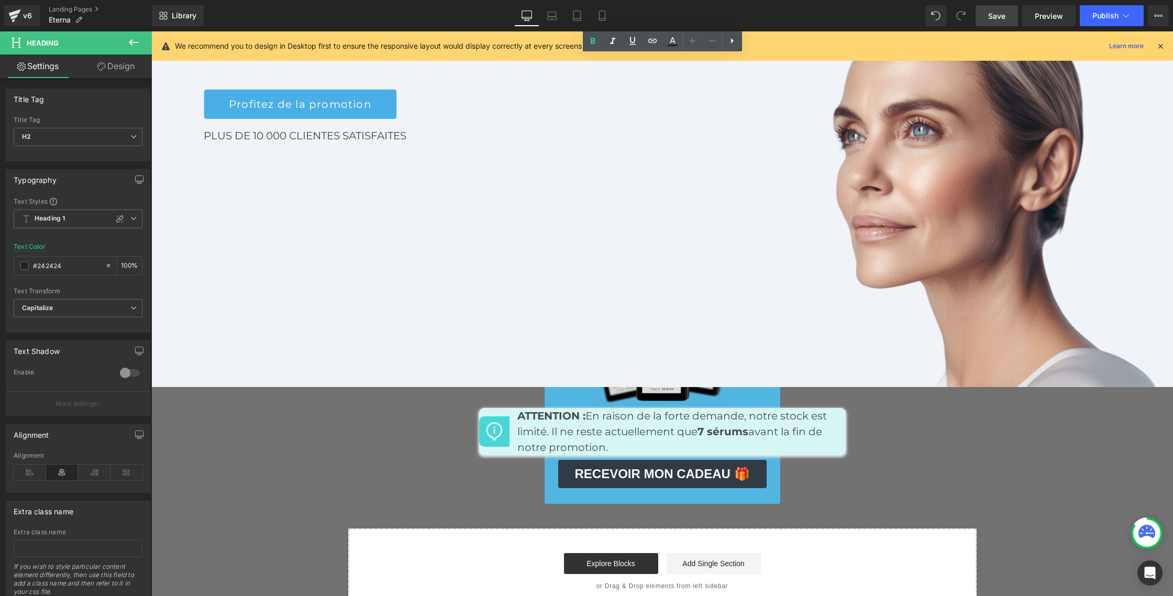
click at [996, 13] on span "Save" at bounding box center [996, 15] width 17 height 11
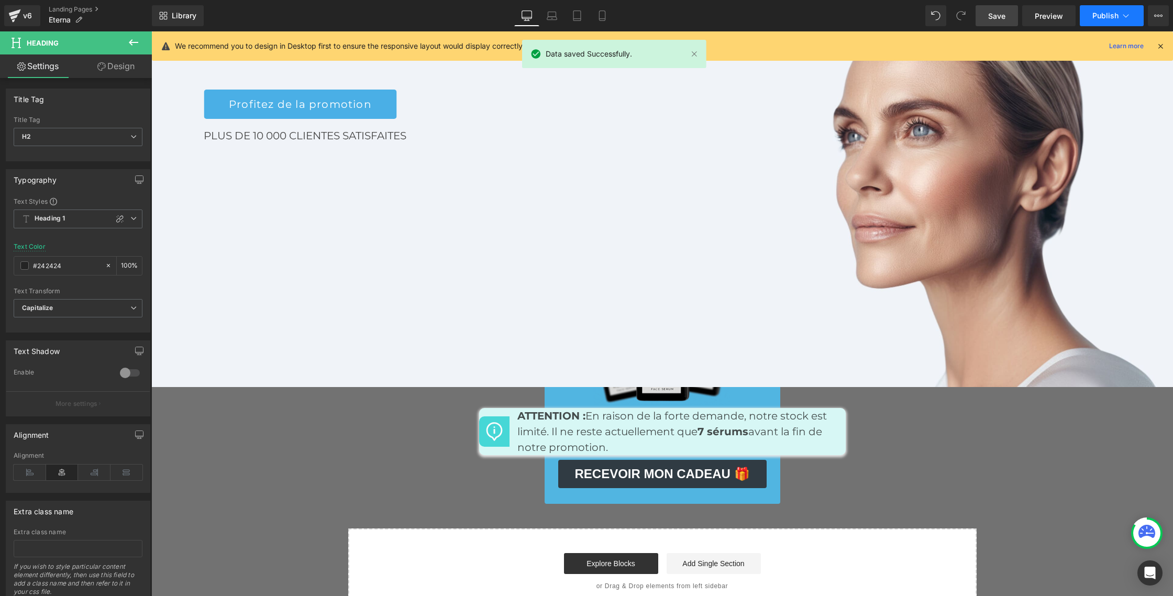
click at [1098, 14] on span "Publish" at bounding box center [1105, 16] width 26 height 8
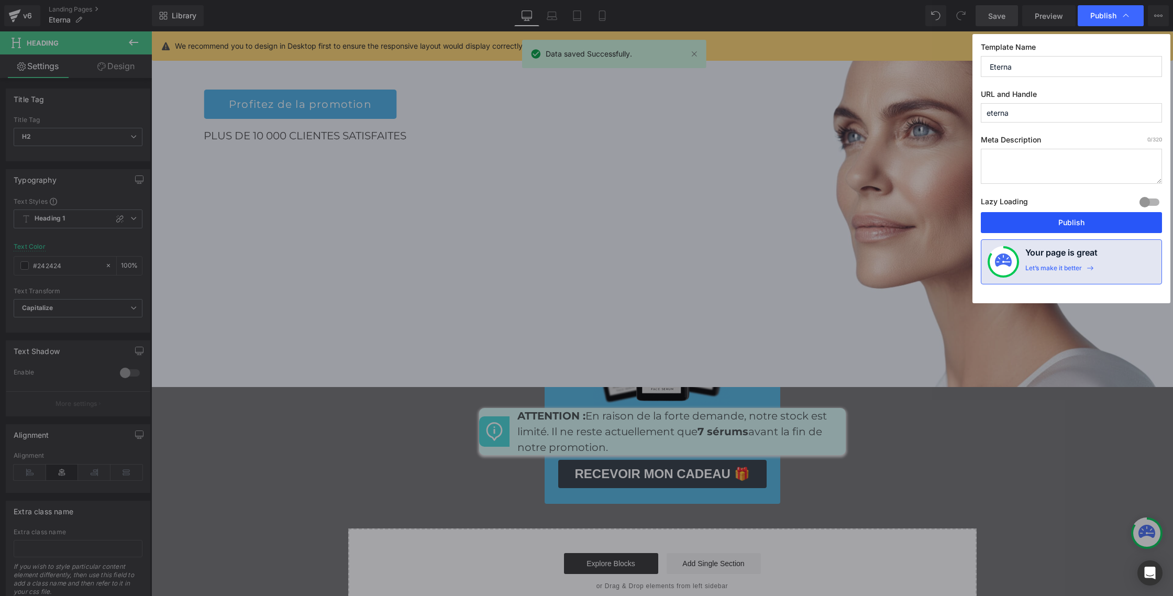
click at [1085, 229] on button "Publish" at bounding box center [1071, 222] width 181 height 21
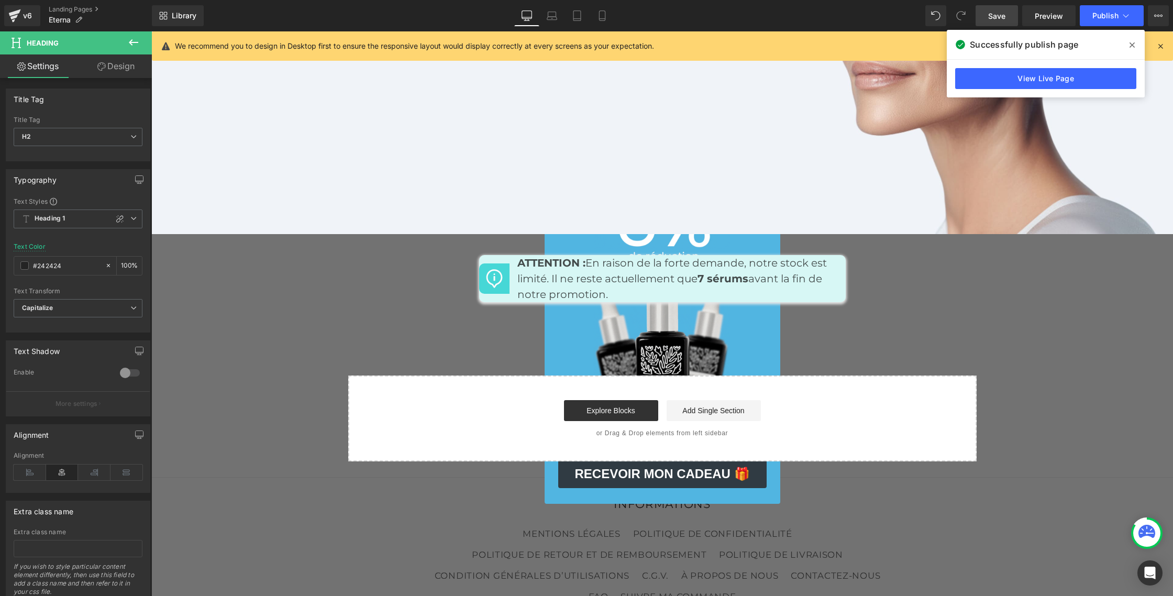
scroll to position [5034, 0]
